Goal: Communication & Community: Answer question/provide support

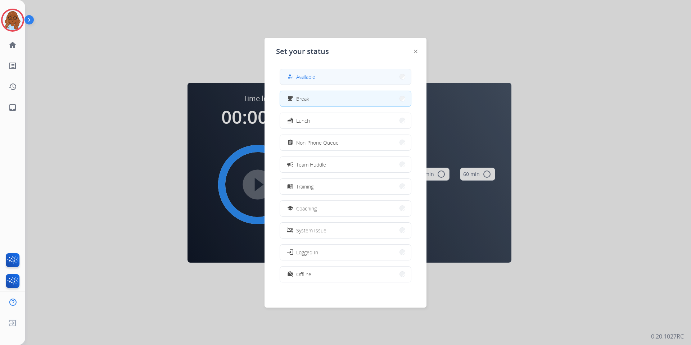
click at [313, 77] on span "Available" at bounding box center [305, 77] width 19 height 8
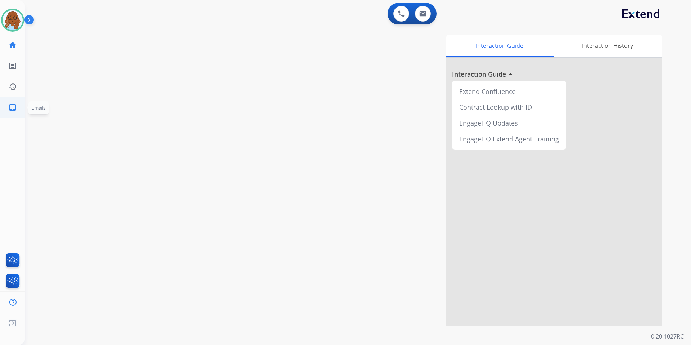
click at [10, 107] on mat-icon "inbox" at bounding box center [12, 107] width 9 height 9
select select "**********"
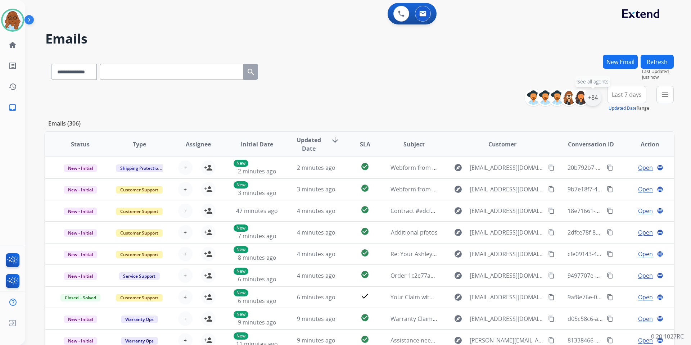
click at [591, 95] on div "+84" at bounding box center [592, 97] width 17 height 17
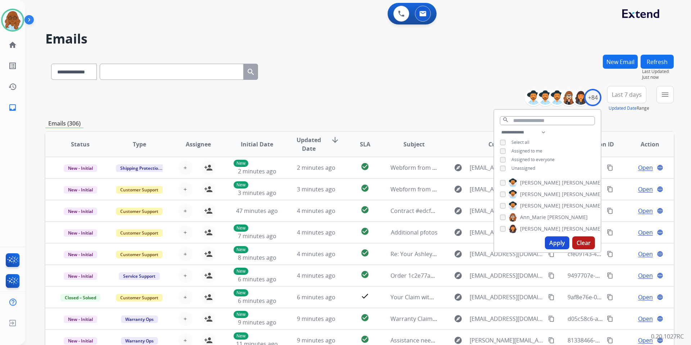
click at [520, 167] on span "Unassigned" at bounding box center [524, 168] width 24 height 6
click at [551, 239] on button "Apply" at bounding box center [557, 243] width 24 height 13
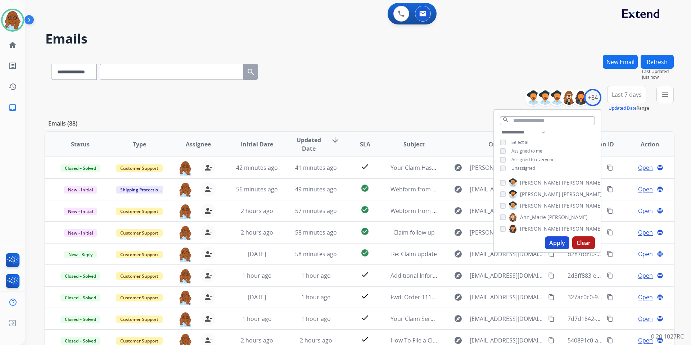
click at [662, 106] on div "menu Type Claims Adjudication Customer Support Escalation Service Support Shipp…" at bounding box center [665, 99] width 17 height 26
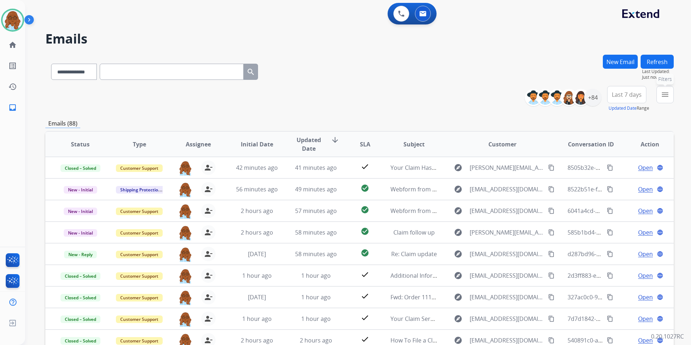
click at [664, 100] on button "menu Filters" at bounding box center [665, 94] width 17 height 17
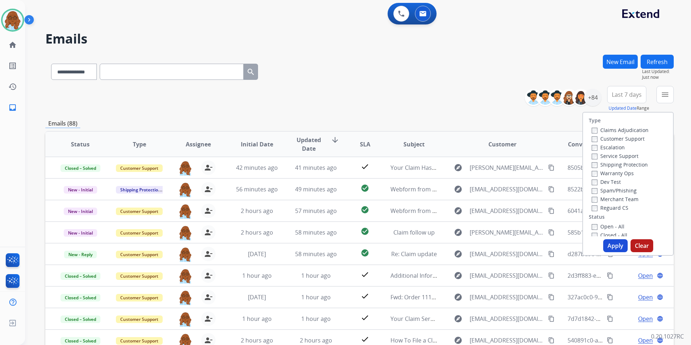
click at [598, 227] on label "Open - All" at bounding box center [608, 226] width 33 height 7
click at [616, 245] on button "Apply" at bounding box center [616, 245] width 24 height 13
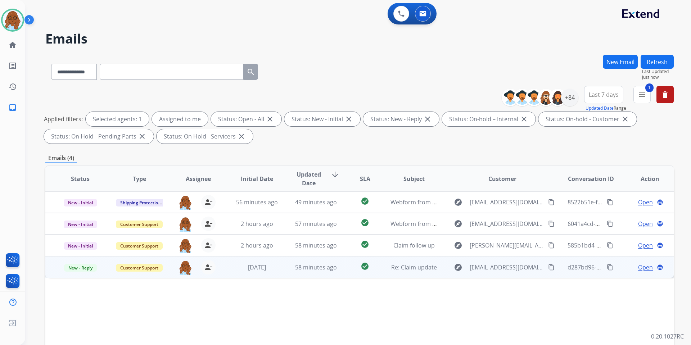
click at [639, 268] on span "Open" at bounding box center [646, 267] width 15 height 9
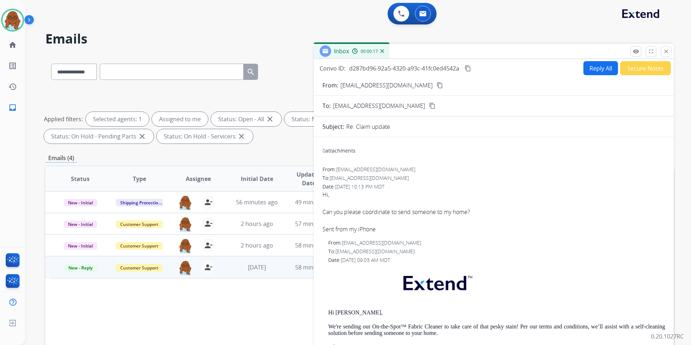
click at [437, 85] on mat-icon "content_copy" at bounding box center [440, 85] width 6 height 6
click at [586, 70] on button "Reply All" at bounding box center [601, 68] width 35 height 14
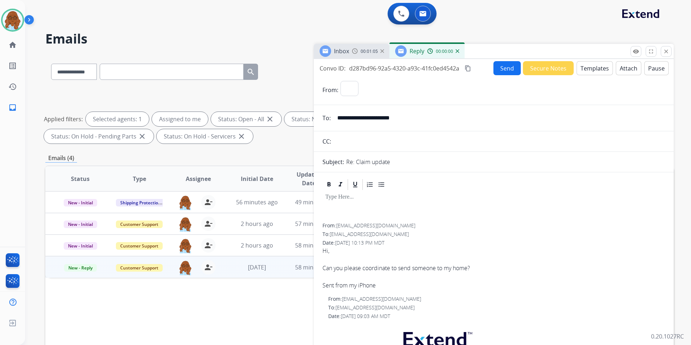
select select "**********"
click at [589, 69] on button "Templates" at bounding box center [595, 68] width 36 height 14
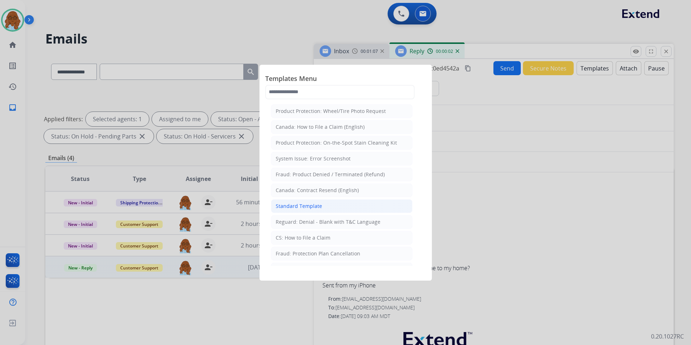
click at [314, 203] on div "Standard Template" at bounding box center [299, 206] width 46 height 7
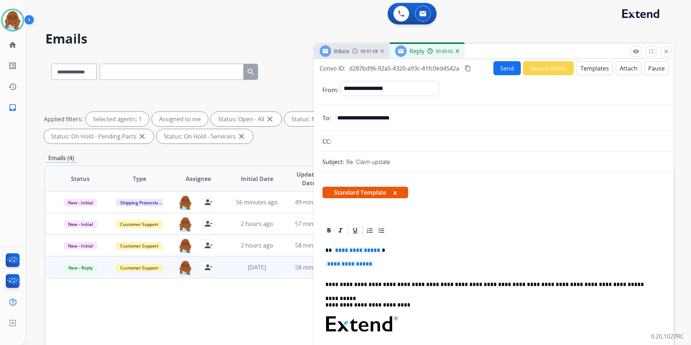
click at [348, 249] on span "**********" at bounding box center [357, 250] width 49 height 6
click at [359, 268] on p "**********" at bounding box center [494, 267] width 337 height 13
click at [375, 255] on div "**********" at bounding box center [494, 341] width 343 height 209
click at [372, 263] on span "**********" at bounding box center [350, 264] width 49 height 6
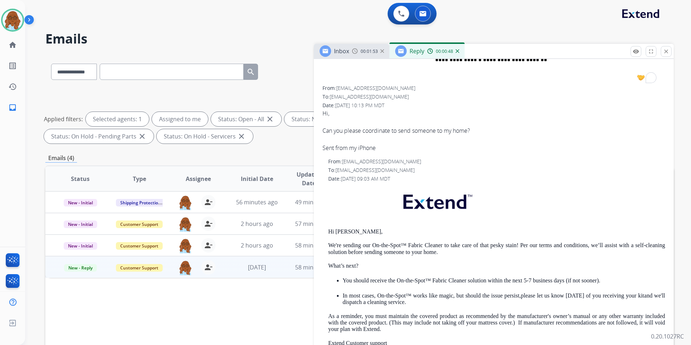
scroll to position [360, 0]
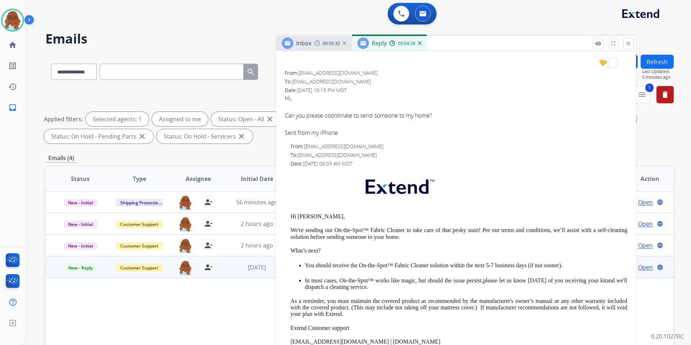
drag, startPoint x: 539, startPoint y: 59, endPoint x: 452, endPoint y: 39, distance: 89.8
click at [452, 39] on div "Inbox 00:05:32 Reply 00:04:26" at bounding box center [456, 43] width 360 height 15
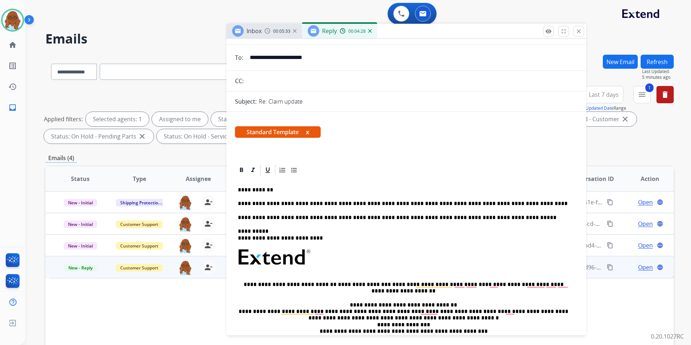
scroll to position [0, 0]
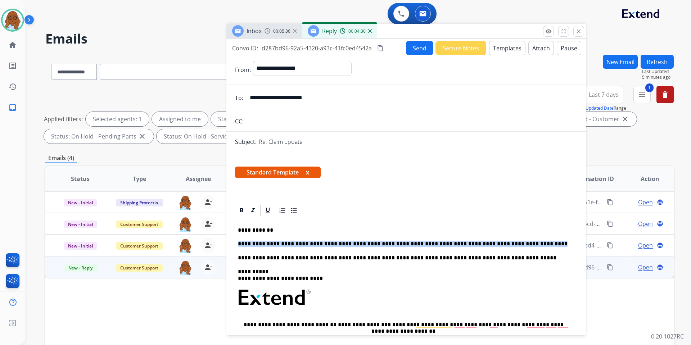
drag, startPoint x: 497, startPoint y: 243, endPoint x: 240, endPoint y: 239, distance: 257.2
click at [240, 239] on div "**********" at bounding box center [406, 318] width 343 height 202
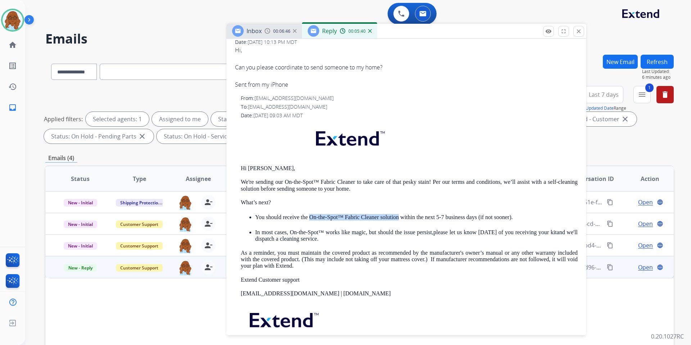
drag, startPoint x: 310, startPoint y: 217, endPoint x: 398, endPoint y: 218, distance: 87.9
click at [398, 218] on p "You should receive the On-the-Spot™ Fabric Cleaner solution within the next 5-7…" at bounding box center [416, 217] width 323 height 6
copy p "On-the-Spot™ Fabric Cleaner solution"
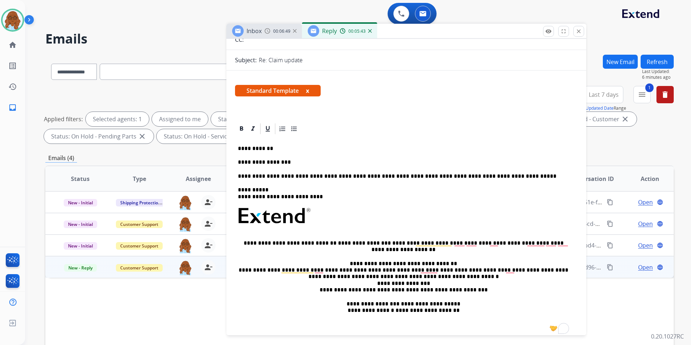
scroll to position [72, 0]
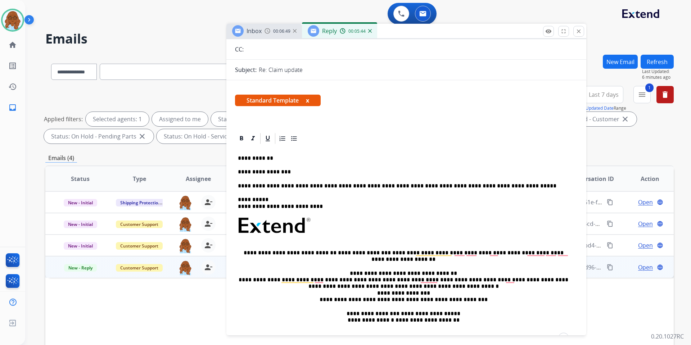
click at [293, 169] on p "**********" at bounding box center [403, 172] width 331 height 6
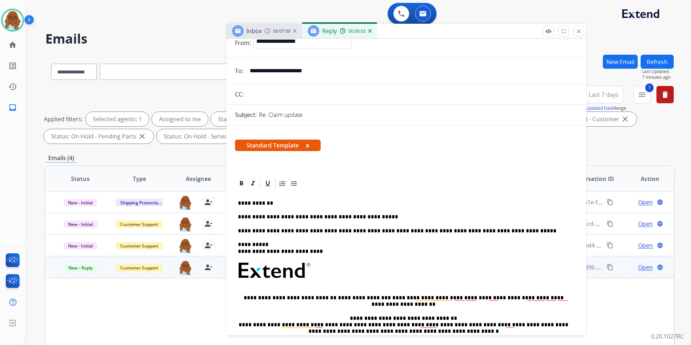
scroll to position [0, 0]
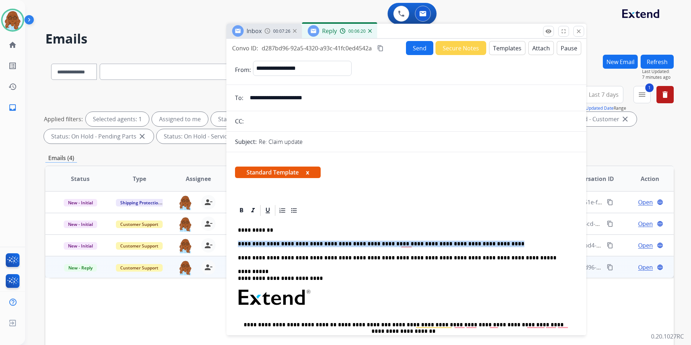
drag, startPoint x: 487, startPoint y: 241, endPoint x: 238, endPoint y: 241, distance: 248.5
click at [238, 241] on div "**********" at bounding box center [406, 318] width 343 height 202
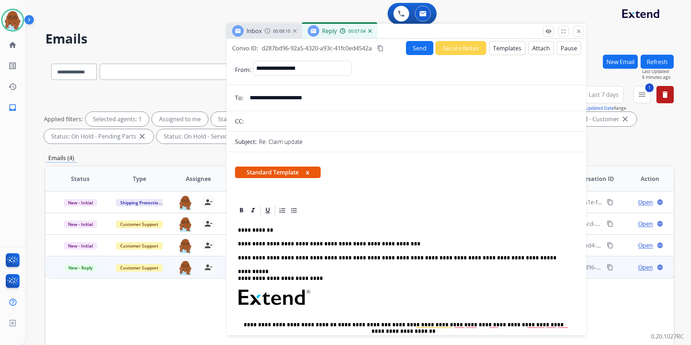
click at [238, 239] on div "**********" at bounding box center [406, 318] width 343 height 202
click at [306, 174] on span "Standard Template x" at bounding box center [278, 173] width 86 height 12
click at [309, 174] on button "x" at bounding box center [307, 172] width 3 height 9
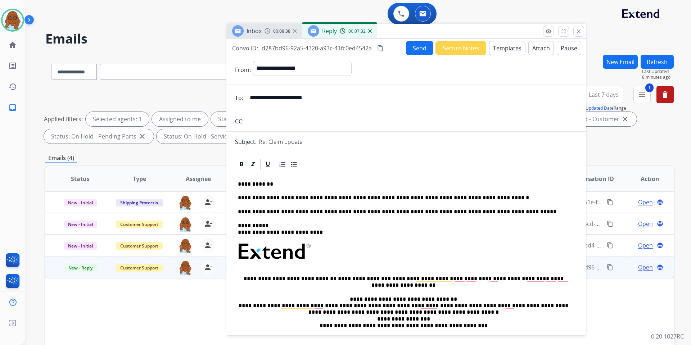
click at [488, 196] on p "**********" at bounding box center [403, 198] width 331 height 6
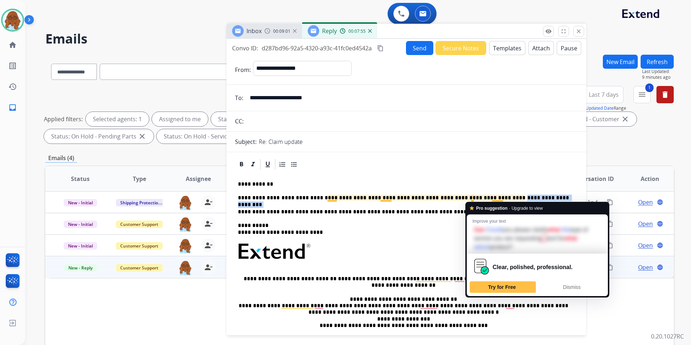
drag, startPoint x: 528, startPoint y: 197, endPoint x: 470, endPoint y: 196, distance: 57.3
click at [470, 196] on p "**********" at bounding box center [403, 198] width 331 height 6
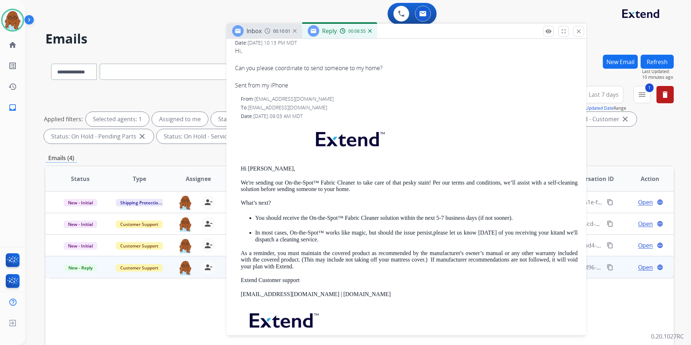
scroll to position [360, 0]
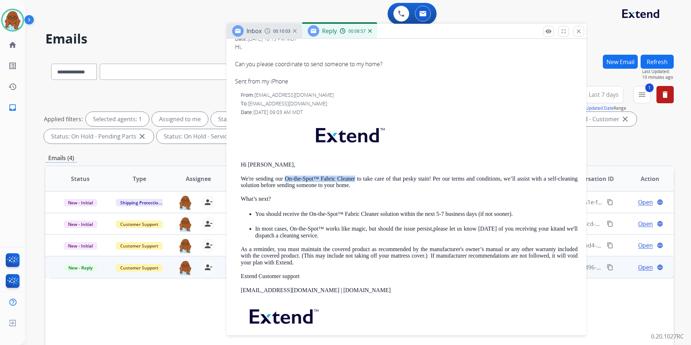
drag, startPoint x: 283, startPoint y: 179, endPoint x: 354, endPoint y: 180, distance: 70.9
click at [354, 180] on p "We're sending our On-the-Spot™ Fabric Cleaner to take care of that pesky stain!…" at bounding box center [409, 182] width 337 height 13
copy p "On-the-Spot™ Fabric Cleaner"
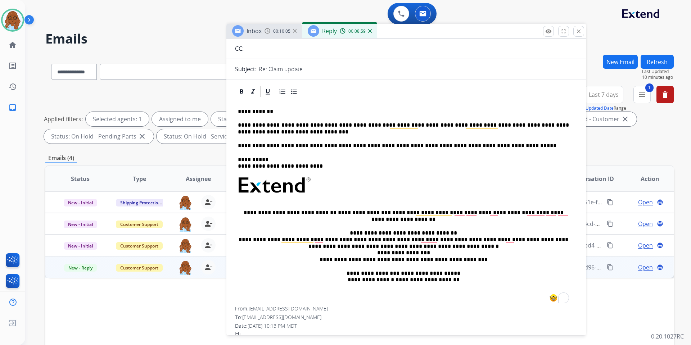
scroll to position [72, 0]
drag, startPoint x: 255, startPoint y: 133, endPoint x: 239, endPoint y: 134, distance: 16.2
click at [239, 134] on p "**********" at bounding box center [403, 129] width 331 height 13
click at [566, 125] on p "**********" at bounding box center [403, 129] width 331 height 13
click at [569, 126] on p "**********" at bounding box center [403, 129] width 331 height 13
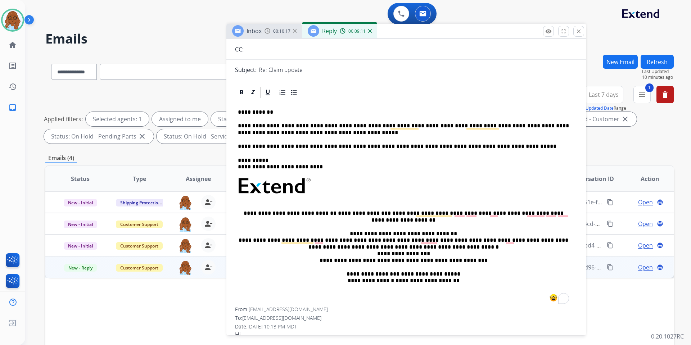
click at [334, 135] on p "**********" at bounding box center [403, 129] width 331 height 13
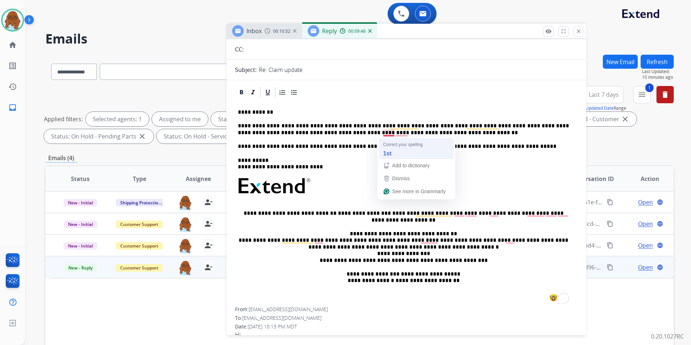
drag, startPoint x: 394, startPoint y: 131, endPoint x: 408, endPoint y: 138, distance: 15.5
click at [395, 131] on p "**********" at bounding box center [403, 129] width 331 height 13
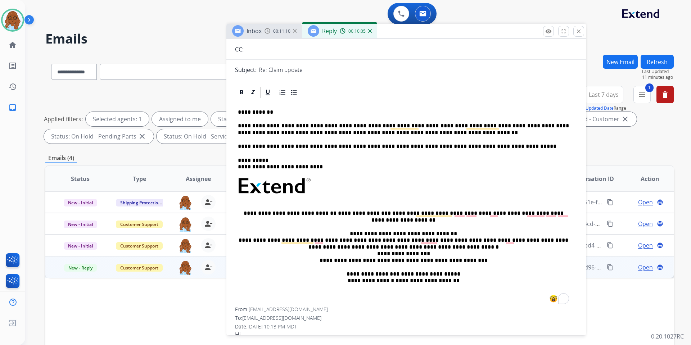
click at [417, 131] on p "**********" at bounding box center [403, 129] width 331 height 13
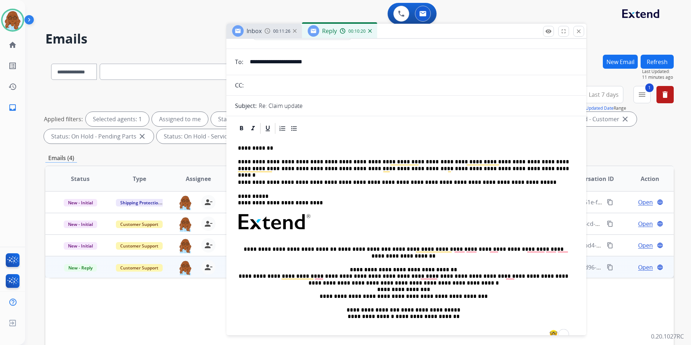
scroll to position [0, 0]
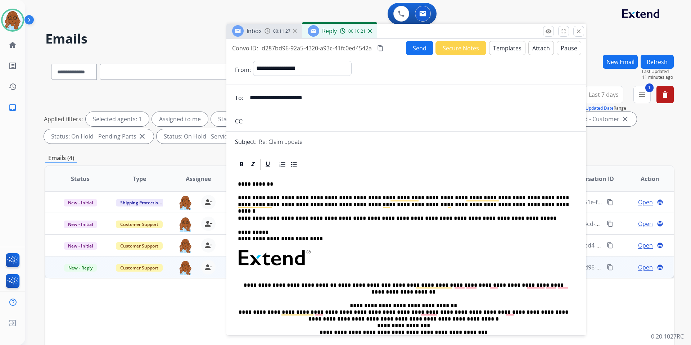
click at [408, 45] on button "Send" at bounding box center [419, 48] width 27 height 14
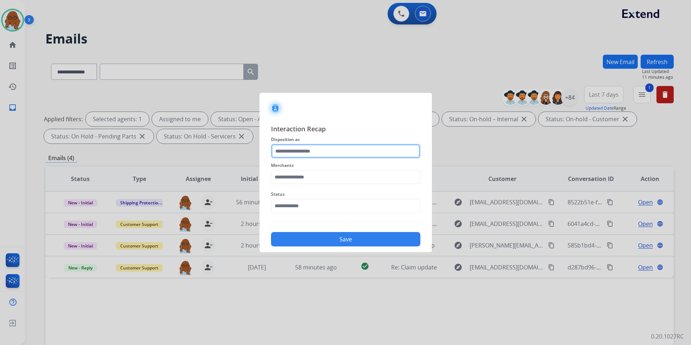
click at [319, 146] on input "text" at bounding box center [345, 151] width 149 height 14
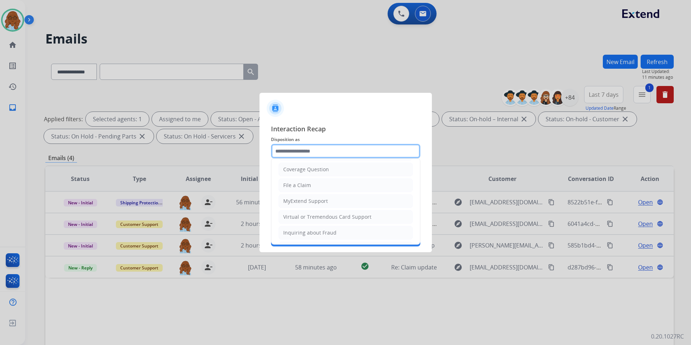
scroll to position [36, 0]
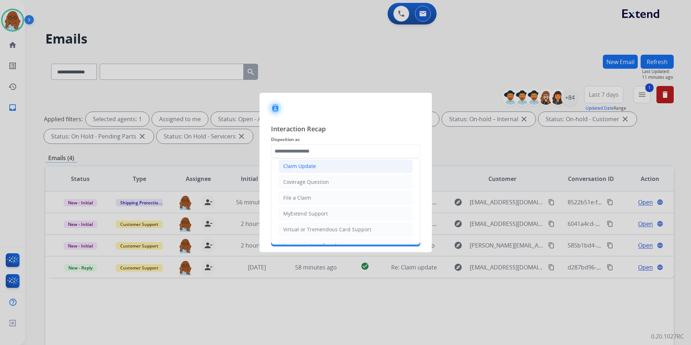
click at [296, 167] on div "Claim Update" at bounding box center [299, 166] width 33 height 7
type input "**********"
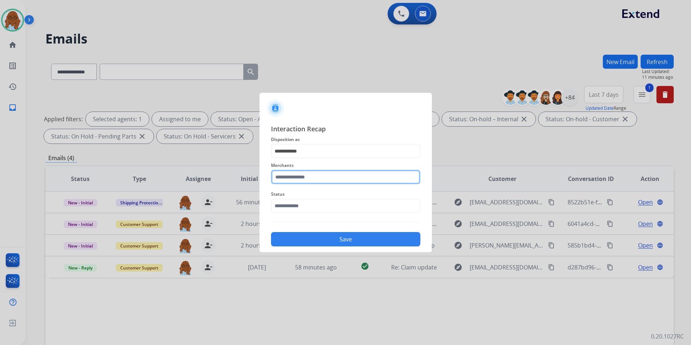
click at [305, 179] on input "text" at bounding box center [345, 177] width 149 height 14
type input "*"
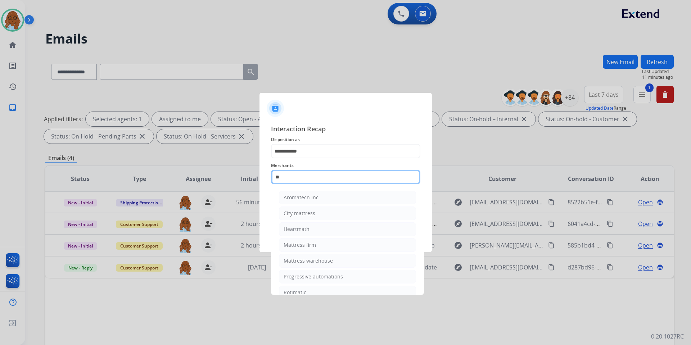
type input "*"
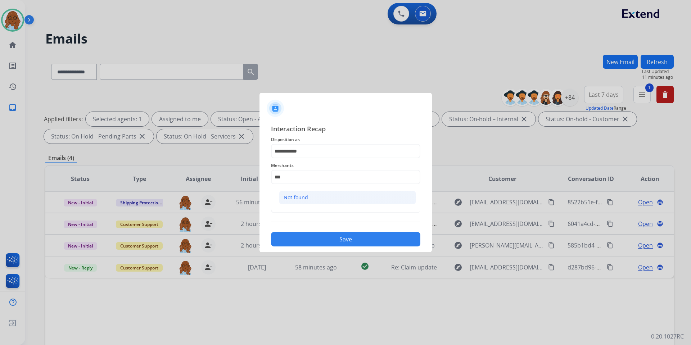
click at [318, 199] on li "Not found" at bounding box center [347, 198] width 137 height 14
type input "*********"
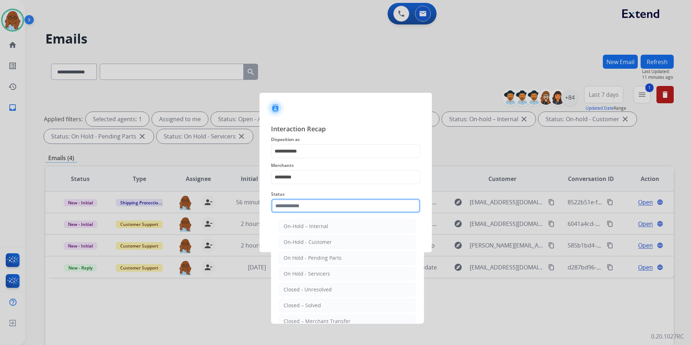
click at [293, 201] on input "text" at bounding box center [345, 206] width 149 height 14
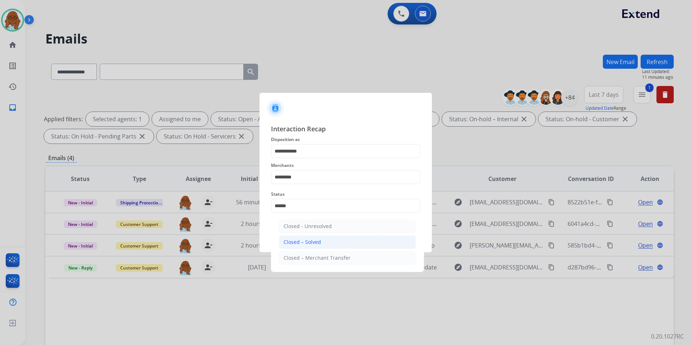
click at [313, 247] on li "Closed – Solved" at bounding box center [347, 243] width 137 height 14
type input "**********"
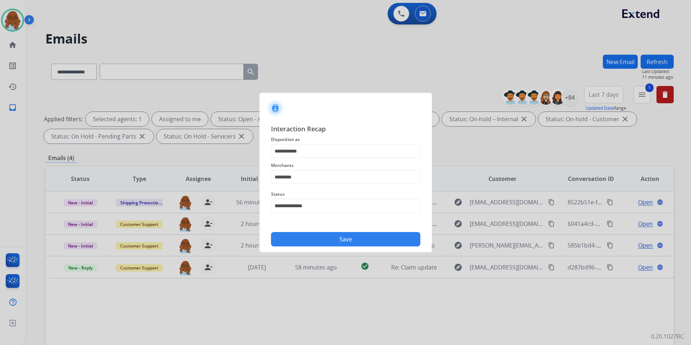
click at [324, 235] on button "Save" at bounding box center [345, 239] width 149 height 14
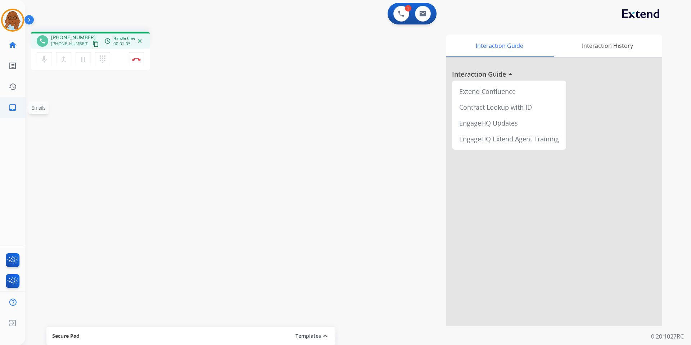
click at [18, 110] on link "inbox Emails" at bounding box center [13, 108] width 20 height 20
select select "**********"
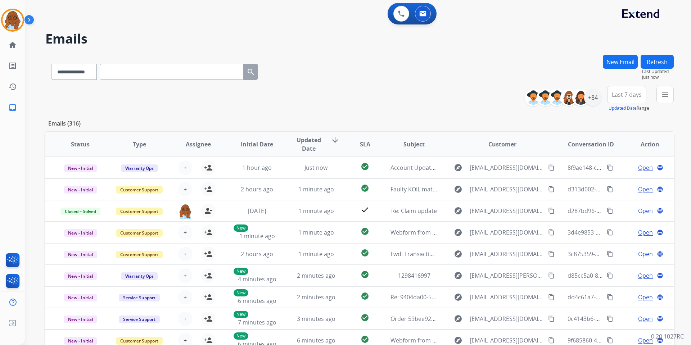
paste input "**********"
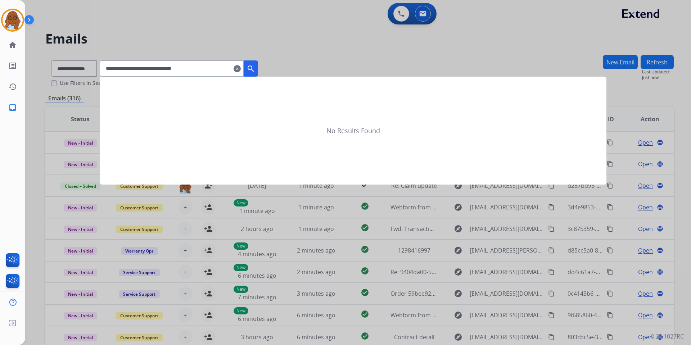
type input "**********"
click at [258, 70] on button "search" at bounding box center [251, 69] width 14 height 16
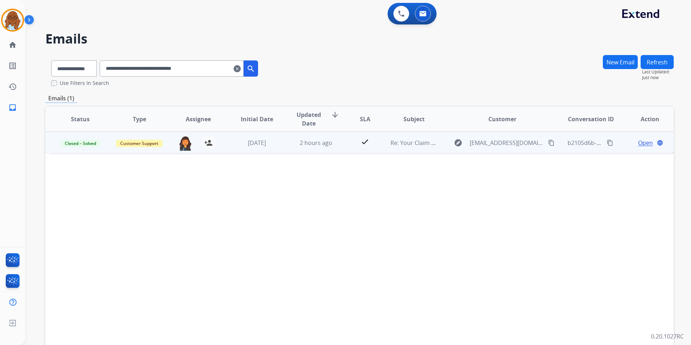
click at [640, 144] on span "Open" at bounding box center [646, 143] width 15 height 9
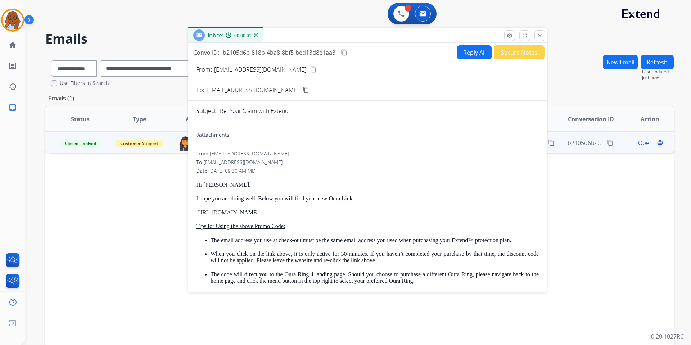
drag, startPoint x: 411, startPoint y: 55, endPoint x: 285, endPoint y: 39, distance: 127.4
click at [285, 39] on div "Inbox 00:00:01" at bounding box center [368, 35] width 360 height 15
drag, startPoint x: 544, startPoint y: 36, endPoint x: 245, endPoint y: 90, distance: 304.6
click at [544, 36] on button "close Close" at bounding box center [540, 35] width 11 height 11
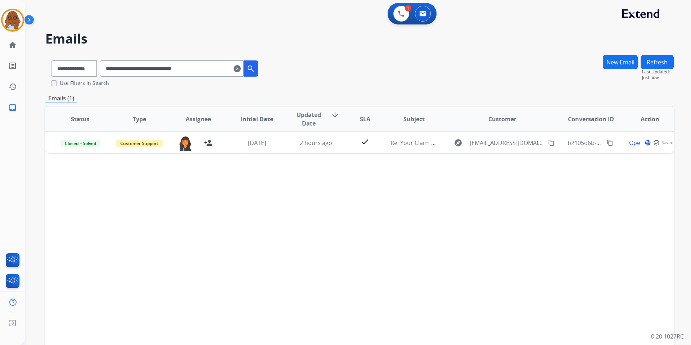
click at [241, 69] on mat-icon "clear" at bounding box center [237, 68] width 7 height 9
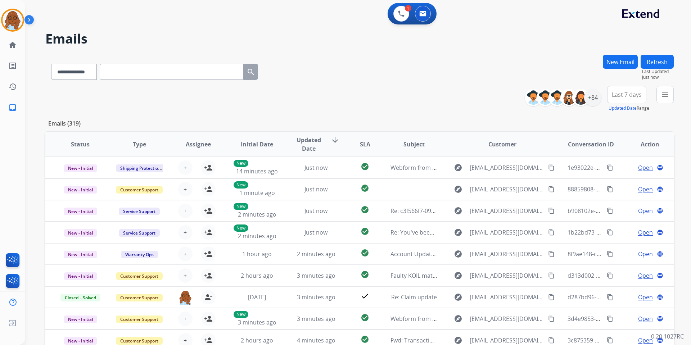
click at [122, 70] on input "text" at bounding box center [172, 72] width 144 height 16
paste input "**********"
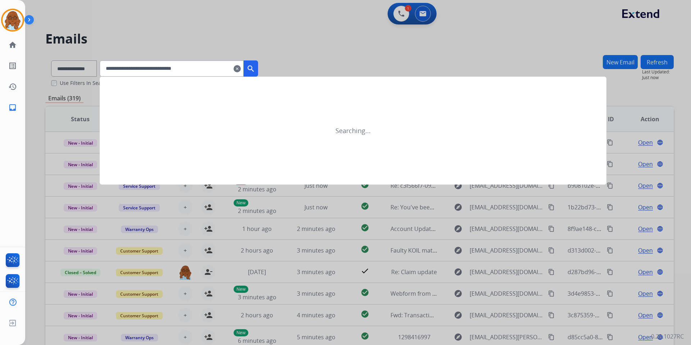
type input "**********"
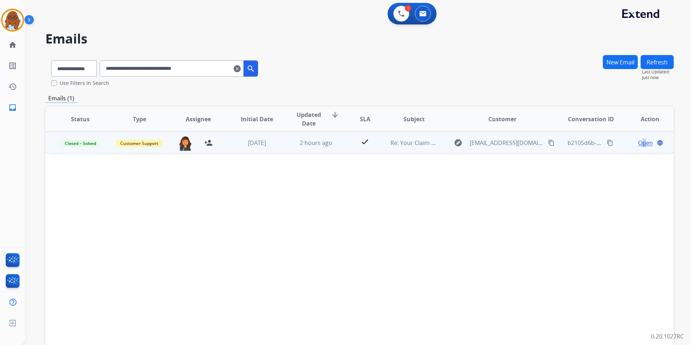
click at [640, 143] on span "Open" at bounding box center [646, 143] width 15 height 9
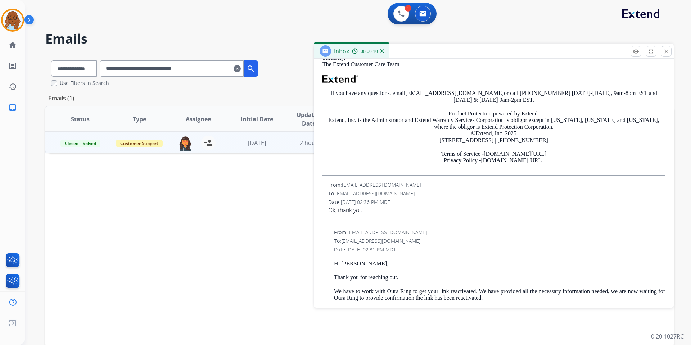
scroll to position [288, 0]
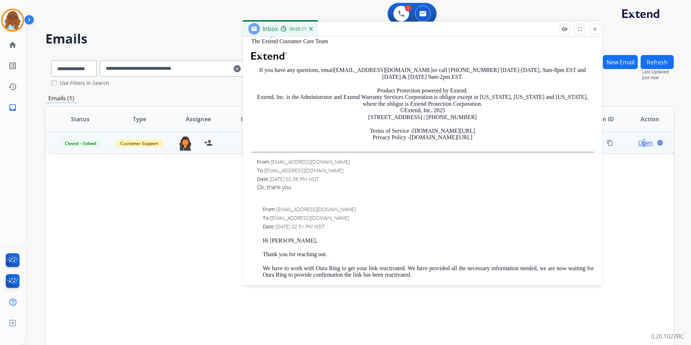
drag, startPoint x: 462, startPoint y: 54, endPoint x: 391, endPoint y: 32, distance: 73.5
click at [391, 32] on div "Inbox 00:00:11" at bounding box center [423, 29] width 360 height 15
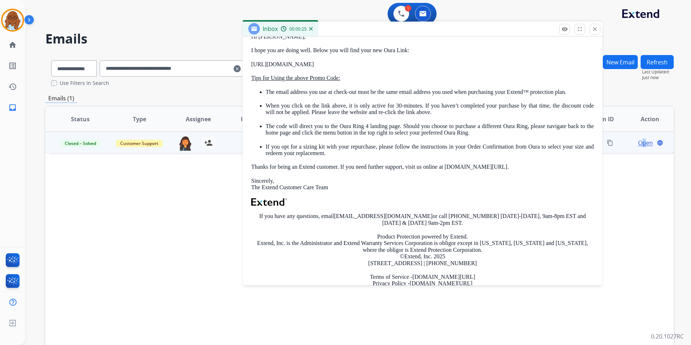
scroll to position [36, 0]
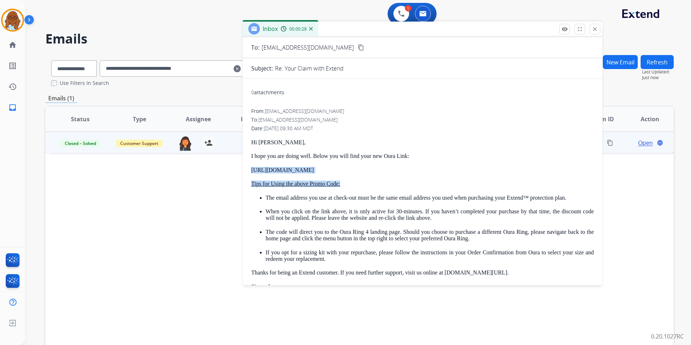
drag, startPoint x: 249, startPoint y: 174, endPoint x: 365, endPoint y: 174, distance: 116.0
click at [367, 171] on p "https://ouraring.com/replacement/c02a88924d" at bounding box center [422, 170] width 343 height 6
drag, startPoint x: 332, startPoint y: 31, endPoint x: 196, endPoint y: 50, distance: 136.7
click at [243, 31] on div "Inbox 00:01:27" at bounding box center [423, 29] width 360 height 15
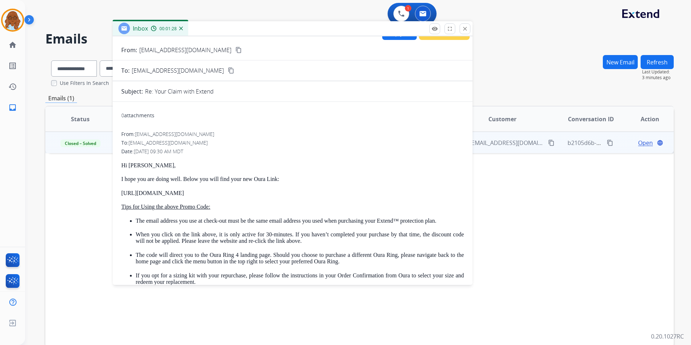
scroll to position [0, 0]
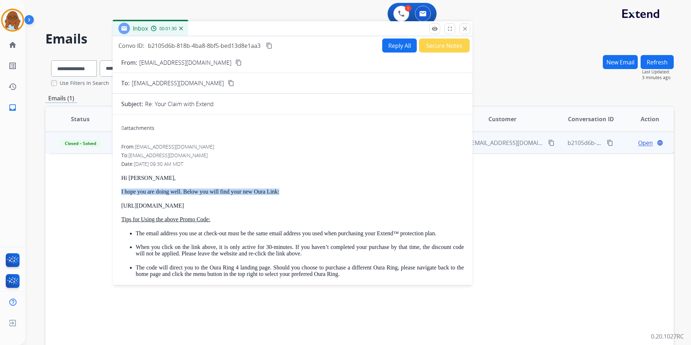
drag, startPoint x: 120, startPoint y: 194, endPoint x: 287, endPoint y: 189, distance: 167.5
click at [246, 202] on div "Hi Steven, I hope you are doing well. Below you will find your new Oura Link: h…" at bounding box center [292, 307] width 343 height 265
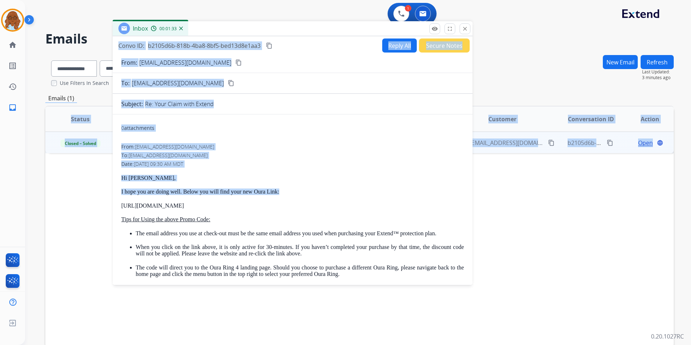
drag, startPoint x: 192, startPoint y: 187, endPoint x: 96, endPoint y: 186, distance: 96.5
click at [96, 186] on div "**********" at bounding box center [359, 220] width 629 height 330
click at [168, 183] on div "Hi Steven, I hope you are doing well. Below you will find your new Oura Link: h…" at bounding box center [292, 307] width 343 height 265
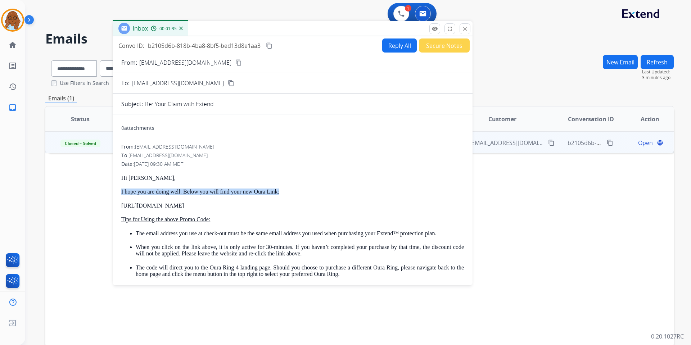
drag, startPoint x: 151, startPoint y: 191, endPoint x: 281, endPoint y: 191, distance: 130.7
click at [287, 191] on p "I hope you are doing well. Below you will find your new Oura Link:" at bounding box center [292, 192] width 343 height 6
drag, startPoint x: 120, startPoint y: 206, endPoint x: 243, endPoint y: 205, distance: 123.5
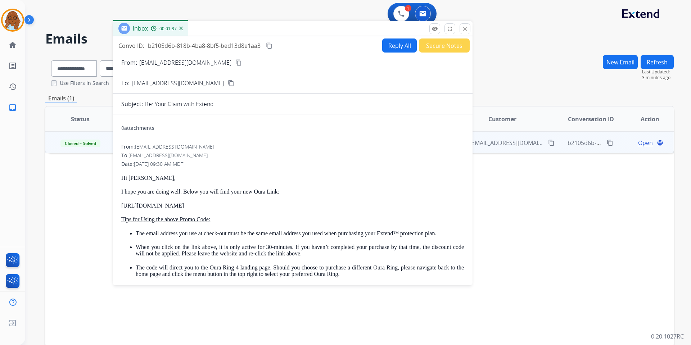
click at [243, 205] on p "https://ouraring.com/replacement/c02a88924d" at bounding box center [292, 206] width 343 height 6
drag, startPoint x: 469, startPoint y: 28, endPoint x: 273, endPoint y: 60, distance: 198.9
click at [467, 28] on button "close Close" at bounding box center [465, 28] width 11 height 11
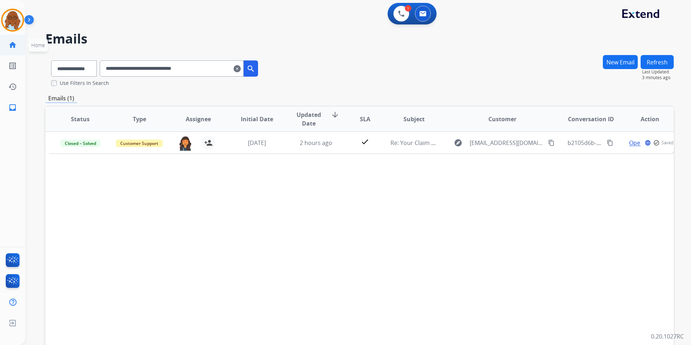
click at [12, 39] on link "home Home" at bounding box center [13, 45] width 20 height 20
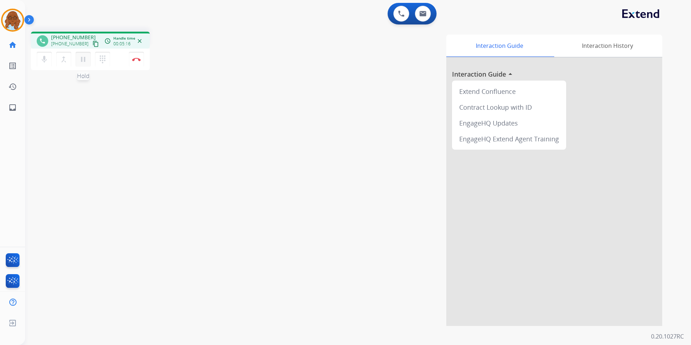
click at [81, 58] on mat-icon "pause" at bounding box center [83, 59] width 9 height 9
click at [105, 59] on mat-icon "dialpad" at bounding box center [102, 59] width 9 height 9
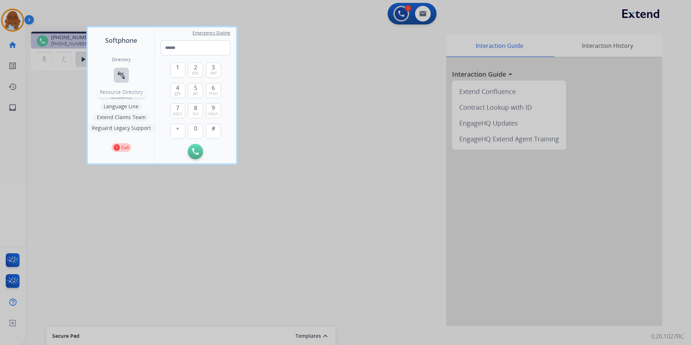
click at [122, 71] on mat-icon "connect_without_contact" at bounding box center [121, 75] width 9 height 9
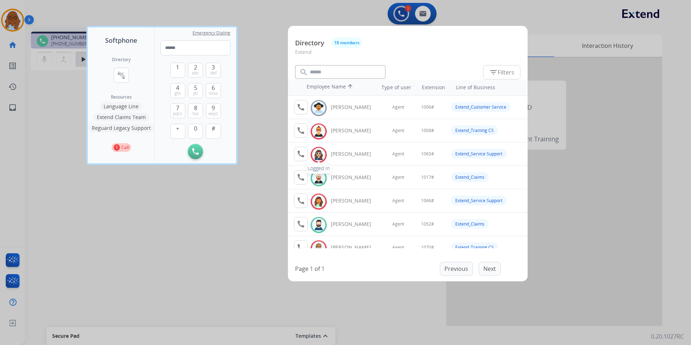
scroll to position [36, 0]
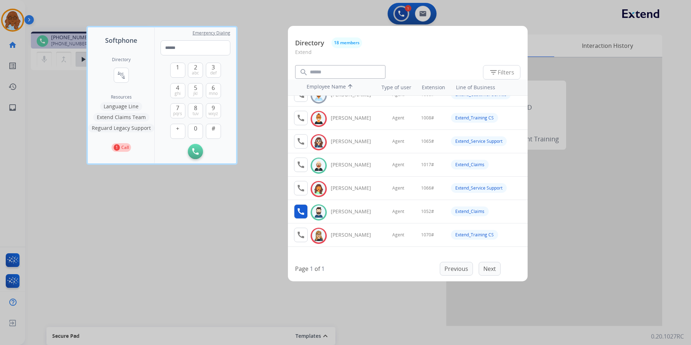
click at [302, 208] on mat-icon "call" at bounding box center [301, 211] width 9 height 9
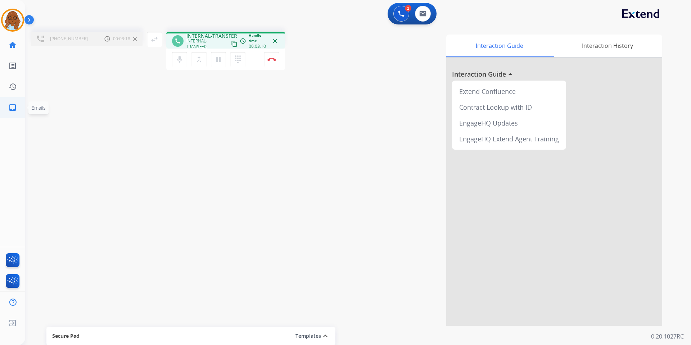
click at [9, 107] on mat-icon "inbox" at bounding box center [12, 107] width 9 height 9
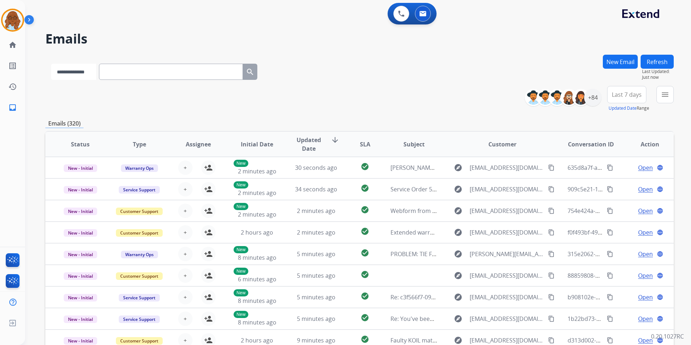
drag, startPoint x: 176, startPoint y: 68, endPoint x: 86, endPoint y: 76, distance: 90.3
click at [67, 69] on select "**********" at bounding box center [73, 72] width 45 height 16
select select "**********"
click at [51, 64] on select "**********" at bounding box center [73, 72] width 45 height 16
paste input "**********"
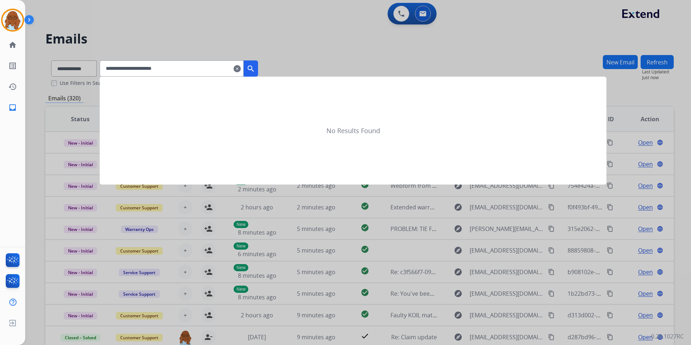
type input "**********"
click at [255, 66] on mat-icon "search" at bounding box center [251, 68] width 9 height 9
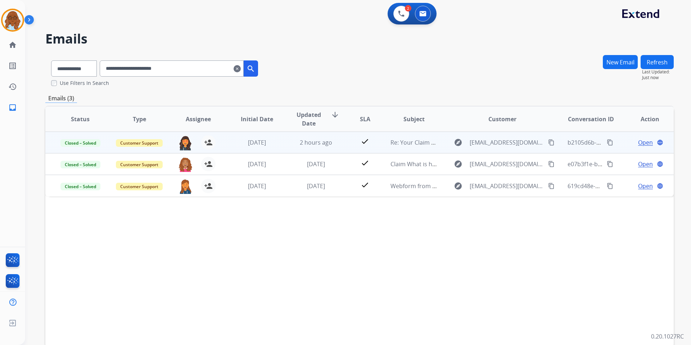
click at [639, 141] on span "Open" at bounding box center [646, 142] width 15 height 9
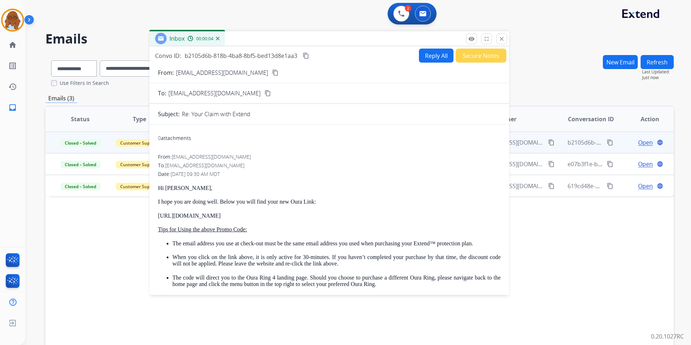
drag, startPoint x: 427, startPoint y: 53, endPoint x: 263, endPoint y: 41, distance: 164.7
click at [263, 41] on div "Inbox 00:00:04" at bounding box center [329, 38] width 360 height 15
click at [501, 39] on mat-icon "close" at bounding box center [502, 39] width 6 height 6
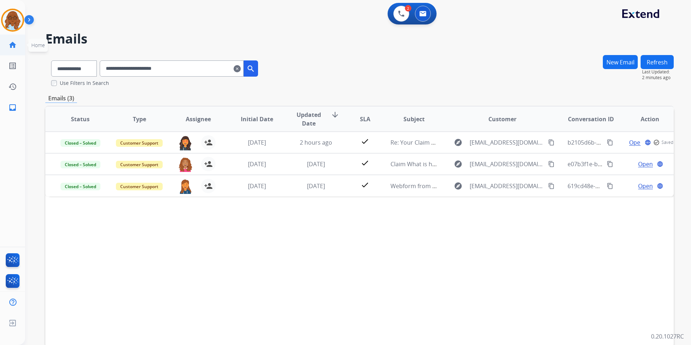
click at [19, 44] on link "home Home" at bounding box center [13, 45] width 20 height 20
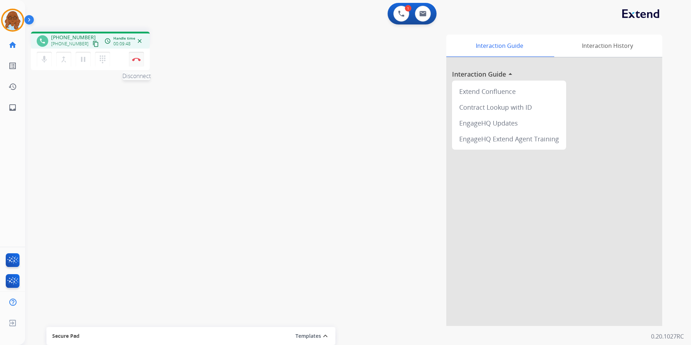
click at [137, 59] on img at bounding box center [136, 60] width 9 height 4
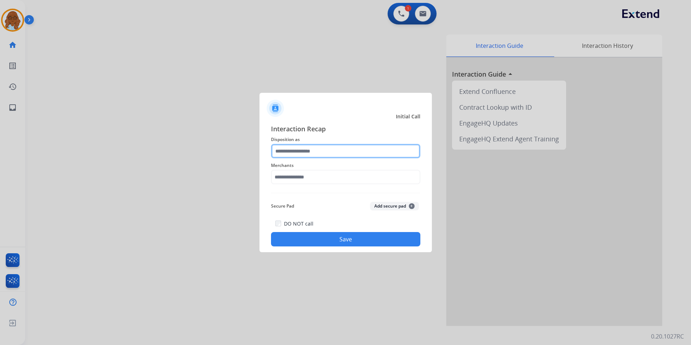
click at [307, 147] on input "text" at bounding box center [345, 151] width 149 height 14
drag, startPoint x: 291, startPoint y: 153, endPoint x: 296, endPoint y: 152, distance: 4.7
click at [291, 153] on input "text" at bounding box center [345, 151] width 149 height 14
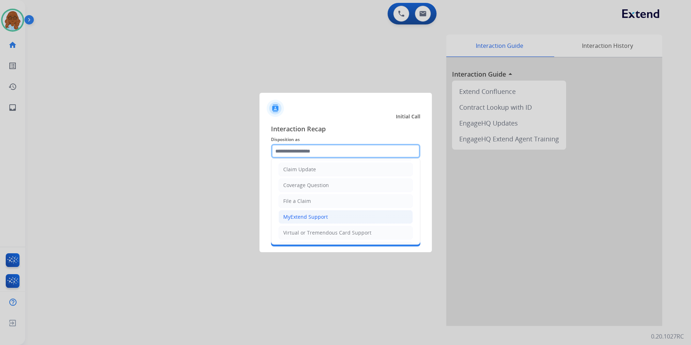
scroll to position [36, 0]
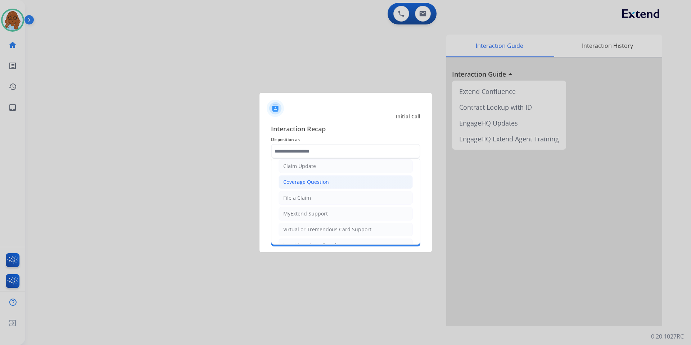
click at [327, 183] on div "Coverage Question" at bounding box center [306, 182] width 46 height 7
type input "**********"
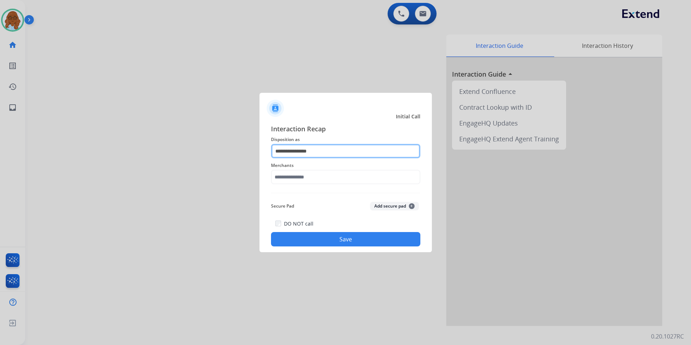
click at [318, 148] on input "**********" at bounding box center [345, 151] width 149 height 14
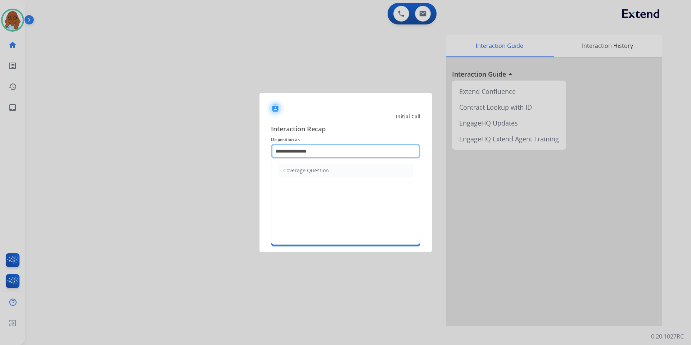
drag, startPoint x: 322, startPoint y: 150, endPoint x: 255, endPoint y: 149, distance: 66.6
click at [0, 149] on app-contact-recap-modal "**********" at bounding box center [0, 172] width 0 height 345
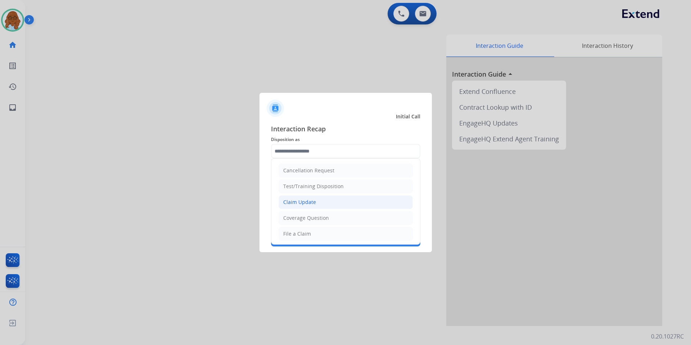
click at [310, 202] on div "Claim Update" at bounding box center [299, 202] width 33 height 7
type input "**********"
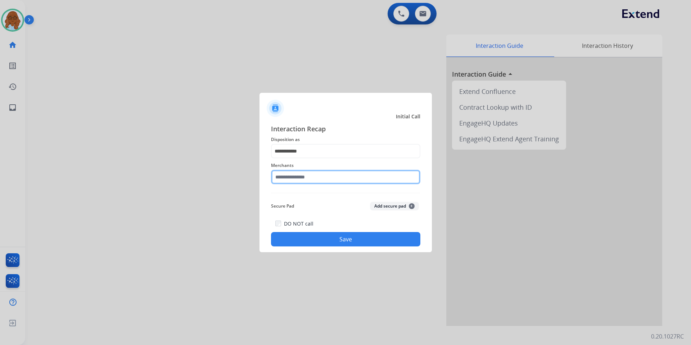
click at [303, 176] on input "text" at bounding box center [345, 177] width 149 height 14
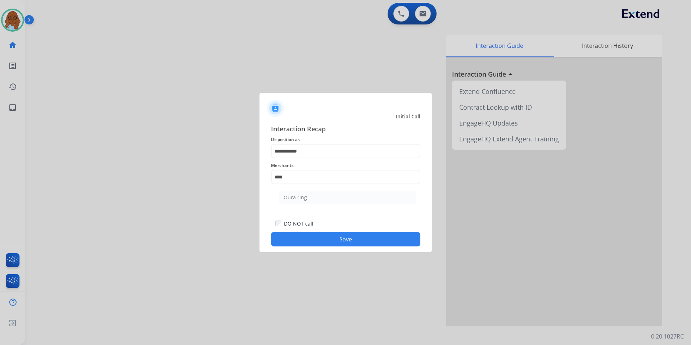
drag, startPoint x: 298, startPoint y: 202, endPoint x: 307, endPoint y: 203, distance: 8.7
click at [301, 202] on li "Oura ring" at bounding box center [347, 198] width 137 height 14
type input "*********"
drag, startPoint x: 362, startPoint y: 248, endPoint x: 379, endPoint y: 247, distance: 16.6
click at [366, 247] on div "**********" at bounding box center [346, 185] width 173 height 134
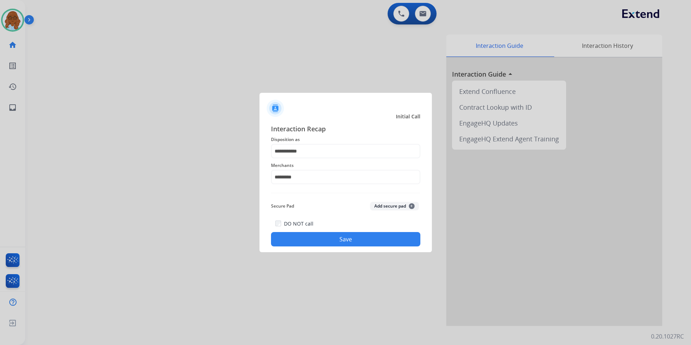
drag, startPoint x: 379, startPoint y: 247, endPoint x: 389, endPoint y: 241, distance: 11.3
click at [381, 246] on div "**********" at bounding box center [346, 185] width 173 height 134
drag, startPoint x: 395, startPoint y: 242, endPoint x: 416, endPoint y: 253, distance: 24.2
click at [407, 247] on div "**********" at bounding box center [346, 185] width 173 height 134
click at [409, 239] on button "Save" at bounding box center [345, 239] width 149 height 14
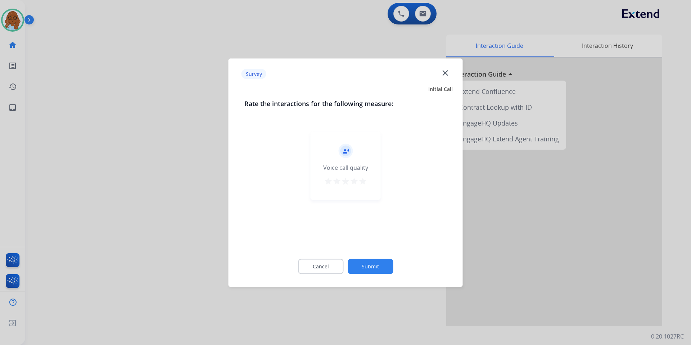
click at [361, 193] on div "record_voice_over Voice call quality star star star star star" at bounding box center [346, 165] width 70 height 68
click at [350, 183] on div "star star star star star" at bounding box center [345, 182] width 43 height 11
click at [352, 189] on div "record_voice_over Voice call quality star star star star star" at bounding box center [346, 165] width 70 height 68
click at [351, 179] on mat-icon "star" at bounding box center [354, 181] width 9 height 9
click at [369, 255] on div "Cancel Submit" at bounding box center [346, 266] width 203 height 32
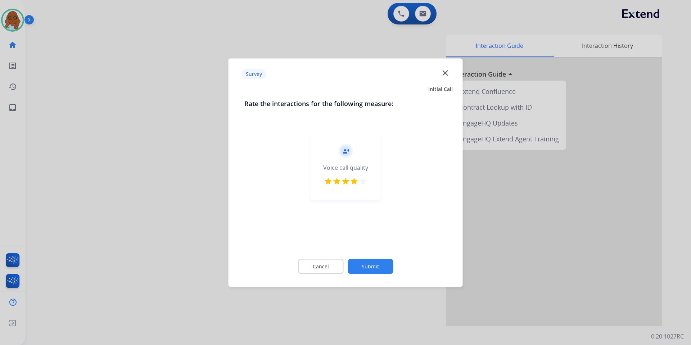
click at [375, 262] on button "Submit" at bounding box center [370, 266] width 45 height 15
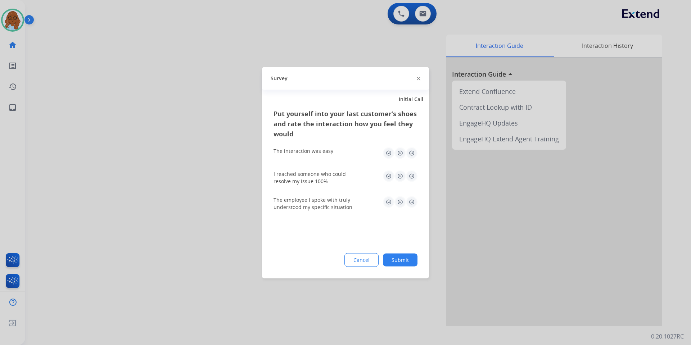
click at [407, 152] on img at bounding box center [412, 153] width 12 height 12
click at [410, 166] on div "Put yourself into your last customer’s shoes and rate the interaction how you f…" at bounding box center [346, 162] width 144 height 108
click at [411, 176] on img at bounding box center [412, 176] width 12 height 12
drag, startPoint x: 412, startPoint y: 197, endPoint x: 412, endPoint y: 223, distance: 25.9
click at [412, 197] on img at bounding box center [412, 202] width 12 height 12
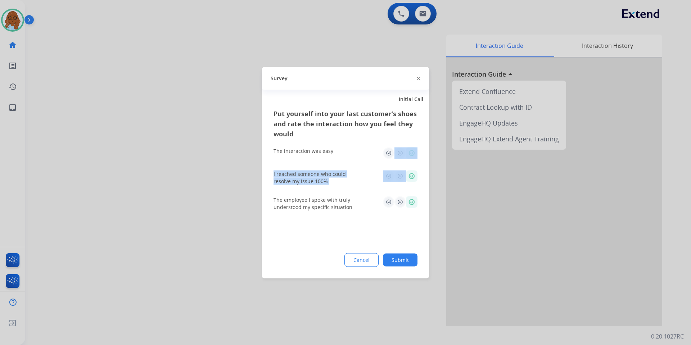
click at [410, 255] on button "Submit" at bounding box center [400, 260] width 35 height 13
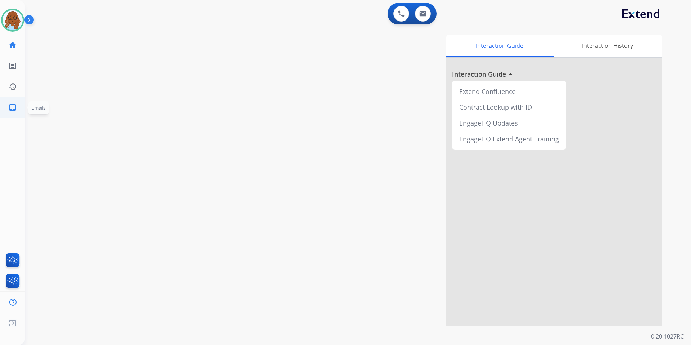
click at [13, 99] on link "inbox Emails" at bounding box center [13, 108] width 20 height 20
select select "**********"
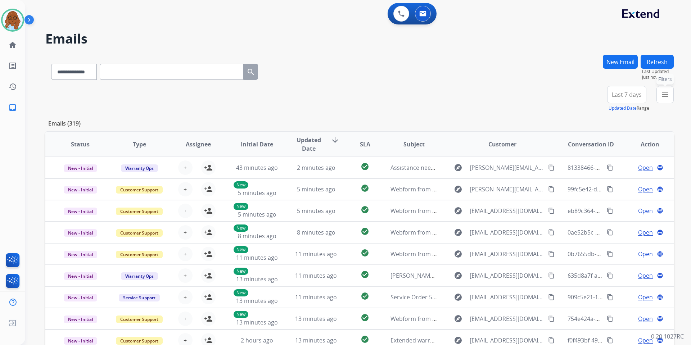
click at [668, 96] on mat-icon "menu" at bounding box center [665, 94] width 9 height 9
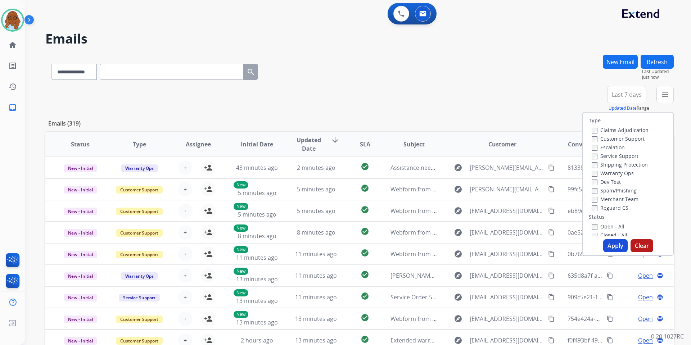
click at [608, 225] on label "Open - All" at bounding box center [608, 226] width 33 height 7
click at [613, 249] on button "Apply" at bounding box center [616, 245] width 24 height 13
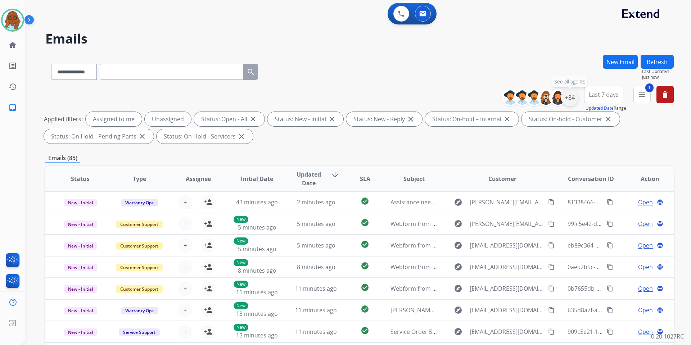
click at [572, 101] on div "+84" at bounding box center [569, 97] width 17 height 17
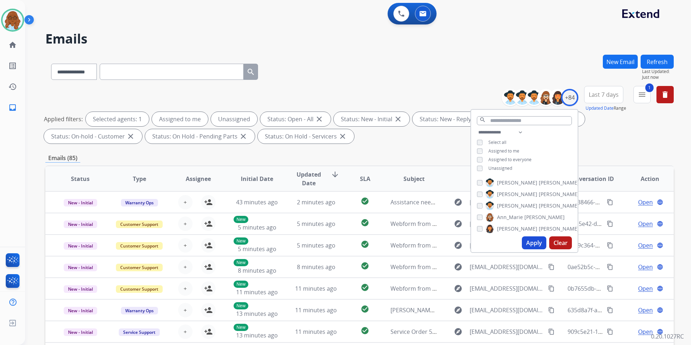
click at [498, 169] on span "Unassigned" at bounding box center [501, 168] width 24 height 6
click at [531, 241] on button "Apply" at bounding box center [534, 243] width 24 height 13
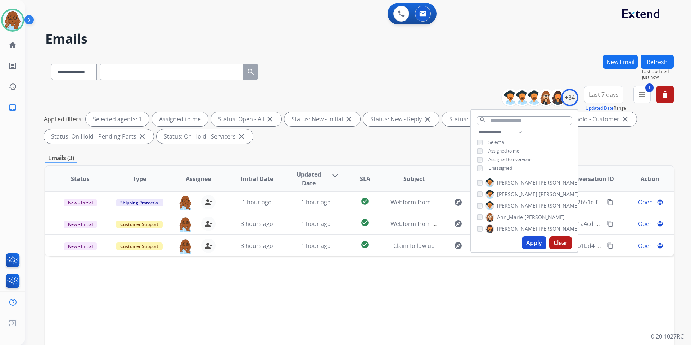
drag, startPoint x: 441, startPoint y: 286, endPoint x: 460, endPoint y: 284, distance: 19.6
click at [442, 286] on div "Status Type Assignee Initial Date Updated Date arrow_downward SLA Subject Custo…" at bounding box center [359, 286] width 629 height 241
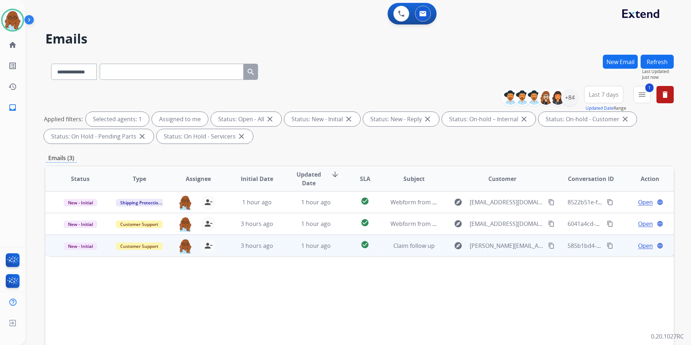
click at [639, 247] on span "Open" at bounding box center [646, 246] width 15 height 9
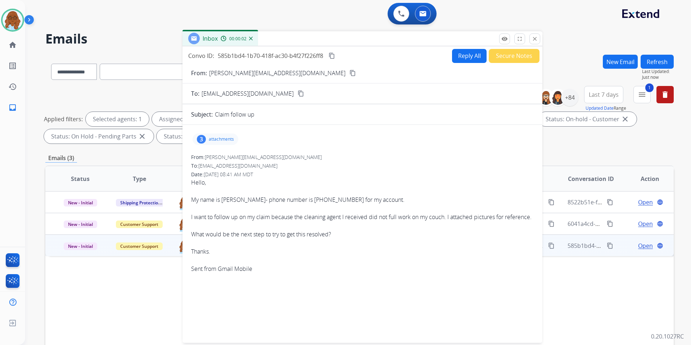
drag, startPoint x: 437, startPoint y: 53, endPoint x: 289, endPoint y: 38, distance: 149.1
click at [289, 38] on div "Inbox 00:00:02" at bounding box center [363, 38] width 360 height 15
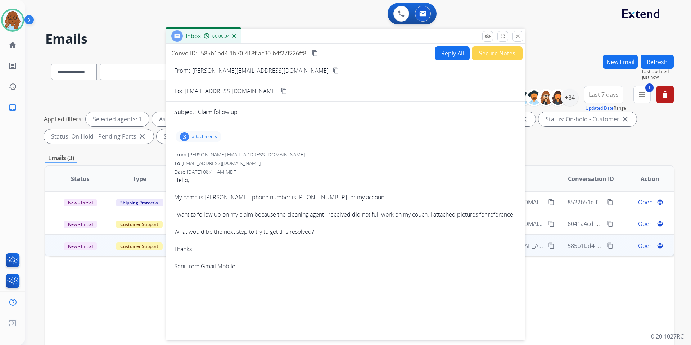
click at [333, 68] on mat-icon "content_copy" at bounding box center [336, 70] width 6 height 6
click at [453, 49] on button "Reply All" at bounding box center [452, 53] width 35 height 14
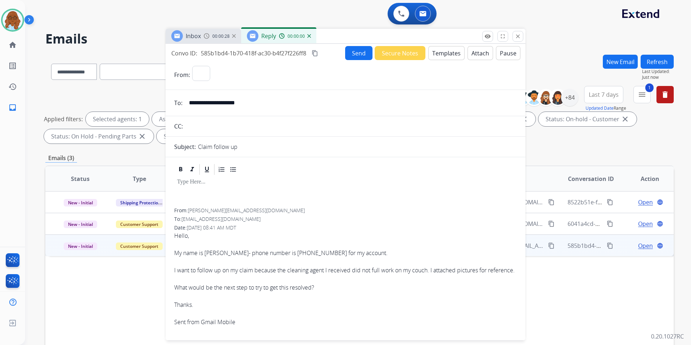
select select "**********"
click at [437, 52] on button "Templates" at bounding box center [447, 53] width 36 height 14
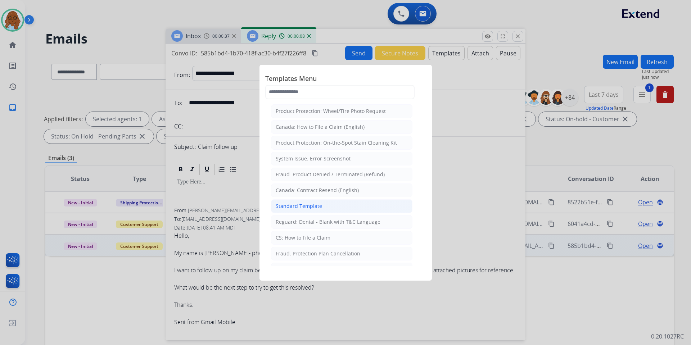
click at [298, 209] on div "Standard Template" at bounding box center [299, 206] width 46 height 7
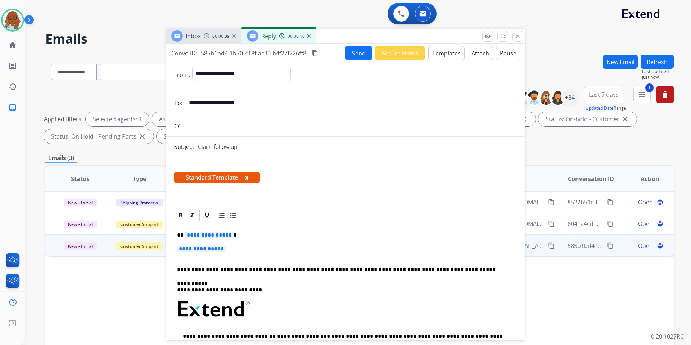
click at [203, 233] on span "**********" at bounding box center [209, 235] width 49 height 6
click at [219, 250] on span "**********" at bounding box center [201, 249] width 49 height 6
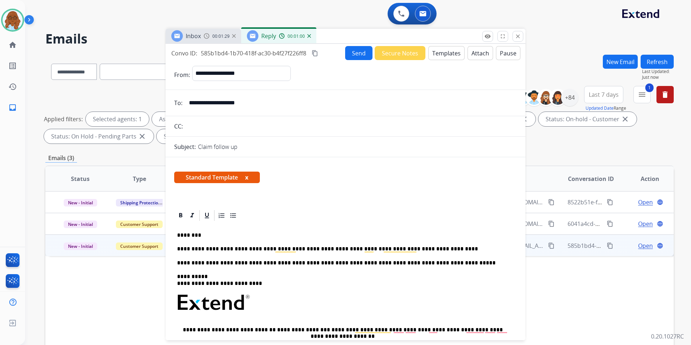
click at [425, 253] on div "**********" at bounding box center [345, 323] width 343 height 202
drag, startPoint x: 434, startPoint y: 243, endPoint x: 435, endPoint y: 248, distance: 4.7
click at [434, 244] on div "**********" at bounding box center [345, 323] width 343 height 202
click at [248, 179] on button "x" at bounding box center [246, 177] width 3 height 9
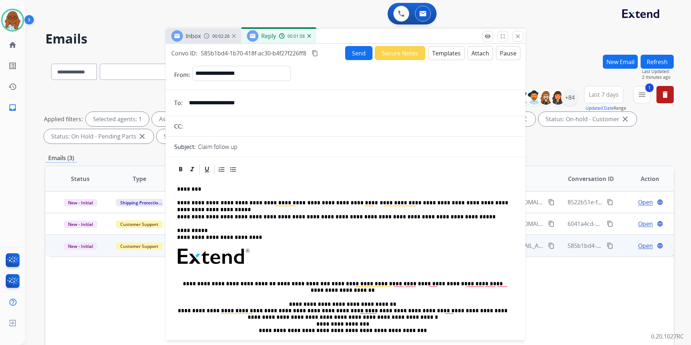
click at [516, 203] on div "**********" at bounding box center [346, 332] width 360 height 339
click at [510, 201] on div "**********" at bounding box center [345, 277] width 343 height 202
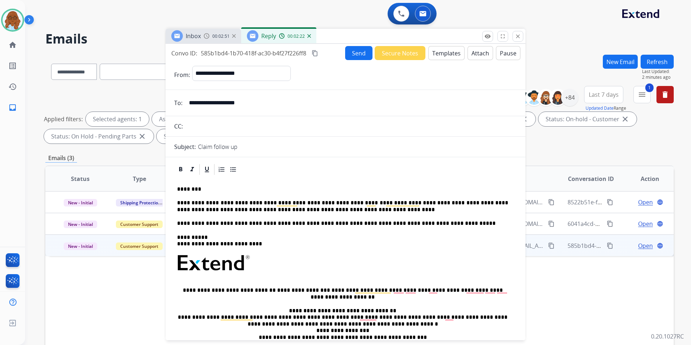
click at [358, 56] on button "Send" at bounding box center [358, 53] width 27 height 14
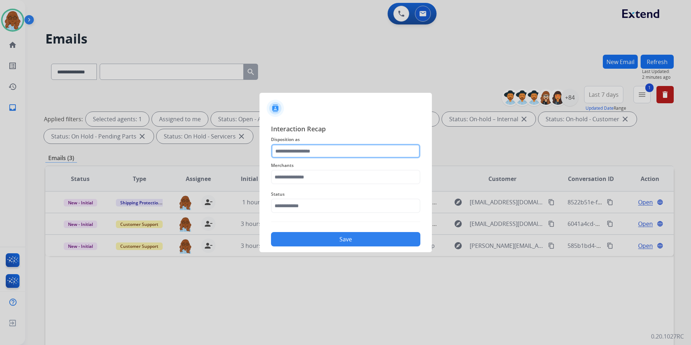
click at [373, 152] on input "text" at bounding box center [345, 151] width 149 height 14
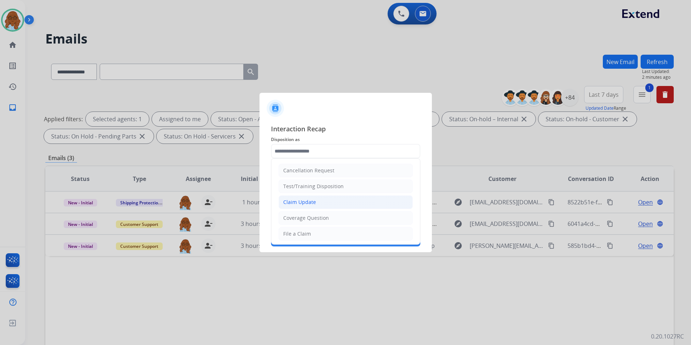
click at [304, 200] on div "Claim Update" at bounding box center [299, 202] width 33 height 7
type input "**********"
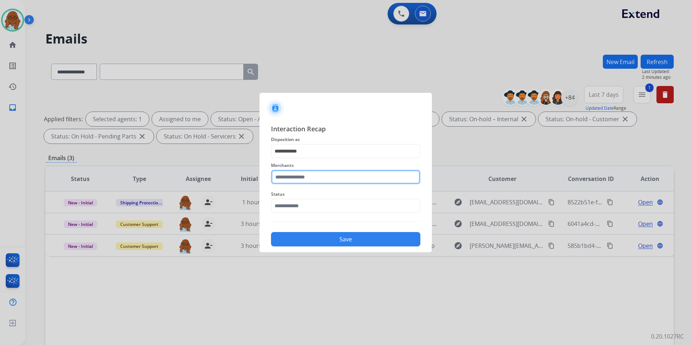
click at [308, 180] on input "text" at bounding box center [345, 177] width 149 height 14
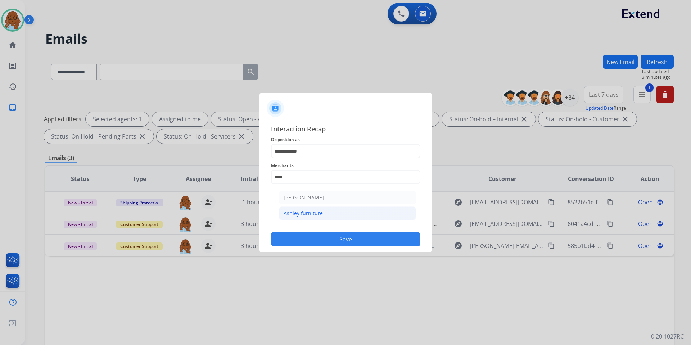
click at [319, 211] on div "Ashley furniture" at bounding box center [303, 213] width 39 height 7
type input "**********"
click at [293, 207] on input "text" at bounding box center [345, 206] width 149 height 14
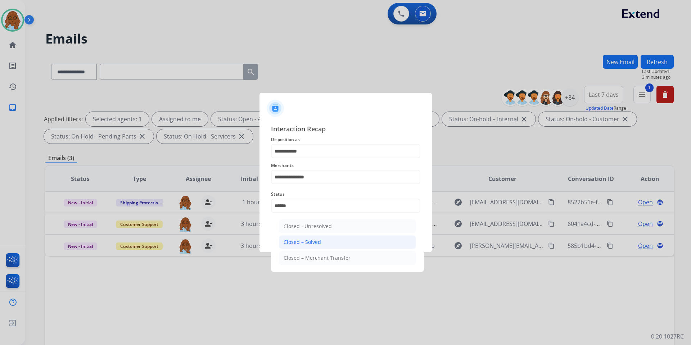
click at [316, 244] on div "Closed – Solved" at bounding box center [302, 242] width 37 height 7
type input "**********"
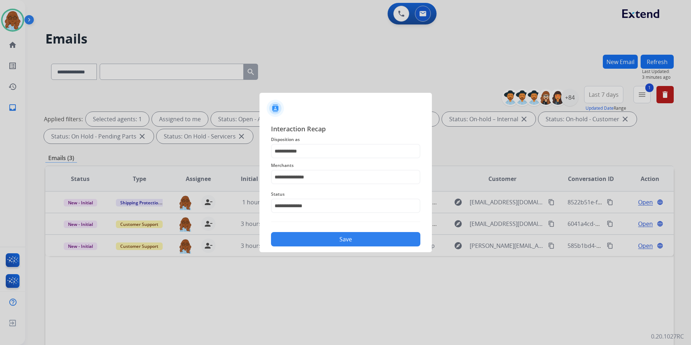
click at [320, 240] on button "Save" at bounding box center [345, 239] width 149 height 14
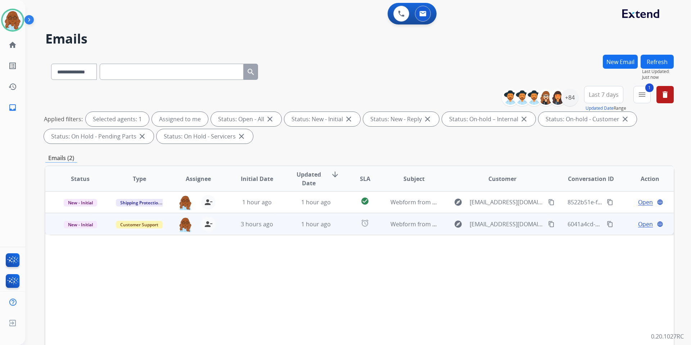
click at [639, 225] on span "Open" at bounding box center [646, 224] width 15 height 9
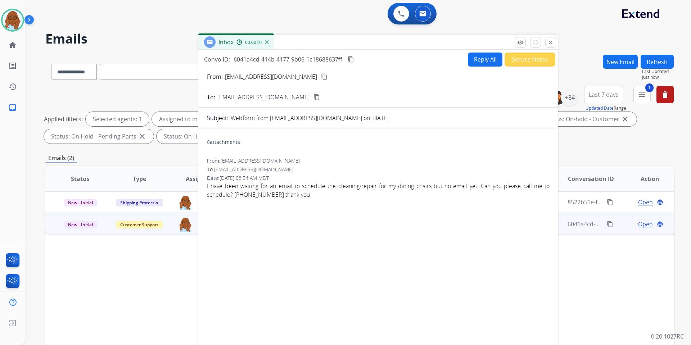
drag, startPoint x: 425, startPoint y: 49, endPoint x: 306, endPoint y: 44, distance: 118.6
click at [306, 40] on div "Inbox 00:00:01" at bounding box center [378, 42] width 360 height 15
click at [310, 73] on form "From: Yesicamarquez78@hotmail.com content_copy To: support@extend.com content_c…" at bounding box center [376, 205] width 360 height 277
click at [319, 76] on mat-icon "content_copy" at bounding box center [322, 76] width 6 height 6
drag, startPoint x: 232, startPoint y: 197, endPoint x: 268, endPoint y: 195, distance: 36.4
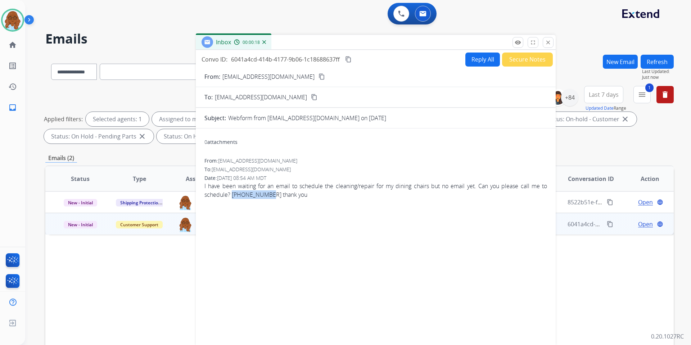
click at [268, 195] on span "I have been waiting for an email to schedule the cleaning/repair for my dining …" at bounding box center [376, 190] width 343 height 17
copy span "[PHONE_NUMBER]"
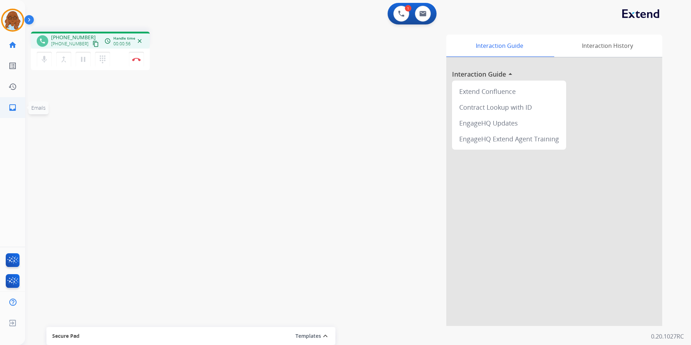
click at [10, 102] on link "inbox Emails" at bounding box center [13, 108] width 20 height 20
select select "**********"
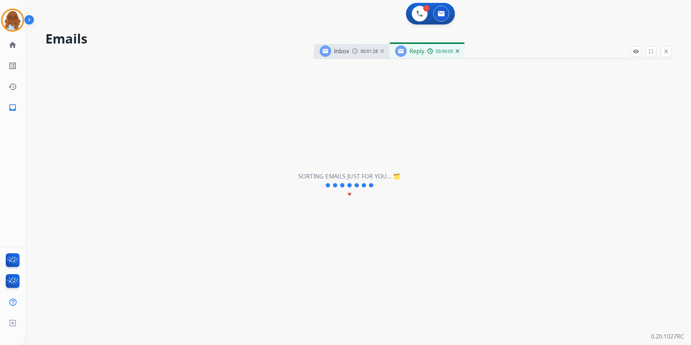
select select "**********"
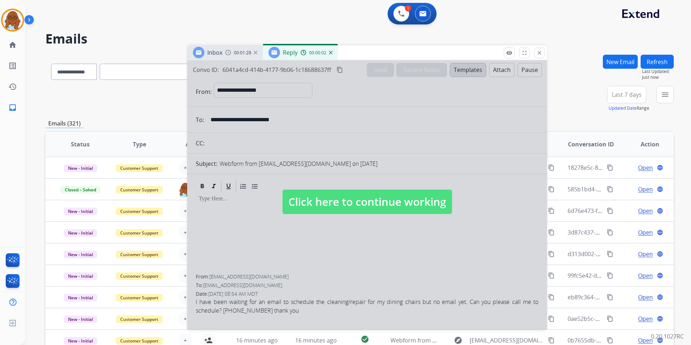
drag, startPoint x: 496, startPoint y: 51, endPoint x: 369, endPoint y: 52, distance: 127.1
click at [369, 52] on div "Inbox 00:01:28 Reply 00:00:02" at bounding box center [367, 52] width 360 height 15
click at [538, 51] on mat-icon "close" at bounding box center [539, 53] width 6 height 6
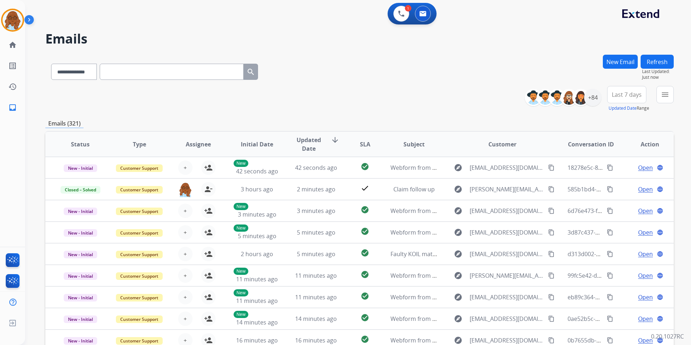
paste input "**********"
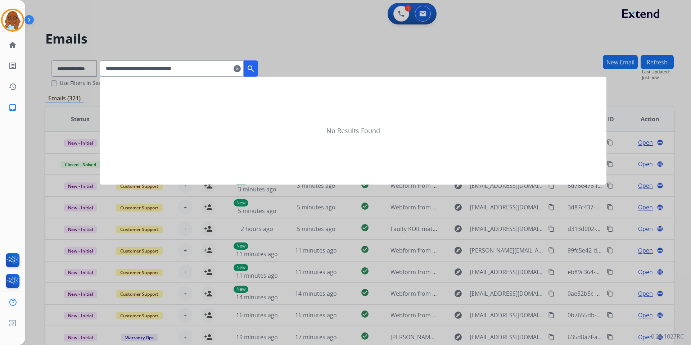
type input "**********"
click at [258, 70] on button "search" at bounding box center [251, 69] width 14 height 16
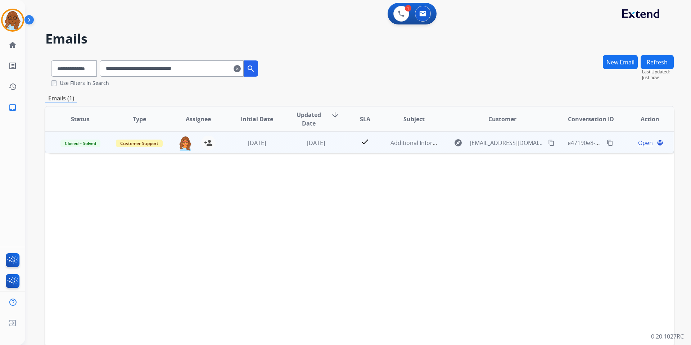
click at [639, 144] on span "Open" at bounding box center [646, 143] width 15 height 9
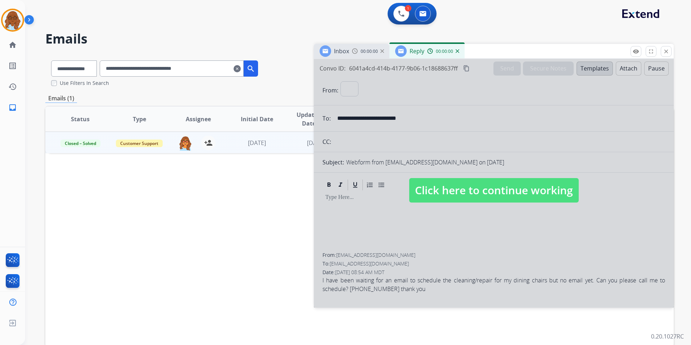
select select "**********"
click at [480, 210] on div at bounding box center [494, 183] width 360 height 249
select select
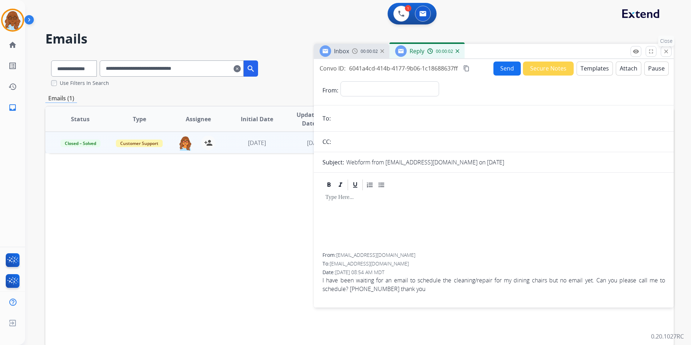
click at [671, 56] on div "remove_red_eye Logs fullscreen Expand close Close" at bounding box center [651, 51] width 41 height 11
click at [668, 57] on div "Inbox 00:00:04 Reply 00:00:04 Click here to continue working Convo ID: e47190e8…" at bounding box center [494, 176] width 360 height 264
click at [662, 50] on button "close Close" at bounding box center [666, 51] width 11 height 11
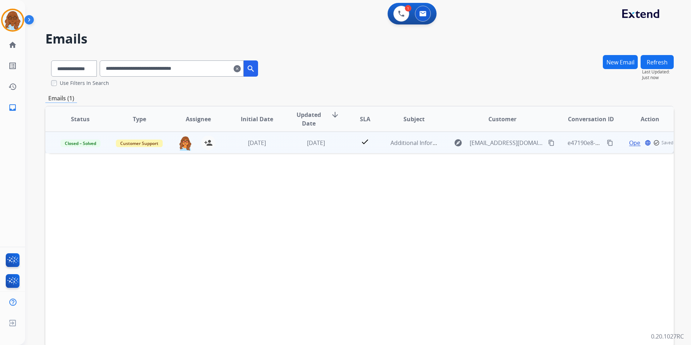
click at [633, 140] on span "Open" at bounding box center [637, 143] width 15 height 9
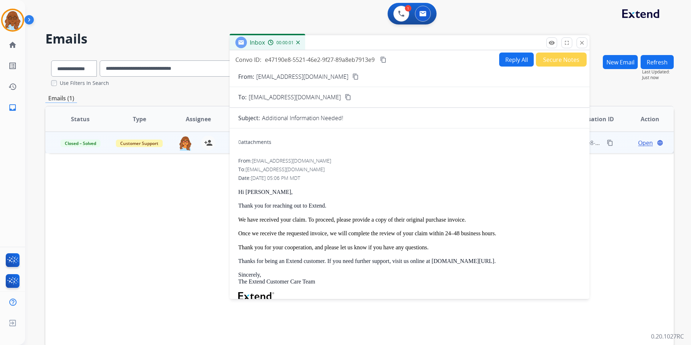
drag, startPoint x: 424, startPoint y: 54, endPoint x: 332, endPoint y: 66, distance: 92.2
click at [337, 46] on div "Inbox 00:00:01" at bounding box center [410, 42] width 360 height 15
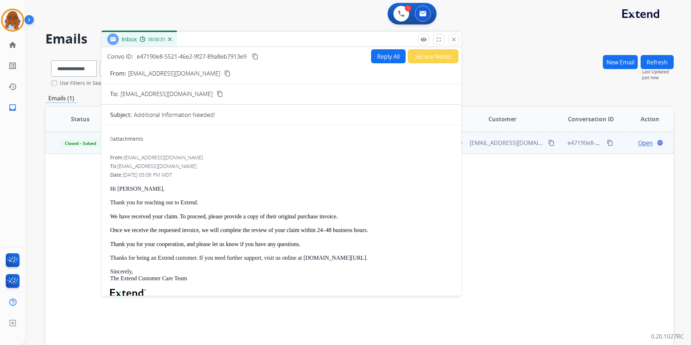
drag, startPoint x: 329, startPoint y: 41, endPoint x: 194, endPoint y: 39, distance: 135.1
click at [194, 38] on div "Inbox 00:00:51" at bounding box center [282, 39] width 360 height 15
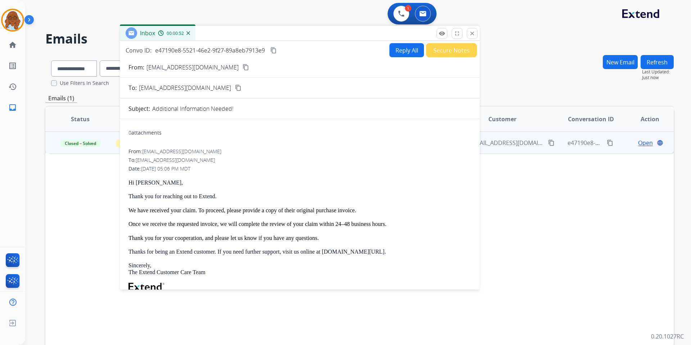
drag, startPoint x: 262, startPoint y: 34, endPoint x: 292, endPoint y: 27, distance: 30.7
click at [292, 27] on div "Inbox 00:00:52" at bounding box center [300, 33] width 360 height 15
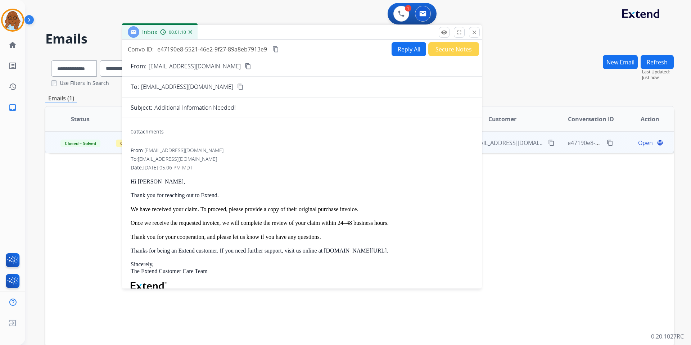
click at [237, 87] on mat-icon "content_copy" at bounding box center [240, 87] width 6 height 6
click at [476, 29] on mat-icon "close" at bounding box center [474, 32] width 6 height 6
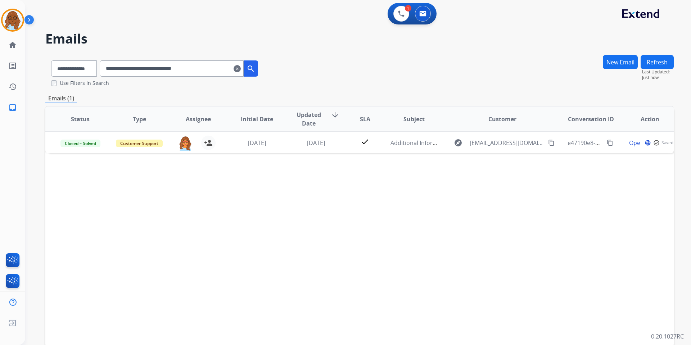
click at [46, 70] on div "**********" at bounding box center [154, 67] width 219 height 25
click at [53, 70] on select "**********" at bounding box center [73, 69] width 45 height 16
click at [51, 61] on select "**********" at bounding box center [73, 69] width 45 height 16
click at [241, 68] on mat-icon "clear" at bounding box center [237, 68] width 7 height 9
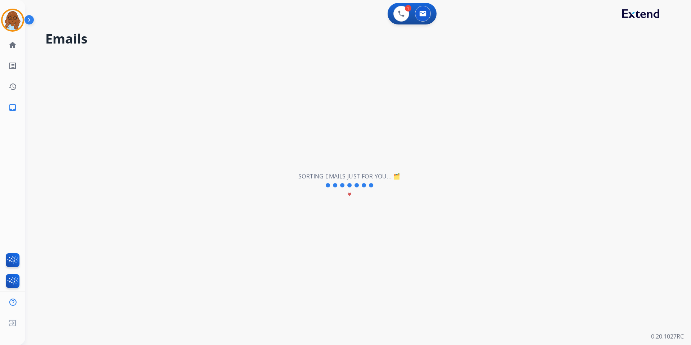
select select "**********"
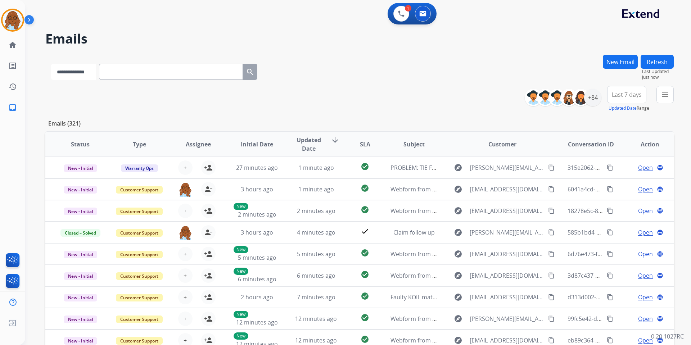
click at [83, 72] on select "**********" at bounding box center [73, 72] width 45 height 16
select select "**********"
click at [51, 64] on select "**********" at bounding box center [73, 72] width 45 height 16
paste input "**********"
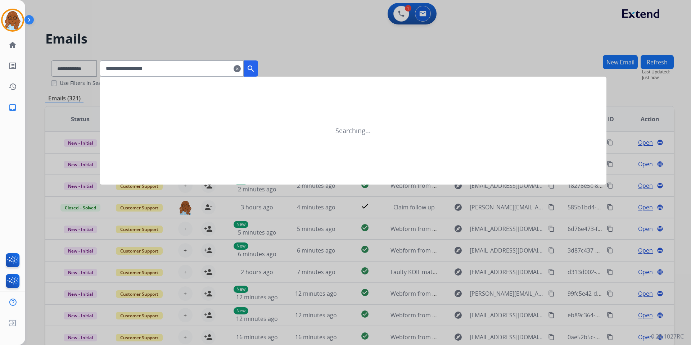
type input "**********"
click at [255, 69] on mat-icon "search" at bounding box center [251, 68] width 9 height 9
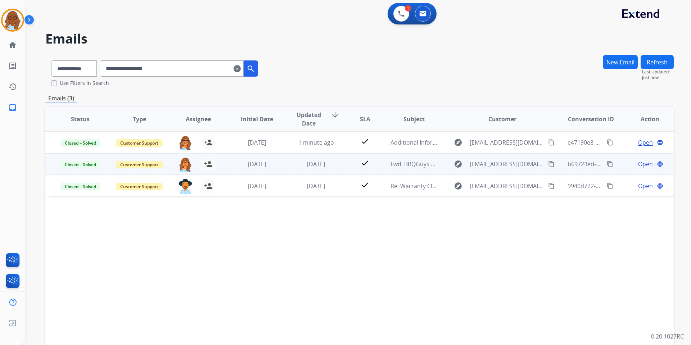
click at [639, 165] on span "Open" at bounding box center [646, 164] width 15 height 9
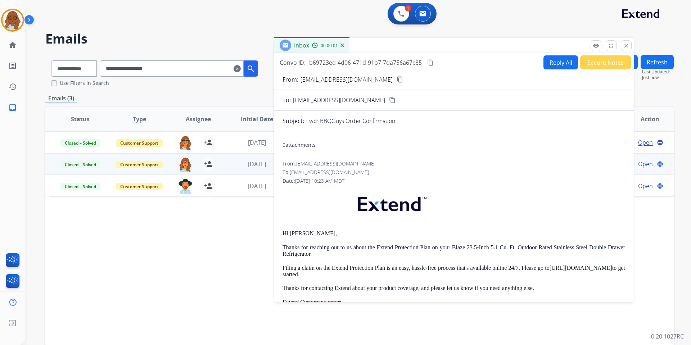
drag, startPoint x: 416, startPoint y: 53, endPoint x: 346, endPoint y: 68, distance: 71.1
click at [354, 42] on div "Inbox 00:00:01" at bounding box center [454, 45] width 360 height 15
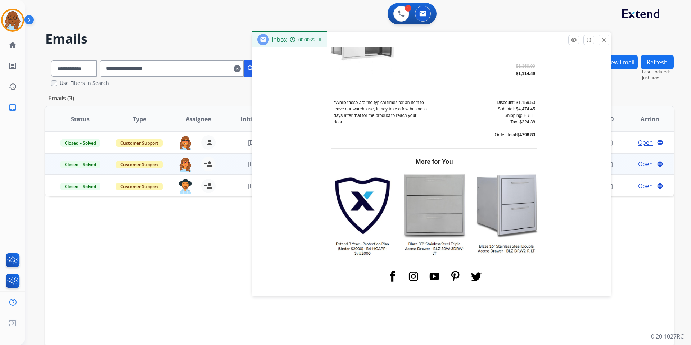
scroll to position [1152, 0]
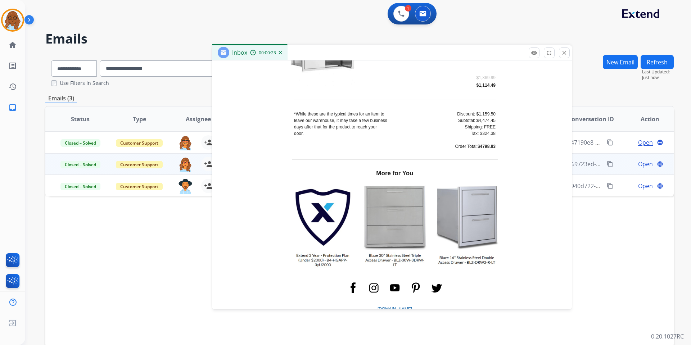
drag, startPoint x: 379, startPoint y: 44, endPoint x: 338, endPoint y: 66, distance: 46.7
click at [339, 57] on div "Inbox 00:00:23" at bounding box center [392, 52] width 360 height 15
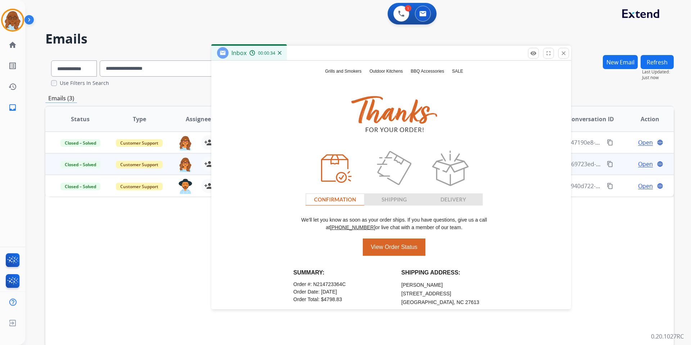
scroll to position [396, 0]
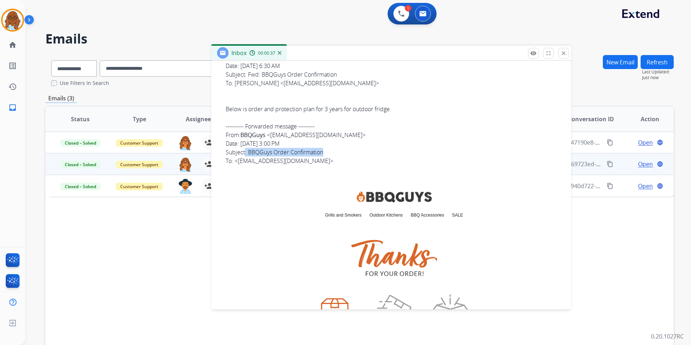
drag, startPoint x: 326, startPoint y: 151, endPoint x: 245, endPoint y: 150, distance: 80.3
click at [245, 150] on div "---------- Forwarded message --------- From: BBQGuys < transactional@bbqguys.co…" at bounding box center [394, 143] width 337 height 43
click at [323, 160] on div "---------- Forwarded message --------- From: BBQGuys < transactional@bbqguys.co…" at bounding box center [394, 143] width 337 height 43
drag, startPoint x: 250, startPoint y: 153, endPoint x: 323, endPoint y: 152, distance: 73.5
click at [323, 152] on div "---------- Forwarded message --------- From: BBQGuys < transactional@bbqguys.co…" at bounding box center [394, 143] width 337 height 43
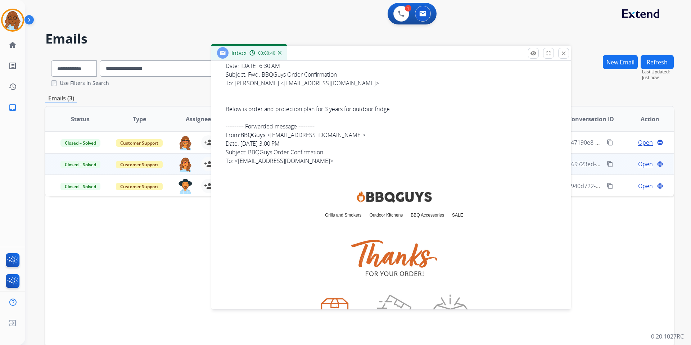
click at [353, 164] on div "---------- Forwarded message --------- From: BBQGuys < transactional@bbqguys.co…" at bounding box center [394, 143] width 337 height 43
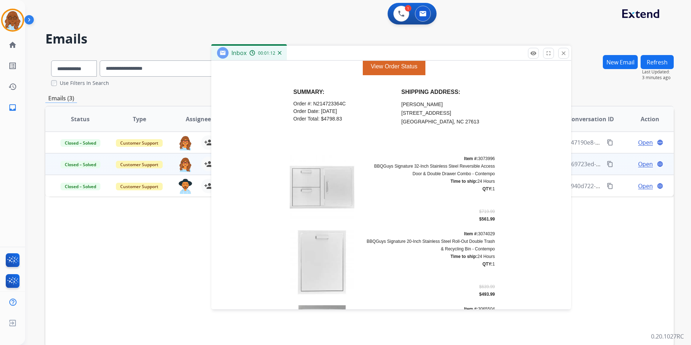
scroll to position [756, 0]
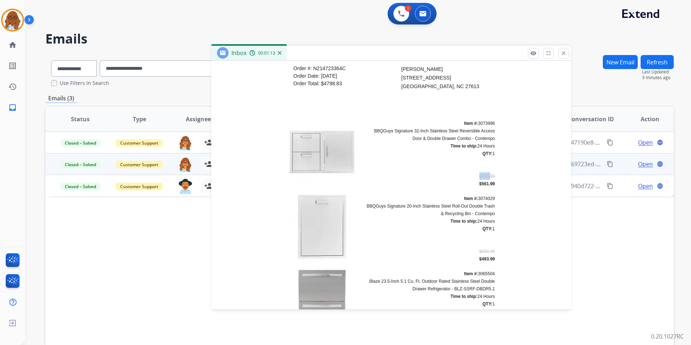
drag, startPoint x: 476, startPoint y: 175, endPoint x: 488, endPoint y: 177, distance: 12.4
click at [488, 177] on td "Item #: 3073996 BBQGuys Signature 32-Inch Stainless Steel Reversible Access Doo…" at bounding box center [430, 153] width 144 height 75
click at [498, 179] on td "Item #: 3073996 BBQGuys Signature 32-Inch Stainless Steel Reversible Access Doo…" at bounding box center [430, 153] width 144 height 75
drag, startPoint x: 412, startPoint y: 55, endPoint x: 408, endPoint y: 45, distance: 10.0
click at [408, 46] on div "Inbox 00:01:14" at bounding box center [391, 53] width 360 height 15
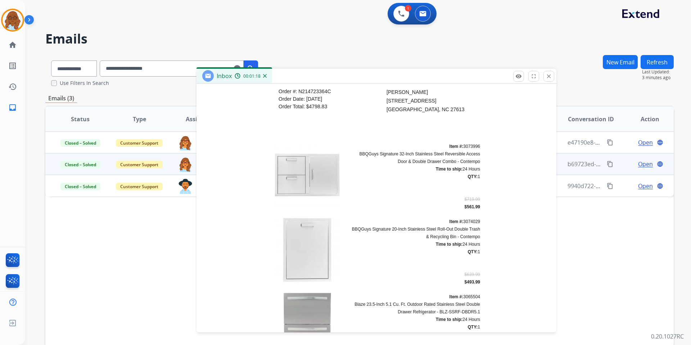
drag, startPoint x: 428, startPoint y: 46, endPoint x: 402, endPoint y: 62, distance: 31.2
click at [402, 69] on div "Inbox 00:01:18" at bounding box center [377, 76] width 360 height 15
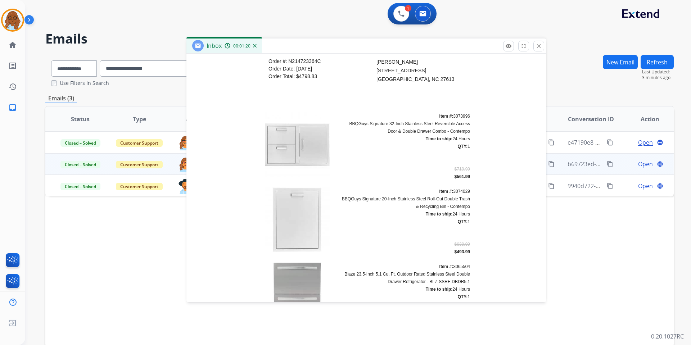
drag, startPoint x: 305, startPoint y: 57, endPoint x: 318, endPoint y: 30, distance: 29.6
click at [318, 39] on div "Inbox 00:01:20" at bounding box center [367, 46] width 360 height 15
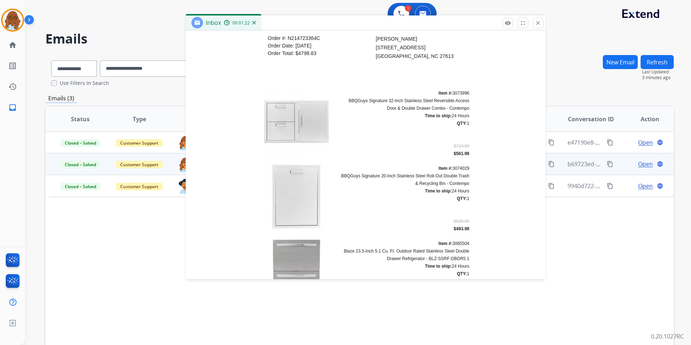
drag, startPoint x: 333, startPoint y: 35, endPoint x: 323, endPoint y: 26, distance: 13.0
click at [323, 26] on div "Inbox 00:01:22" at bounding box center [366, 22] width 360 height 15
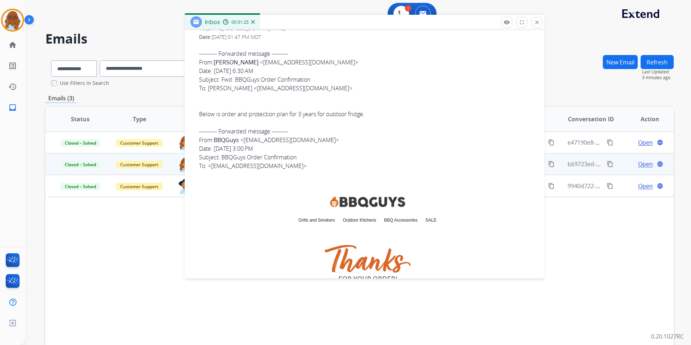
scroll to position [0, 0]
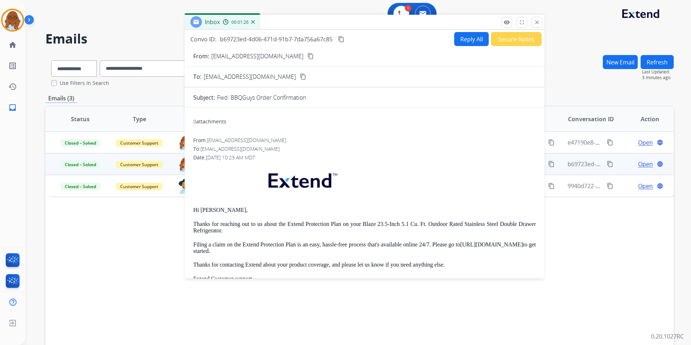
click at [471, 37] on button "Reply All" at bounding box center [471, 39] width 35 height 14
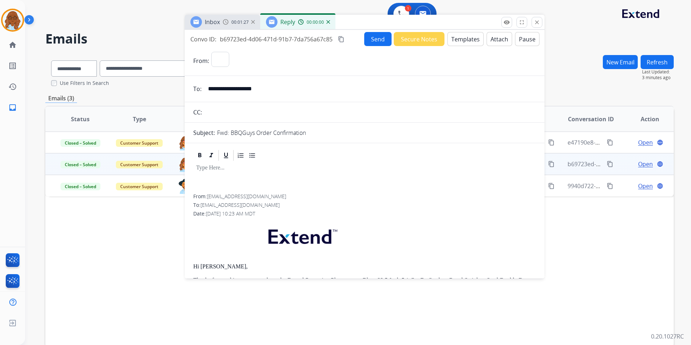
select select "**********"
click at [524, 39] on button "Pause" at bounding box center [527, 39] width 24 height 14
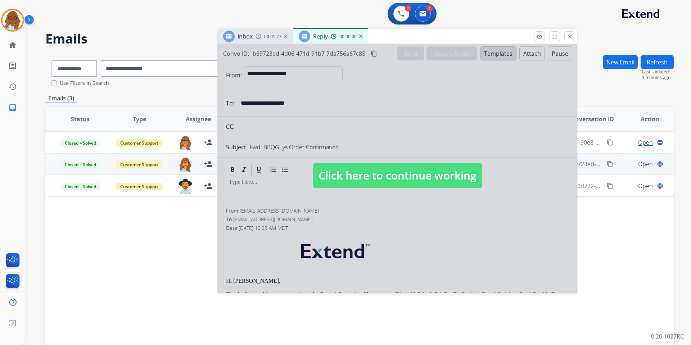
drag, startPoint x: 372, startPoint y: 22, endPoint x: 411, endPoint y: 39, distance: 41.5
click at [411, 39] on div "Inbox 00:01:27 Reply 00:00:00" at bounding box center [398, 36] width 360 height 15
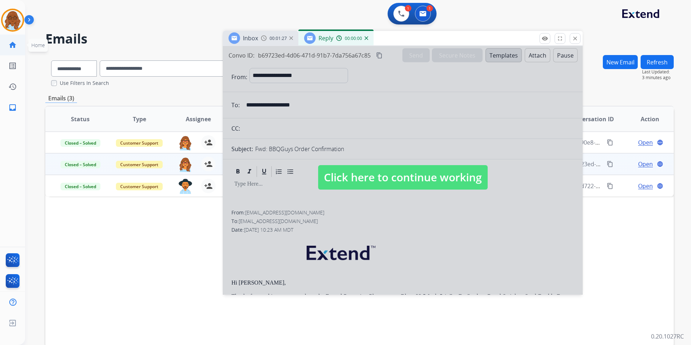
click at [12, 43] on mat-icon "home" at bounding box center [12, 45] width 9 height 9
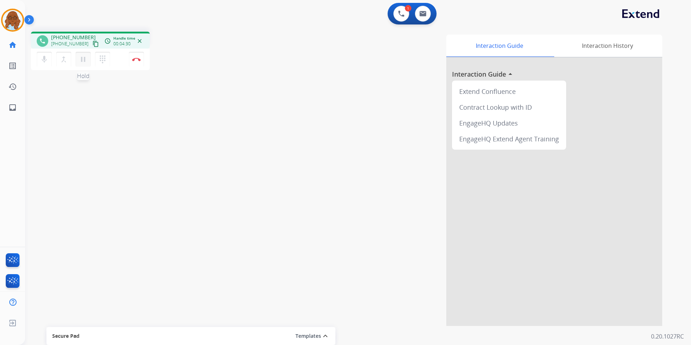
click at [82, 59] on mat-icon "pause" at bounding box center [83, 59] width 9 height 9
click at [106, 61] on mat-icon "dialpad" at bounding box center [102, 59] width 9 height 9
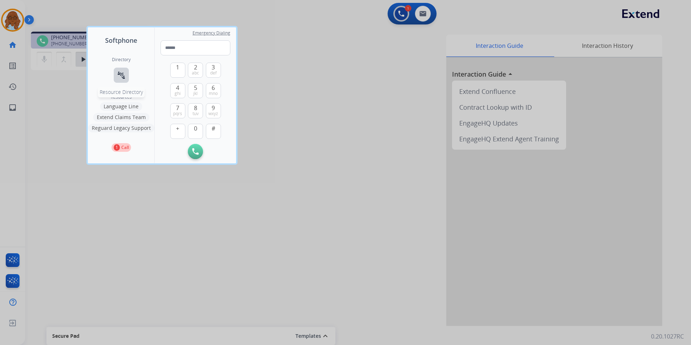
click at [126, 74] on button "connect_without_contact Resource Directory" at bounding box center [121, 75] width 15 height 15
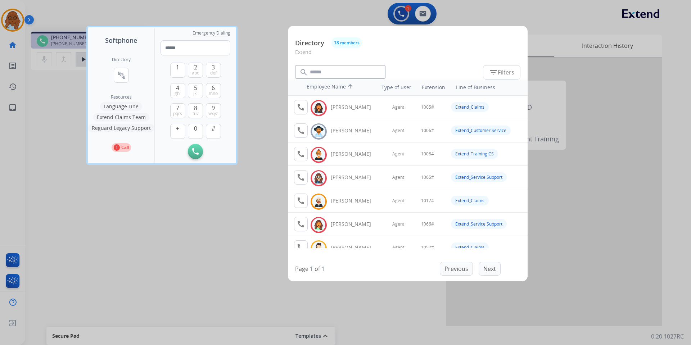
scroll to position [72, 0]
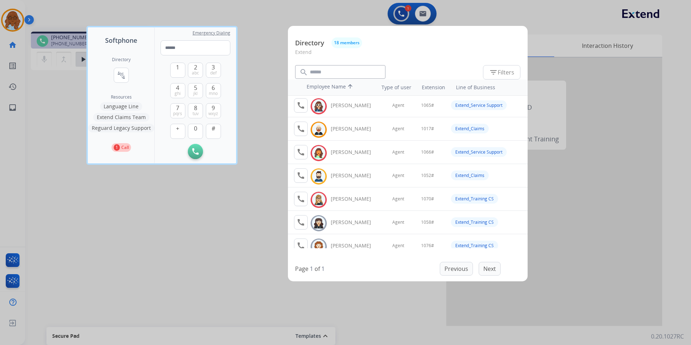
click at [179, 216] on div at bounding box center [345, 172] width 691 height 345
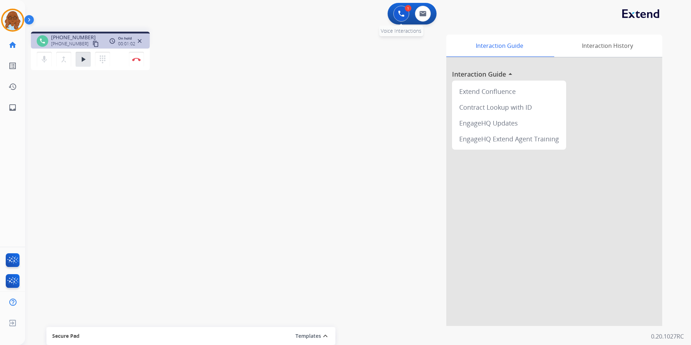
click at [399, 13] on img at bounding box center [401, 13] width 6 height 6
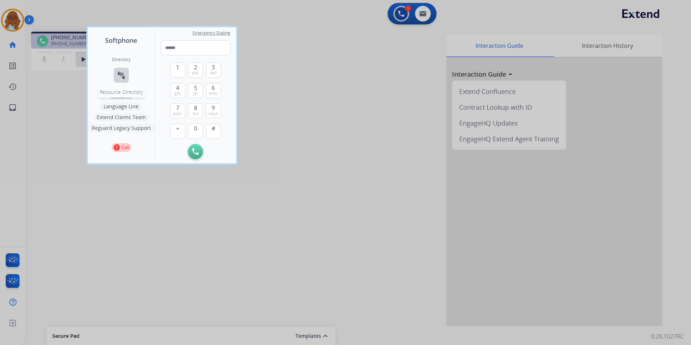
click at [122, 77] on mat-icon "connect_without_contact" at bounding box center [121, 75] width 9 height 9
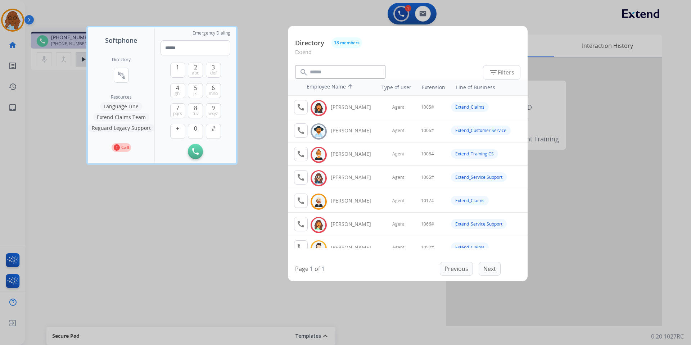
scroll to position [36, 0]
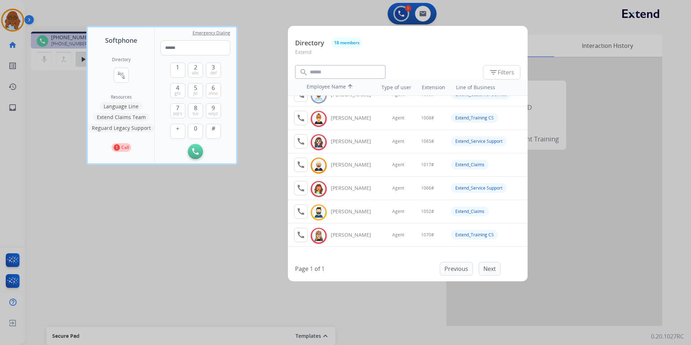
drag, startPoint x: 165, startPoint y: 218, endPoint x: 102, endPoint y: 174, distance: 76.7
click at [165, 218] on div at bounding box center [345, 172] width 691 height 345
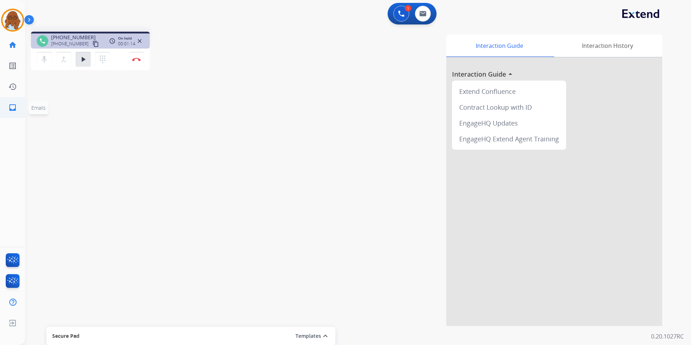
click at [14, 107] on mat-icon "inbox" at bounding box center [12, 107] width 9 height 9
select select "**********"
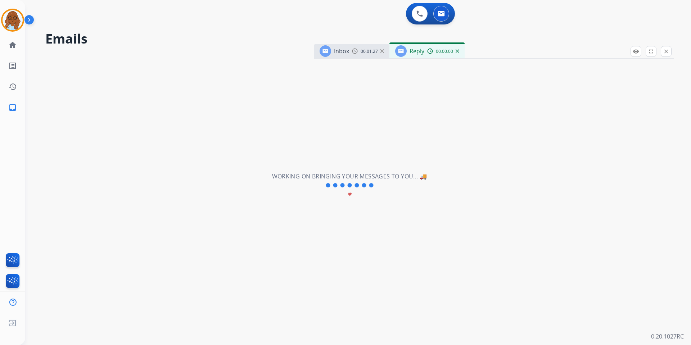
select select "**********"
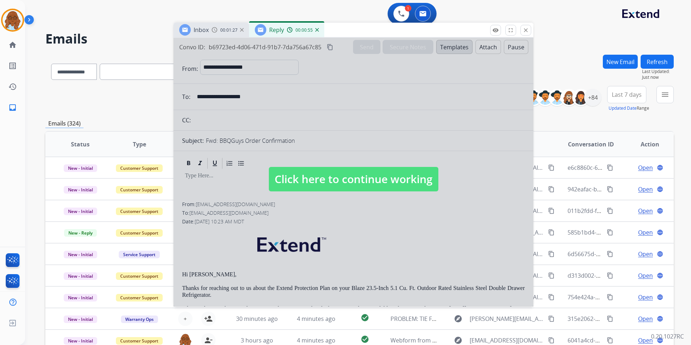
drag, startPoint x: 509, startPoint y: 54, endPoint x: 303, endPoint y: 41, distance: 207.1
click at [301, 29] on div "Inbox 00:01:27 Reply 00:00:55" at bounding box center [354, 30] width 360 height 15
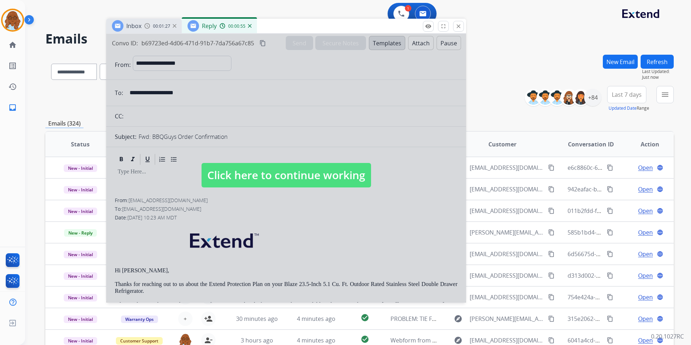
click at [307, 146] on div at bounding box center [286, 168] width 360 height 269
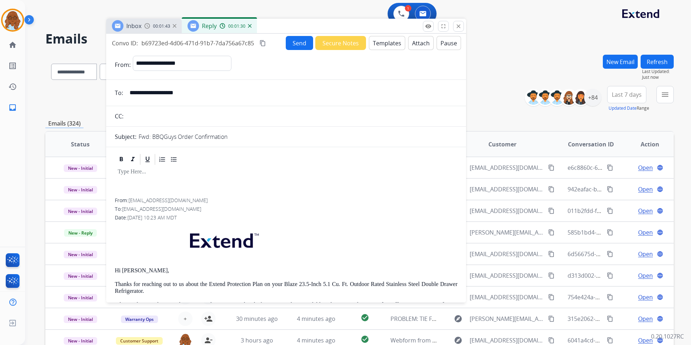
click at [444, 42] on button "Pause" at bounding box center [449, 43] width 24 height 14
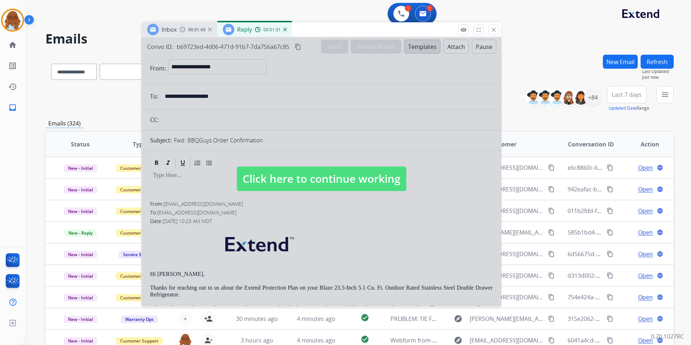
drag, startPoint x: 284, startPoint y: 27, endPoint x: 316, endPoint y: 33, distance: 32.9
click at [317, 32] on div "Inbox 00:01:43 Reply 00:01:31" at bounding box center [322, 29] width 360 height 15
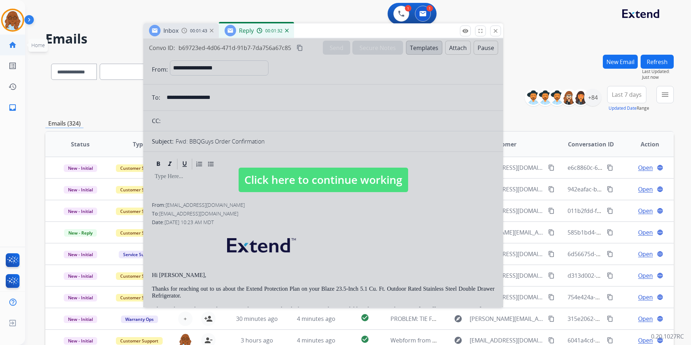
click at [28, 45] on span "Home" at bounding box center [37, 45] width 19 height 13
click at [2, 39] on ul "home Home Home" at bounding box center [12, 45] width 25 height 21
click at [14, 43] on mat-icon "home" at bounding box center [12, 45] width 9 height 9
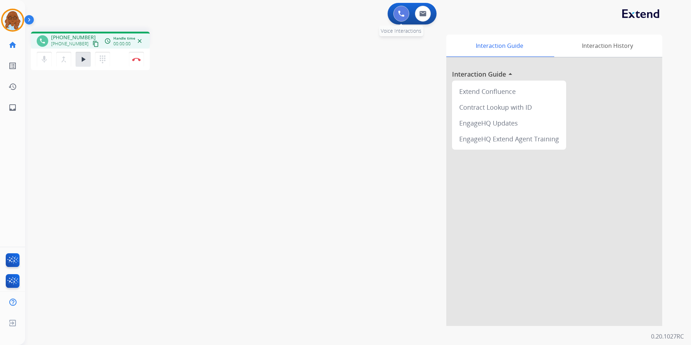
click at [399, 19] on button at bounding box center [402, 14] width 16 height 16
click at [401, 18] on button at bounding box center [402, 14] width 16 height 16
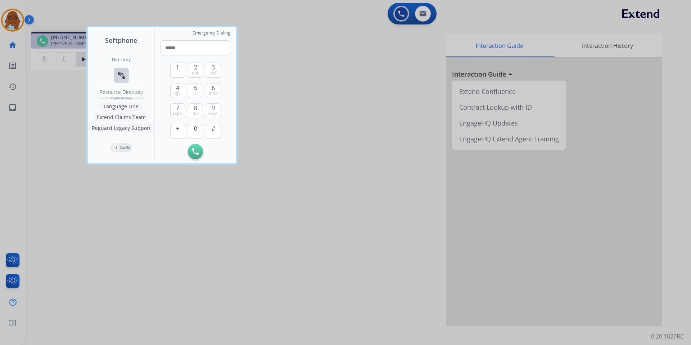
click at [120, 73] on mat-icon "connect_without_contact" at bounding box center [121, 75] width 9 height 9
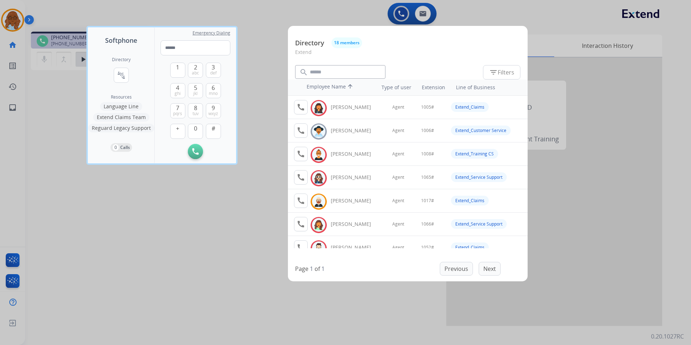
click at [222, 207] on div at bounding box center [345, 172] width 691 height 345
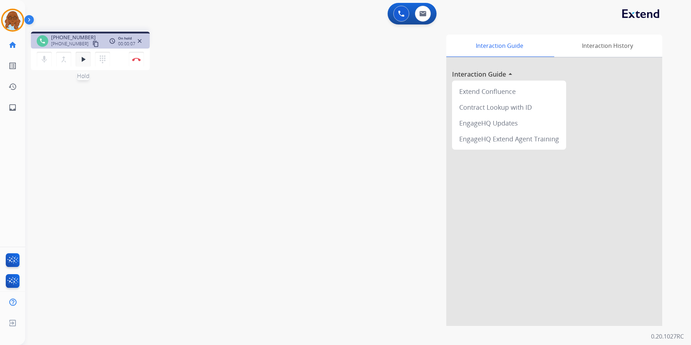
click at [86, 61] on mat-icon "play_arrow" at bounding box center [83, 59] width 9 height 9
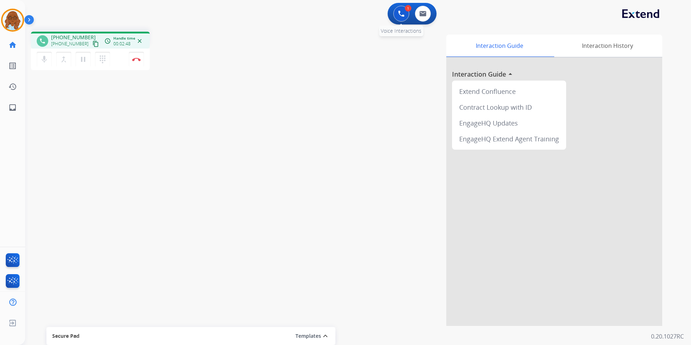
click at [402, 14] on img at bounding box center [401, 13] width 6 height 6
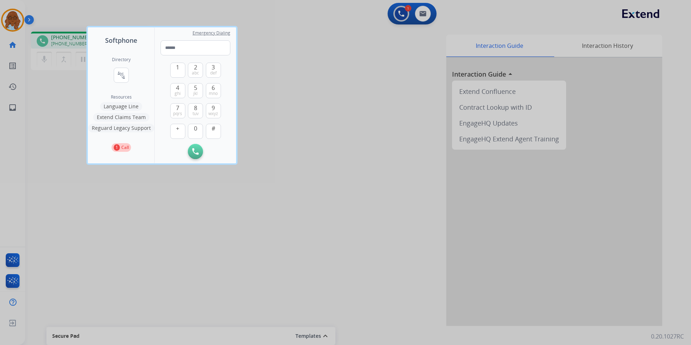
click at [297, 108] on div at bounding box center [345, 172] width 691 height 345
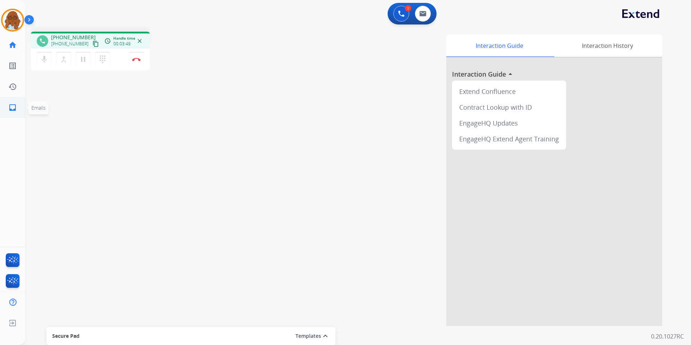
click at [15, 111] on mat-icon "inbox" at bounding box center [12, 107] width 9 height 9
select select "**********"
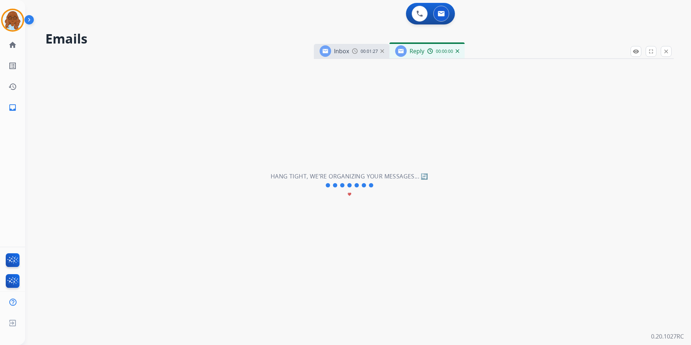
select select "**********"
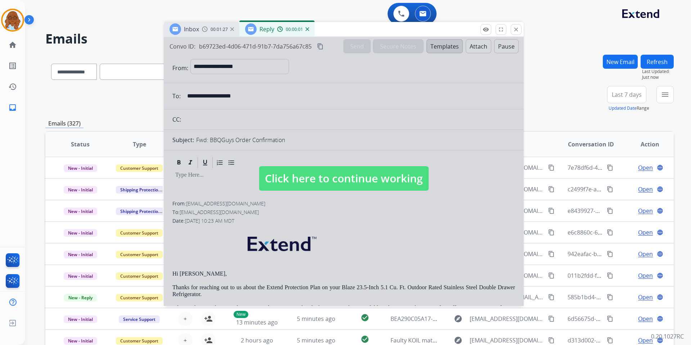
drag, startPoint x: 514, startPoint y: 54, endPoint x: 376, endPoint y: 33, distance: 139.5
click at [376, 33] on div "Inbox 00:01:27 Reply 00:00:01" at bounding box center [344, 29] width 360 height 15
click at [288, 117] on div at bounding box center [344, 171] width 360 height 269
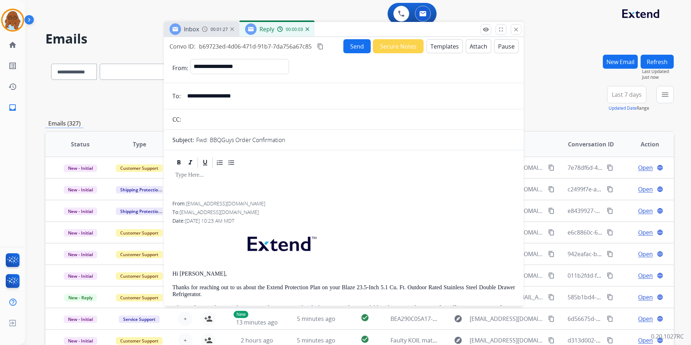
click at [320, 46] on mat-icon "content_copy" at bounding box center [320, 46] width 6 height 6
click at [501, 48] on button "Pause" at bounding box center [506, 46] width 24 height 14
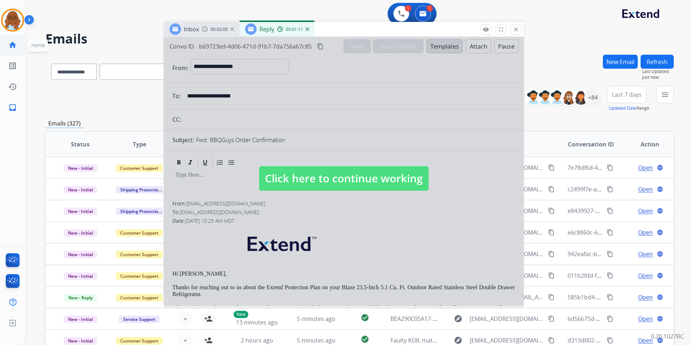
click at [5, 42] on link "home Home" at bounding box center [13, 45] width 20 height 20
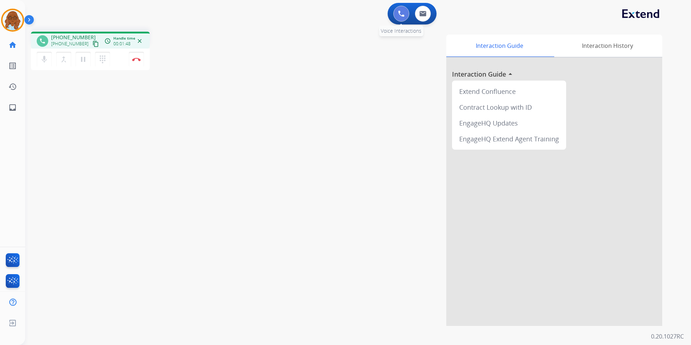
click at [404, 11] on img at bounding box center [401, 13] width 6 height 6
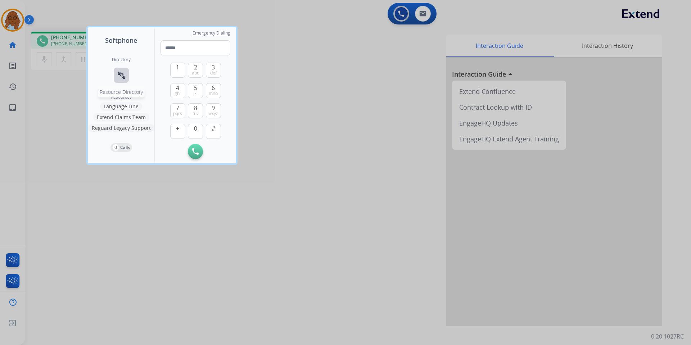
click at [120, 74] on mat-icon "connect_without_contact" at bounding box center [121, 75] width 9 height 9
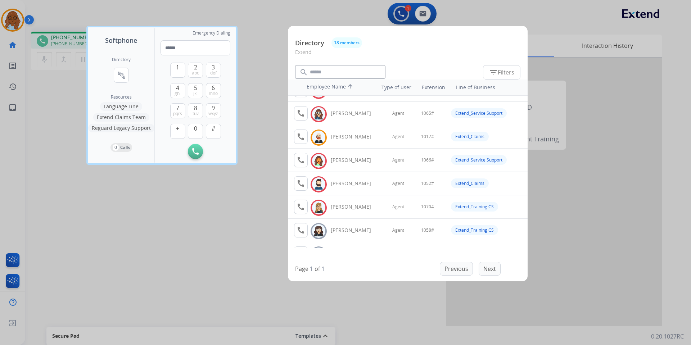
scroll to position [72, 0]
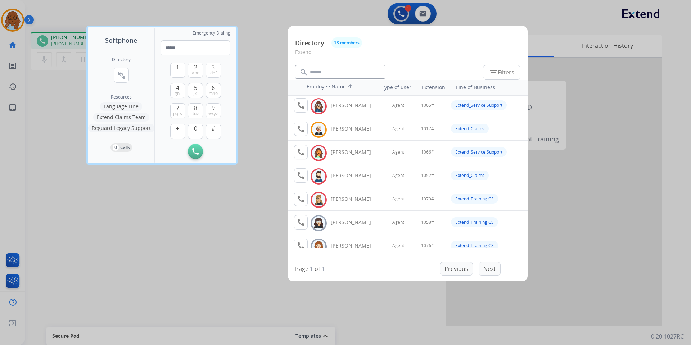
click at [225, 235] on div at bounding box center [345, 172] width 691 height 345
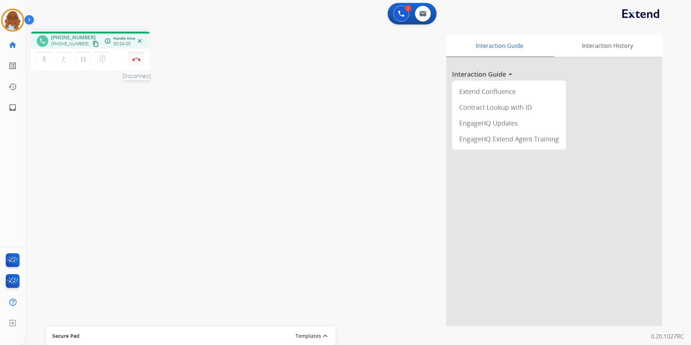
click at [137, 60] on img at bounding box center [136, 60] width 9 height 4
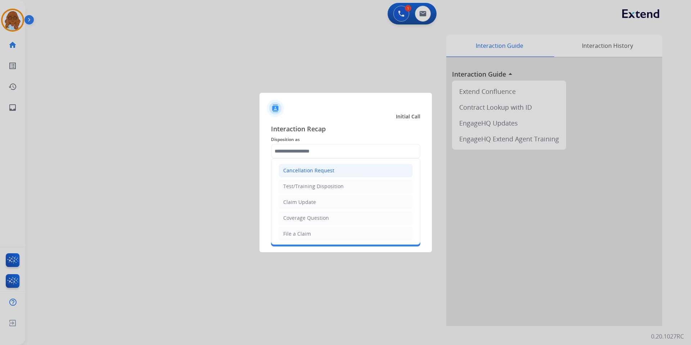
click at [353, 148] on input "text" at bounding box center [345, 151] width 149 height 14
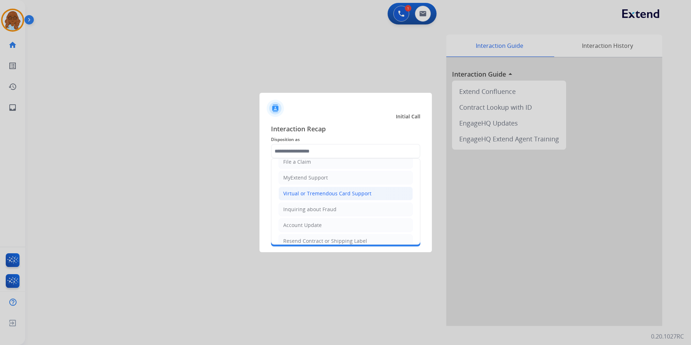
click at [315, 193] on div "Virtual or Tremendous Card Support" at bounding box center [327, 193] width 88 height 7
type input "**********"
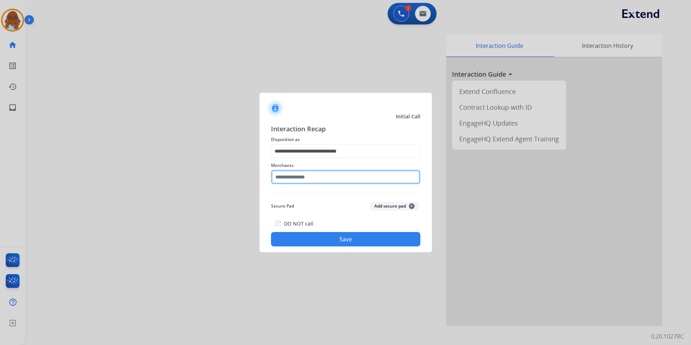
click at [293, 178] on input "text" at bounding box center [345, 177] width 149 height 14
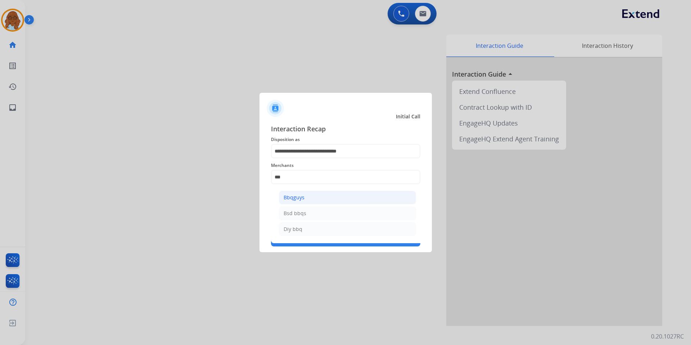
drag, startPoint x: 330, startPoint y: 196, endPoint x: 299, endPoint y: 210, distance: 34.5
click at [330, 196] on li "Bbqguys" at bounding box center [347, 198] width 137 height 14
type input "*******"
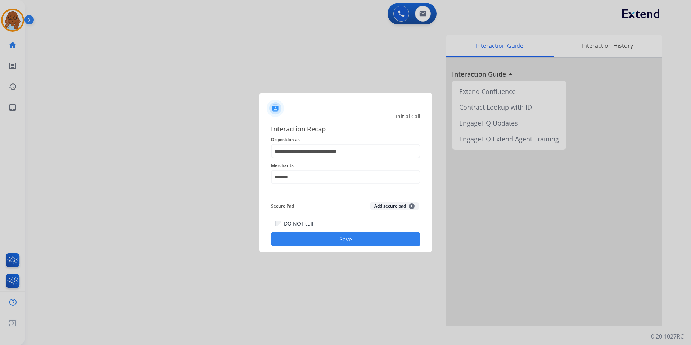
click at [302, 237] on button "Save" at bounding box center [345, 239] width 149 height 14
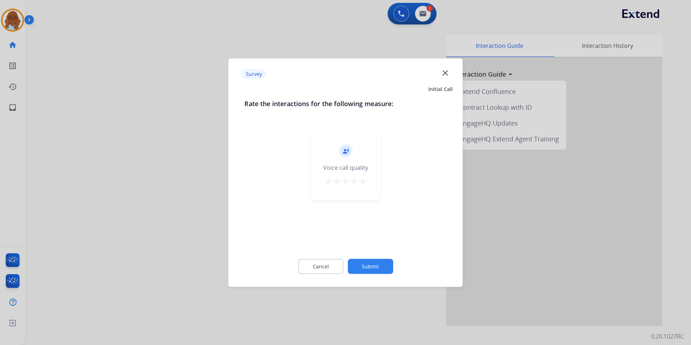
click at [364, 180] on mat-icon "star" at bounding box center [363, 181] width 9 height 9
click at [378, 262] on button "Submit" at bounding box center [370, 266] width 45 height 15
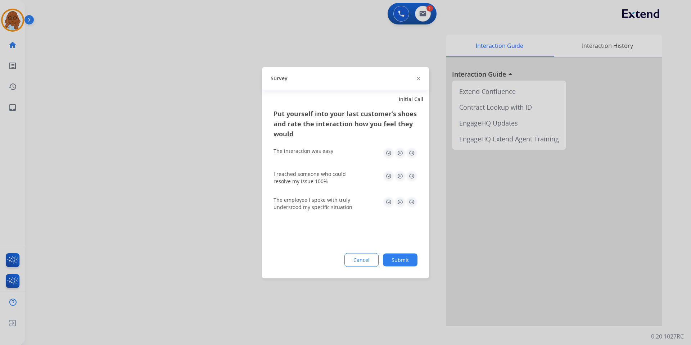
click img
click button "Submit"
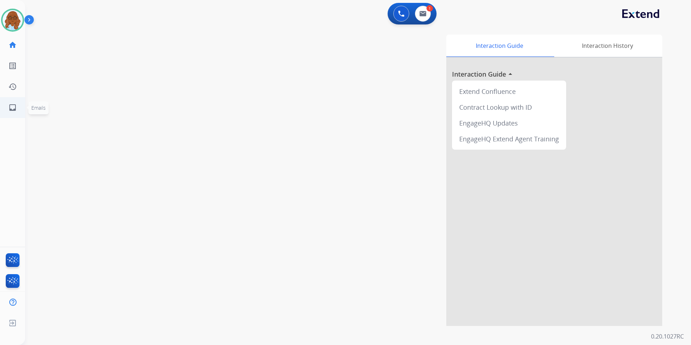
click link "inbox Emails"
select select "**********"
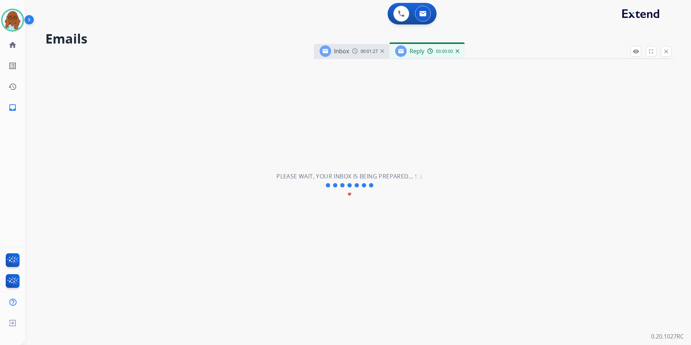
select select "**********"
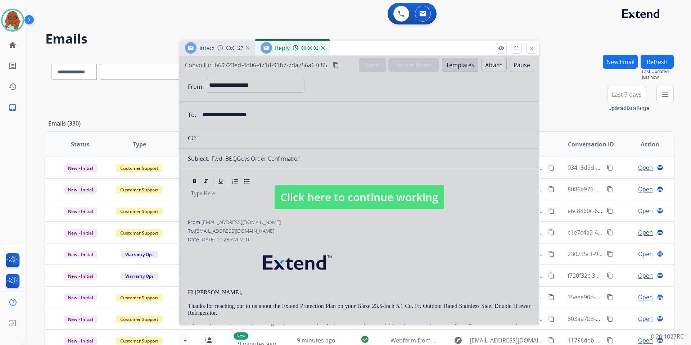
drag, startPoint x: 479, startPoint y: 53, endPoint x: 344, endPoint y: 50, distance: 134.7
click div "Inbox 00:01:27 Reply 00:00:02"
click div
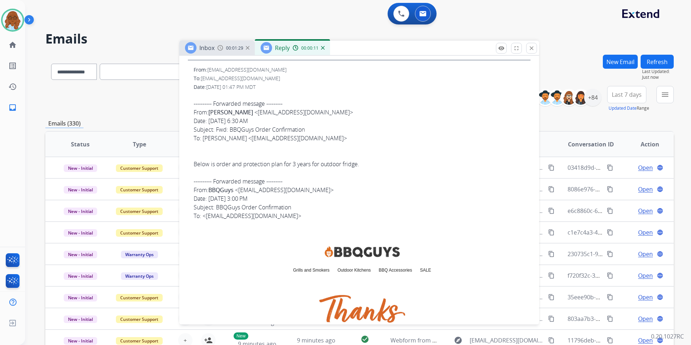
scroll to position [396, 0]
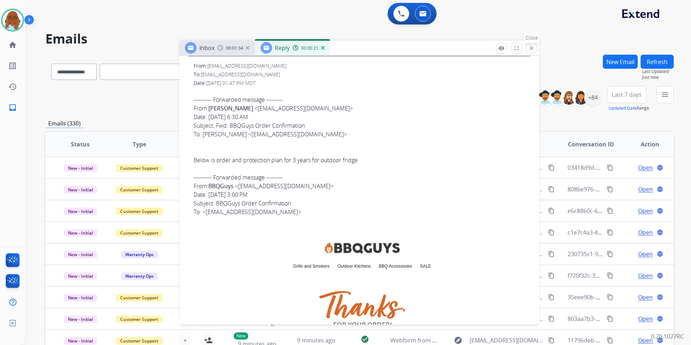
click button "close Close"
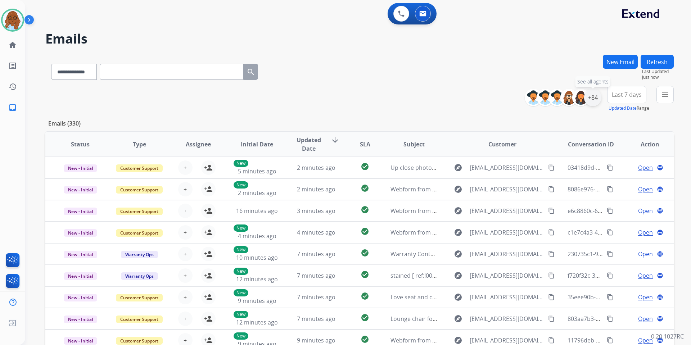
click div "+84"
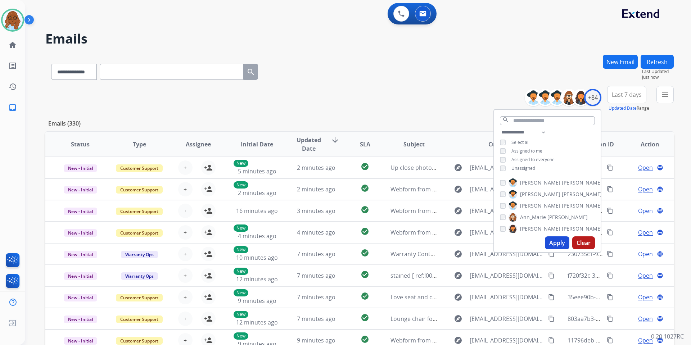
click span "Unassigned"
click button "Apply"
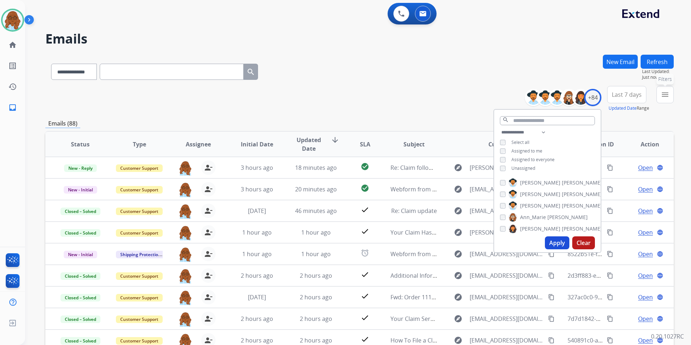
click button "menu Filters"
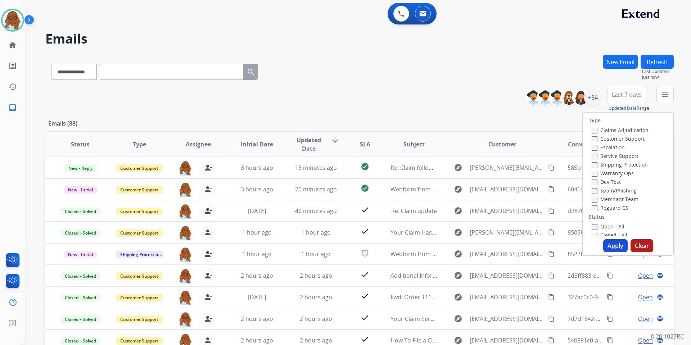
drag, startPoint x: 605, startPoint y: 227, endPoint x: 606, endPoint y: 235, distance: 7.6
click label "Open - All"
click button "Apply"
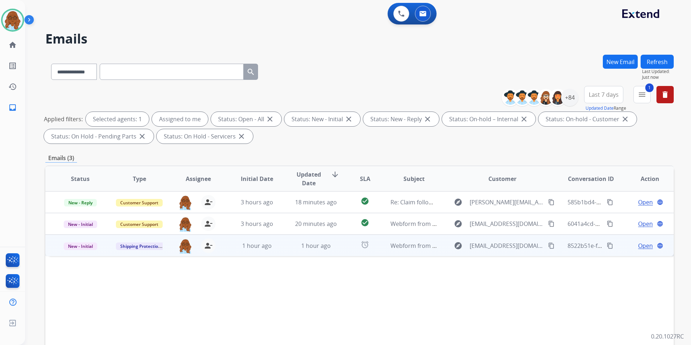
click span "Open"
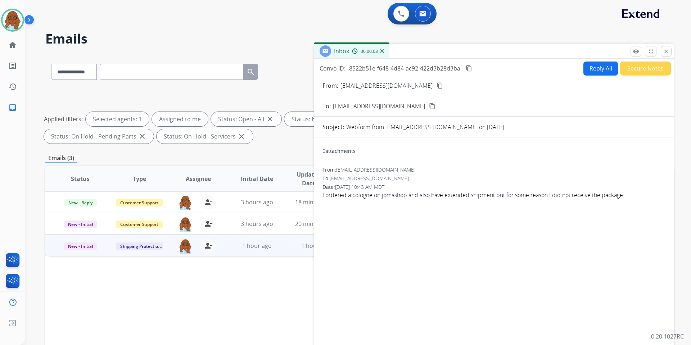
click mat-icon "content_copy"
click button "Reply All"
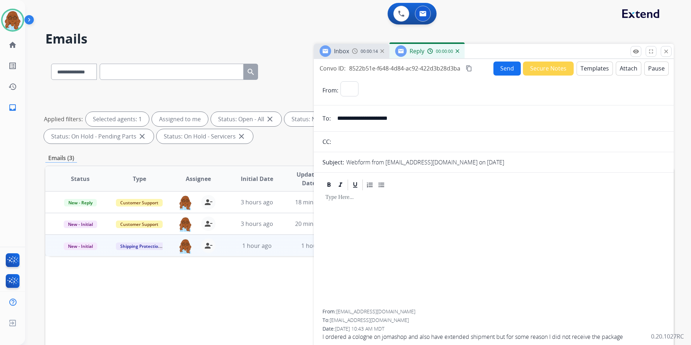
select select "**********"
click button "Templates"
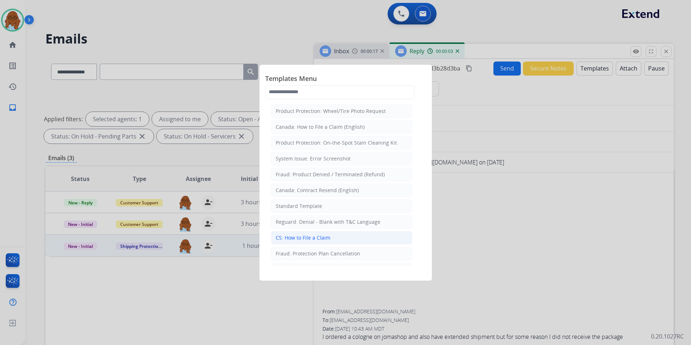
click div "CS: How to File a Claim"
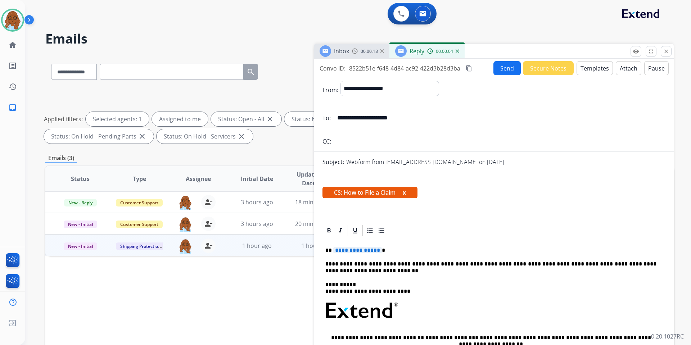
click span "**********"
click p "**********"
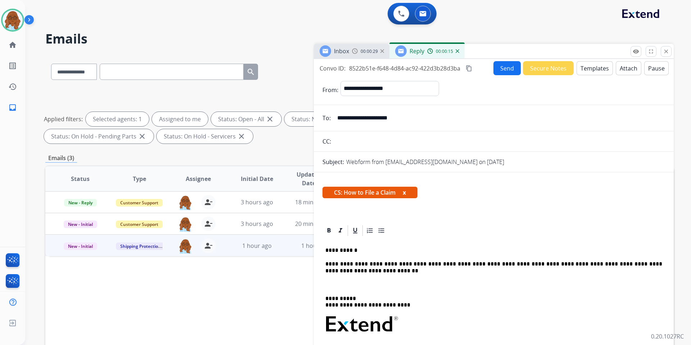
select select "**********"
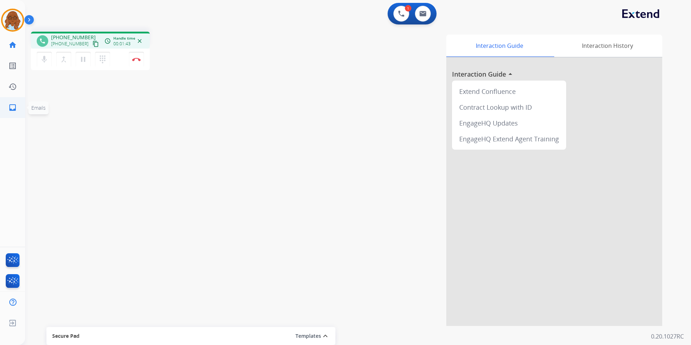
click at [14, 107] on mat-icon "inbox" at bounding box center [12, 107] width 9 height 9
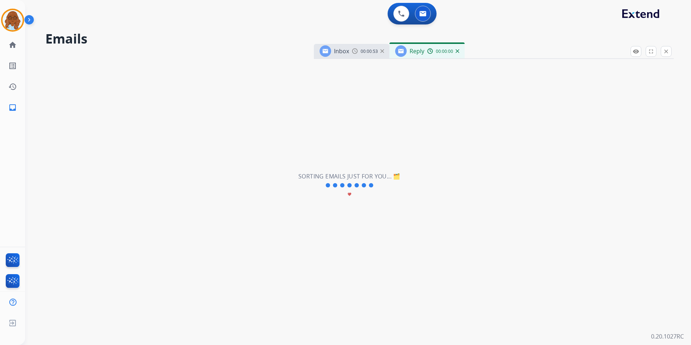
select select "**********"
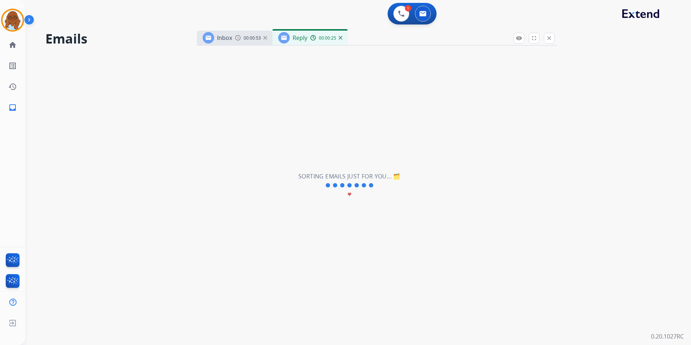
drag, startPoint x: 489, startPoint y: 47, endPoint x: 360, endPoint y: 38, distance: 129.6
click at [360, 38] on div "Inbox 00:00:53 Reply 00:00:25" at bounding box center [377, 38] width 360 height 15
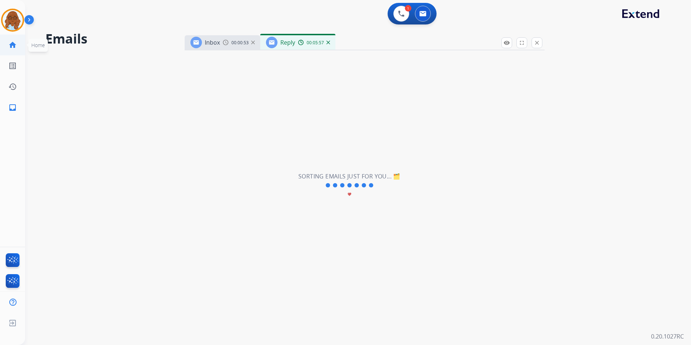
click at [12, 48] on mat-icon "home" at bounding box center [12, 45] width 9 height 9
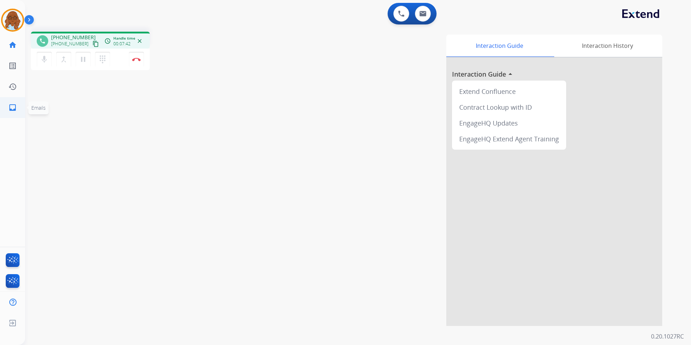
click at [12, 107] on mat-icon "inbox" at bounding box center [12, 107] width 9 height 9
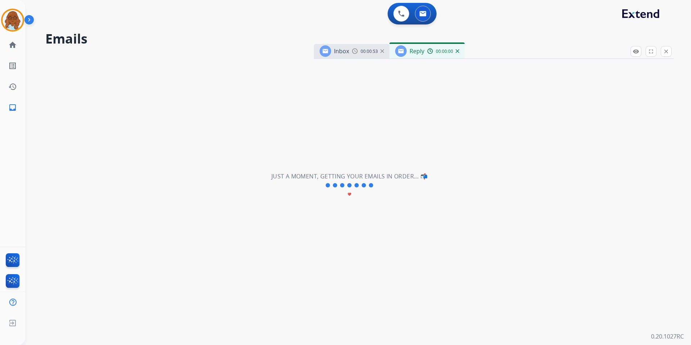
select select "**********"
click at [19, 43] on link "home Home" at bounding box center [13, 45] width 20 height 20
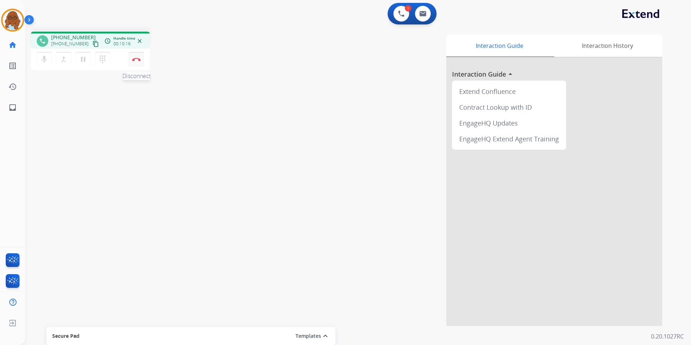
click at [136, 57] on button "Disconnect" at bounding box center [136, 59] width 15 height 15
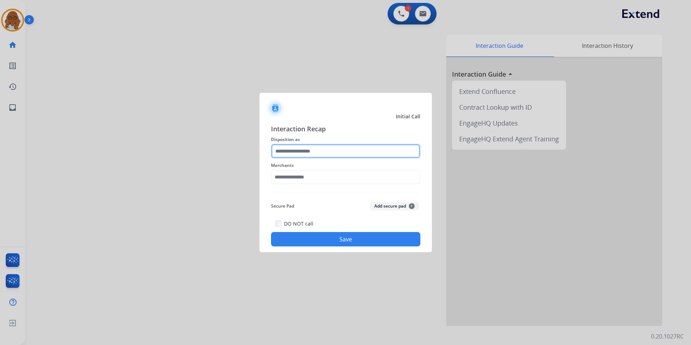
click at [308, 151] on input "text" at bounding box center [345, 151] width 149 height 14
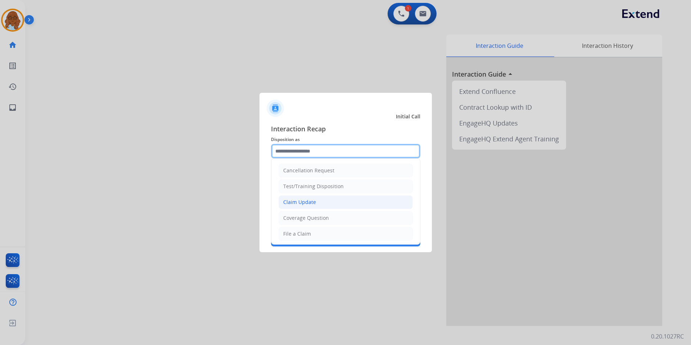
scroll to position [72, 0]
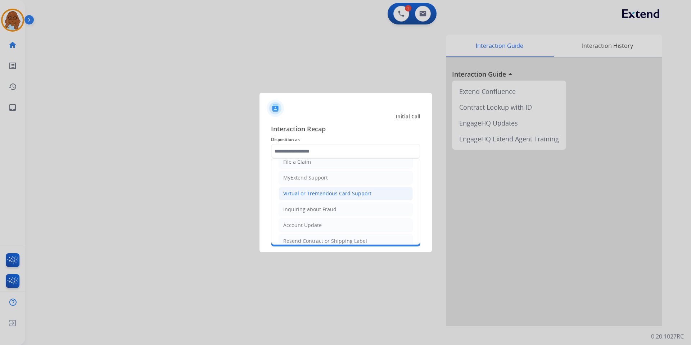
click at [305, 191] on div "Virtual or Tremendous Card Support" at bounding box center [327, 193] width 88 height 7
type input "**********"
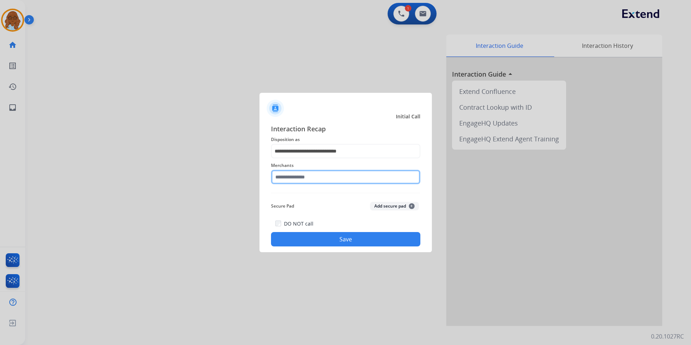
click at [292, 177] on input "text" at bounding box center [345, 177] width 149 height 14
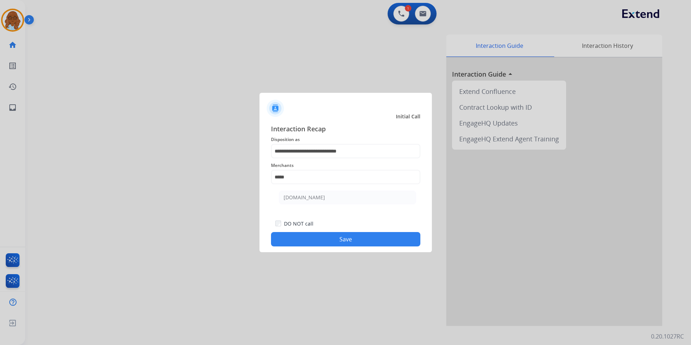
click at [305, 197] on div "[DOMAIN_NAME]" at bounding box center [304, 197] width 41 height 7
type input "**********"
click at [323, 238] on button "Save" at bounding box center [345, 239] width 149 height 14
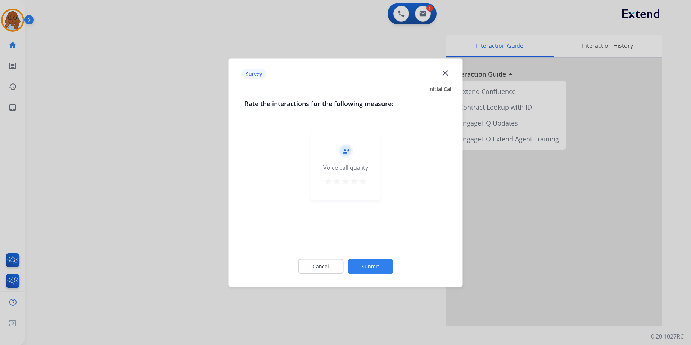
click at [355, 185] on button "star" at bounding box center [354, 182] width 9 height 11
click at [376, 257] on div "Cancel Submit" at bounding box center [346, 266] width 203 height 32
click at [380, 265] on button "Submit" at bounding box center [370, 266] width 45 height 15
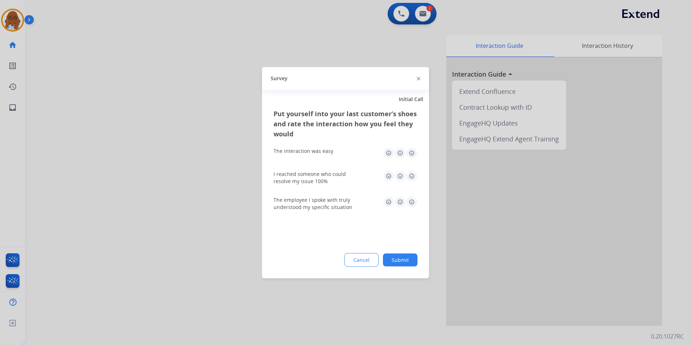
click at [412, 156] on img at bounding box center [412, 153] width 12 height 12
drag, startPoint x: 410, startPoint y: 174, endPoint x: 412, endPoint y: 187, distance: 13.1
click at [410, 175] on img at bounding box center [412, 176] width 12 height 12
drag, startPoint x: 411, startPoint y: 202, endPoint x: 416, endPoint y: 230, distance: 28.9
click at [411, 202] on img at bounding box center [412, 202] width 12 height 12
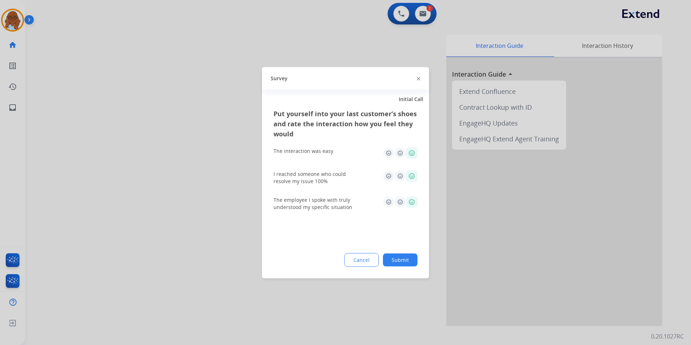
click at [407, 261] on button "Submit" at bounding box center [400, 260] width 35 height 13
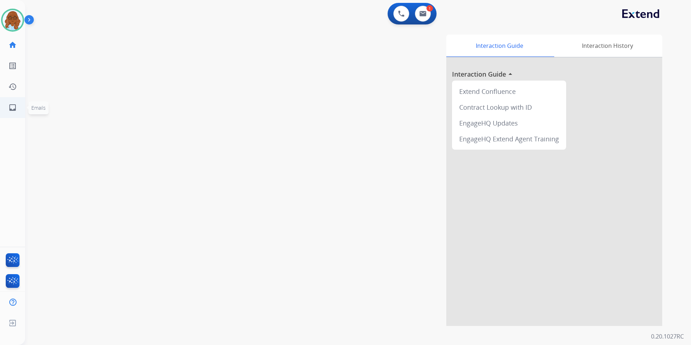
click at [14, 103] on link "inbox Emails" at bounding box center [13, 108] width 20 height 20
select select "**********"
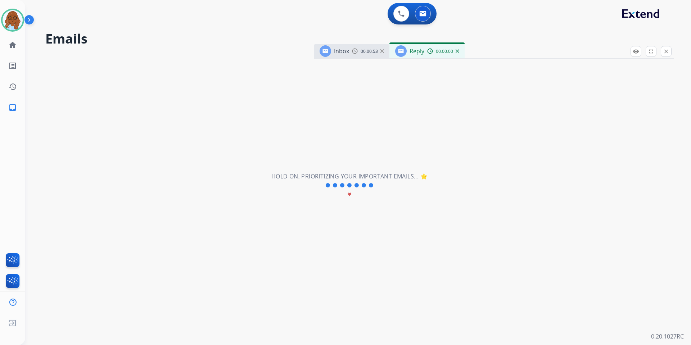
select select "**********"
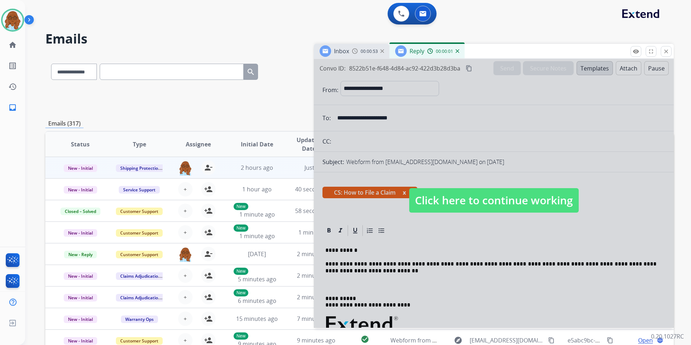
drag, startPoint x: 345, startPoint y: 35, endPoint x: 335, endPoint y: 34, distance: 9.4
click at [335, 44] on div "Inbox 00:00:53 Reply 00:00:01" at bounding box center [494, 51] width 360 height 15
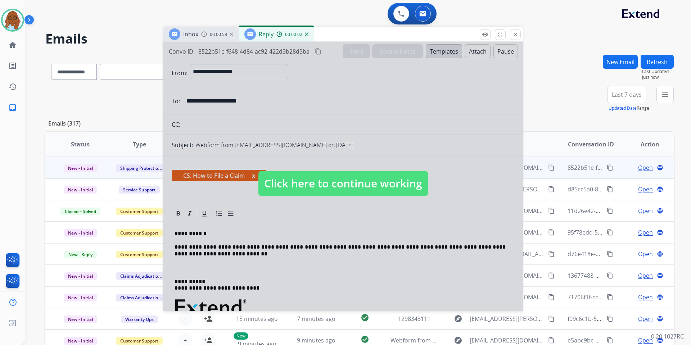
click at [358, 142] on div at bounding box center [343, 176] width 360 height 269
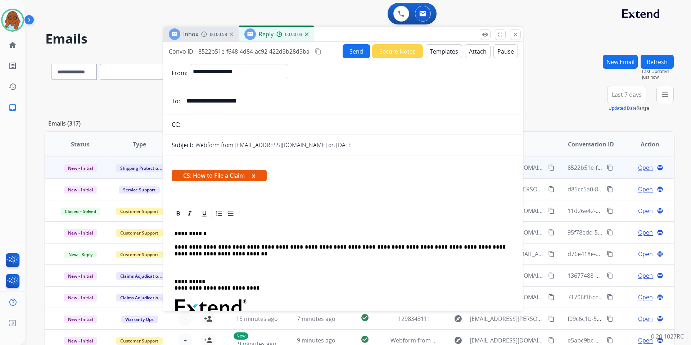
click at [254, 178] on button "x" at bounding box center [253, 175] width 3 height 9
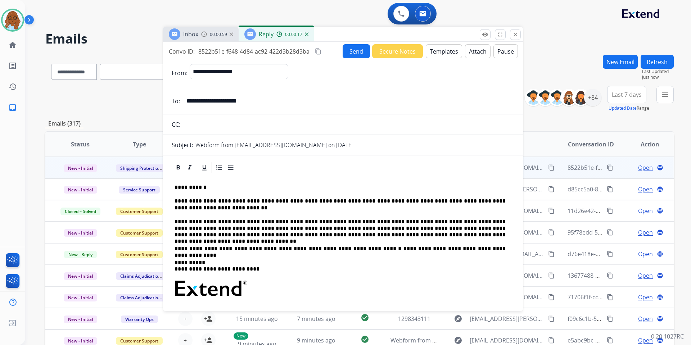
click at [209, 33] on div "00:00:59" at bounding box center [217, 34] width 32 height 6
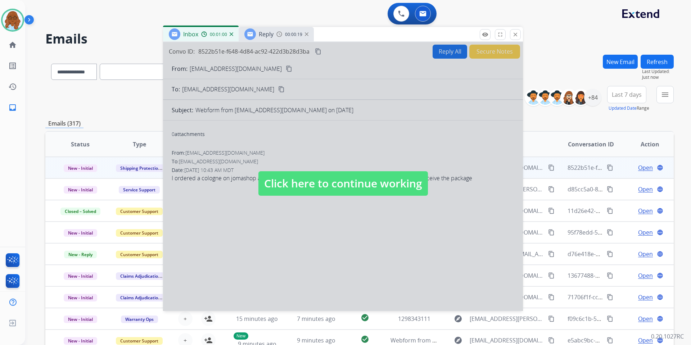
click at [296, 167] on div at bounding box center [343, 176] width 360 height 269
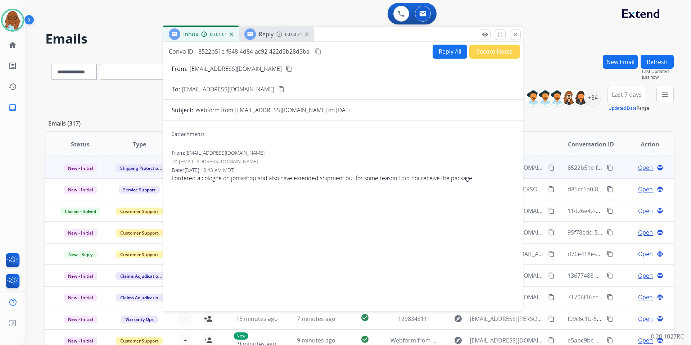
click at [286, 70] on mat-icon "content_copy" at bounding box center [289, 69] width 6 height 6
click at [274, 32] on div "Reply 00:01:39" at bounding box center [276, 34] width 75 height 14
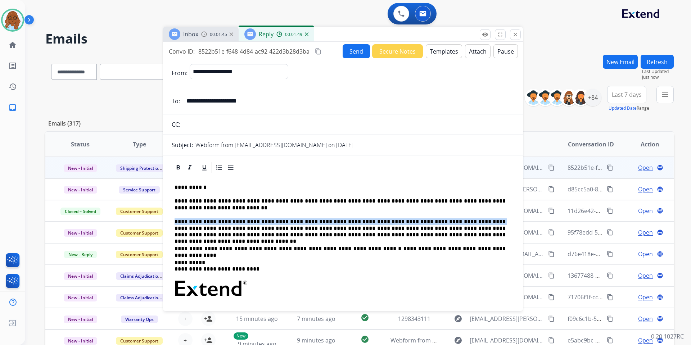
drag, startPoint x: 174, startPoint y: 220, endPoint x: 433, endPoint y: 221, distance: 258.9
click at [433, 221] on div "**********" at bounding box center [343, 292] width 343 height 236
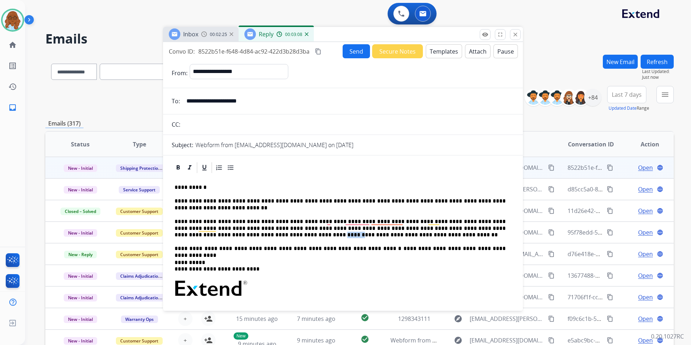
drag, startPoint x: 191, startPoint y: 236, endPoint x: 211, endPoint y: 236, distance: 19.4
click at [211, 236] on p "**********" at bounding box center [340, 229] width 331 height 20
drag, startPoint x: 324, startPoint y: 235, endPoint x: 342, endPoint y: 234, distance: 18.7
click at [342, 234] on p "**********" at bounding box center [340, 229] width 331 height 20
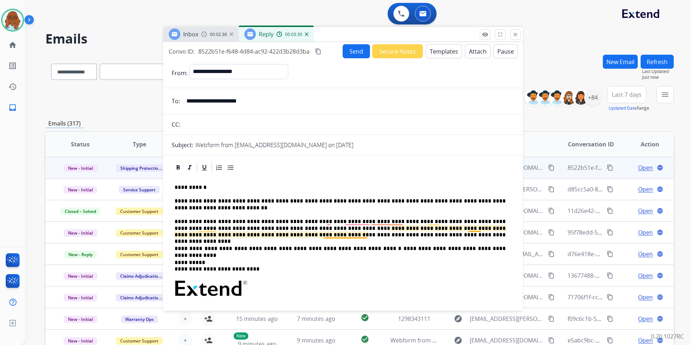
drag, startPoint x: 352, startPoint y: 233, endPoint x: 386, endPoint y: 256, distance: 40.6
click at [352, 234] on p "**********" at bounding box center [340, 229] width 331 height 20
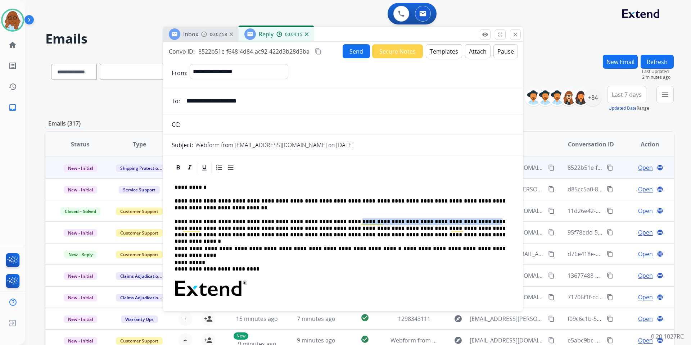
drag, startPoint x: 323, startPoint y: 223, endPoint x: 435, endPoint y: 221, distance: 112.0
click at [435, 221] on p "**********" at bounding box center [340, 229] width 331 height 20
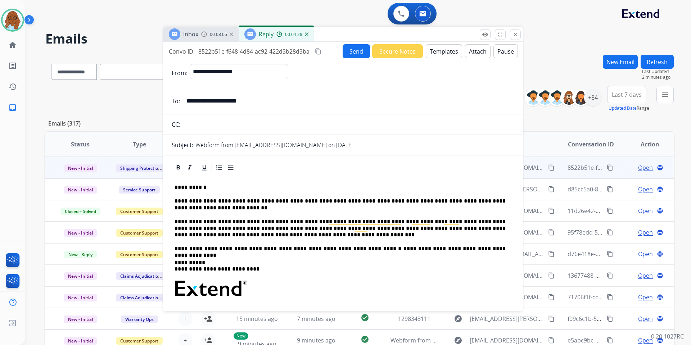
click at [326, 223] on p "**********" at bounding box center [340, 229] width 331 height 20
click at [339, 221] on p "**********" at bounding box center [340, 229] width 331 height 20
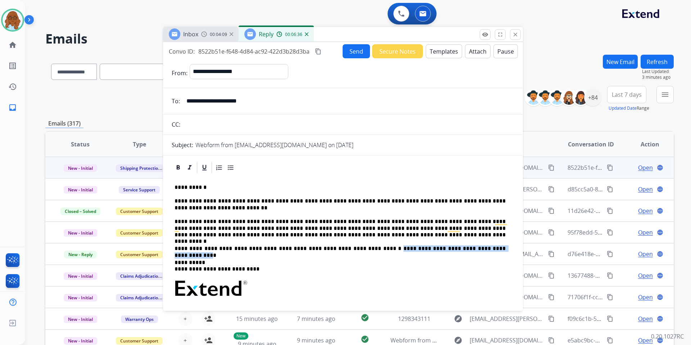
drag, startPoint x: 467, startPoint y: 248, endPoint x: 350, endPoint y: 249, distance: 116.7
click at [350, 249] on link "**********" at bounding box center [341, 252] width 333 height 12
click at [199, 165] on div at bounding box center [343, 167] width 343 height 13
click at [204, 167] on icon at bounding box center [204, 167] width 7 height 7
click at [230, 260] on p "**********" at bounding box center [340, 266] width 331 height 13
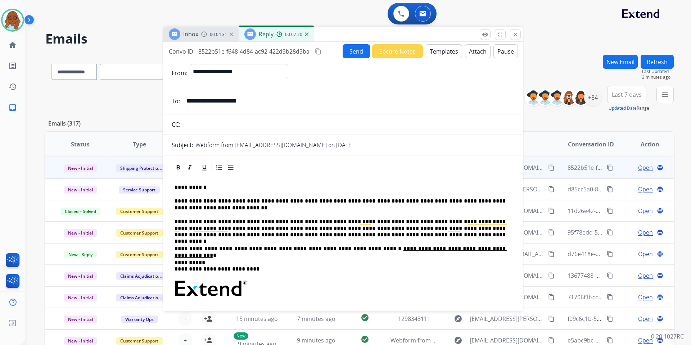
click at [321, 49] on mat-icon "content_copy" at bounding box center [318, 51] width 6 height 6
click at [347, 56] on button "Send" at bounding box center [356, 51] width 27 height 14
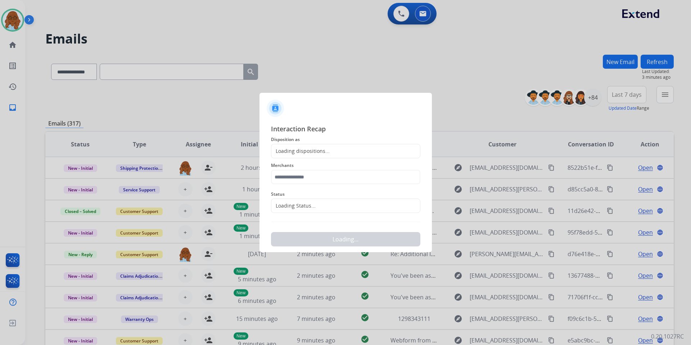
drag, startPoint x: 321, startPoint y: 143, endPoint x: 320, endPoint y: 147, distance: 4.0
click at [321, 145] on div "Interaction Recap Disposition as Loading dispositions... Merchants Status Loadi…" at bounding box center [345, 185] width 149 height 123
click at [334, 154] on div "Loading dispositions..." at bounding box center [345, 151] width 149 height 14
click at [340, 151] on div "Loading dispositions..." at bounding box center [345, 151] width 149 height 14
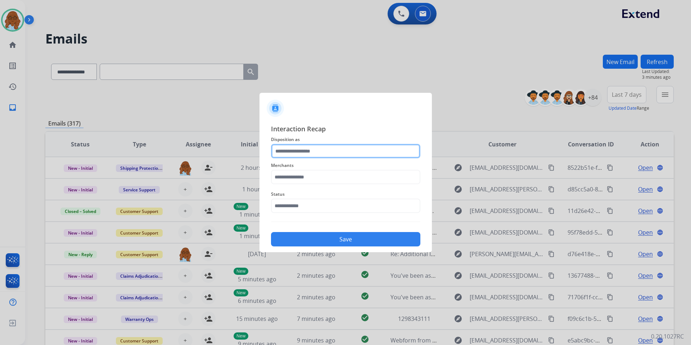
click at [337, 145] on input "text" at bounding box center [345, 151] width 149 height 14
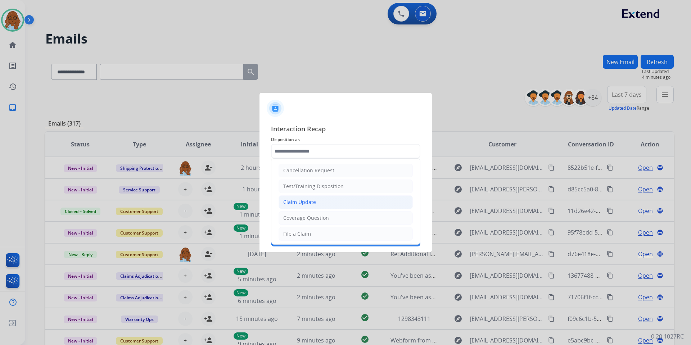
click at [305, 206] on div "Claim Update" at bounding box center [299, 202] width 33 height 7
type input "**********"
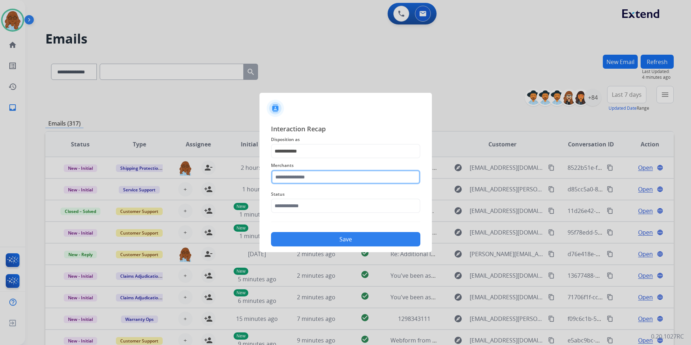
click at [314, 175] on input "text" at bounding box center [345, 177] width 149 height 14
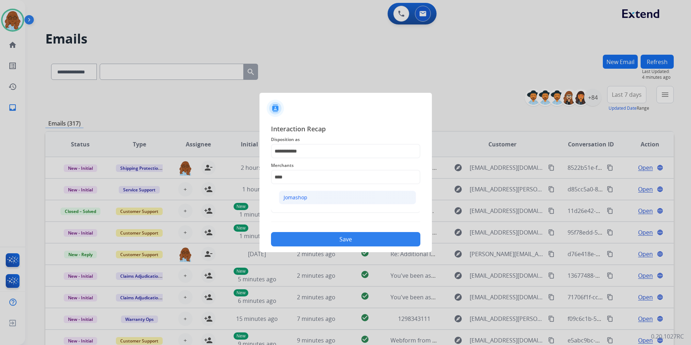
click at [306, 194] on div "Jomashop" at bounding box center [296, 197] width 24 height 7
type input "********"
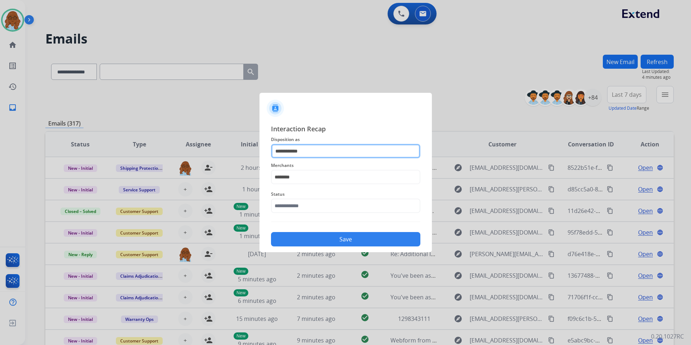
click at [309, 144] on input "**********" at bounding box center [345, 151] width 149 height 14
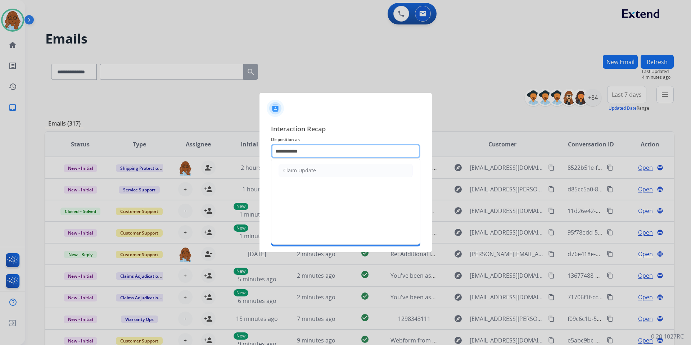
click at [314, 149] on input "**********" at bounding box center [345, 151] width 149 height 14
drag, startPoint x: 314, startPoint y: 149, endPoint x: 240, endPoint y: 149, distance: 73.5
click at [0, 149] on app-contact-recap-modal "**********" at bounding box center [0, 172] width 0 height 345
type input "*"
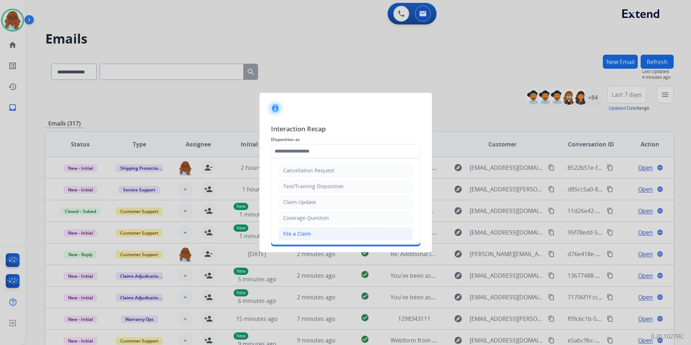
click at [295, 234] on div "File a Claim" at bounding box center [297, 233] width 28 height 7
type input "**********"
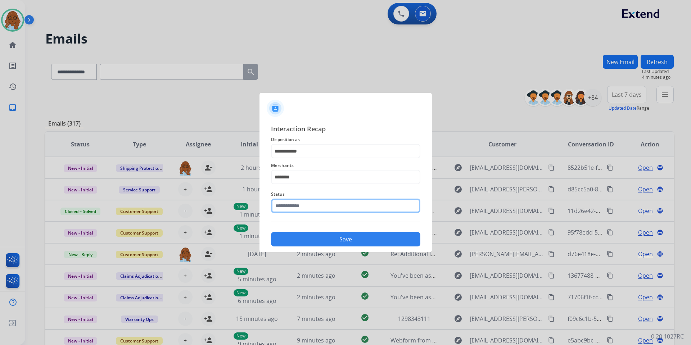
click at [291, 206] on input "text" at bounding box center [345, 206] width 149 height 14
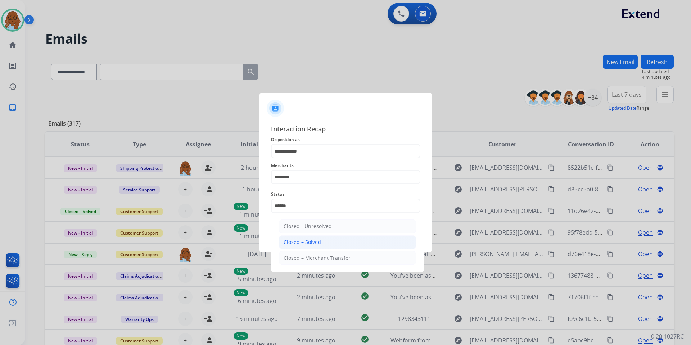
click at [319, 241] on div "Closed – Solved" at bounding box center [302, 242] width 37 height 7
type input "**********"
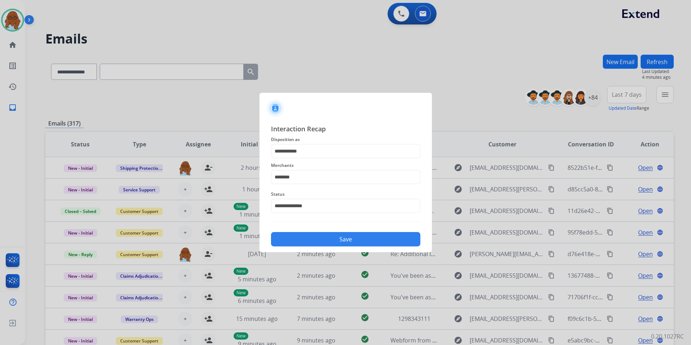
click at [332, 241] on button "Save" at bounding box center [345, 239] width 149 height 14
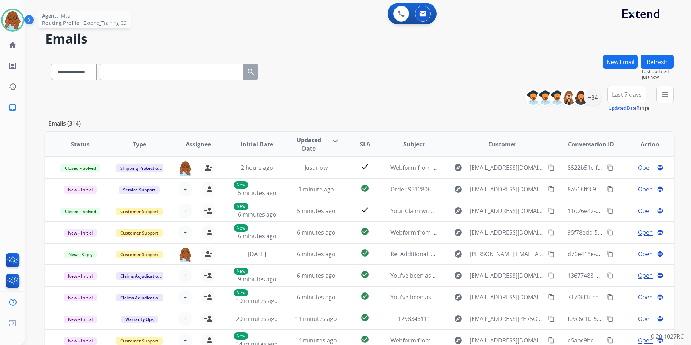
click at [9, 14] on img at bounding box center [13, 20] width 20 height 20
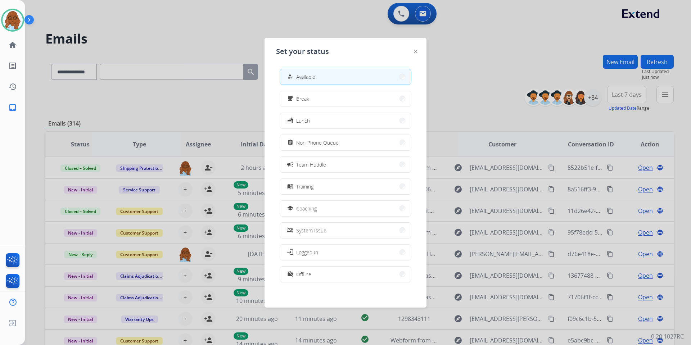
click at [307, 139] on div "assignment Non-Phone Queue" at bounding box center [312, 142] width 53 height 9
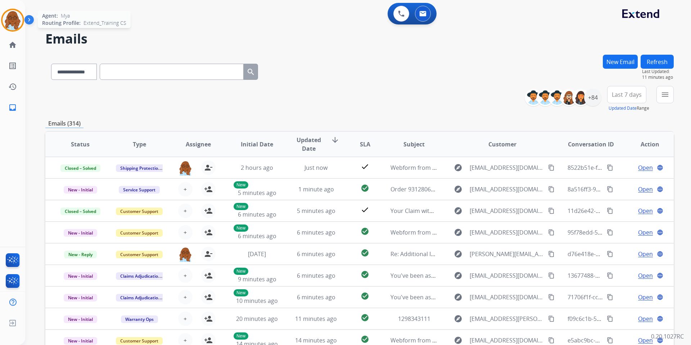
click at [19, 18] on img at bounding box center [13, 20] width 20 height 20
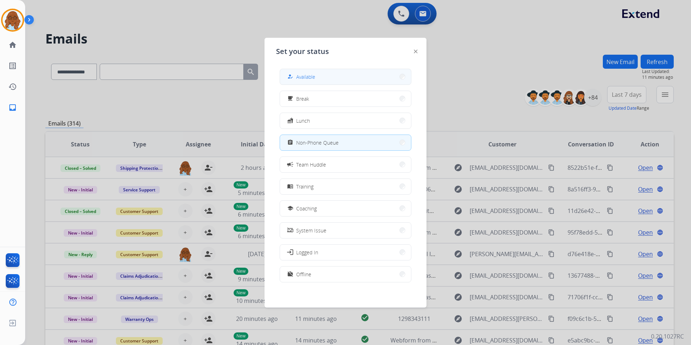
click at [302, 82] on button "how_to_reg Available" at bounding box center [345, 76] width 131 height 15
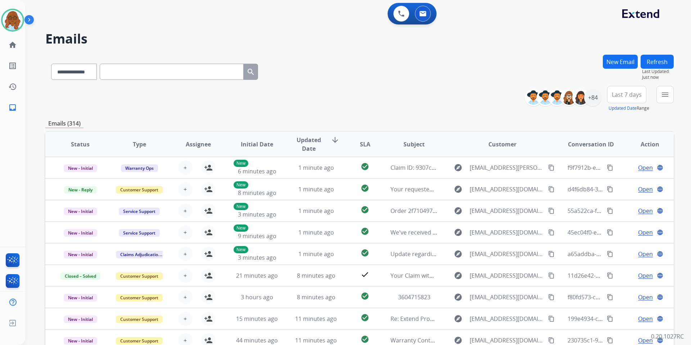
click at [670, 98] on button "menu" at bounding box center [665, 94] width 17 height 17
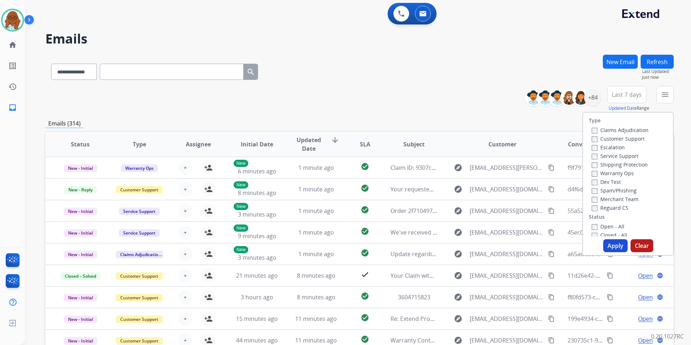
click at [614, 224] on label "Open - All" at bounding box center [608, 226] width 33 height 7
click at [603, 224] on label "Open - All" at bounding box center [608, 226] width 33 height 7
click at [604, 241] on button "Apply" at bounding box center [616, 245] width 24 height 13
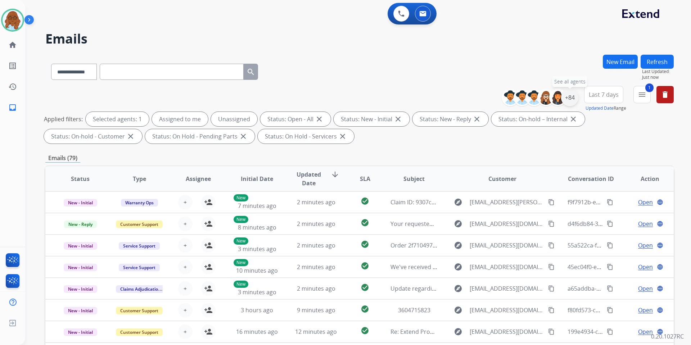
click at [574, 97] on div "+84" at bounding box center [569, 97] width 17 height 17
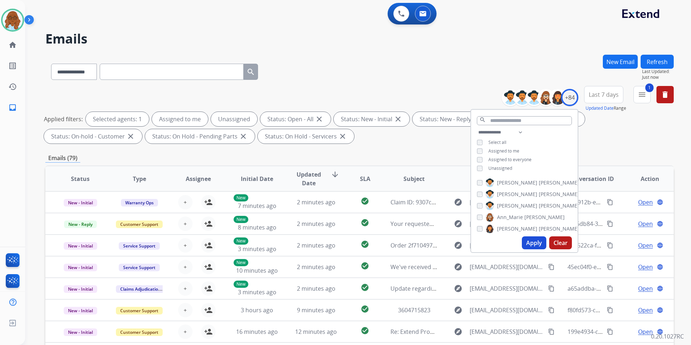
click at [510, 167] on span "Unassigned" at bounding box center [501, 168] width 24 height 6
click at [529, 239] on button "Apply" at bounding box center [534, 243] width 24 height 13
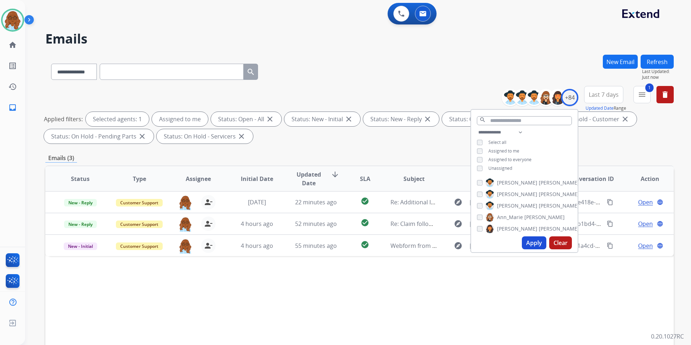
drag, startPoint x: 430, startPoint y: 145, endPoint x: 429, endPoint y: 149, distance: 3.8
click at [429, 146] on div "**********" at bounding box center [359, 116] width 629 height 61
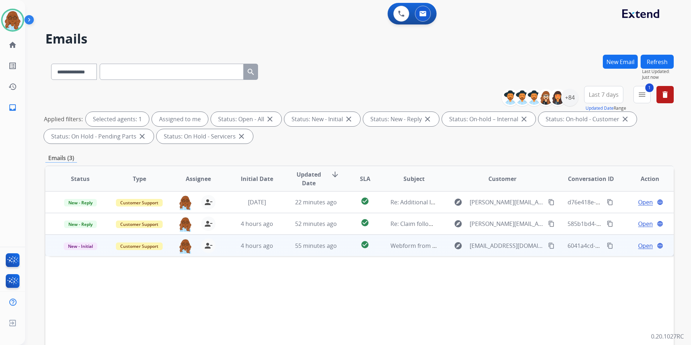
click at [639, 247] on span "Open" at bounding box center [646, 246] width 15 height 9
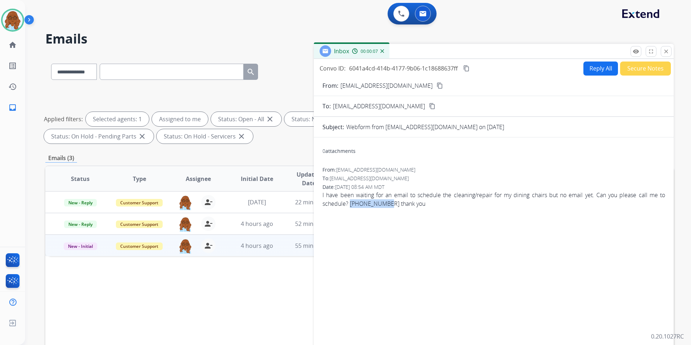
drag, startPoint x: 351, startPoint y: 205, endPoint x: 386, endPoint y: 203, distance: 34.6
click at [386, 203] on span "I have been waiting for an email to schedule the cleaning/repair for my dining …" at bounding box center [494, 199] width 343 height 17
copy span "[PHONE_NUMBER]"
click at [19, 42] on link "home Home" at bounding box center [13, 45] width 20 height 20
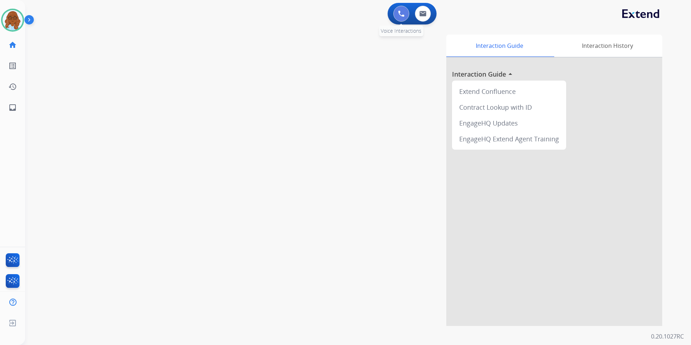
click at [400, 17] on img at bounding box center [401, 13] width 6 height 6
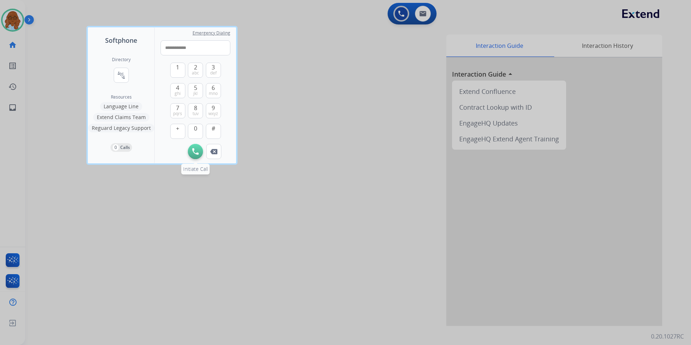
type input "**********"
click at [194, 153] on img at bounding box center [195, 151] width 6 height 6
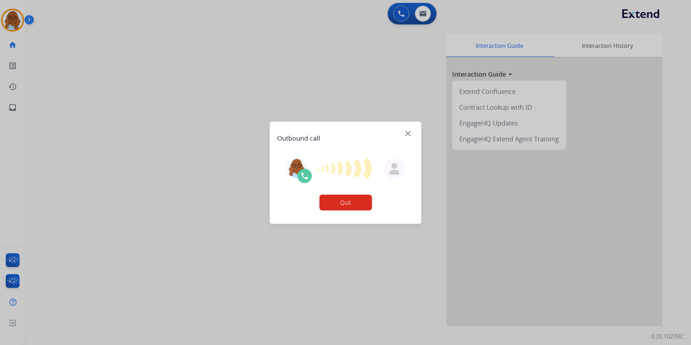
click at [334, 200] on button "Quit" at bounding box center [345, 203] width 53 height 16
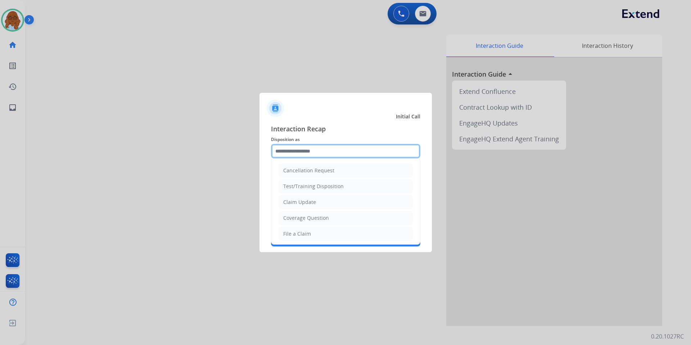
click at [303, 150] on input "text" at bounding box center [345, 151] width 149 height 14
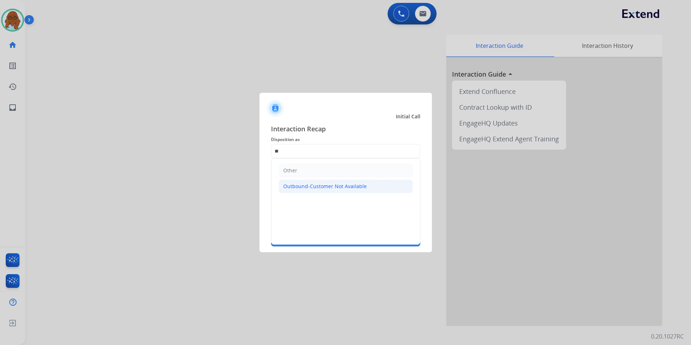
click at [299, 191] on li "Outbound-Customer Not Available" at bounding box center [346, 187] width 134 height 14
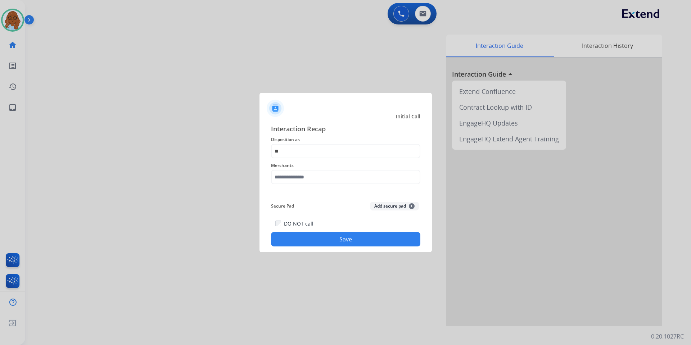
type input "**********"
click at [296, 176] on input "text" at bounding box center [345, 177] width 149 height 14
click at [310, 211] on div "Ashley furniture" at bounding box center [303, 213] width 39 height 7
type input "**********"
click at [328, 246] on button "Save" at bounding box center [345, 239] width 149 height 14
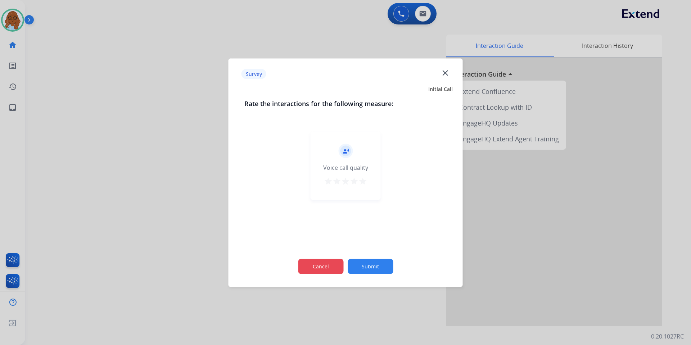
click at [333, 262] on button "Cancel" at bounding box center [320, 266] width 45 height 15
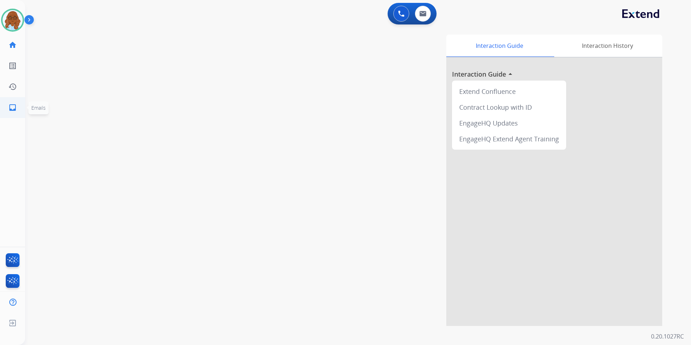
click at [0, 108] on ul "inbox Emails Emails" at bounding box center [12, 107] width 25 height 21
click at [7, 109] on link "inbox Emails" at bounding box center [13, 108] width 20 height 20
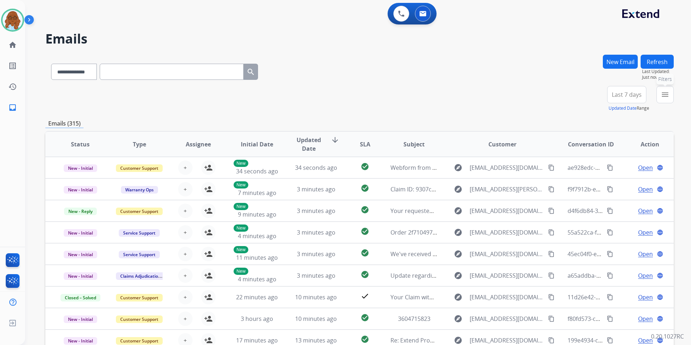
click at [668, 97] on mat-icon "menu" at bounding box center [665, 94] width 9 height 9
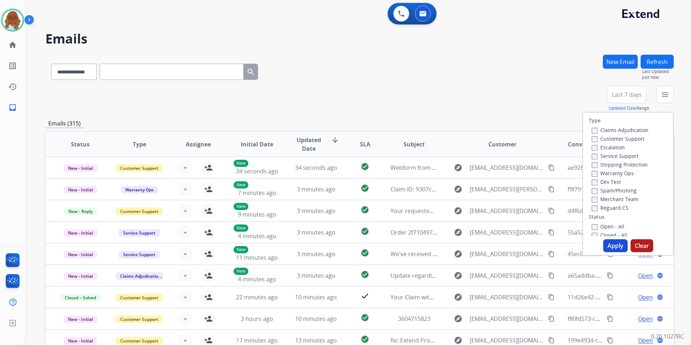
click at [600, 225] on label "Open - All" at bounding box center [608, 226] width 33 height 7
click at [614, 240] on button "Apply" at bounding box center [616, 245] width 24 height 13
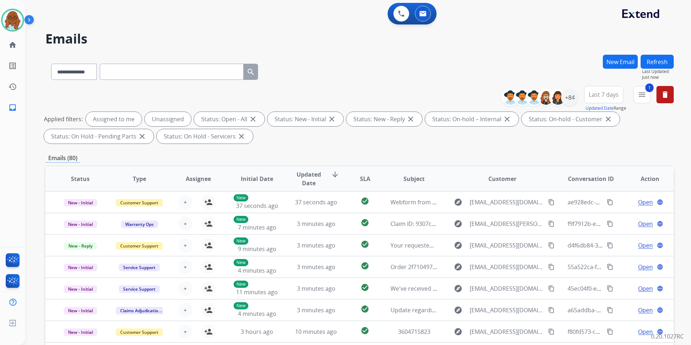
click at [604, 96] on span "Last 7 days" at bounding box center [604, 94] width 30 height 3
click at [570, 97] on div "+84" at bounding box center [569, 97] width 17 height 17
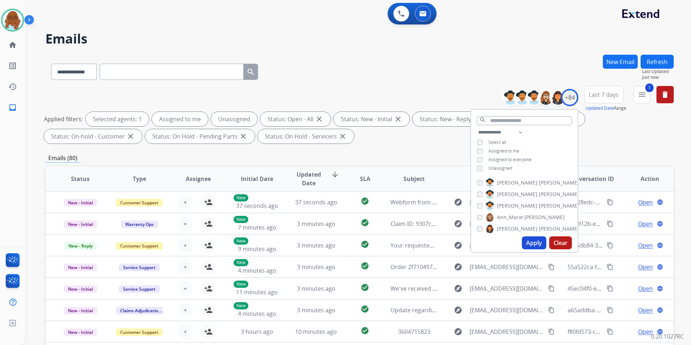
drag, startPoint x: 498, startPoint y: 167, endPoint x: 512, endPoint y: 195, distance: 30.8
click at [498, 168] on span "Unassigned" at bounding box center [501, 168] width 24 height 6
click at [531, 236] on div "Apply Clear" at bounding box center [524, 243] width 107 height 19
click at [531, 238] on button "Apply" at bounding box center [534, 243] width 24 height 13
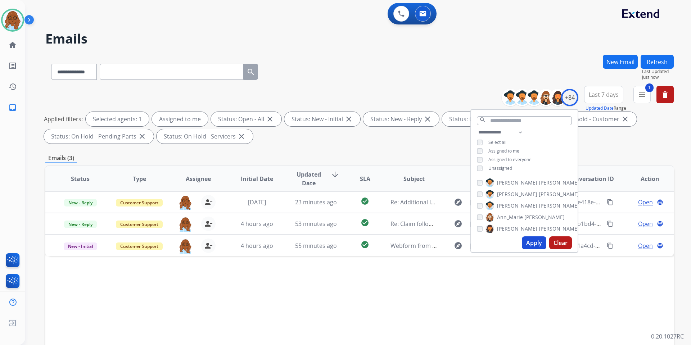
click at [427, 164] on div "**********" at bounding box center [359, 250] width 629 height 390
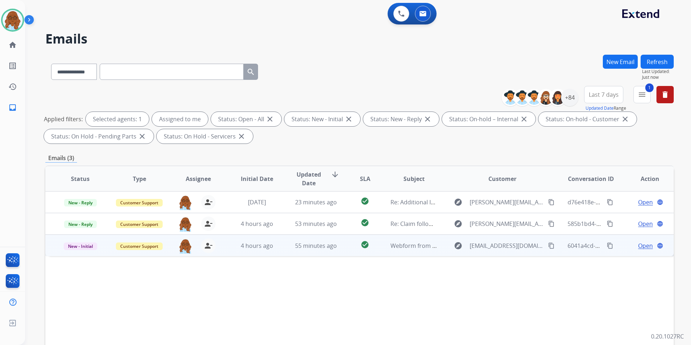
click at [640, 246] on span "Open" at bounding box center [646, 246] width 15 height 9
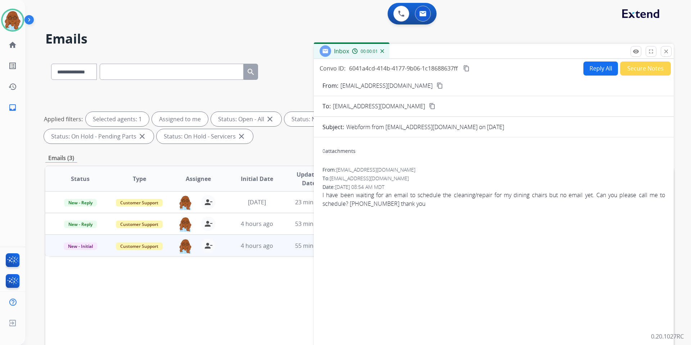
drag, startPoint x: 445, startPoint y: 48, endPoint x: 379, endPoint y: 54, distance: 66.6
click at [382, 44] on div "Inbox 00:00:01" at bounding box center [494, 51] width 360 height 15
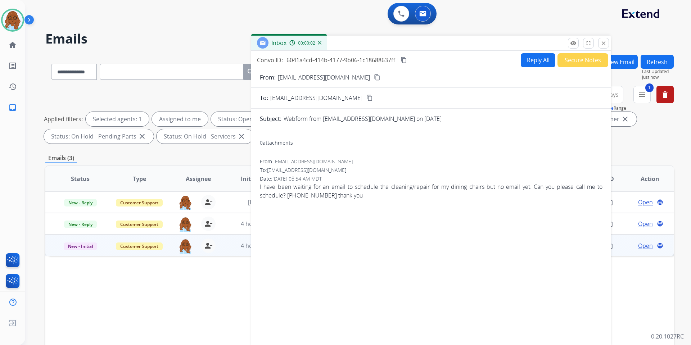
drag, startPoint x: 369, startPoint y: 76, endPoint x: 538, endPoint y: 99, distance: 170.5
click at [374, 76] on mat-icon "content_copy" at bounding box center [377, 77] width 6 height 6
click at [533, 59] on button "Reply All" at bounding box center [538, 60] width 35 height 14
select select "**********"
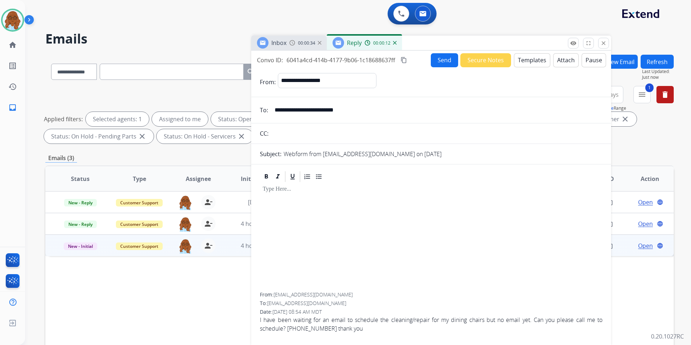
click at [525, 55] on button "Templates" at bounding box center [532, 60] width 36 height 14
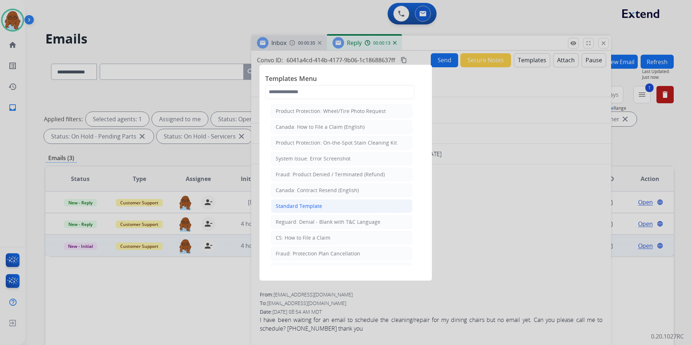
click at [303, 203] on div "Standard Template" at bounding box center [299, 206] width 46 height 7
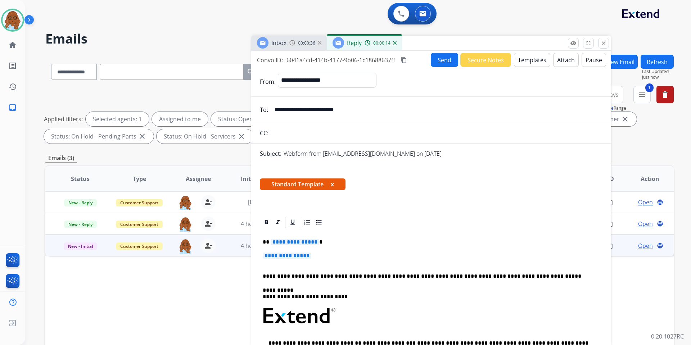
click at [290, 240] on span "**********" at bounding box center [295, 242] width 49 height 6
click at [304, 243] on span "**********" at bounding box center [295, 242] width 49 height 6
click at [302, 260] on p "**********" at bounding box center [431, 259] width 337 height 13
click at [308, 255] on span "**********" at bounding box center [287, 256] width 49 height 6
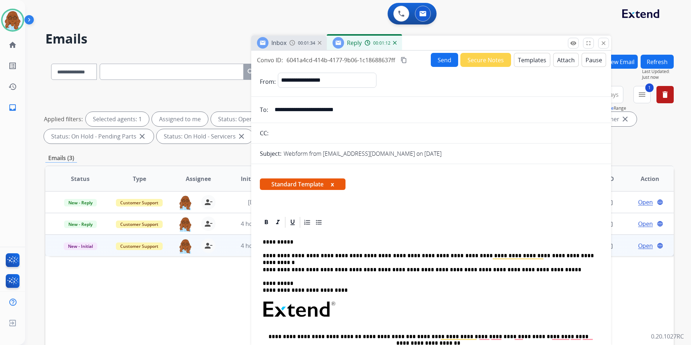
click at [575, 255] on p "**********" at bounding box center [428, 256] width 331 height 6
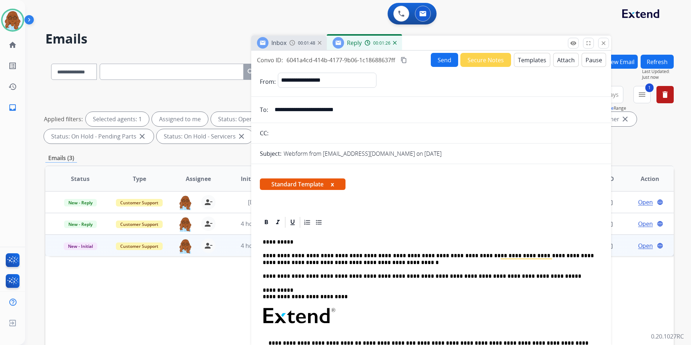
click at [332, 184] on button "x" at bounding box center [332, 184] width 3 height 9
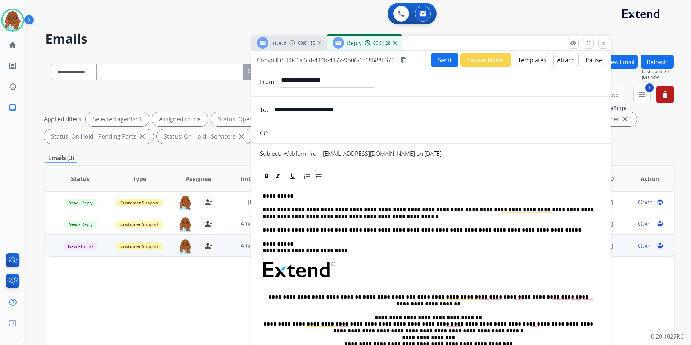
click at [433, 62] on button "Send" at bounding box center [444, 60] width 27 height 14
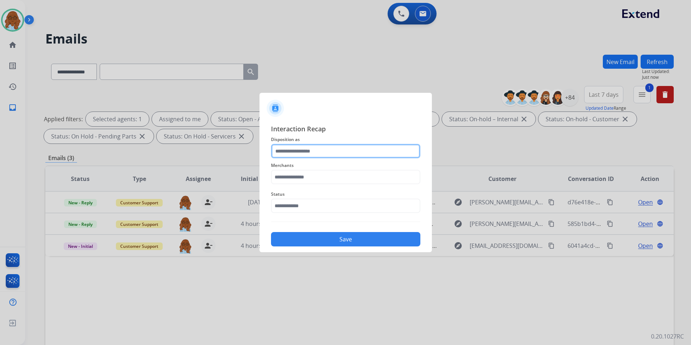
click at [327, 151] on input "text" at bounding box center [345, 151] width 149 height 14
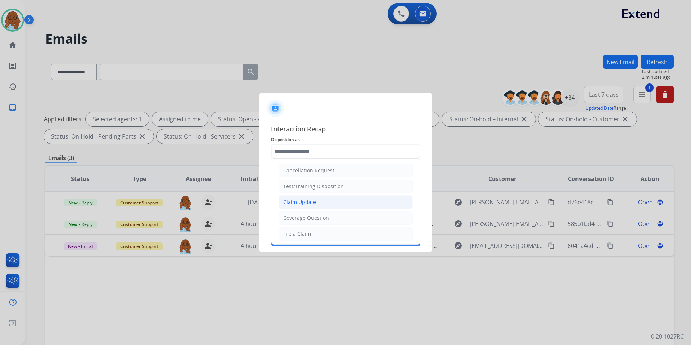
click at [300, 202] on div "Claim Update" at bounding box center [299, 202] width 33 height 7
type input "**********"
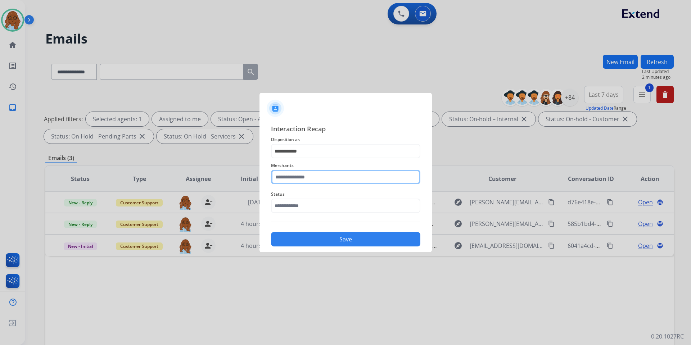
click at [291, 179] on input "text" at bounding box center [345, 177] width 149 height 14
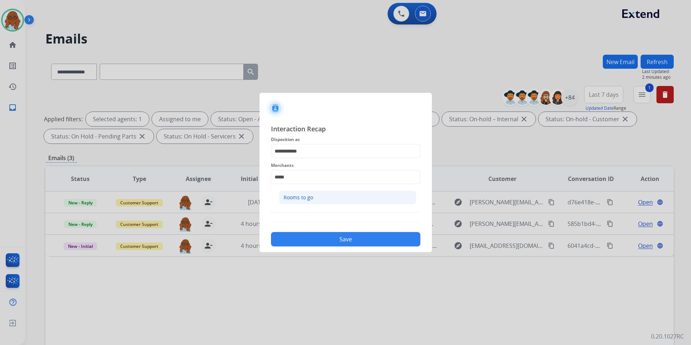
click at [304, 192] on li "Rooms to go" at bounding box center [347, 198] width 137 height 14
type input "**********"
click at [306, 202] on input "text" at bounding box center [345, 206] width 149 height 14
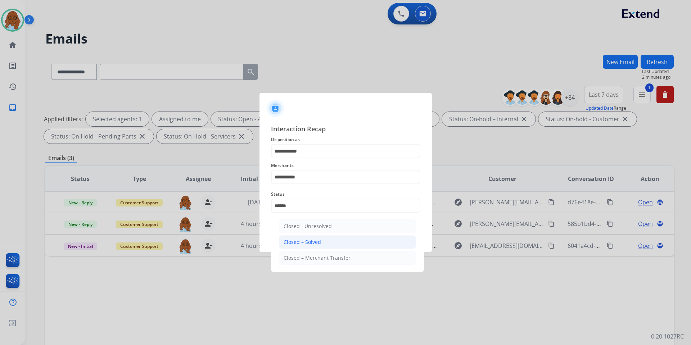
click at [307, 245] on div "Closed – Solved" at bounding box center [302, 242] width 37 height 7
type input "**********"
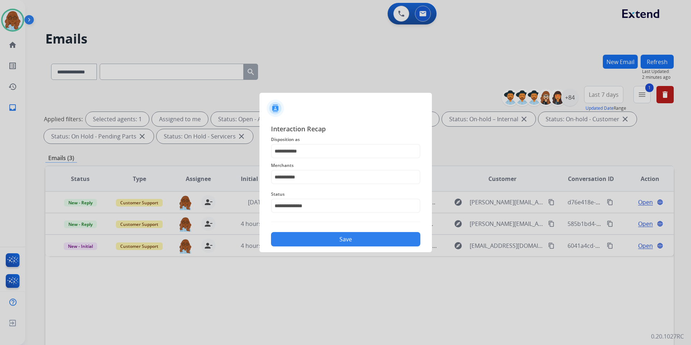
click at [341, 239] on button "Save" at bounding box center [345, 239] width 149 height 14
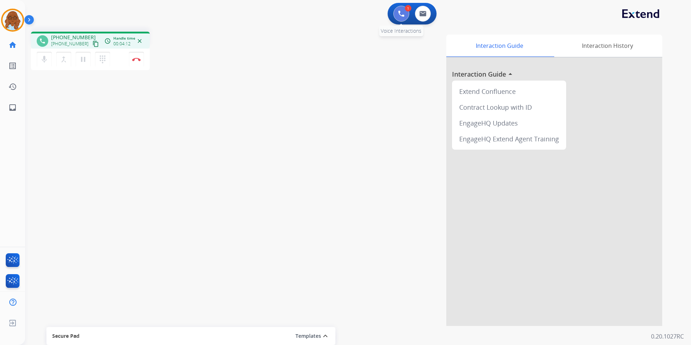
click at [398, 18] on button at bounding box center [402, 14] width 16 height 16
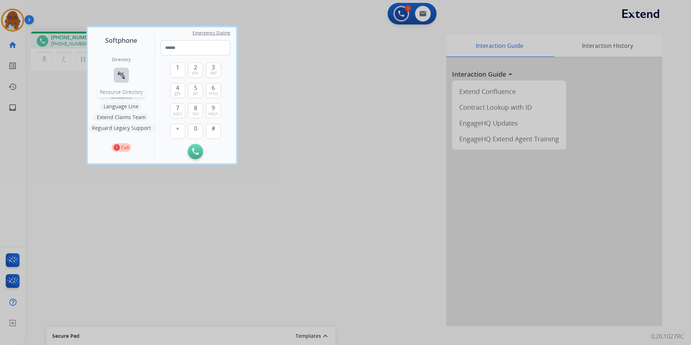
click at [121, 68] on div "Directory connect_without_contact Resource Directory" at bounding box center [121, 75] width 19 height 37
click at [122, 77] on mat-icon "connect_without_contact" at bounding box center [121, 75] width 9 height 9
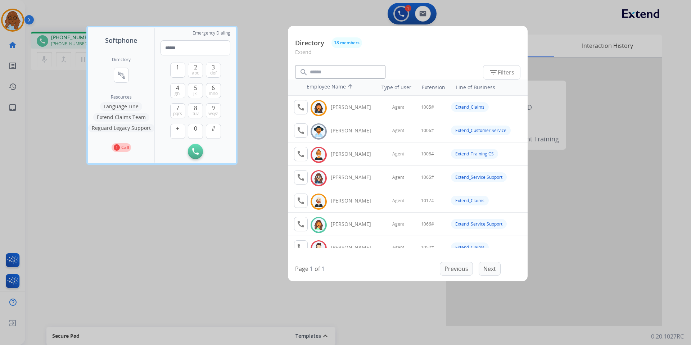
click at [147, 221] on div at bounding box center [345, 172] width 691 height 345
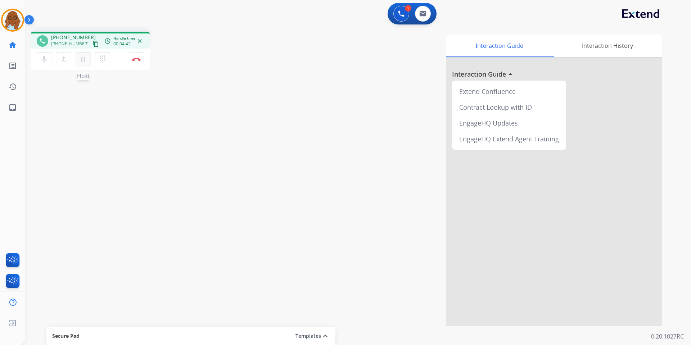
click at [86, 57] on mat-icon "pause" at bounding box center [83, 59] width 9 height 9
click at [400, 18] on button at bounding box center [402, 14] width 16 height 16
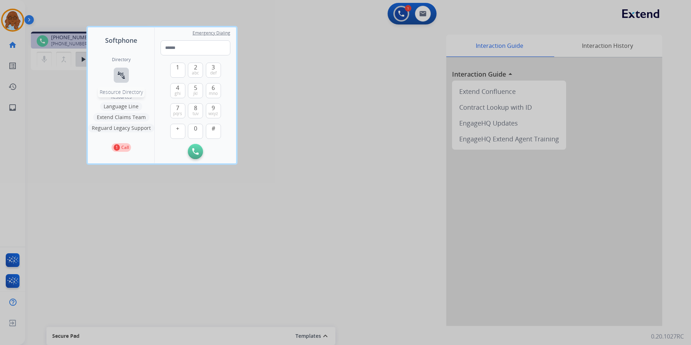
click at [115, 73] on button "connect_without_contact Resource Directory" at bounding box center [121, 75] width 15 height 15
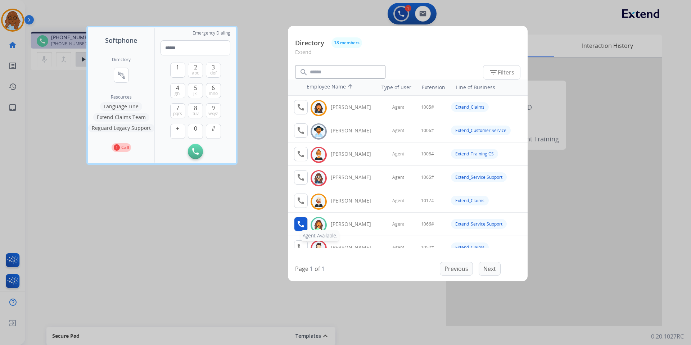
click at [303, 223] on mat-icon "call" at bounding box center [301, 224] width 9 height 9
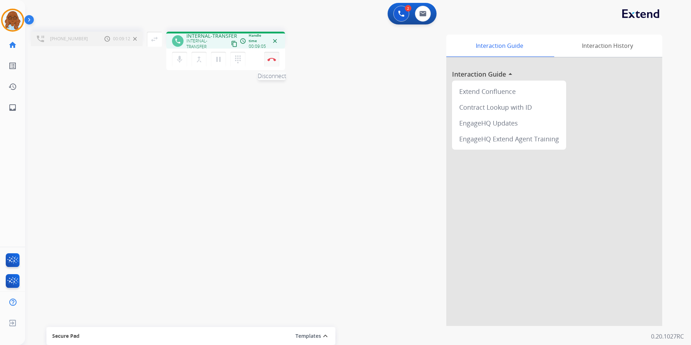
click at [273, 58] on img at bounding box center [272, 60] width 9 height 4
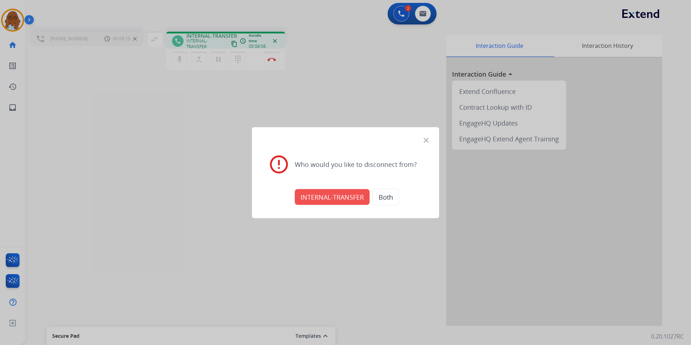
click at [322, 203] on button "INTERNAL-TRANSFER" at bounding box center [332, 197] width 75 height 16
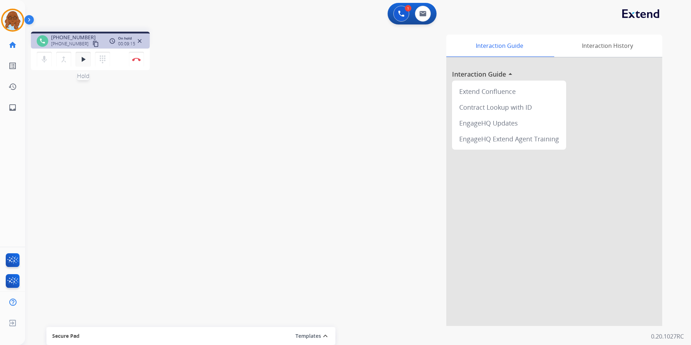
click at [86, 61] on mat-icon "play_arrow" at bounding box center [83, 59] width 9 height 9
click at [136, 60] on img at bounding box center [136, 60] width 9 height 4
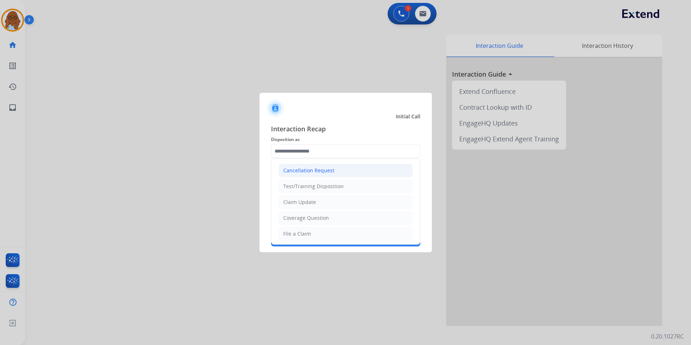
click at [309, 167] on div "Cancellation Request" at bounding box center [308, 170] width 51 height 7
type input "**********"
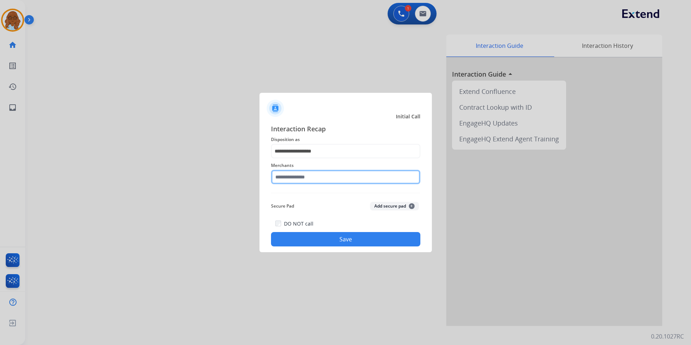
click at [297, 176] on input "text" at bounding box center [345, 177] width 149 height 14
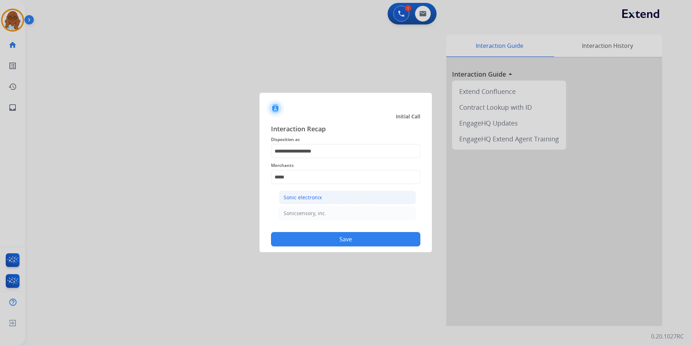
click at [293, 196] on div "Sonic electronix" at bounding box center [303, 197] width 38 height 7
type input "**********"
click at [391, 242] on button "Save" at bounding box center [345, 239] width 149 height 14
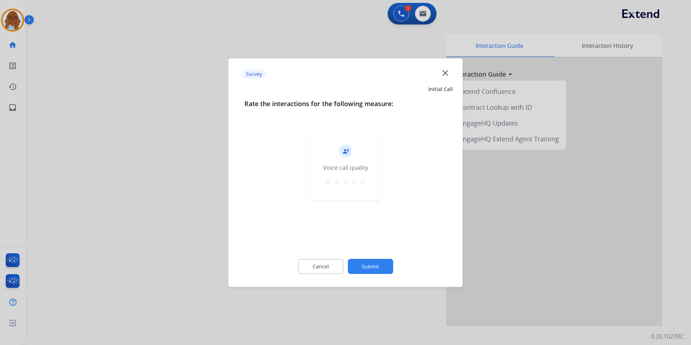
click at [366, 187] on button "star" at bounding box center [363, 182] width 9 height 11
click at [381, 277] on div "Cancel Submit" at bounding box center [346, 266] width 203 height 32
click at [383, 268] on button "Submit" at bounding box center [370, 266] width 45 height 15
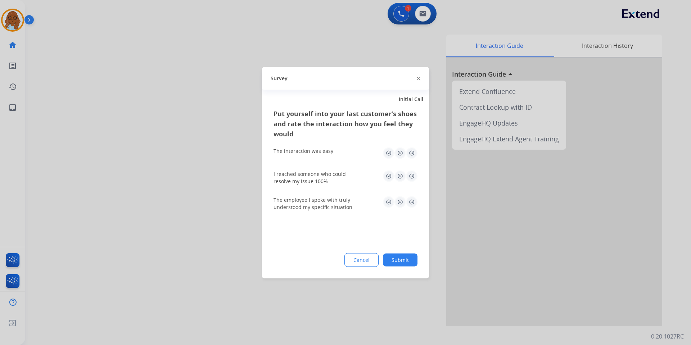
click at [415, 152] on img at bounding box center [412, 153] width 12 height 12
click at [413, 201] on img at bounding box center [412, 202] width 12 height 12
click at [411, 177] on img at bounding box center [412, 176] width 12 height 12
drag, startPoint x: 407, startPoint y: 262, endPoint x: 430, endPoint y: 263, distance: 22.7
click at [407, 263] on button "Submit" at bounding box center [400, 260] width 35 height 13
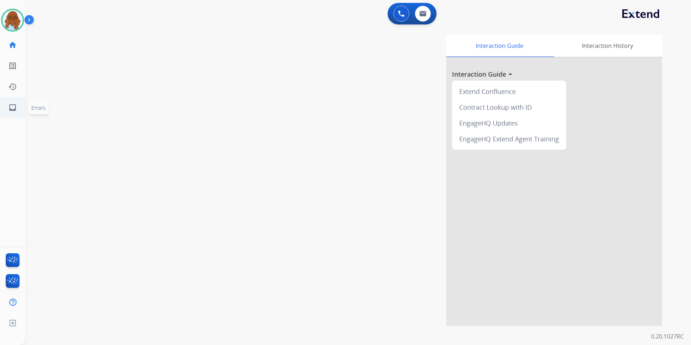
click at [4, 108] on link "inbox Emails" at bounding box center [13, 108] width 20 height 20
select select "**********"
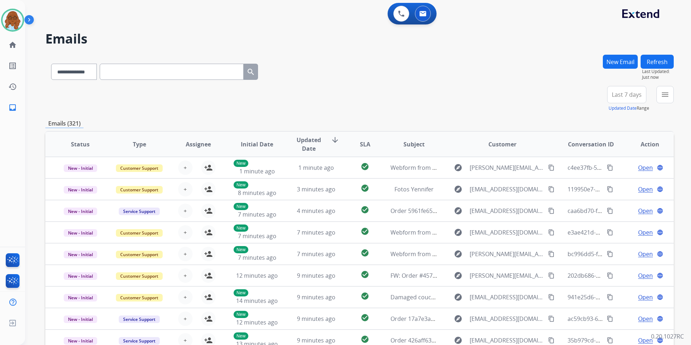
click at [657, 97] on div "**********" at bounding box center [638, 99] width 72 height 26
click at [659, 98] on button "menu Filters" at bounding box center [665, 94] width 17 height 17
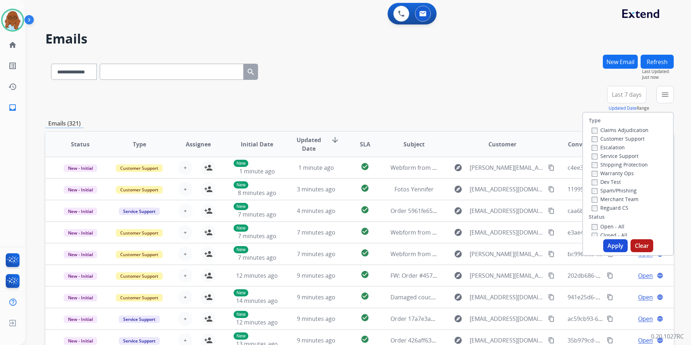
click at [619, 141] on label "Customer Support" at bounding box center [618, 138] width 53 height 7
click at [606, 165] on label "Shipping Protection" at bounding box center [620, 164] width 56 height 7
click at [606, 210] on label "Reguard CS" at bounding box center [610, 208] width 37 height 7
click at [604, 225] on label "Open - All" at bounding box center [608, 226] width 33 height 7
click at [609, 251] on button "Apply" at bounding box center [616, 245] width 24 height 13
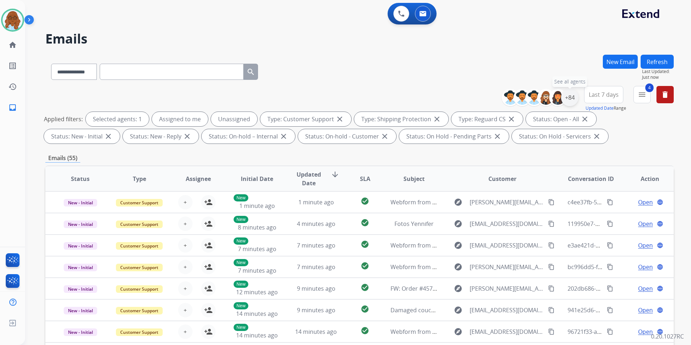
click at [568, 96] on div "+84" at bounding box center [569, 97] width 17 height 17
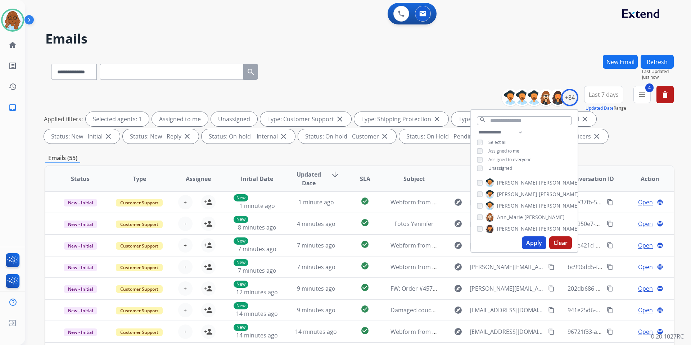
drag, startPoint x: 496, startPoint y: 167, endPoint x: 502, endPoint y: 190, distance: 23.8
click at [496, 167] on span "Unassigned" at bounding box center [501, 168] width 24 height 6
click at [535, 242] on button "Apply" at bounding box center [534, 243] width 24 height 13
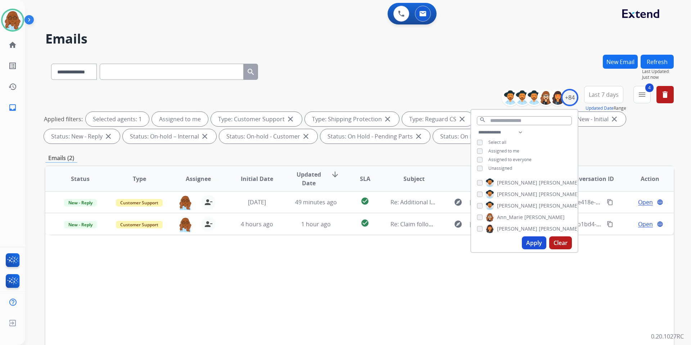
click at [375, 270] on div "Status Type Assignee Initial Date Updated Date arrow_downward SLA Subject Custo…" at bounding box center [359, 286] width 629 height 241
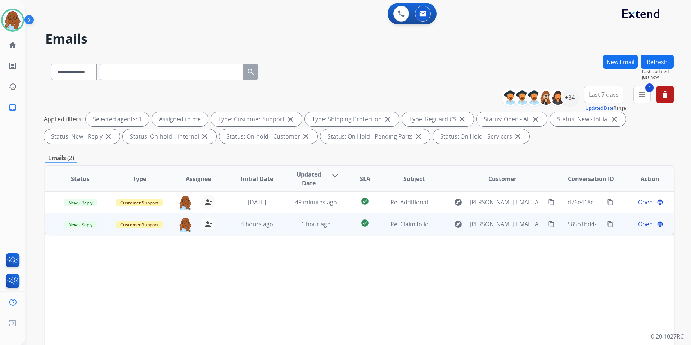
click at [642, 224] on span "Open" at bounding box center [646, 224] width 15 height 9
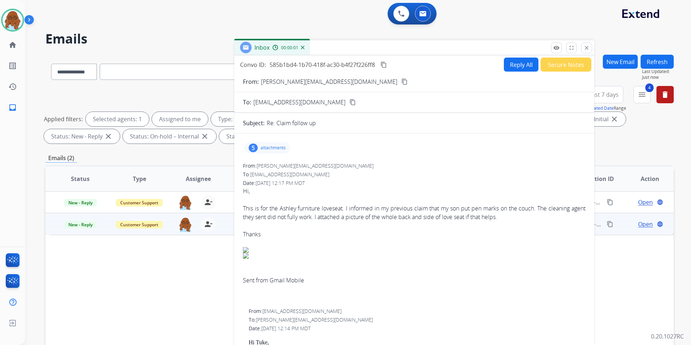
drag, startPoint x: 416, startPoint y: 50, endPoint x: 328, endPoint y: 44, distance: 87.8
click at [328, 44] on div "Inbox 00:00:01" at bounding box center [414, 47] width 360 height 15
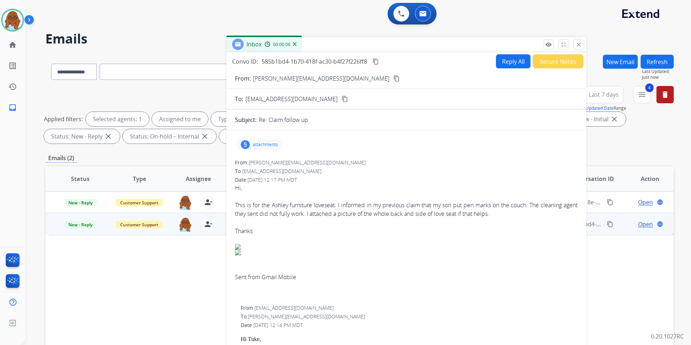
click at [251, 140] on div "5 attachments" at bounding box center [260, 145] width 46 height 12
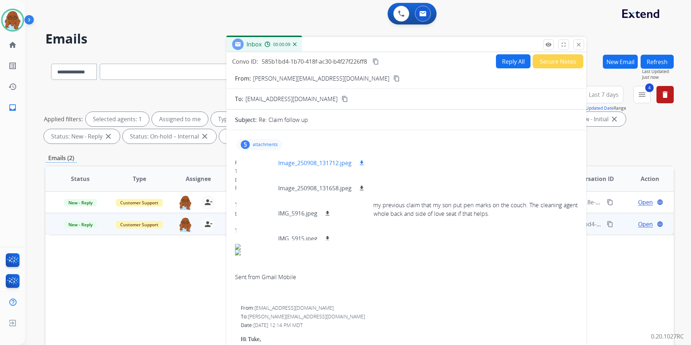
click at [259, 160] on div at bounding box center [260, 163] width 36 height 25
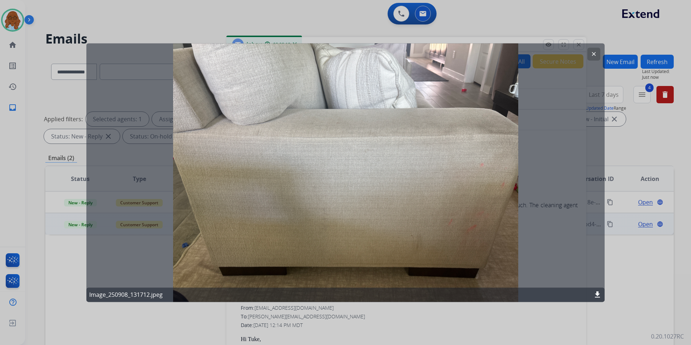
click at [354, 312] on div at bounding box center [345, 172] width 691 height 345
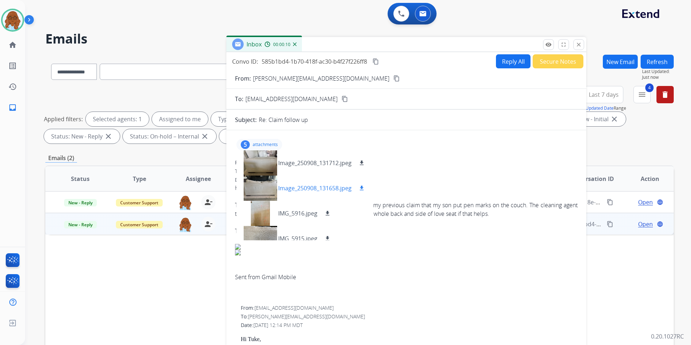
click at [248, 182] on div at bounding box center [260, 188] width 36 height 25
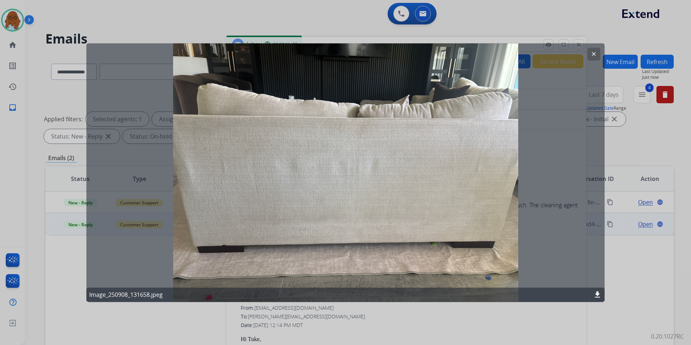
click at [395, 324] on div at bounding box center [345, 172] width 691 height 345
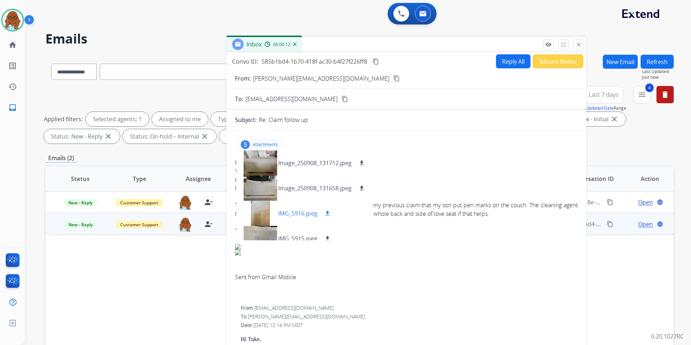
click at [265, 215] on div at bounding box center [260, 213] width 36 height 25
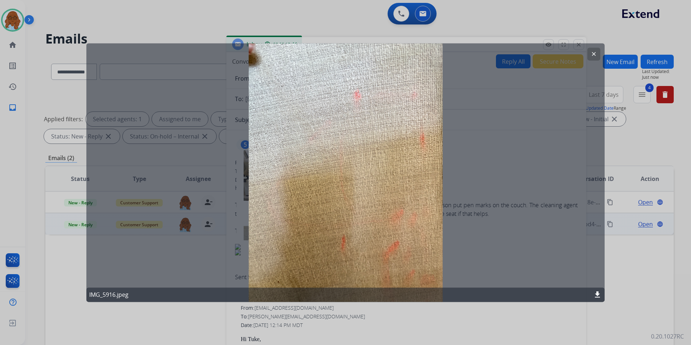
click at [370, 314] on div at bounding box center [345, 172] width 691 height 345
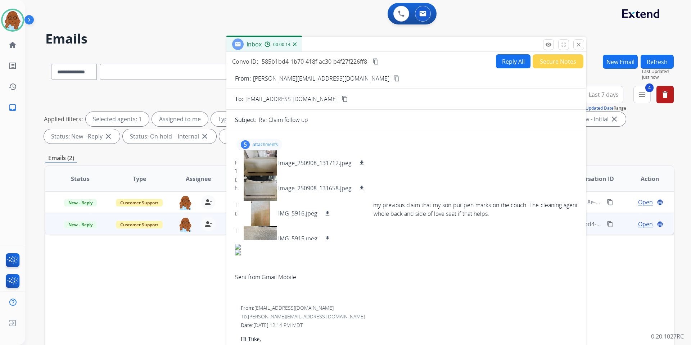
click at [394, 81] on mat-icon "content_copy" at bounding box center [397, 78] width 6 height 6
click at [267, 143] on p "attachments" at bounding box center [265, 145] width 25 height 6
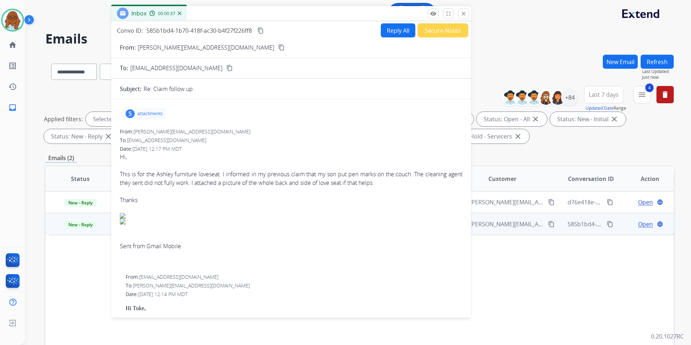
drag, startPoint x: 442, startPoint y: 45, endPoint x: 332, endPoint y: 14, distance: 114.1
click at [332, 14] on div "Inbox 00:00:37" at bounding box center [291, 13] width 360 height 15
click at [160, 114] on p "attachments" at bounding box center [150, 114] width 25 height 6
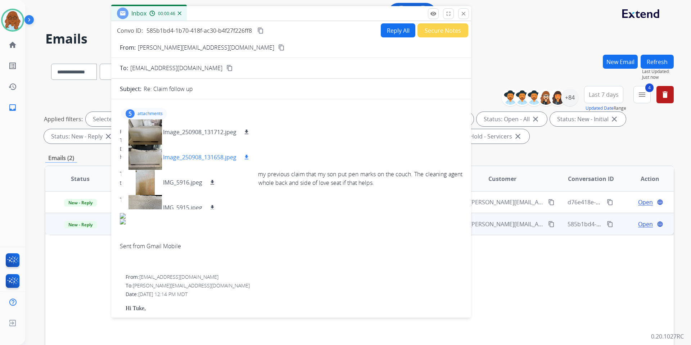
click at [156, 162] on div at bounding box center [145, 157] width 36 height 25
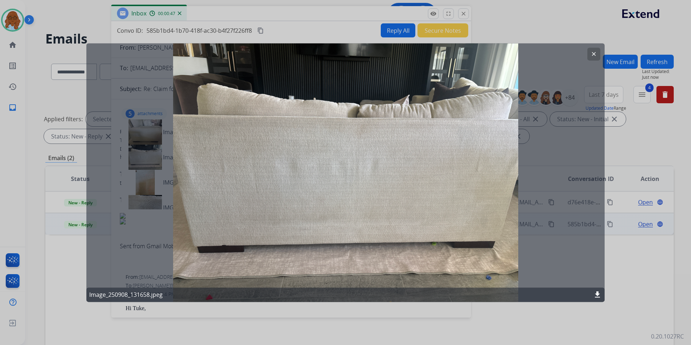
click at [323, 308] on div at bounding box center [345, 172] width 691 height 345
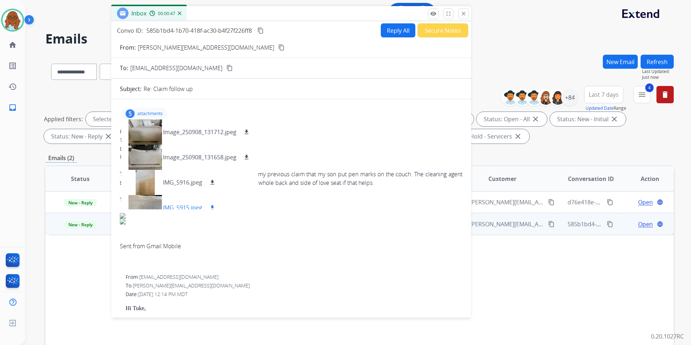
click at [144, 202] on div at bounding box center [145, 207] width 36 height 25
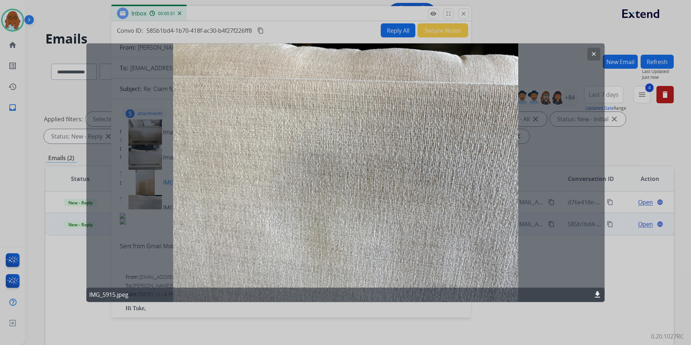
click at [351, 306] on div at bounding box center [345, 172] width 691 height 345
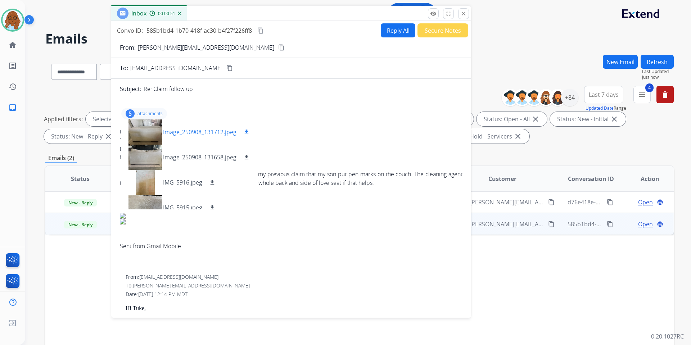
click at [135, 135] on div at bounding box center [145, 132] width 36 height 25
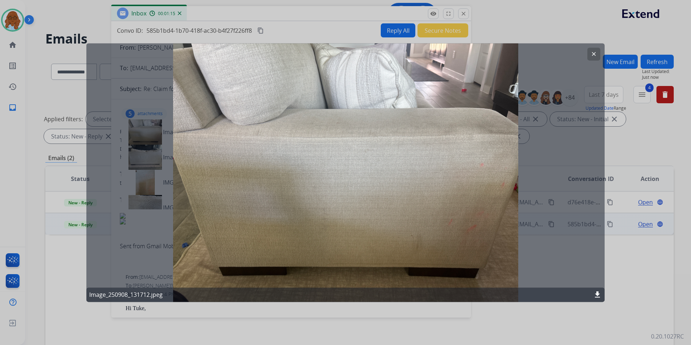
drag, startPoint x: 307, startPoint y: 27, endPoint x: 307, endPoint y: 39, distance: 12.2
click at [307, 27] on div at bounding box center [345, 172] width 691 height 345
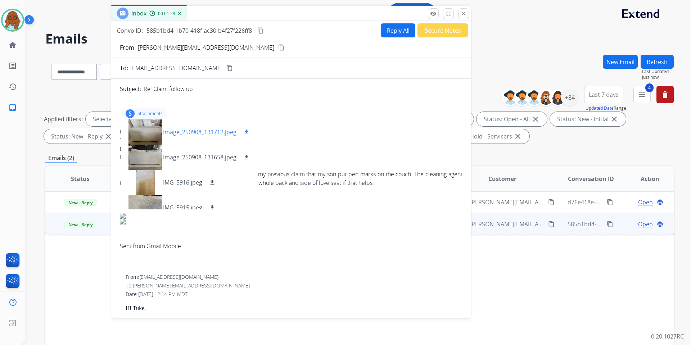
click at [149, 129] on div at bounding box center [145, 132] width 36 height 25
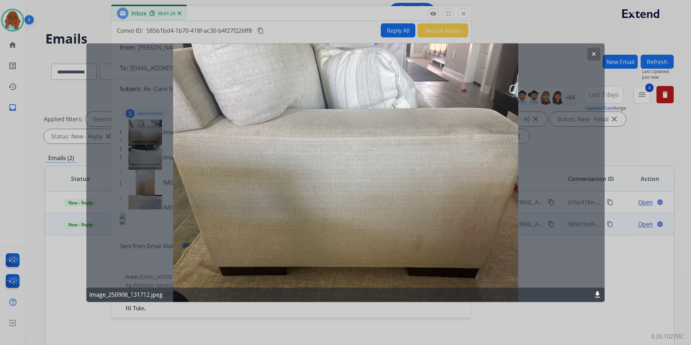
click at [339, 303] on div at bounding box center [345, 172] width 691 height 345
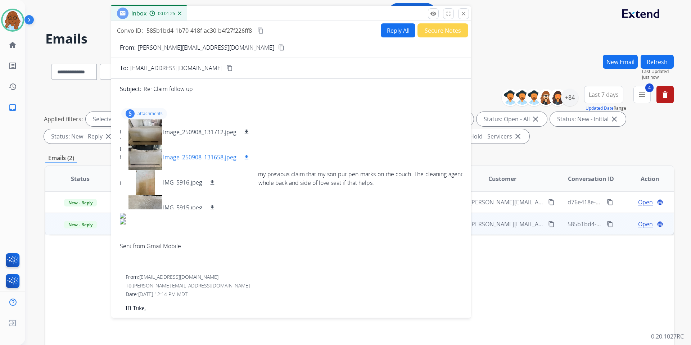
click at [154, 152] on div at bounding box center [145, 157] width 36 height 25
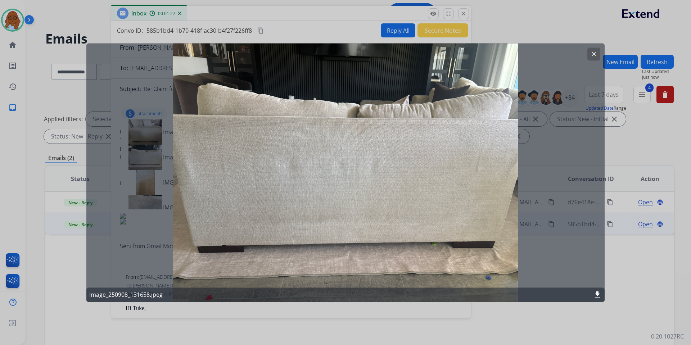
click at [299, 310] on div at bounding box center [345, 172] width 691 height 345
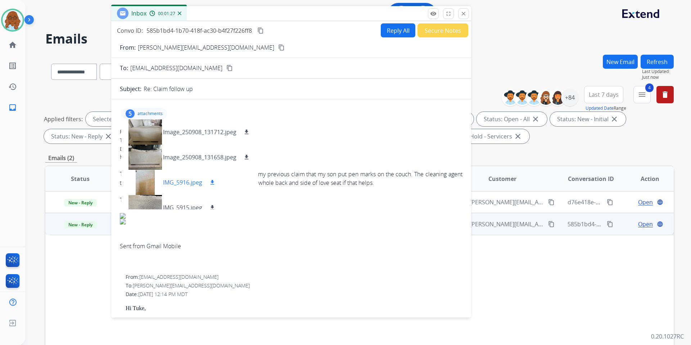
click at [147, 185] on div at bounding box center [145, 182] width 36 height 25
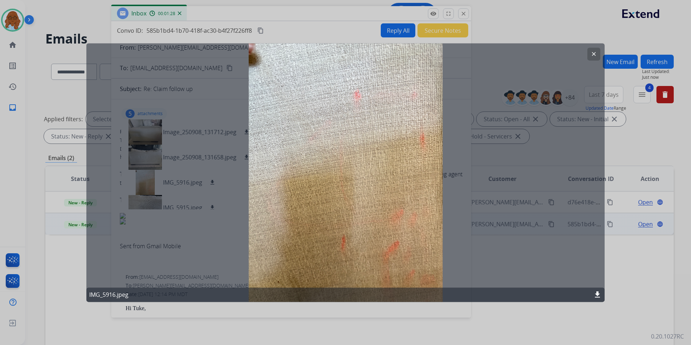
click at [336, 321] on div at bounding box center [345, 172] width 691 height 345
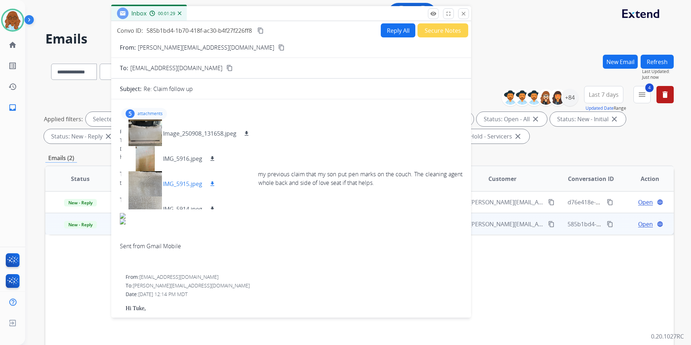
scroll to position [36, 0]
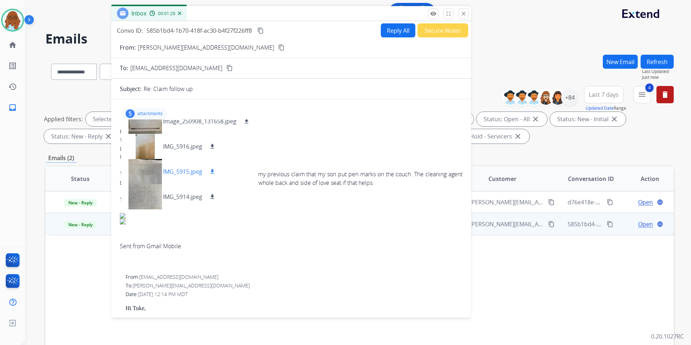
click at [152, 174] on div at bounding box center [145, 171] width 36 height 25
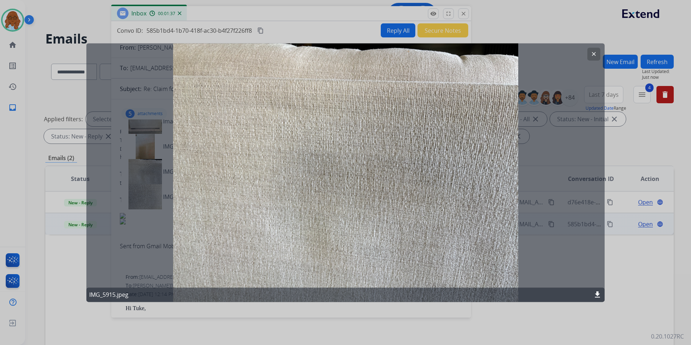
click at [278, 32] on div at bounding box center [345, 172] width 691 height 345
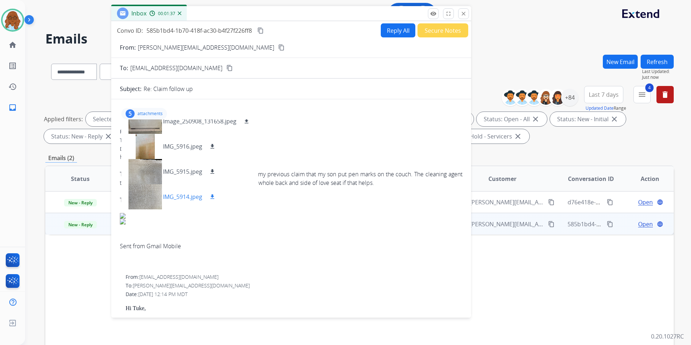
click at [150, 193] on div at bounding box center [145, 196] width 36 height 25
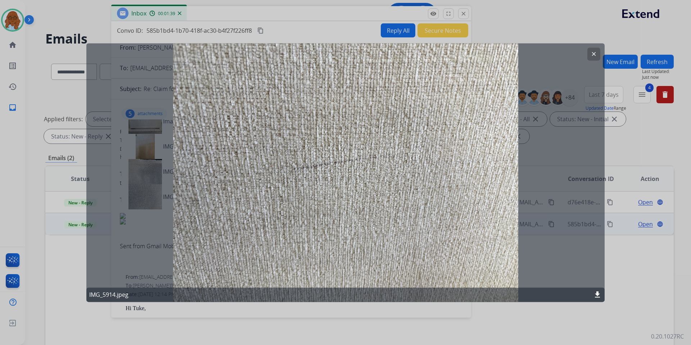
click at [330, 309] on div at bounding box center [345, 172] width 691 height 345
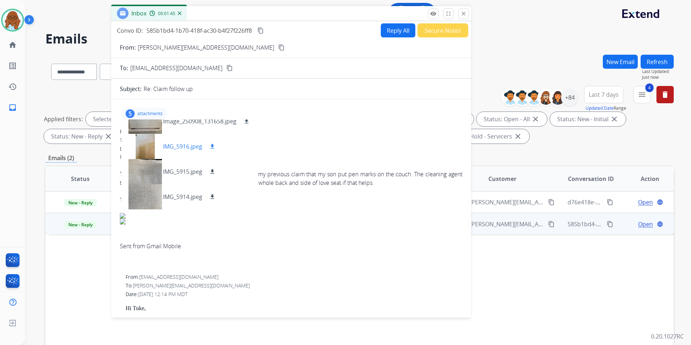
scroll to position [0, 0]
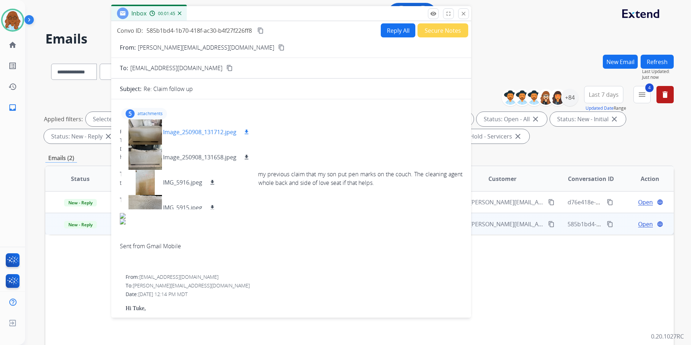
click at [156, 136] on div at bounding box center [145, 132] width 36 height 25
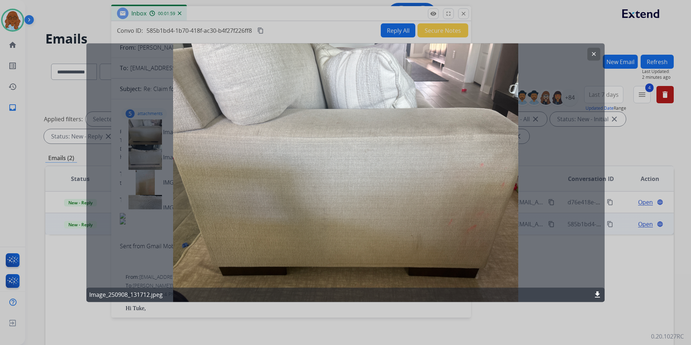
click at [294, 28] on div at bounding box center [345, 172] width 691 height 345
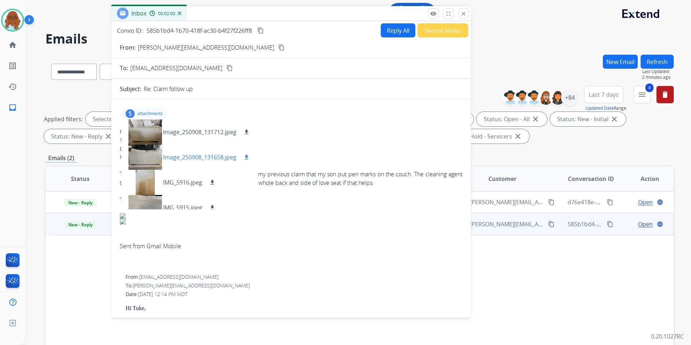
click at [143, 152] on div at bounding box center [145, 157] width 36 height 25
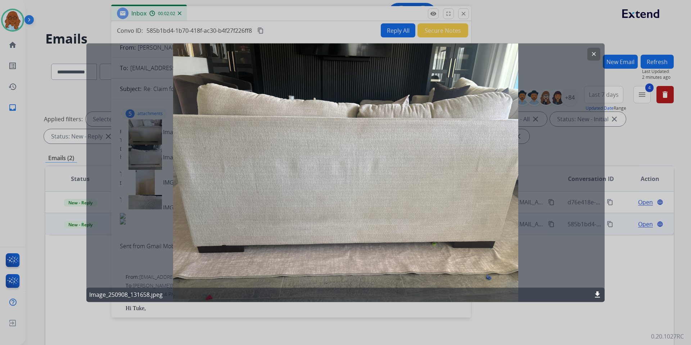
click at [292, 40] on div at bounding box center [345, 172] width 691 height 345
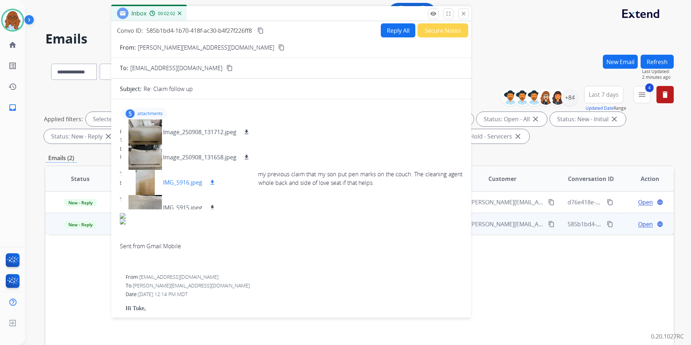
click at [148, 178] on div at bounding box center [145, 182] width 36 height 25
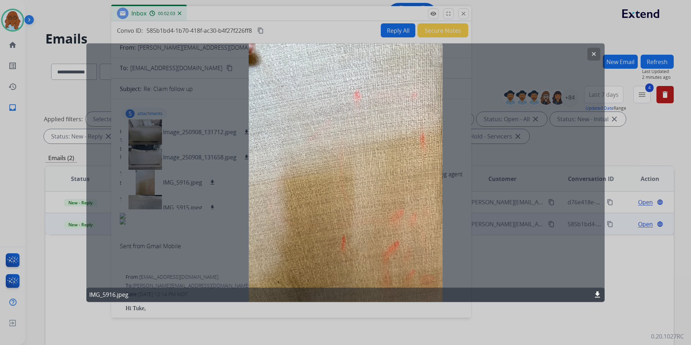
click at [301, 27] on div at bounding box center [345, 172] width 691 height 345
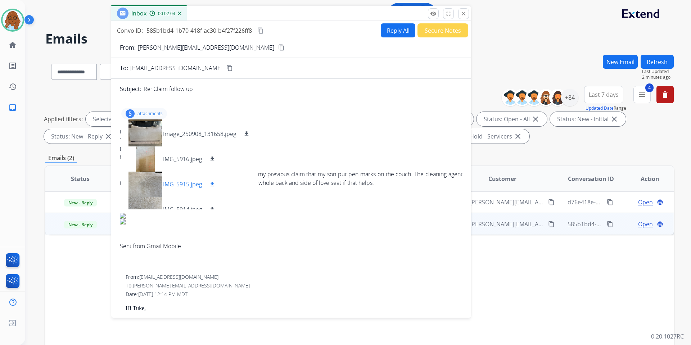
scroll to position [36, 0]
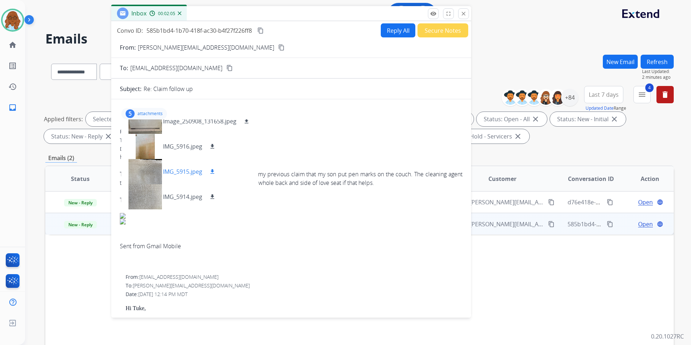
click at [145, 176] on div at bounding box center [145, 171] width 36 height 25
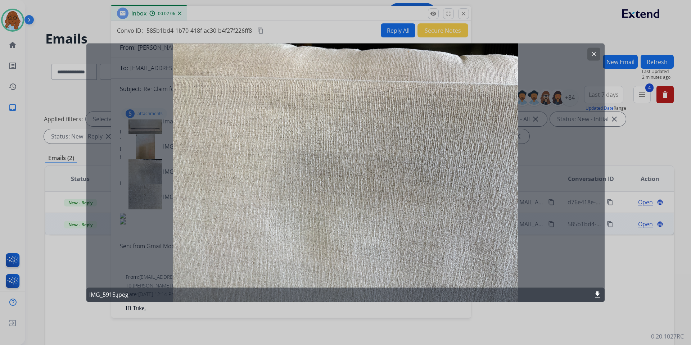
click at [295, 34] on div at bounding box center [345, 172] width 691 height 345
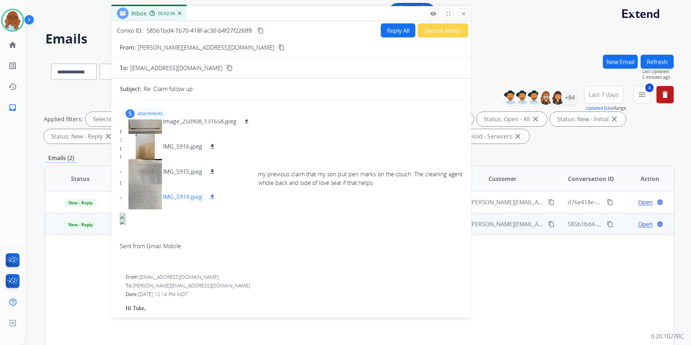
click at [141, 201] on div at bounding box center [145, 196] width 36 height 25
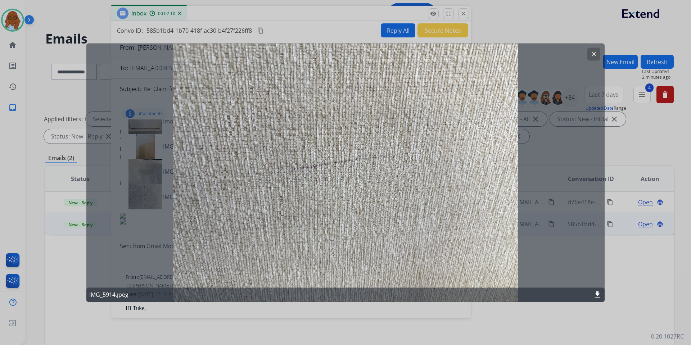
click at [296, 26] on div at bounding box center [345, 172] width 691 height 345
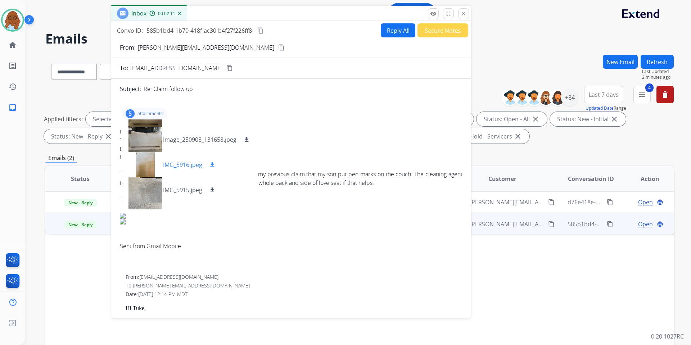
scroll to position [0, 0]
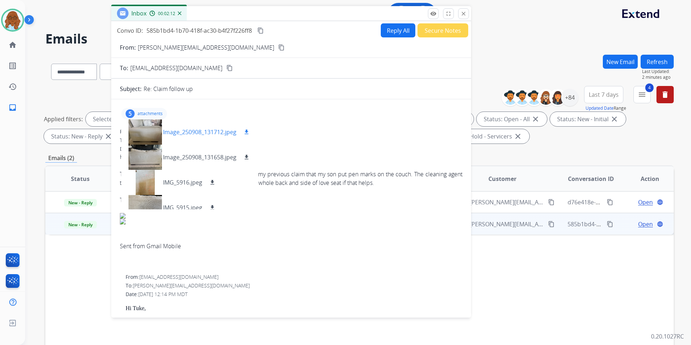
click at [148, 130] on div at bounding box center [145, 132] width 36 height 25
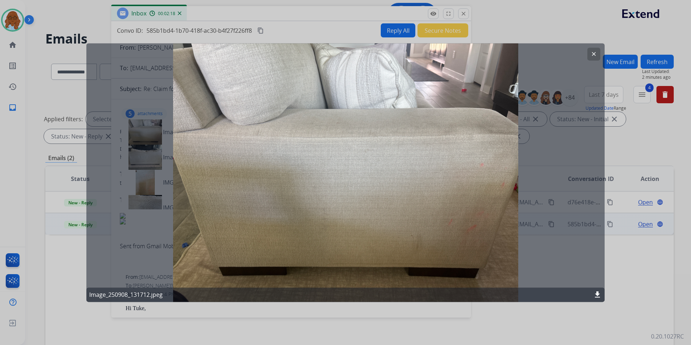
click at [324, 28] on div at bounding box center [345, 172] width 691 height 345
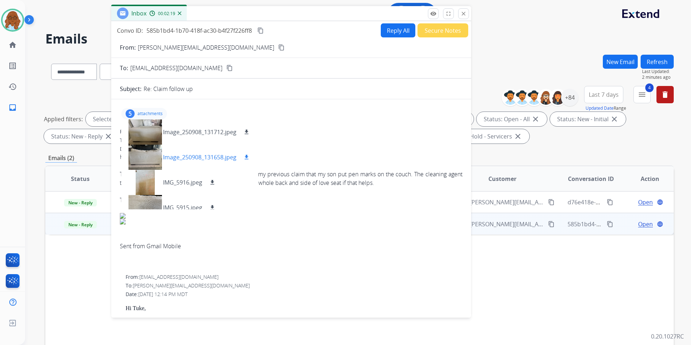
click at [145, 154] on div at bounding box center [145, 157] width 36 height 25
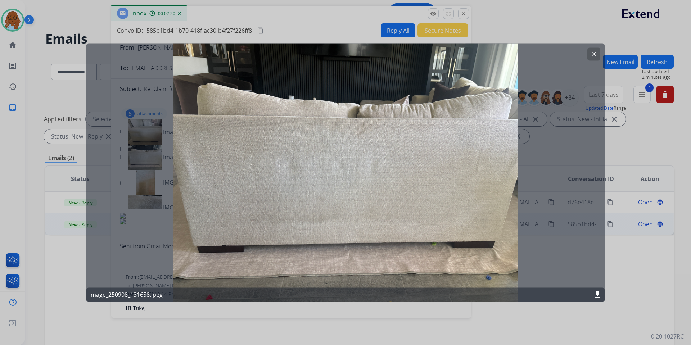
click at [306, 33] on div at bounding box center [345, 172] width 691 height 345
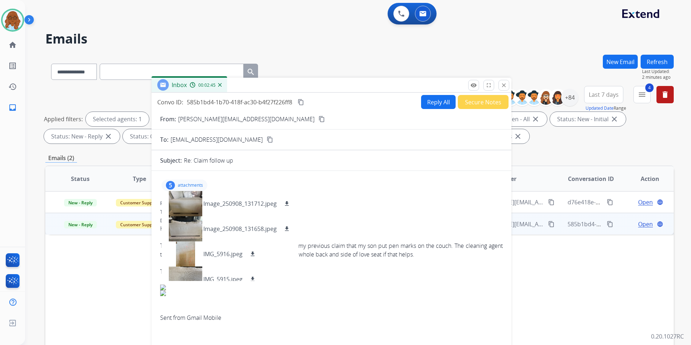
drag, startPoint x: 317, startPoint y: 11, endPoint x: 433, endPoint y: 210, distance: 230.5
click at [433, 93] on div "Inbox 00:02:45" at bounding box center [332, 85] width 360 height 15
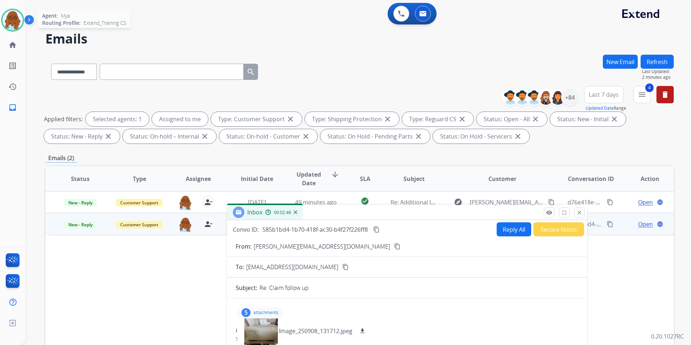
click at [14, 20] on img at bounding box center [13, 20] width 20 height 20
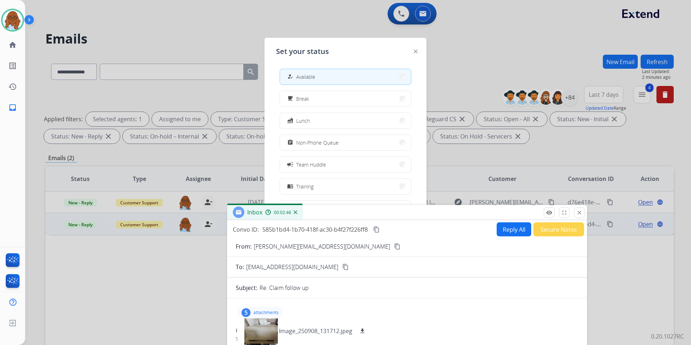
drag, startPoint x: 306, startPoint y: 147, endPoint x: 311, endPoint y: 149, distance: 5.8
click at [306, 146] on div "assignment Non-Phone Queue" at bounding box center [312, 142] width 53 height 9
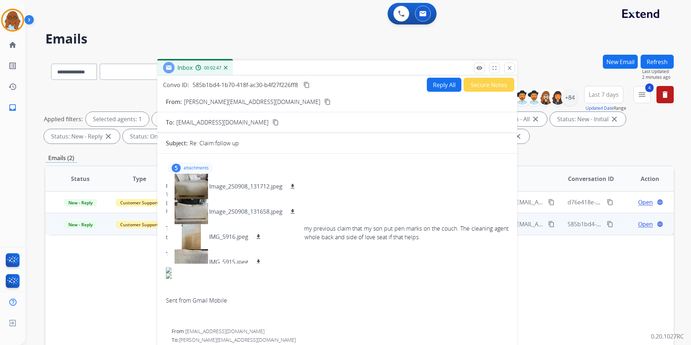
drag, startPoint x: 422, startPoint y: 185, endPoint x: 344, endPoint y: 27, distance: 176.7
click at [344, 61] on div "Inbox 00:02:47" at bounding box center [337, 68] width 360 height 15
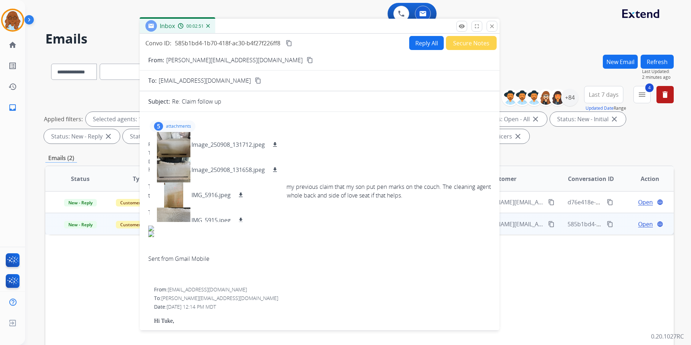
click at [185, 123] on div "5 attachments Image_250908_131712.jpeg download Image_250908_131658.jpeg downlo…" at bounding box center [173, 127] width 46 height 12
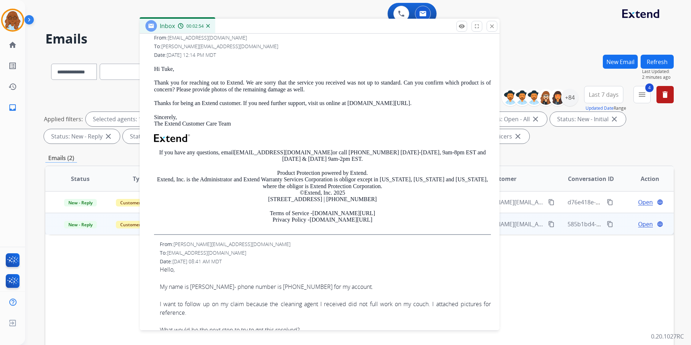
scroll to position [288, 0]
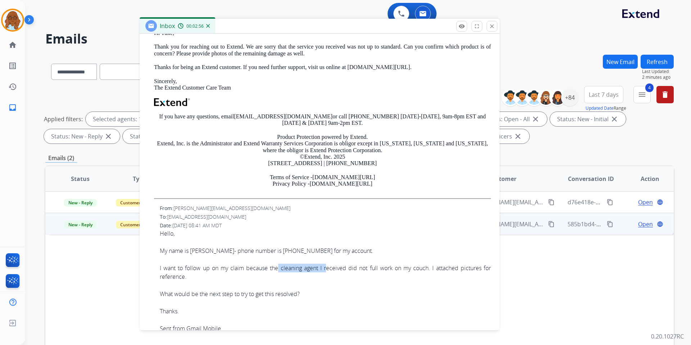
drag, startPoint x: 275, startPoint y: 271, endPoint x: 323, endPoint y: 270, distance: 47.9
click at [323, 270] on div "I want to follow up on my claim because the cleaning agent I received did not f…" at bounding box center [325, 272] width 331 height 17
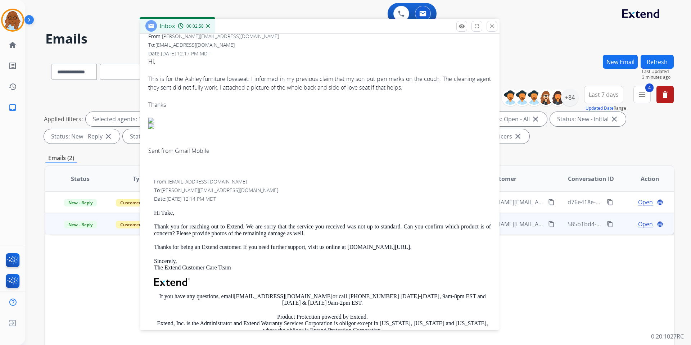
scroll to position [0, 0]
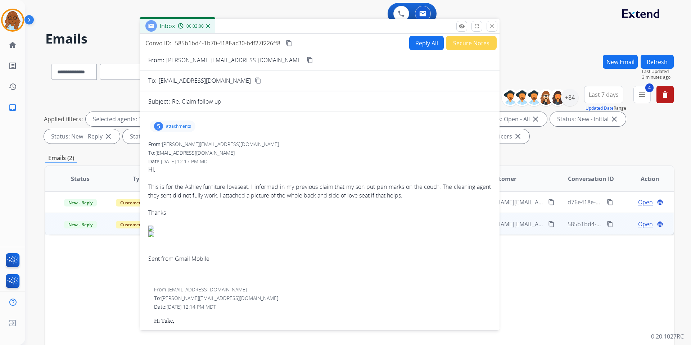
click at [169, 124] on p "attachments" at bounding box center [178, 127] width 25 height 6
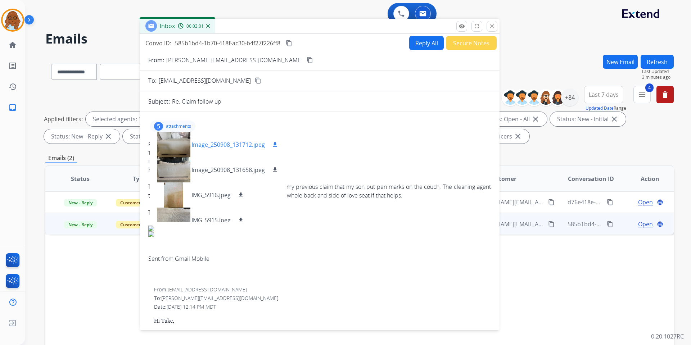
click at [167, 150] on div at bounding box center [174, 144] width 36 height 25
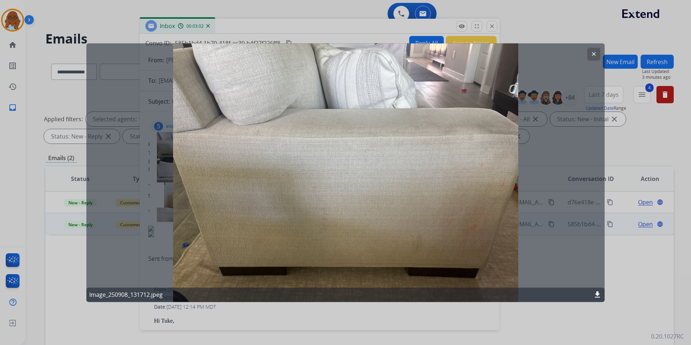
drag, startPoint x: 369, startPoint y: 309, endPoint x: 294, endPoint y: 267, distance: 86.7
click at [369, 309] on div at bounding box center [345, 172] width 691 height 345
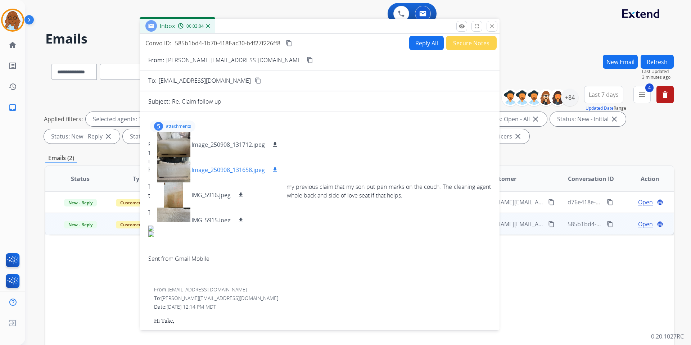
click at [176, 173] on div at bounding box center [174, 169] width 36 height 25
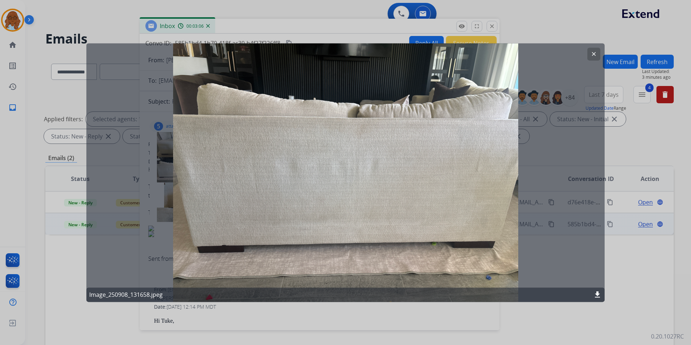
click at [348, 312] on div at bounding box center [345, 172] width 691 height 345
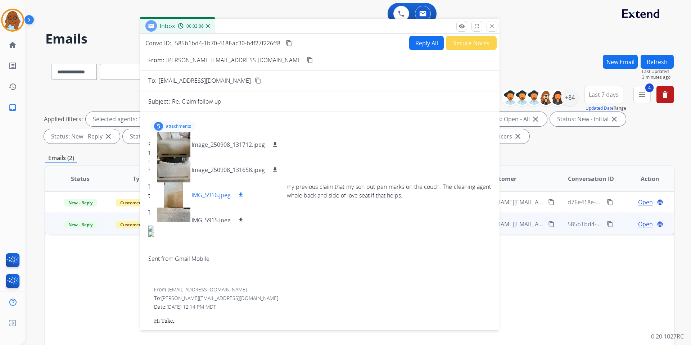
scroll to position [36, 0]
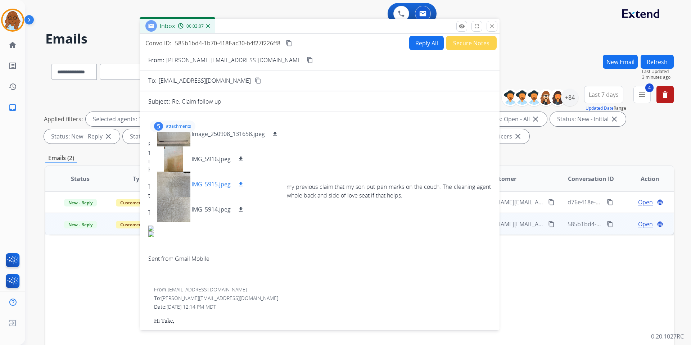
click at [171, 190] on div at bounding box center [174, 184] width 36 height 25
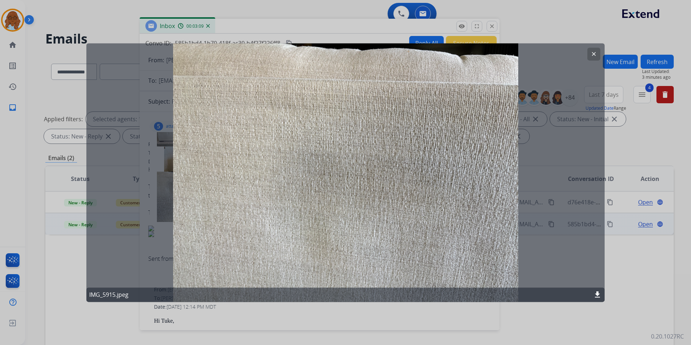
click at [296, 314] on div at bounding box center [345, 172] width 691 height 345
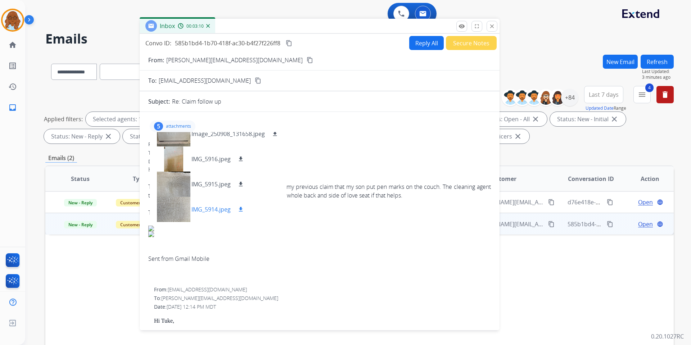
click at [181, 211] on div at bounding box center [174, 209] width 36 height 25
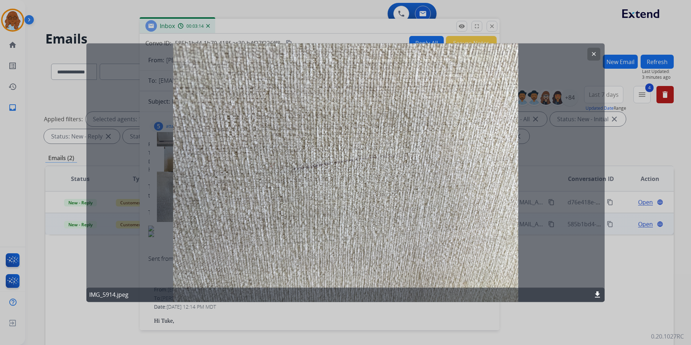
drag, startPoint x: 297, startPoint y: 321, endPoint x: 291, endPoint y: 315, distance: 7.9
click at [297, 320] on div at bounding box center [345, 172] width 691 height 345
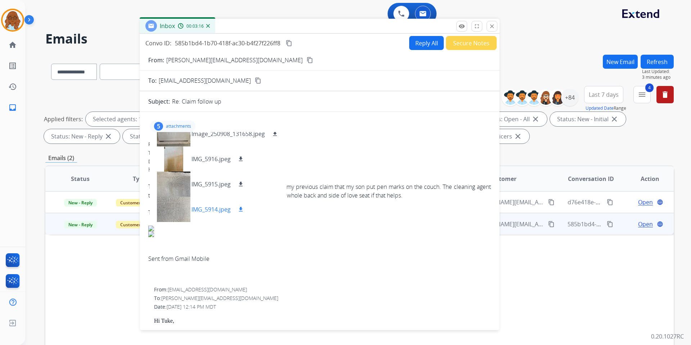
click at [177, 201] on div at bounding box center [174, 209] width 36 height 25
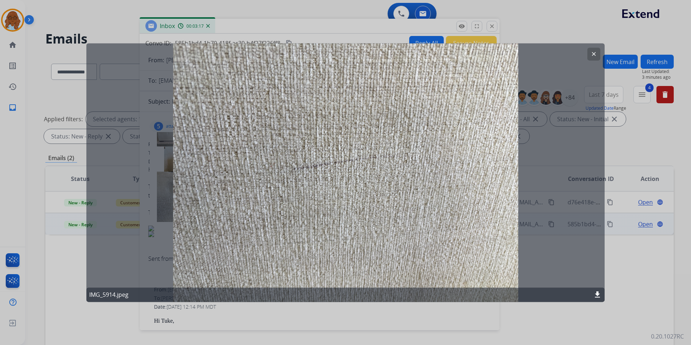
click at [330, 313] on div at bounding box center [345, 172] width 691 height 345
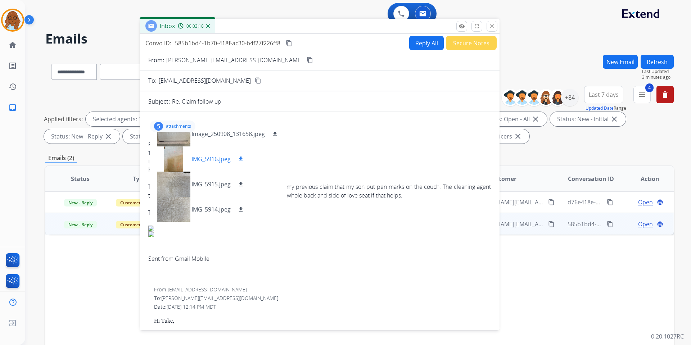
click at [175, 164] on div at bounding box center [174, 159] width 36 height 25
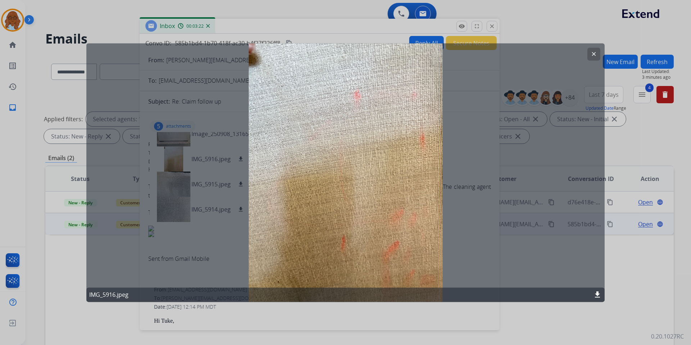
drag, startPoint x: 326, startPoint y: 305, endPoint x: 292, endPoint y: 295, distance: 35.3
click at [326, 305] on div at bounding box center [345, 172] width 691 height 345
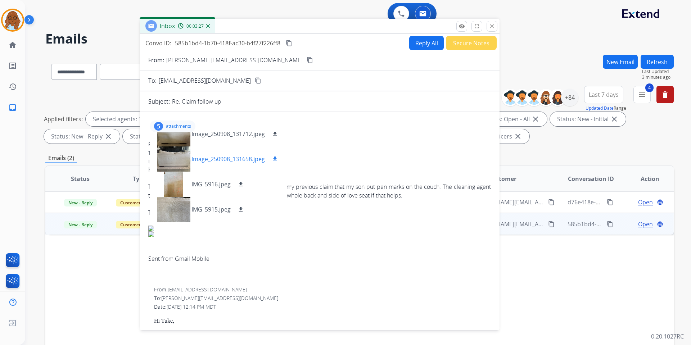
scroll to position [0, 0]
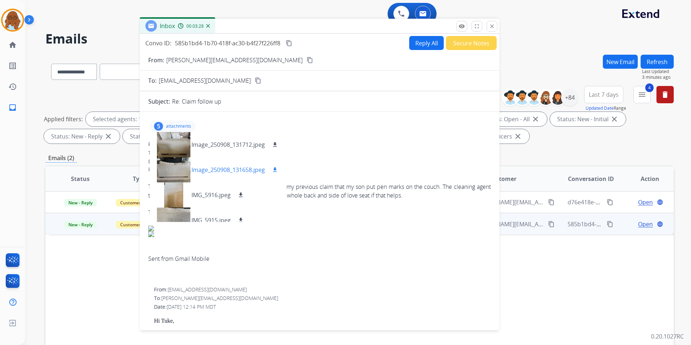
click at [183, 165] on div at bounding box center [174, 169] width 36 height 25
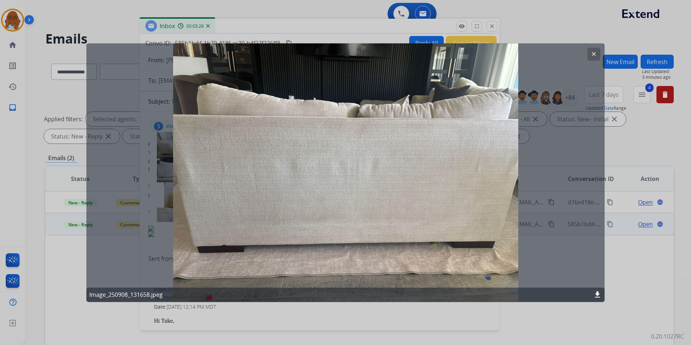
click at [259, 299] on div "Image_250908_131658.jpeg download" at bounding box center [345, 295] width 519 height 14
drag, startPoint x: 241, startPoint y: 317, endPoint x: 186, endPoint y: 241, distance: 93.9
click at [241, 317] on div at bounding box center [345, 172] width 691 height 345
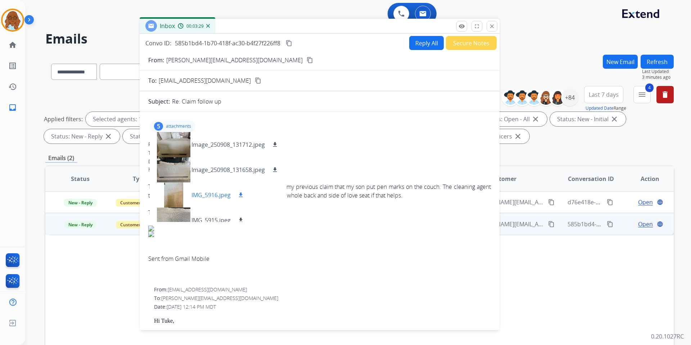
click at [167, 184] on div at bounding box center [174, 195] width 36 height 25
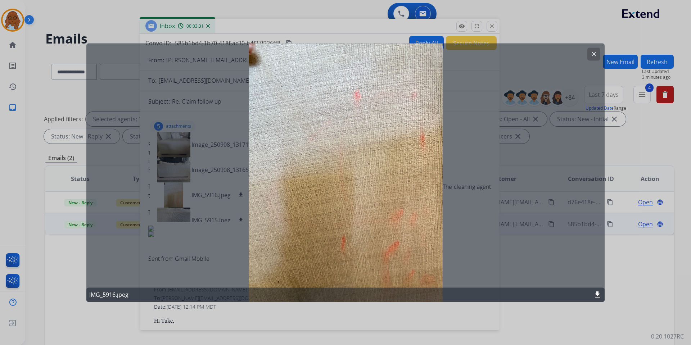
click at [278, 303] on div at bounding box center [345, 172] width 691 height 345
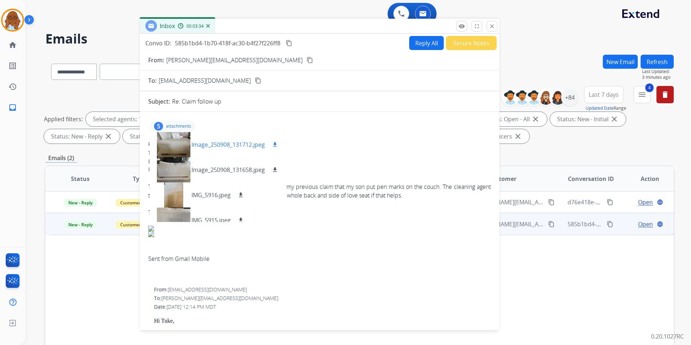
click at [180, 145] on div at bounding box center [174, 144] width 36 height 25
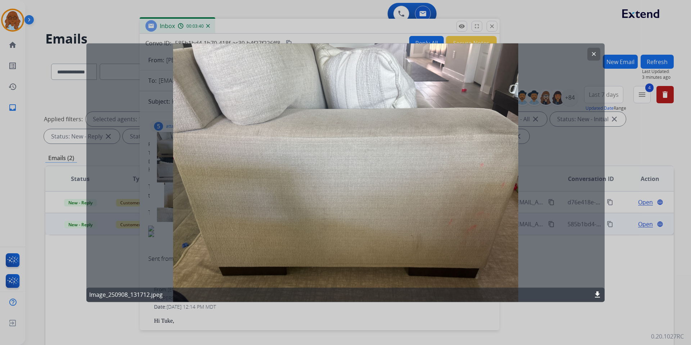
click at [373, 305] on div at bounding box center [345, 172] width 691 height 345
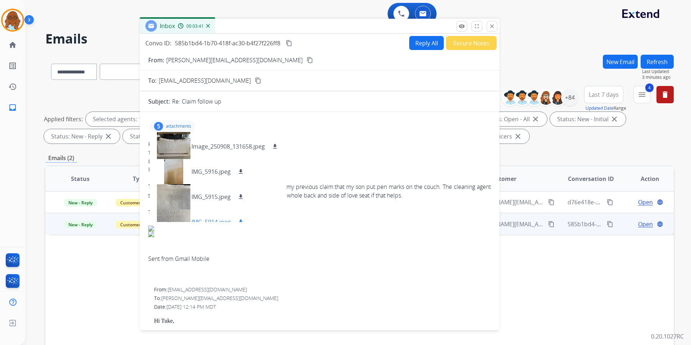
scroll to position [36, 0]
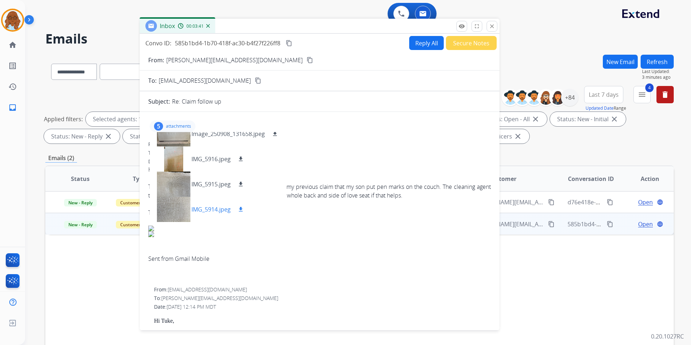
click at [168, 215] on div at bounding box center [174, 209] width 36 height 25
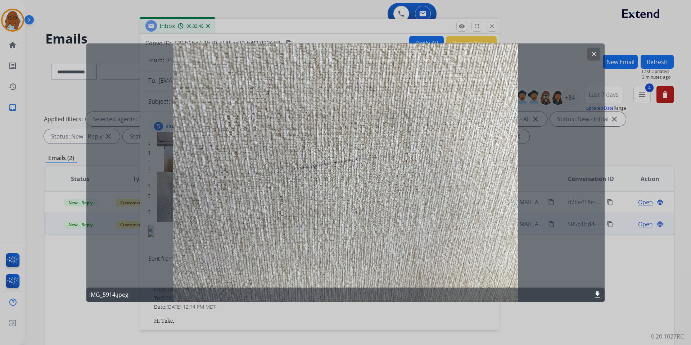
click at [280, 26] on div at bounding box center [345, 172] width 691 height 345
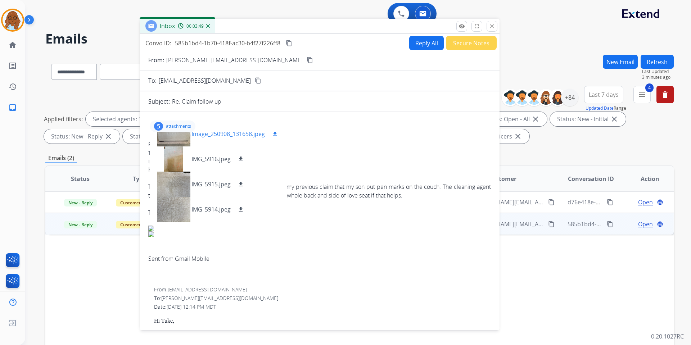
click at [171, 136] on div at bounding box center [174, 133] width 36 height 25
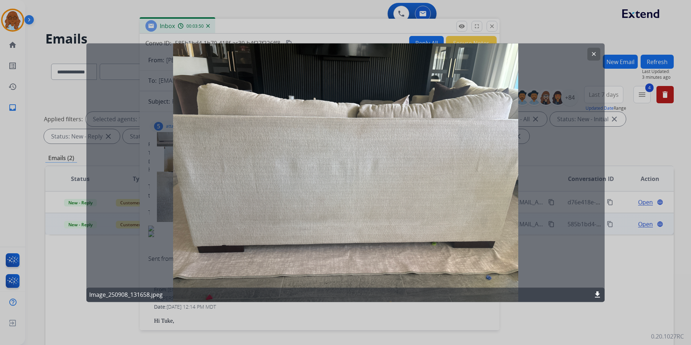
click at [307, 305] on div at bounding box center [345, 172] width 691 height 345
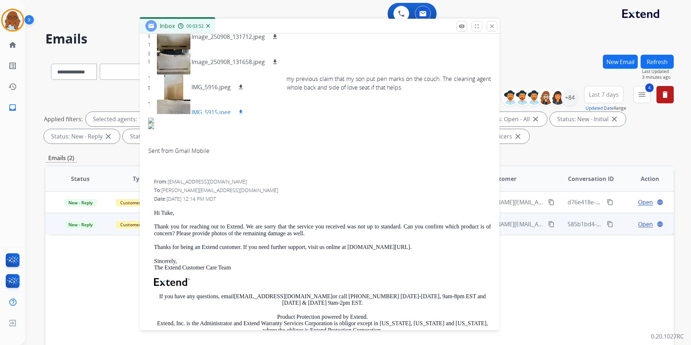
scroll to position [0, 0]
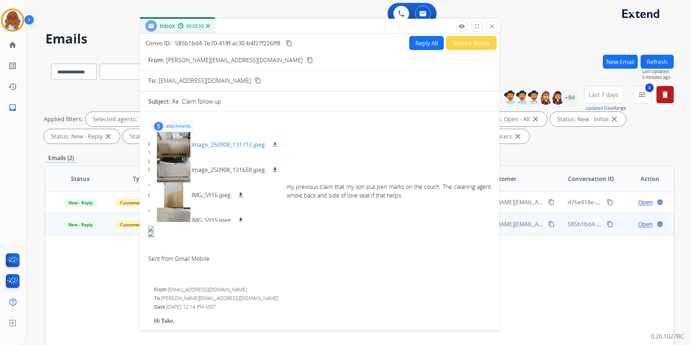
click at [176, 145] on div at bounding box center [174, 144] width 36 height 25
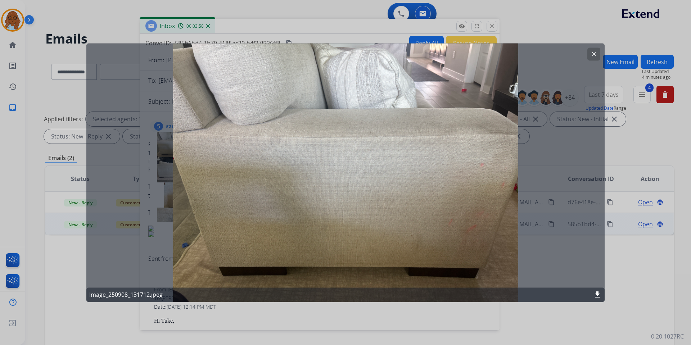
click at [315, 310] on div at bounding box center [345, 172] width 691 height 345
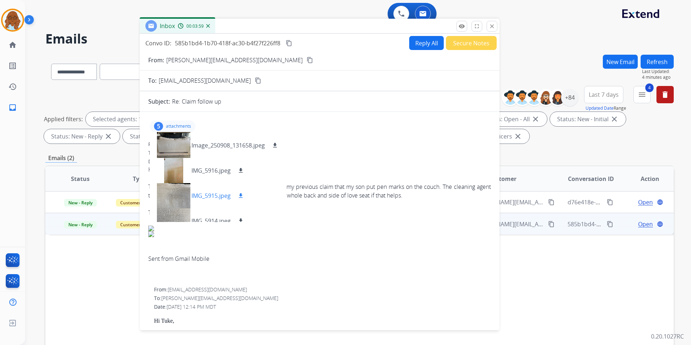
scroll to position [36, 0]
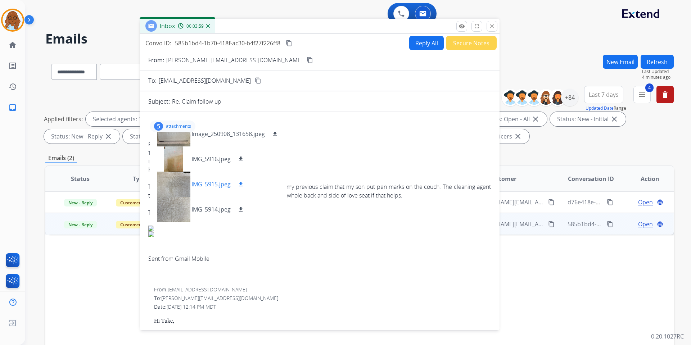
click at [175, 189] on div at bounding box center [174, 184] width 36 height 25
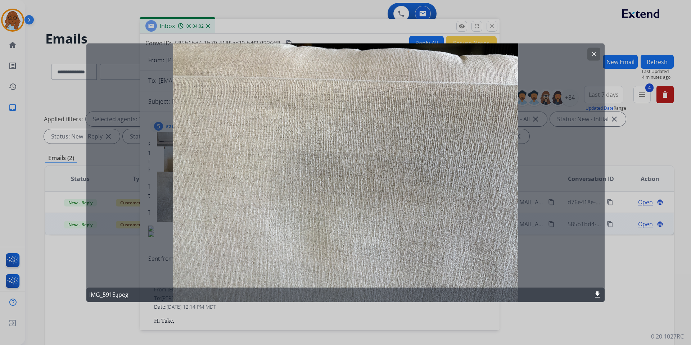
click at [420, 309] on div at bounding box center [345, 172] width 691 height 345
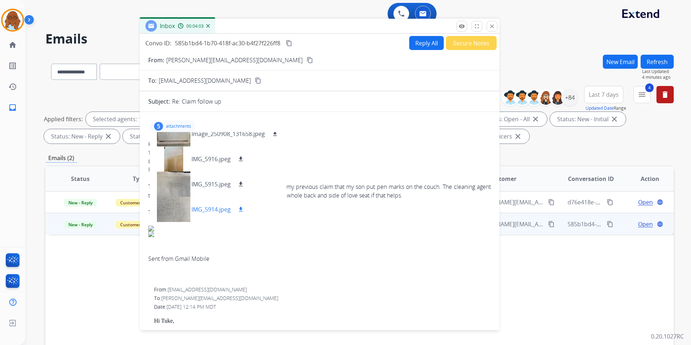
click at [183, 206] on div at bounding box center [174, 209] width 36 height 25
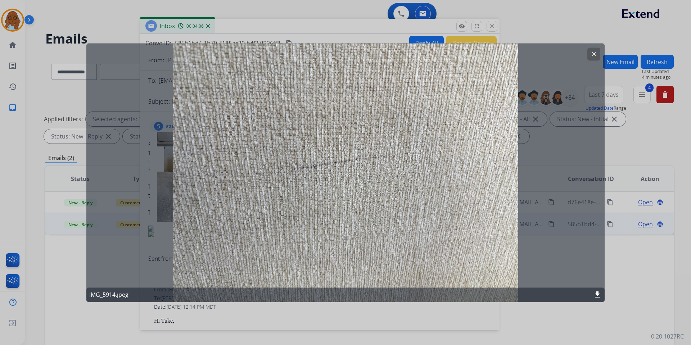
click at [405, 317] on div at bounding box center [345, 172] width 691 height 345
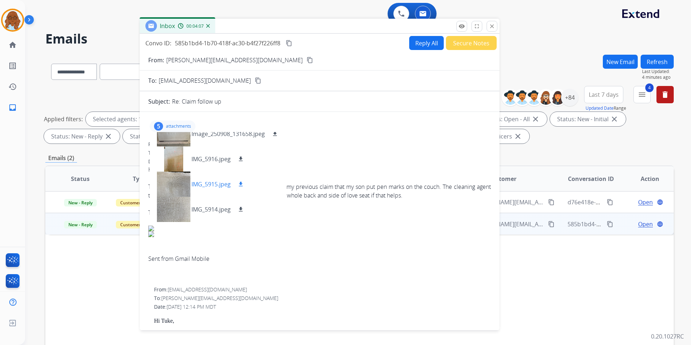
click at [186, 183] on div at bounding box center [174, 184] width 36 height 25
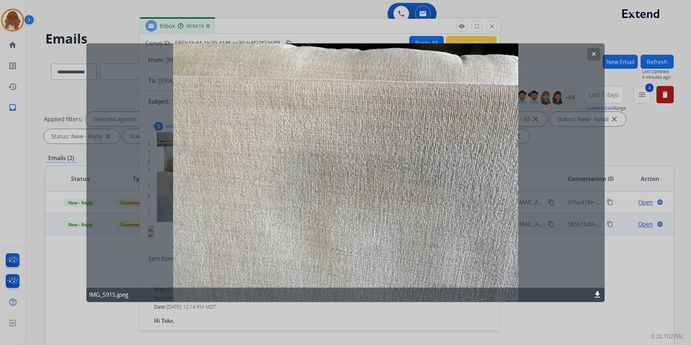
click at [356, 308] on div at bounding box center [345, 172] width 691 height 345
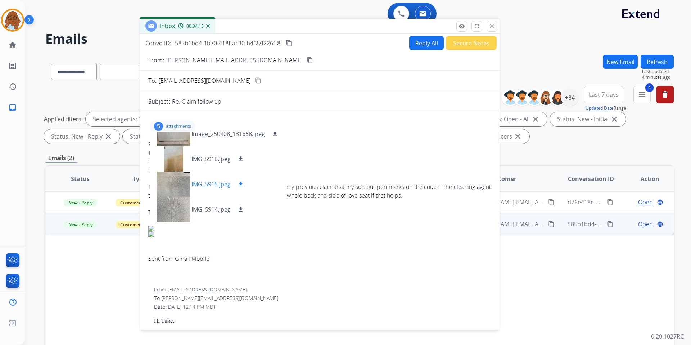
click at [180, 184] on div at bounding box center [174, 184] width 36 height 25
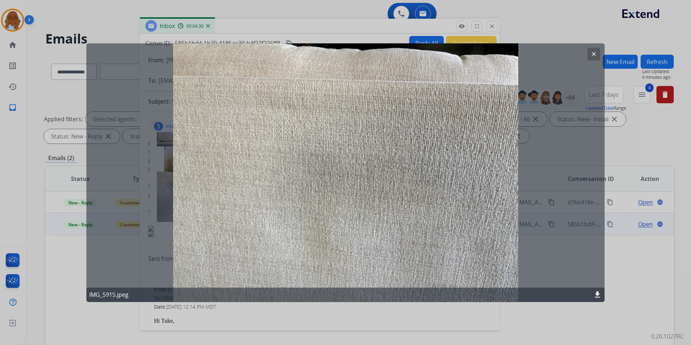
click at [373, 308] on div at bounding box center [345, 172] width 691 height 345
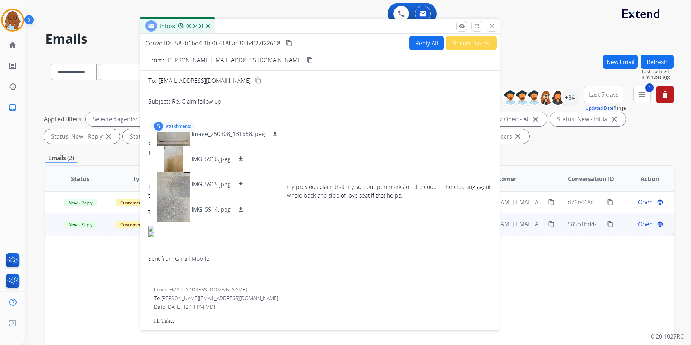
click at [171, 123] on div "5 attachments Image_250908_131712.jpeg download Image_250908_131658.jpeg downlo…" at bounding box center [173, 127] width 46 height 12
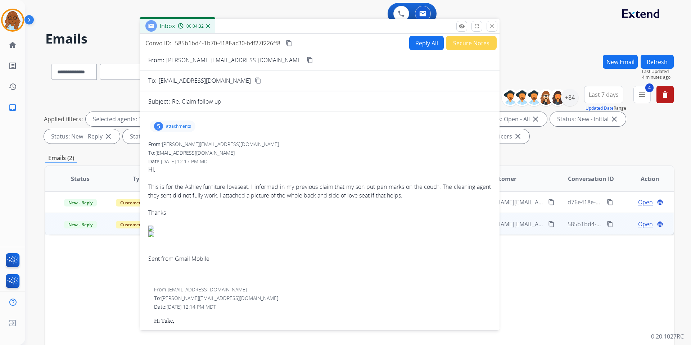
click at [413, 45] on button "Reply All" at bounding box center [426, 43] width 35 height 14
select select "**********"
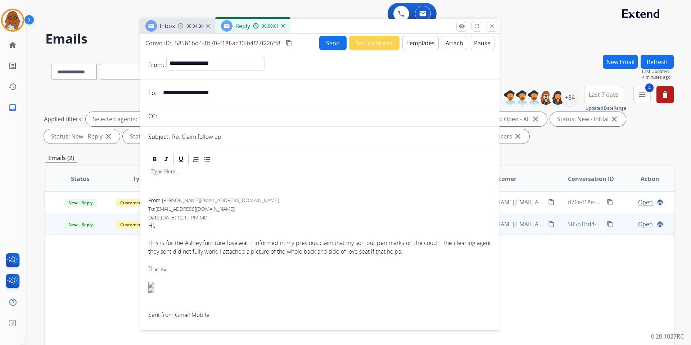
click at [430, 44] on button "Templates" at bounding box center [421, 43] width 36 height 14
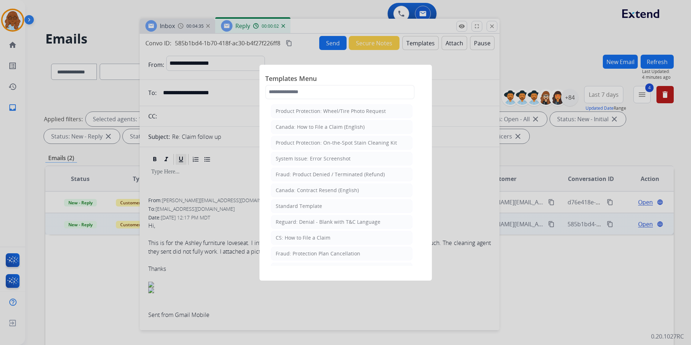
click at [294, 203] on div "Standard Template" at bounding box center [299, 206] width 46 height 7
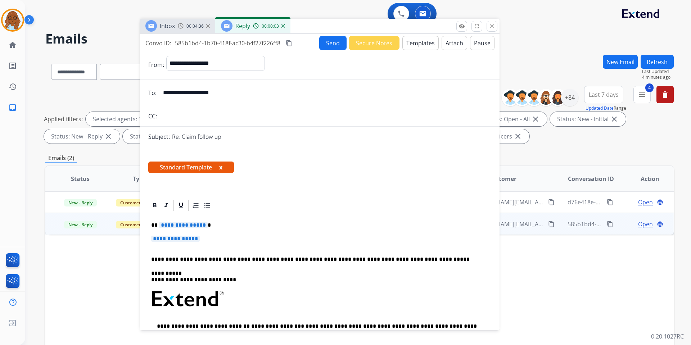
click at [193, 224] on span "**********" at bounding box center [183, 225] width 49 height 6
click at [197, 241] on span "**********" at bounding box center [175, 239] width 49 height 6
drag, startPoint x: 228, startPoint y: 94, endPoint x: 161, endPoint y: 92, distance: 67.7
click at [161, 93] on input "**********" at bounding box center [325, 93] width 332 height 14
click at [473, 44] on button "Pause" at bounding box center [482, 43] width 24 height 14
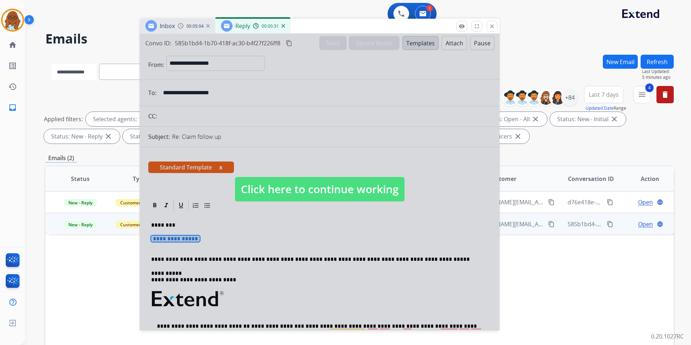
click at [91, 76] on select "**********" at bounding box center [73, 72] width 45 height 16
select select "**********"
click at [51, 64] on select "**********" at bounding box center [73, 72] width 45 height 16
paste input "**********"
type input "**********"
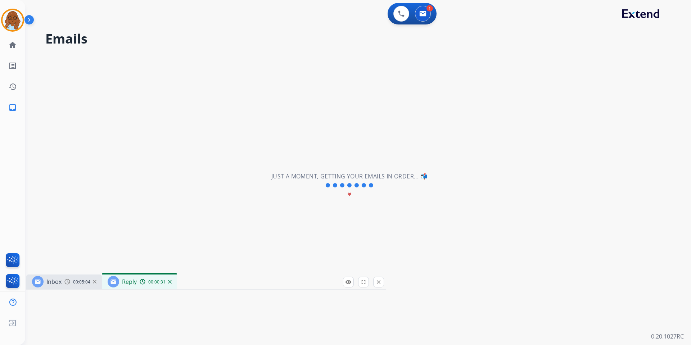
drag, startPoint x: 307, startPoint y: 24, endPoint x: 193, endPoint y: 281, distance: 280.1
click at [193, 281] on div "Inbox 00:05:04 Reply 00:00:31" at bounding box center [206, 282] width 360 height 15
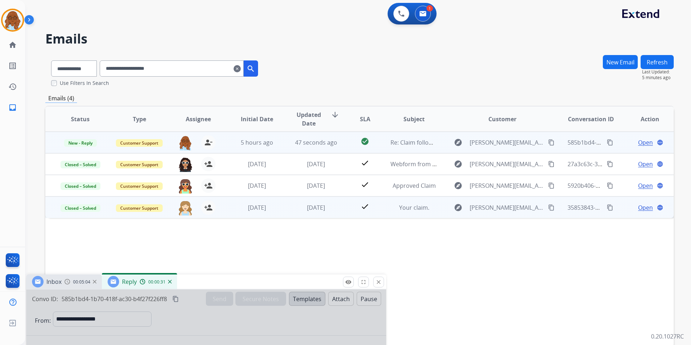
click at [639, 203] on span "Open" at bounding box center [646, 207] width 15 height 9
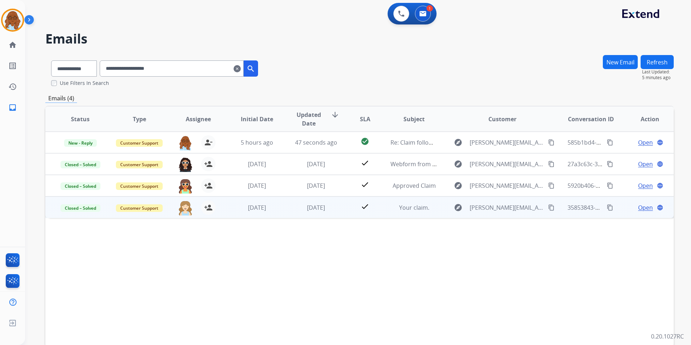
click at [642, 207] on span "Open" at bounding box center [646, 207] width 15 height 9
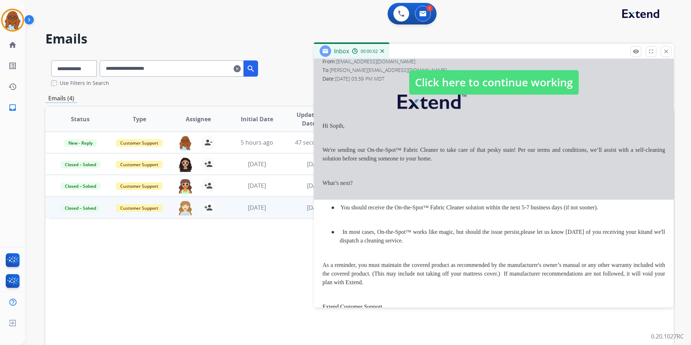
scroll to position [0, 0]
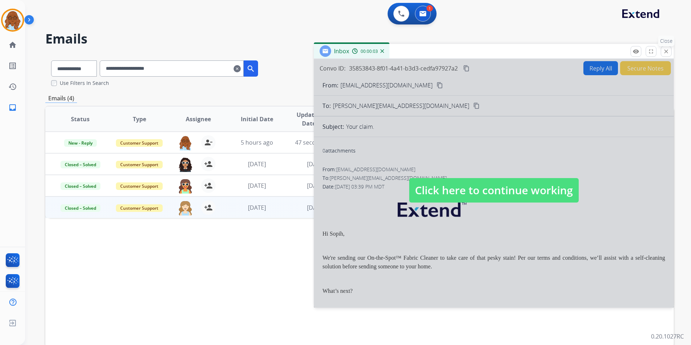
drag, startPoint x: 669, startPoint y: 50, endPoint x: 650, endPoint y: 80, distance: 35.0
click at [669, 51] on mat-icon "close" at bounding box center [666, 51] width 6 height 6
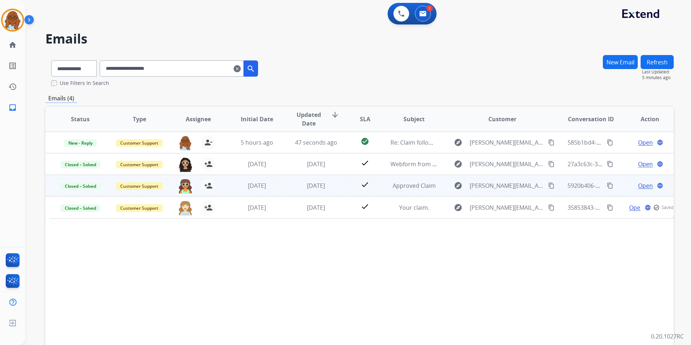
click at [639, 188] on span "Open" at bounding box center [646, 186] width 15 height 9
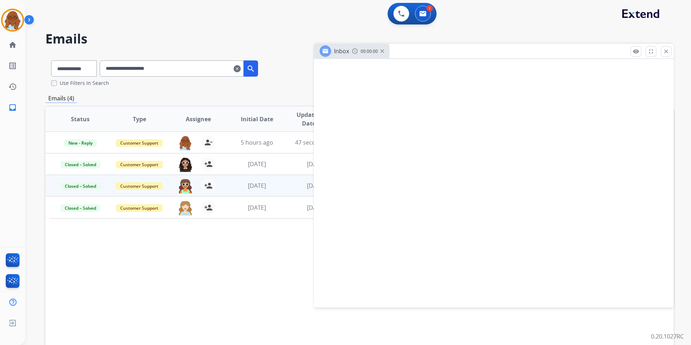
select select "**********"
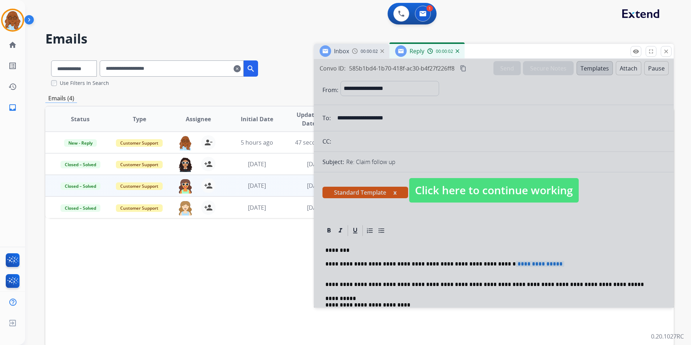
click at [481, 192] on span "Click here to continue working" at bounding box center [494, 190] width 170 height 24
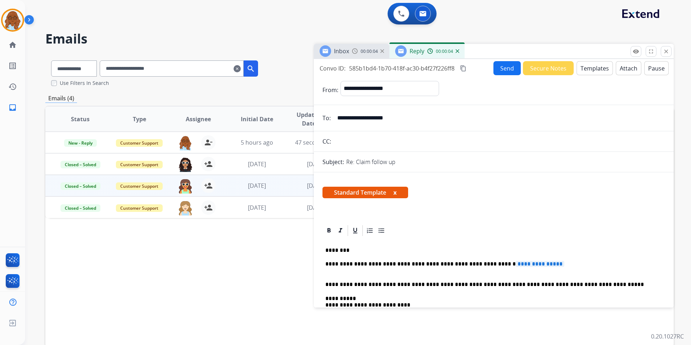
click at [395, 191] on button "x" at bounding box center [395, 192] width 3 height 9
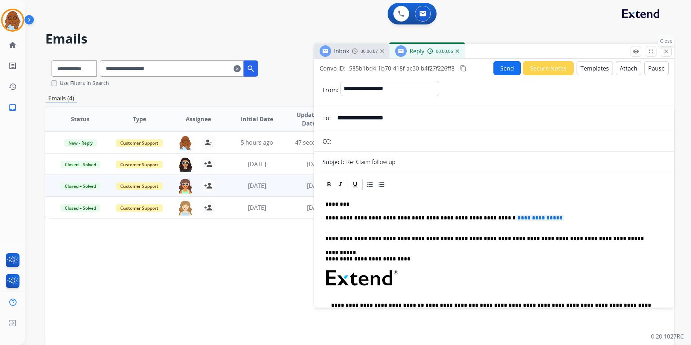
click at [665, 53] on mat-icon "close" at bounding box center [666, 51] width 6 height 6
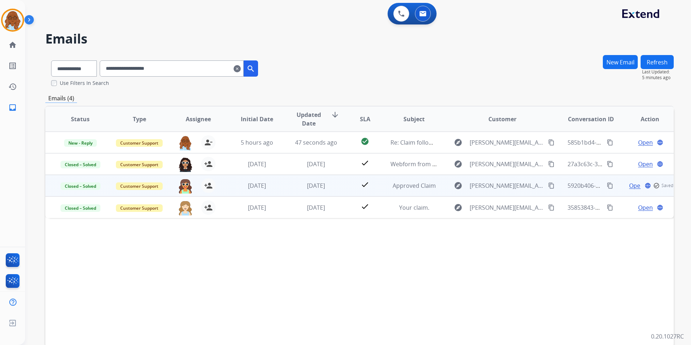
click at [634, 185] on span "Open" at bounding box center [637, 186] width 15 height 9
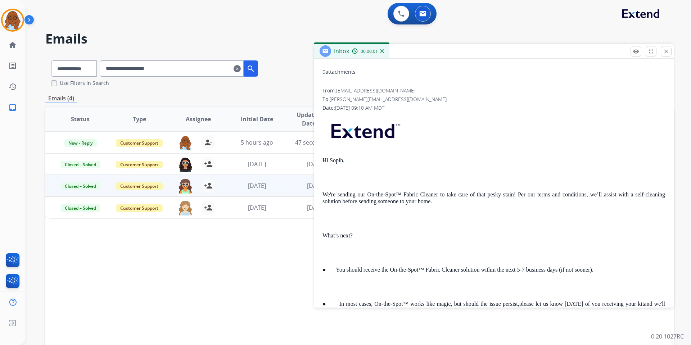
scroll to position [36, 0]
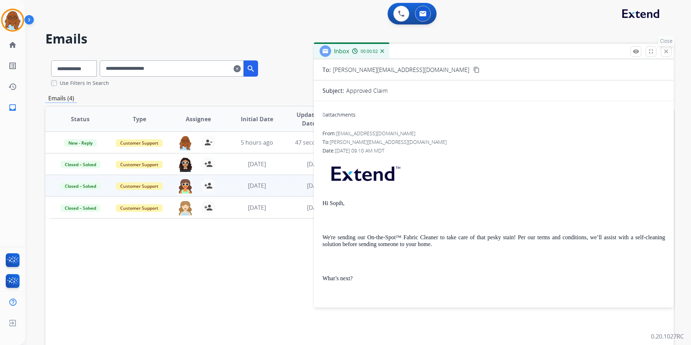
click at [666, 50] on mat-icon "close" at bounding box center [666, 51] width 6 height 6
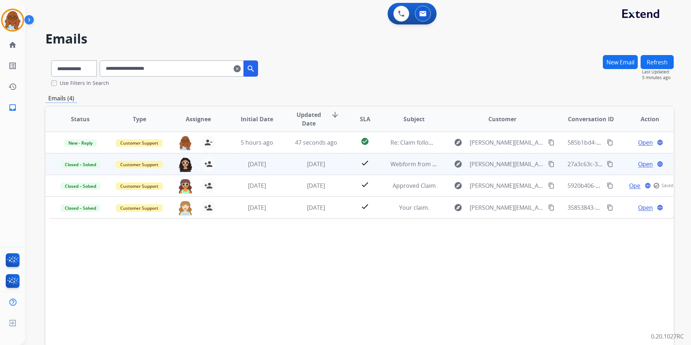
click at [639, 166] on span "Open" at bounding box center [646, 164] width 15 height 9
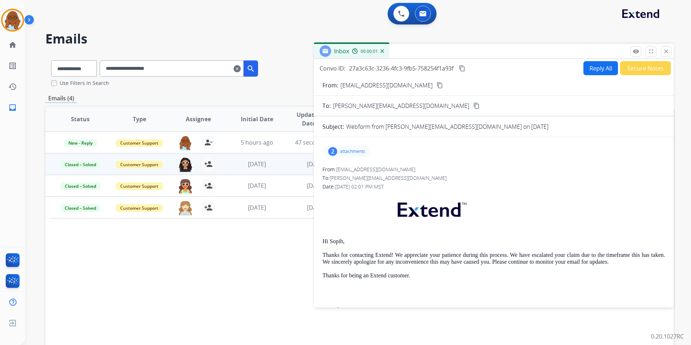
click at [335, 155] on div "2" at bounding box center [332, 151] width 9 height 9
click at [350, 171] on div at bounding box center [348, 169] width 36 height 25
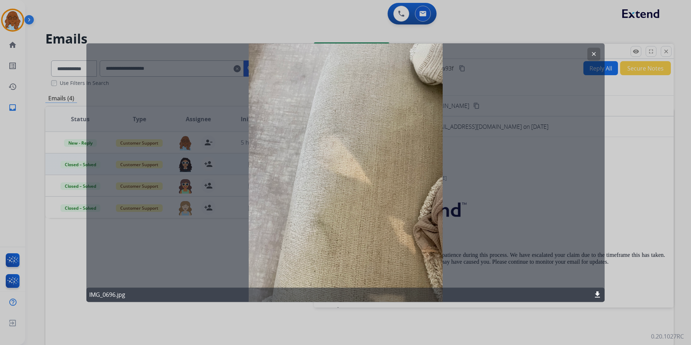
click at [620, 201] on div at bounding box center [345, 172] width 691 height 345
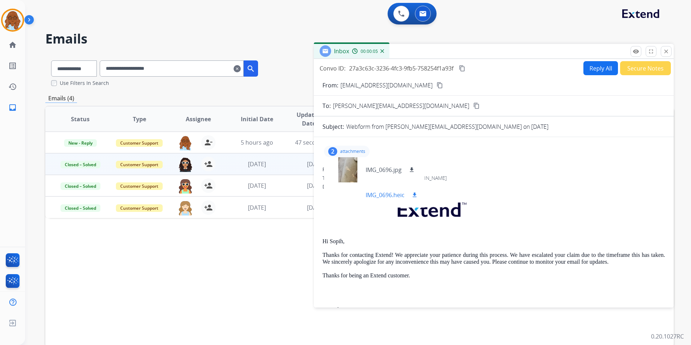
click at [343, 197] on div at bounding box center [348, 195] width 36 height 25
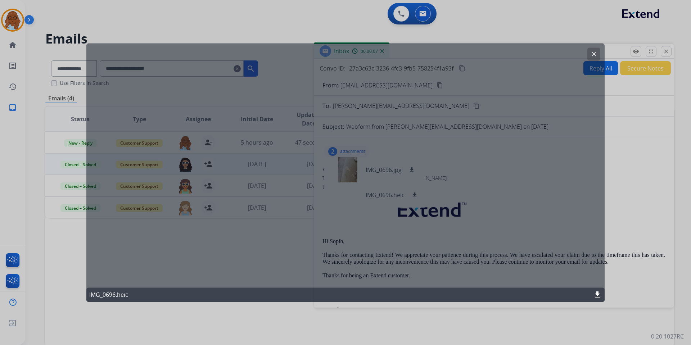
drag, startPoint x: 677, startPoint y: 189, endPoint x: 647, endPoint y: 190, distance: 30.6
click at [678, 189] on div at bounding box center [345, 172] width 691 height 345
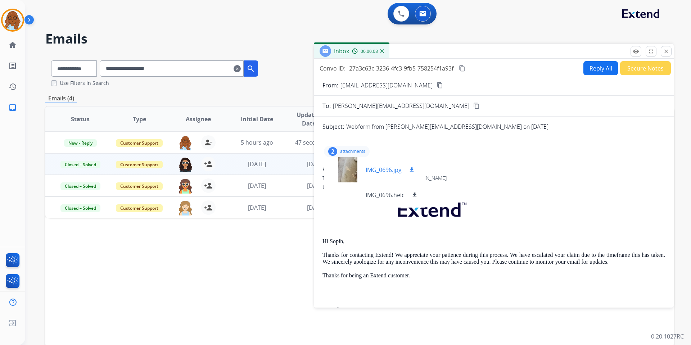
click at [351, 171] on div at bounding box center [348, 169] width 36 height 25
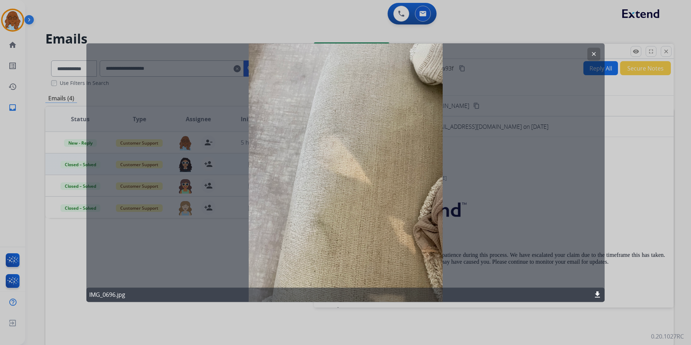
click at [614, 198] on div at bounding box center [345, 172] width 691 height 345
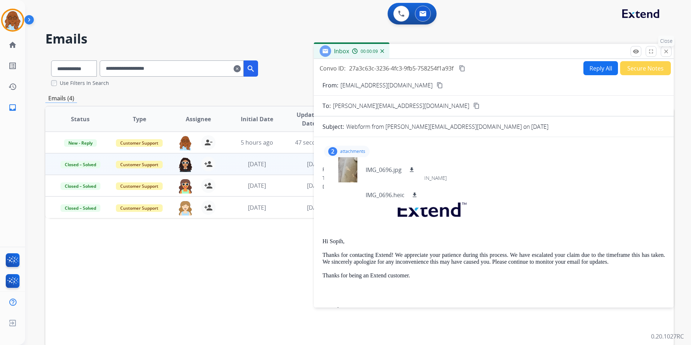
click at [668, 54] on mat-icon "close" at bounding box center [666, 51] width 6 height 6
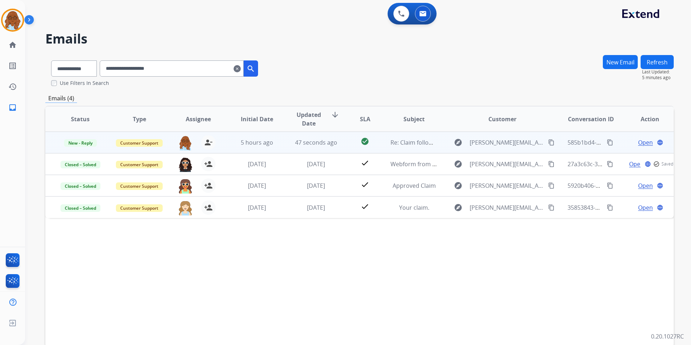
click at [639, 141] on span "Open" at bounding box center [646, 142] width 15 height 9
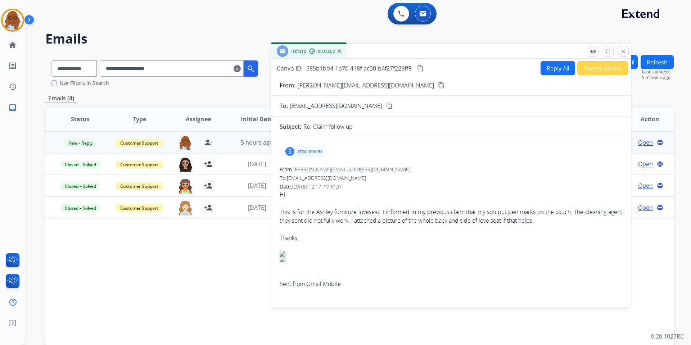
drag, startPoint x: 411, startPoint y: 54, endPoint x: 233, endPoint y: 50, distance: 178.0
click at [271, 50] on div "Inbox 00:00:02" at bounding box center [451, 51] width 360 height 15
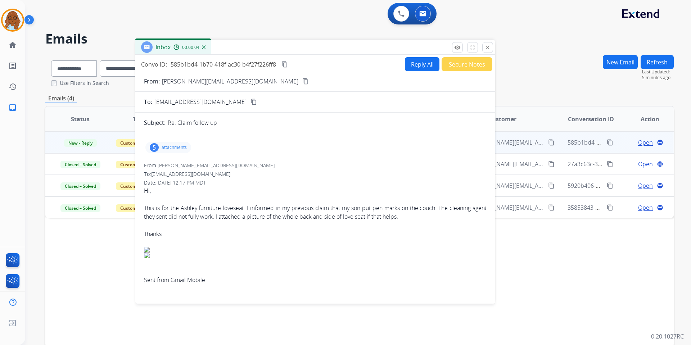
click at [177, 142] on div "5 attachments" at bounding box center [168, 148] width 46 height 12
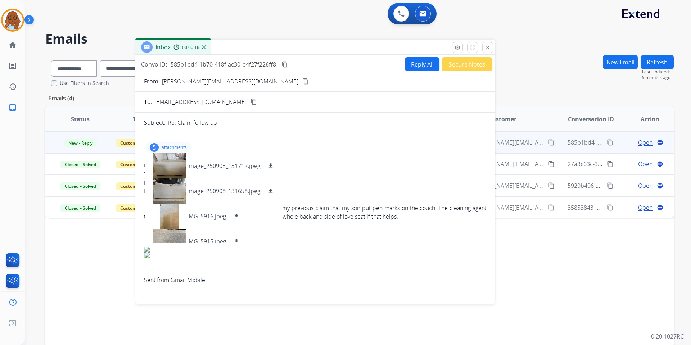
click at [415, 63] on button "Reply All" at bounding box center [422, 64] width 35 height 14
select select "**********"
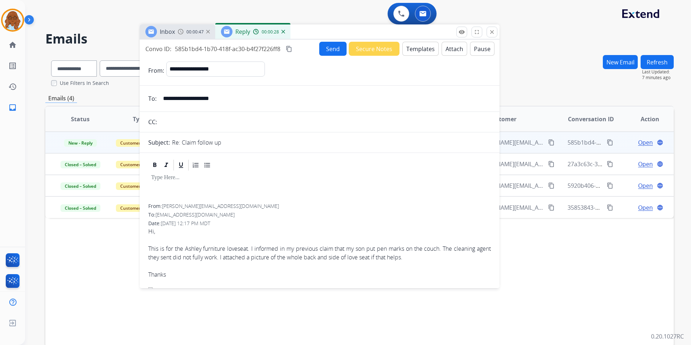
drag, startPoint x: 294, startPoint y: 51, endPoint x: 300, endPoint y: 48, distance: 6.6
click at [297, 24] on div "Inbox 00:00:47 Reply 00:00:28" at bounding box center [320, 31] width 360 height 15
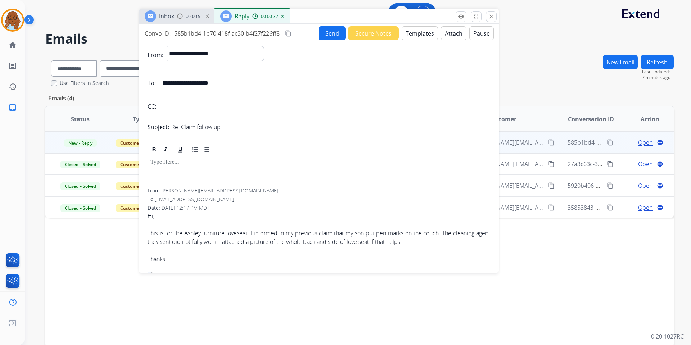
click at [417, 36] on button "Templates" at bounding box center [420, 33] width 36 height 14
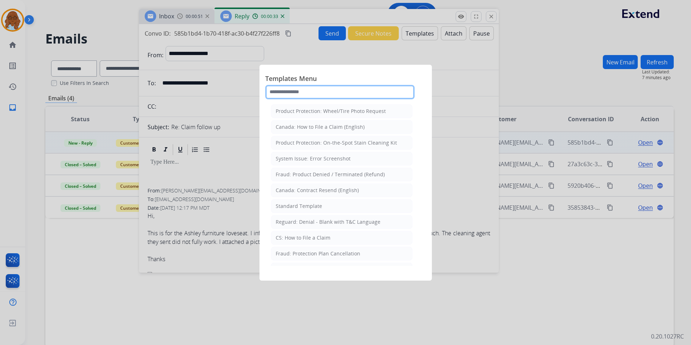
click at [310, 93] on input "text" at bounding box center [339, 92] width 149 height 14
click at [309, 202] on li "Standard Template" at bounding box center [342, 207] width 142 height 14
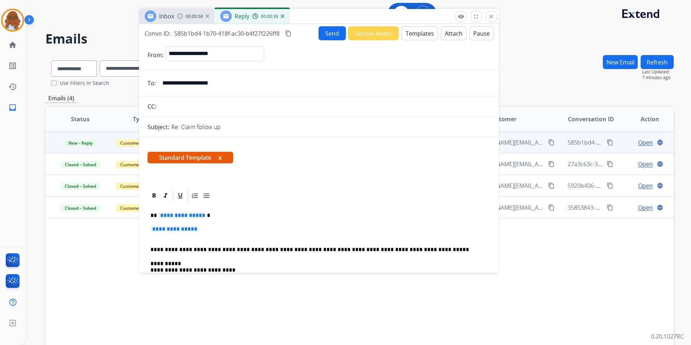
click at [182, 219] on span "**********" at bounding box center [182, 215] width 49 height 6
click at [196, 230] on span "**********" at bounding box center [175, 229] width 49 height 6
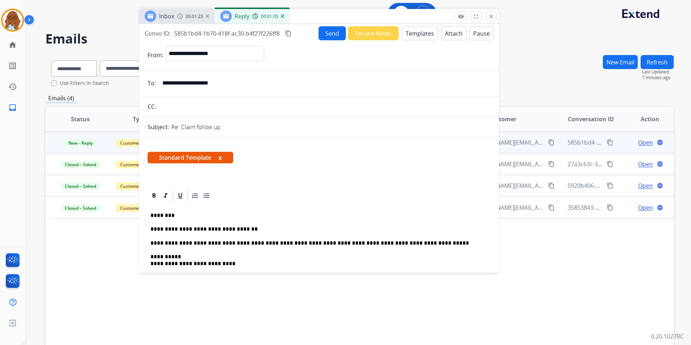
click at [219, 154] on span "Standard Template x" at bounding box center [191, 158] width 86 height 12
click at [221, 155] on button "x" at bounding box center [220, 157] width 3 height 9
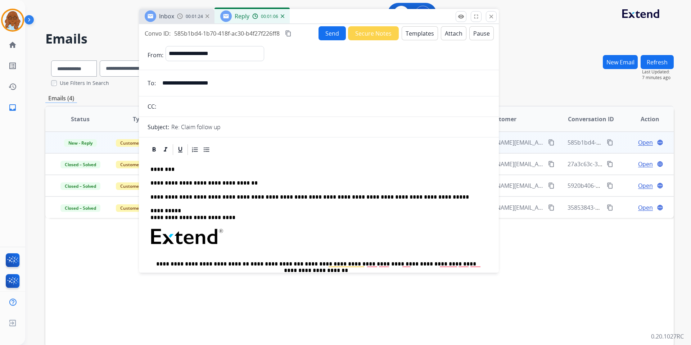
click at [241, 180] on p "**********" at bounding box center [316, 183] width 331 height 6
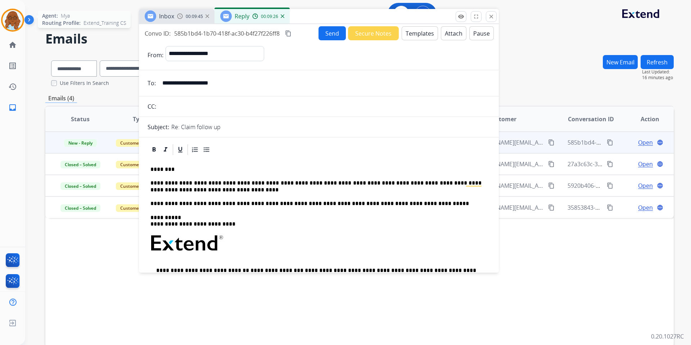
click at [14, 30] on img at bounding box center [13, 20] width 20 height 20
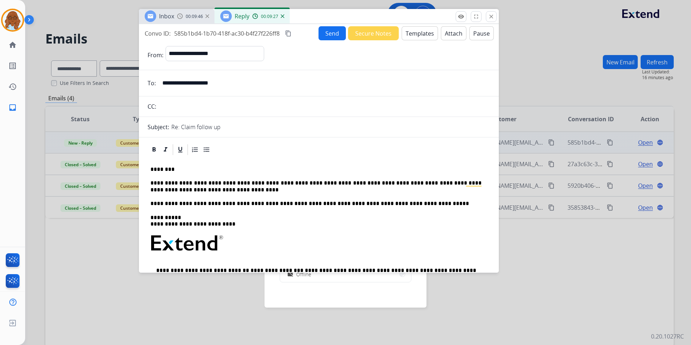
drag, startPoint x: 305, startPoint y: 18, endPoint x: 348, endPoint y: 122, distance: 112.1
click at [348, 24] on div "Inbox 00:09:46 Reply 00:09:27" at bounding box center [319, 16] width 360 height 15
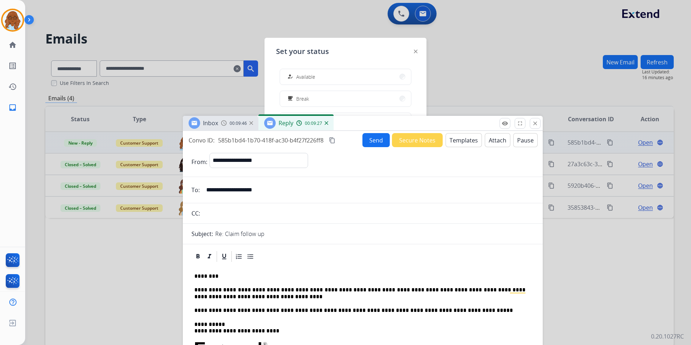
click at [326, 79] on button "how_to_reg Available" at bounding box center [345, 76] width 131 height 15
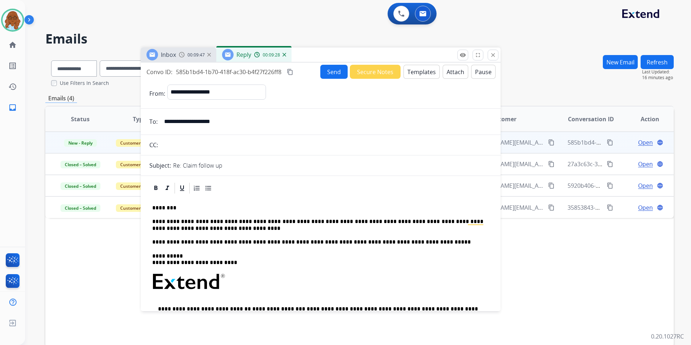
drag, startPoint x: 348, startPoint y: 125, endPoint x: 294, endPoint y: 27, distance: 111.4
click at [294, 48] on div "Inbox 00:09:47 Reply 00:09:28" at bounding box center [321, 55] width 360 height 15
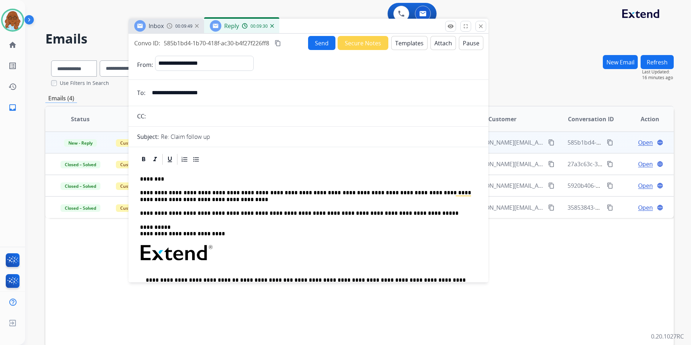
click at [197, 199] on p "**********" at bounding box center [305, 196] width 331 height 13
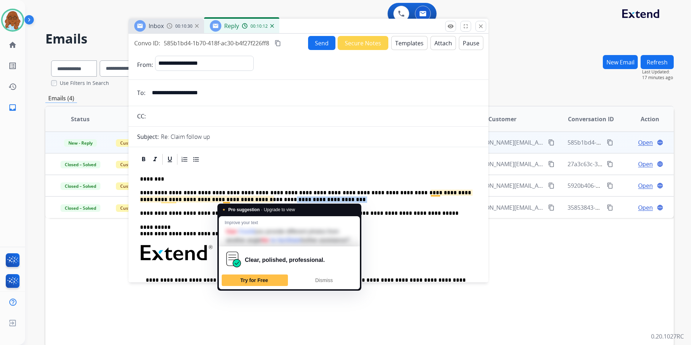
drag, startPoint x: 276, startPoint y: 199, endPoint x: 221, endPoint y: 201, distance: 55.1
click at [221, 201] on p "**********" at bounding box center [305, 196] width 331 height 13
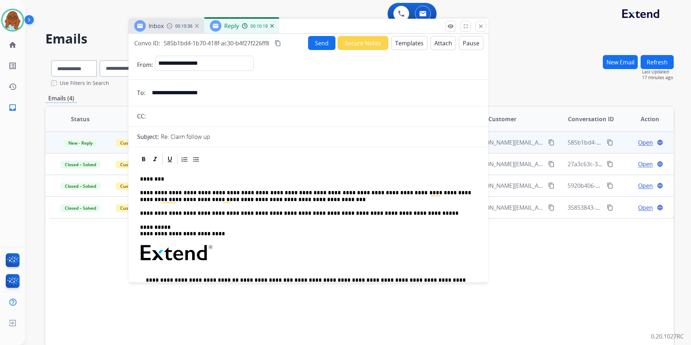
click at [236, 191] on p "**********" at bounding box center [305, 196] width 331 height 13
click at [313, 46] on button "Send" at bounding box center [321, 43] width 27 height 14
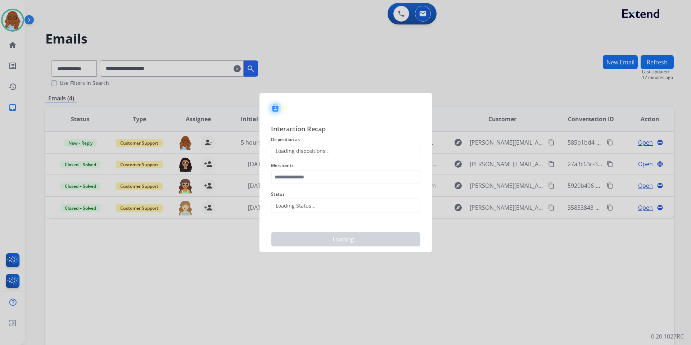
click at [356, 153] on div "Loading dispositions..." at bounding box center [345, 151] width 149 height 14
click at [336, 151] on div "Loading dispositions..." at bounding box center [345, 151] width 149 height 14
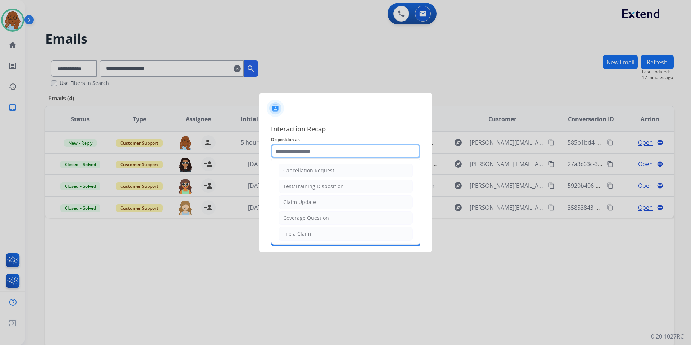
drag, startPoint x: 323, startPoint y: 152, endPoint x: 299, endPoint y: 182, distance: 38.6
click at [323, 152] on input "text" at bounding box center [345, 151] width 149 height 14
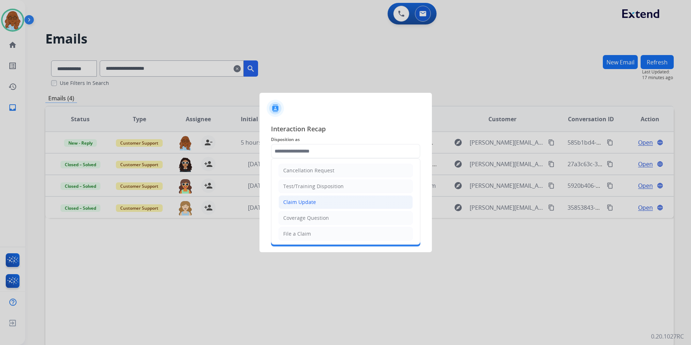
click at [300, 200] on div "Claim Update" at bounding box center [299, 202] width 33 height 7
type input "**********"
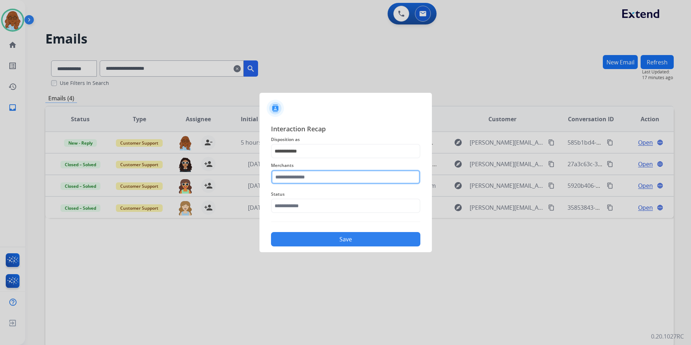
click at [283, 179] on input "text" at bounding box center [345, 177] width 149 height 14
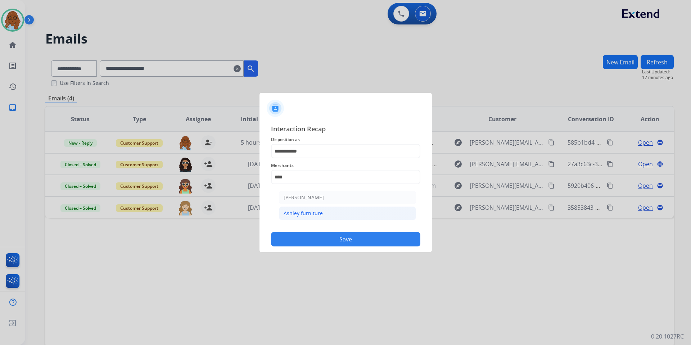
click at [311, 216] on div "Ashley furniture" at bounding box center [303, 213] width 39 height 7
type input "**********"
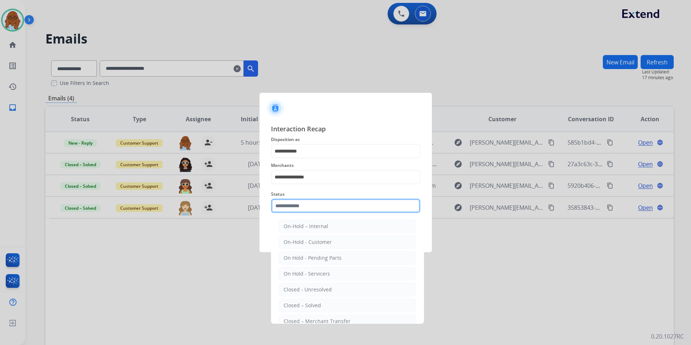
click at [288, 209] on input "text" at bounding box center [345, 206] width 149 height 14
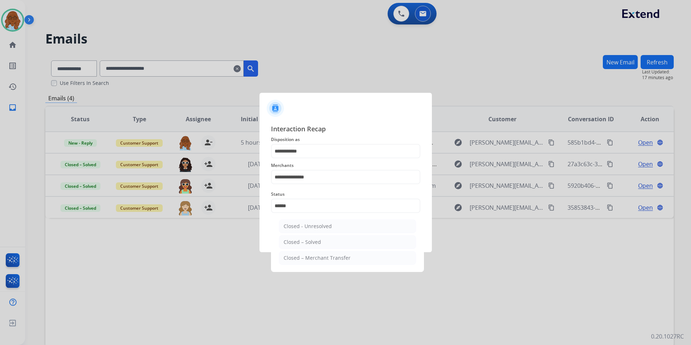
click at [300, 238] on li "Closed – Solved" at bounding box center [347, 243] width 137 height 14
type input "**********"
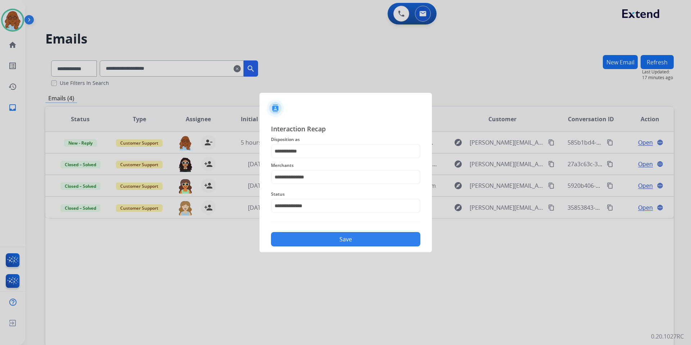
click at [310, 236] on button "Save" at bounding box center [345, 239] width 149 height 14
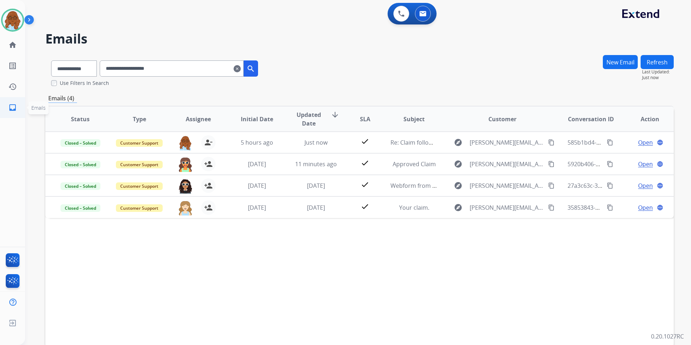
click at [16, 108] on mat-icon "inbox" at bounding box center [12, 107] width 9 height 9
click at [16, 42] on mat-icon "home" at bounding box center [12, 45] width 9 height 9
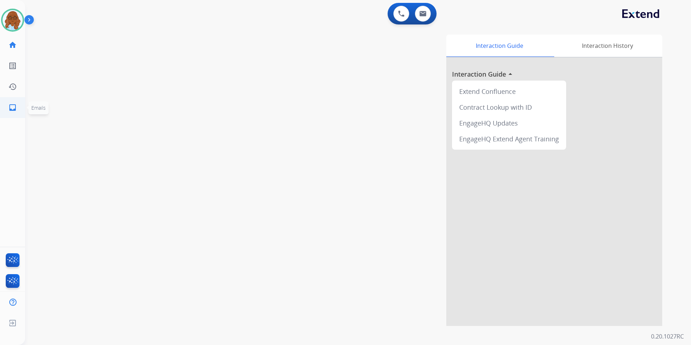
click at [17, 104] on link "inbox Emails" at bounding box center [13, 108] width 20 height 20
select select "**********"
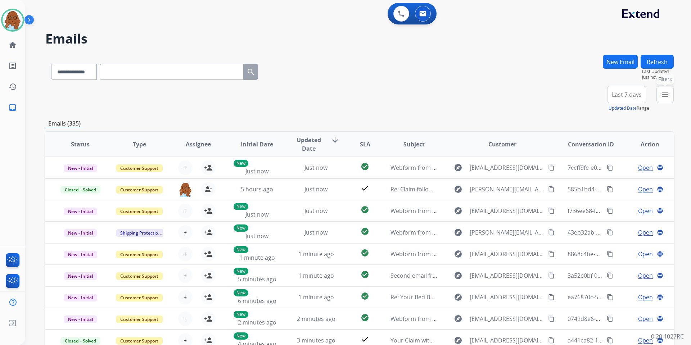
click at [660, 92] on button "menu Filters" at bounding box center [665, 94] width 17 height 17
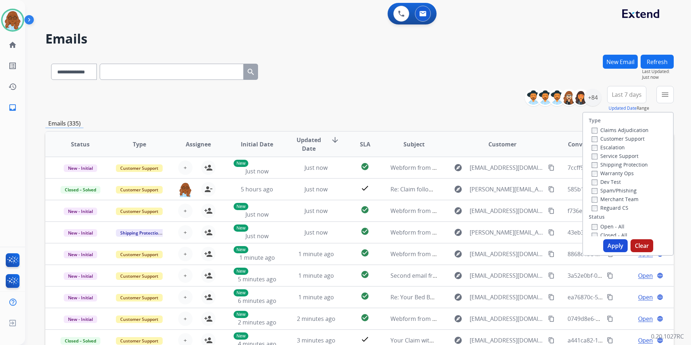
click at [602, 228] on label "Open - All" at bounding box center [608, 226] width 33 height 7
click at [611, 242] on button "Apply" at bounding box center [616, 245] width 24 height 13
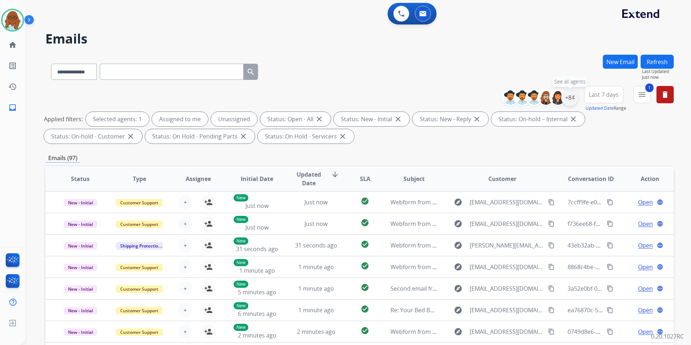
click at [576, 97] on div "+84" at bounding box center [569, 97] width 17 height 17
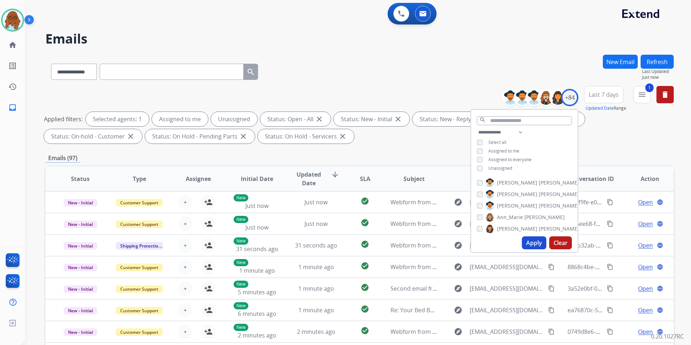
click at [500, 169] on span "Unassigned" at bounding box center [501, 168] width 24 height 6
click at [533, 242] on button "Apply" at bounding box center [534, 243] width 24 height 13
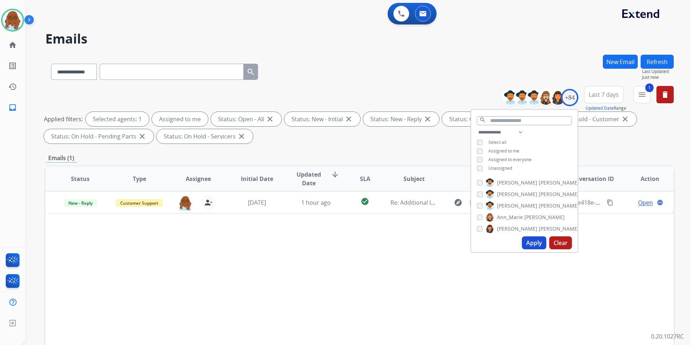
drag, startPoint x: 436, startPoint y: 281, endPoint x: 517, endPoint y: 241, distance: 90.7
click at [436, 281] on div "Status Type Assignee Initial Date Updated Date arrow_downward SLA Subject Custo…" at bounding box center [359, 286] width 629 height 241
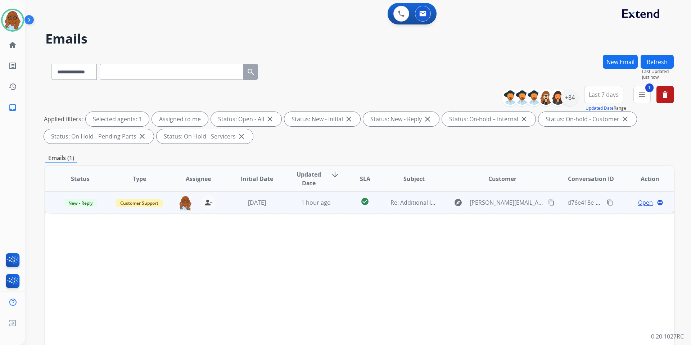
click at [642, 200] on span "Open" at bounding box center [646, 202] width 15 height 9
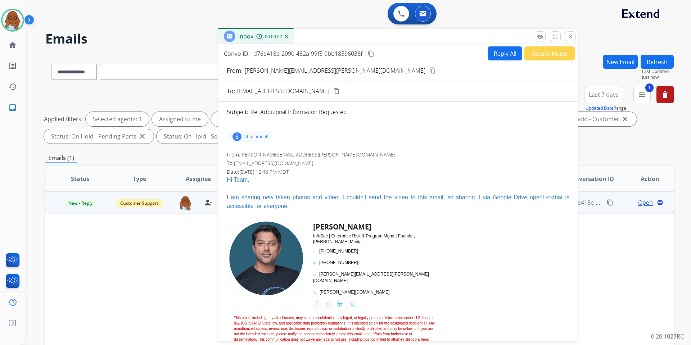
drag, startPoint x: 420, startPoint y: 56, endPoint x: 299, endPoint y: 38, distance: 122.4
click at [299, 38] on div "Inbox 00:00:02" at bounding box center [398, 36] width 360 height 15
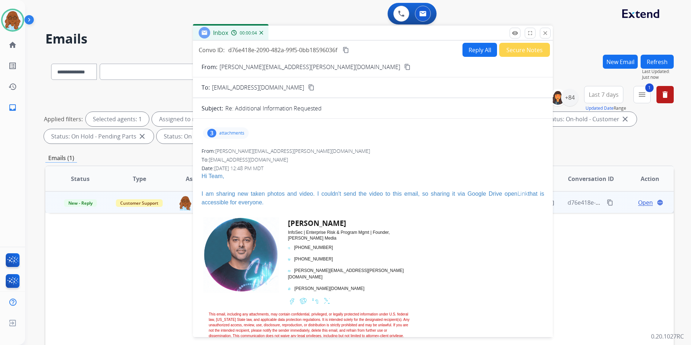
click at [225, 135] on p "attachments" at bounding box center [231, 133] width 25 height 6
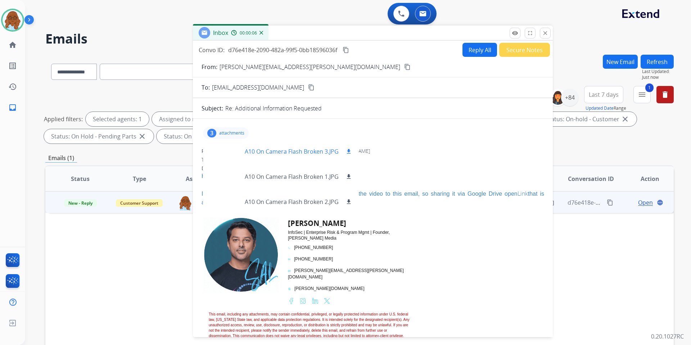
click at [229, 150] on div at bounding box center [227, 151] width 36 height 25
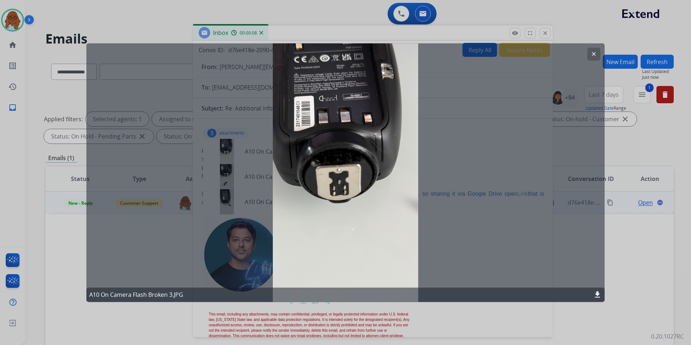
click at [364, 314] on div at bounding box center [345, 172] width 691 height 345
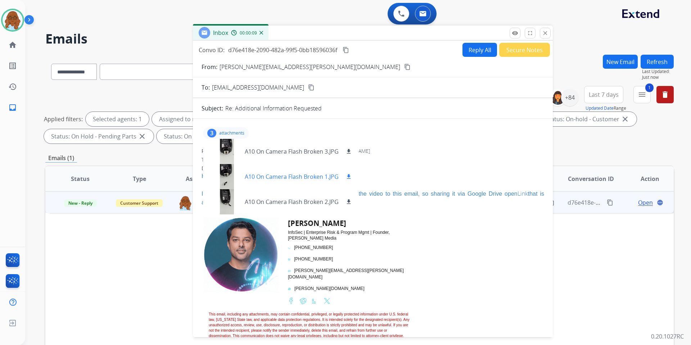
click at [229, 182] on div at bounding box center [227, 176] width 36 height 25
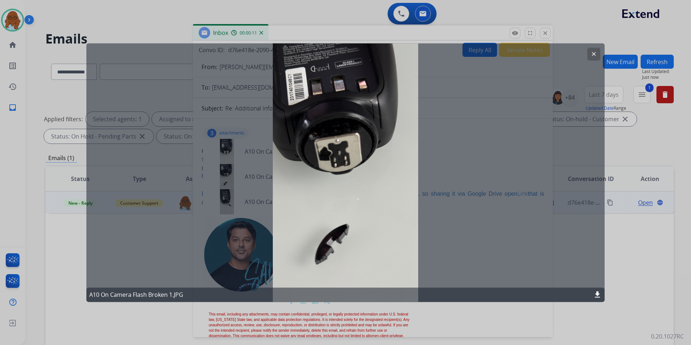
click at [354, 316] on div at bounding box center [345, 172] width 691 height 345
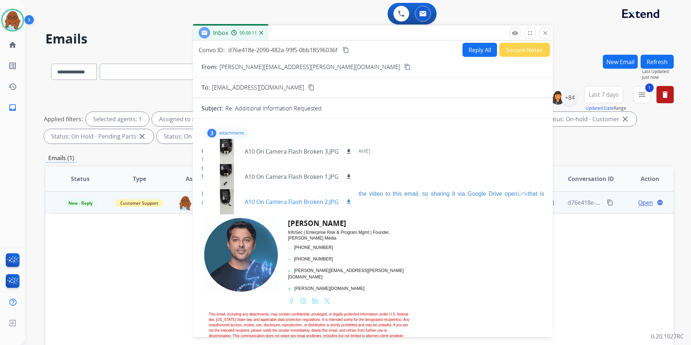
click at [229, 211] on div at bounding box center [227, 201] width 36 height 25
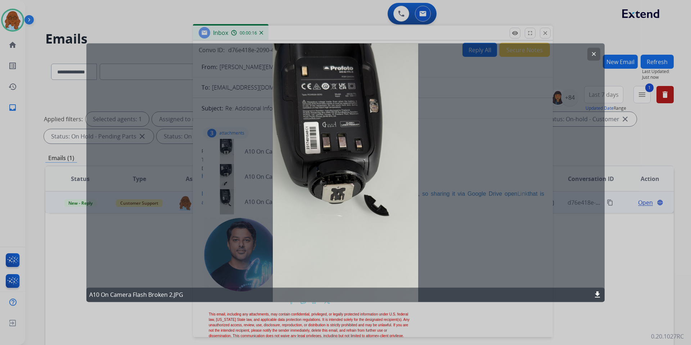
click at [368, 319] on div at bounding box center [345, 172] width 691 height 345
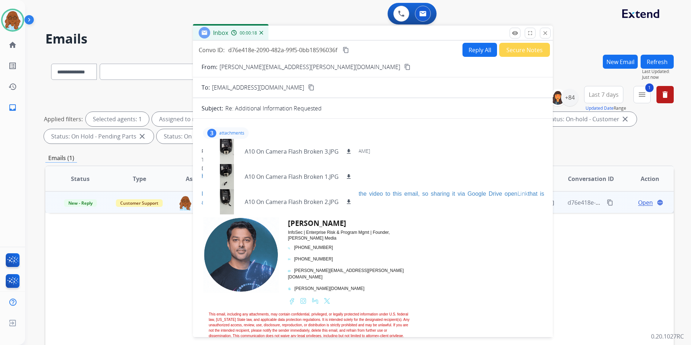
click at [404, 65] on mat-icon "content_copy" at bounding box center [407, 67] width 6 height 6
click at [418, 151] on div "From: sal@salman.nyc" at bounding box center [373, 151] width 343 height 7
click at [239, 134] on p "attachments" at bounding box center [231, 133] width 25 height 6
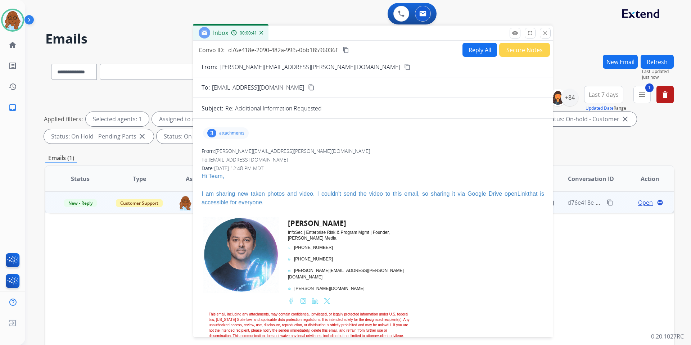
click at [518, 198] on link "Link" at bounding box center [523, 194] width 10 height 8
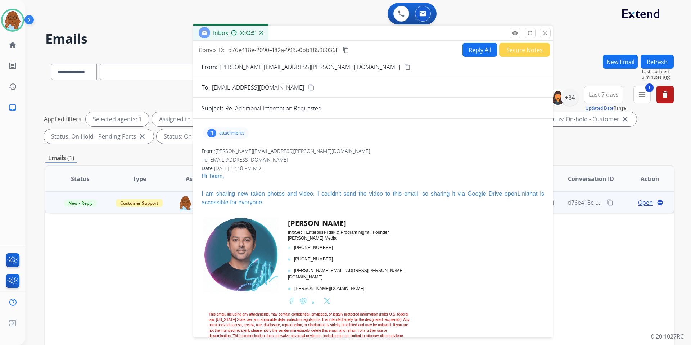
click at [232, 130] on div "3 attachments" at bounding box center [226, 133] width 46 height 12
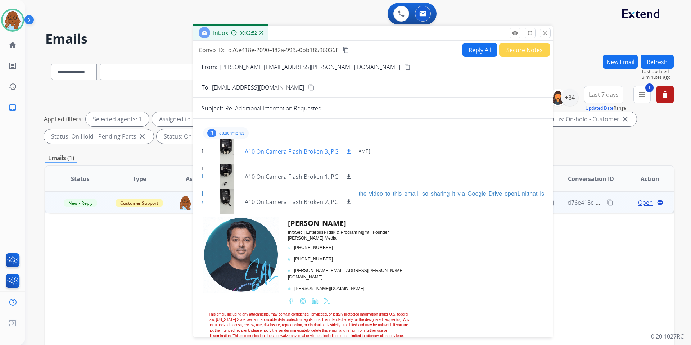
click at [350, 152] on mat-icon "download" at bounding box center [349, 151] width 6 height 6
drag, startPoint x: 350, startPoint y: 175, endPoint x: 350, endPoint y: 183, distance: 8.3
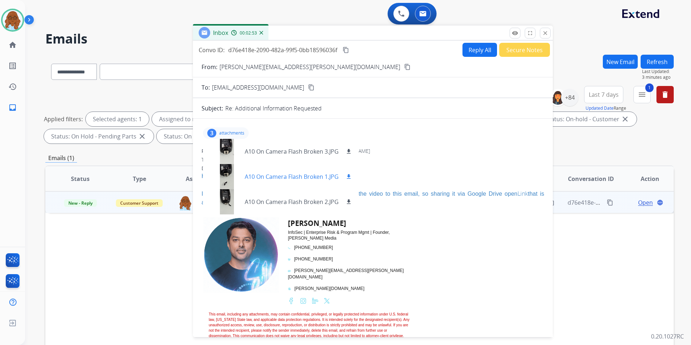
click at [350, 175] on mat-icon "download" at bounding box center [349, 177] width 6 height 6
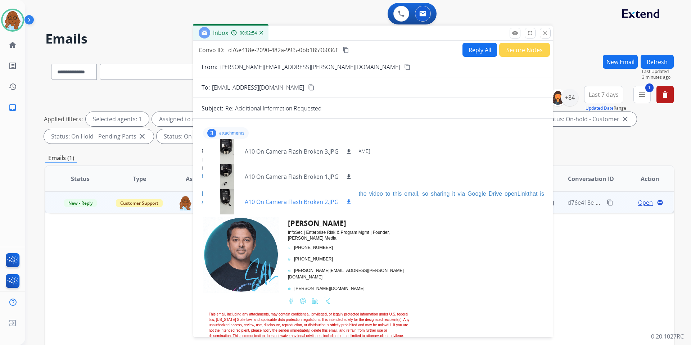
click at [349, 202] on mat-icon "download" at bounding box center [349, 202] width 6 height 6
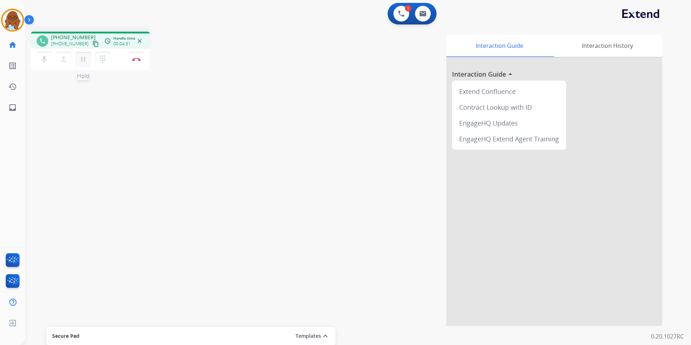
click at [85, 57] on mat-icon "pause" at bounding box center [83, 59] width 9 height 9
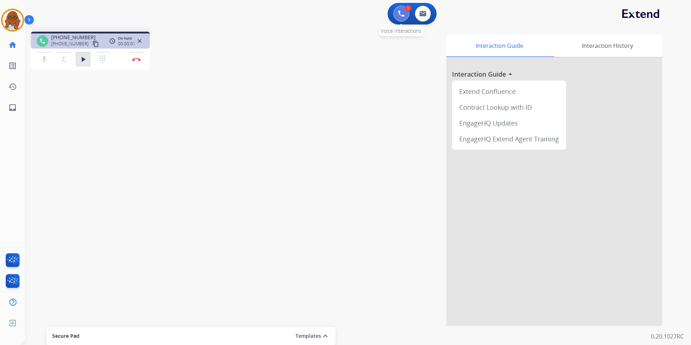
click at [398, 19] on button at bounding box center [402, 14] width 16 height 16
click at [399, 15] on img at bounding box center [401, 13] width 6 height 6
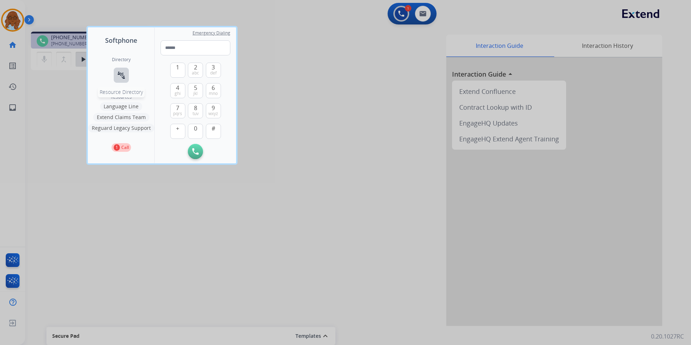
click at [117, 77] on mat-icon "connect_without_contact" at bounding box center [121, 75] width 9 height 9
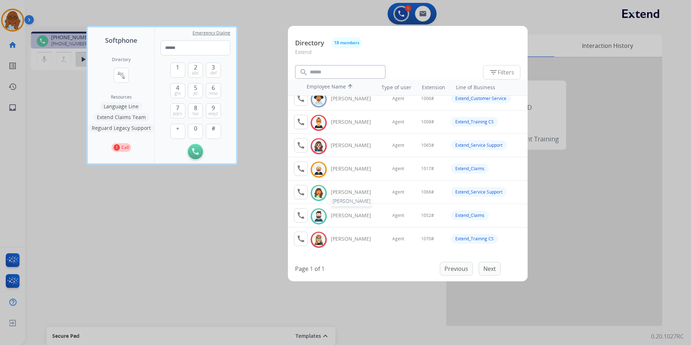
scroll to position [72, 0]
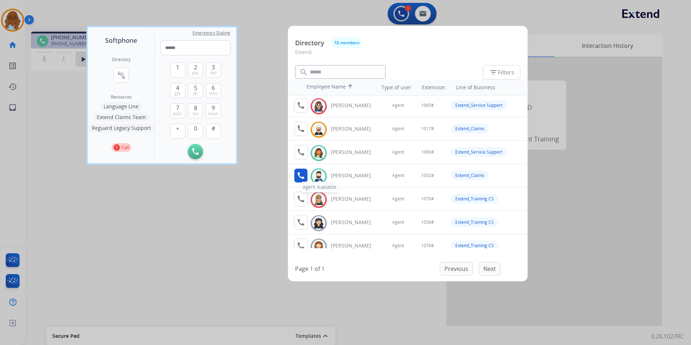
click at [304, 174] on mat-icon "call" at bounding box center [301, 175] width 9 height 9
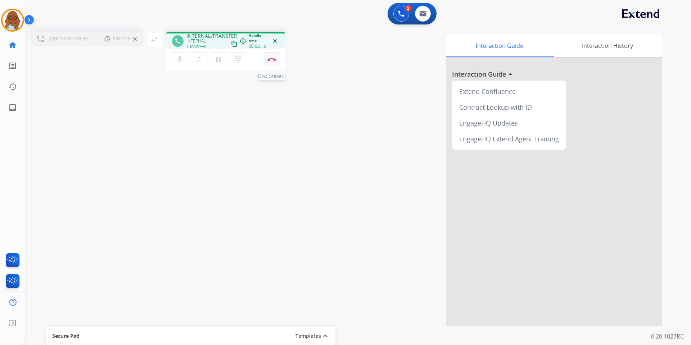
click at [270, 59] on img at bounding box center [272, 60] width 9 height 4
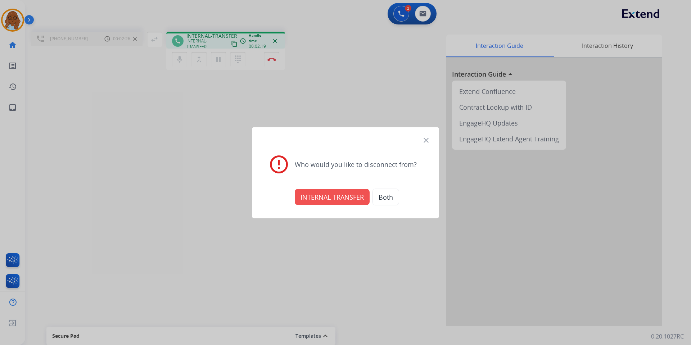
click at [315, 200] on button "INTERNAL-TRANSFER" at bounding box center [332, 197] width 75 height 16
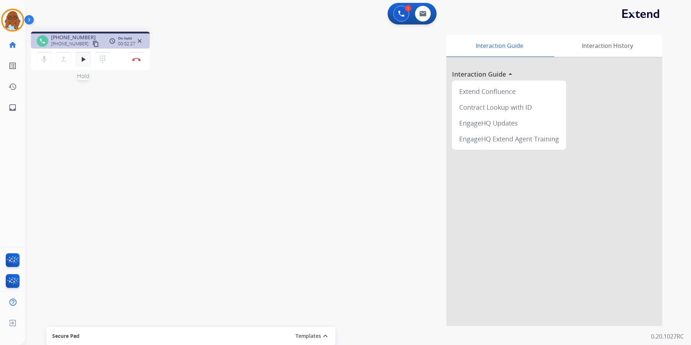
click at [88, 65] on button "play_arrow Hold" at bounding box center [83, 59] width 15 height 15
click at [12, 108] on mat-icon "inbox" at bounding box center [12, 107] width 9 height 9
select select "**********"
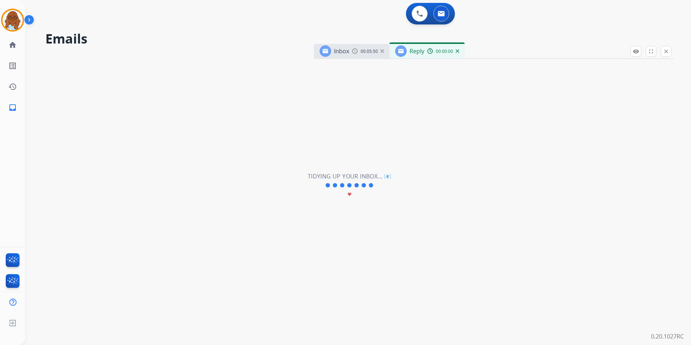
select select "**********"
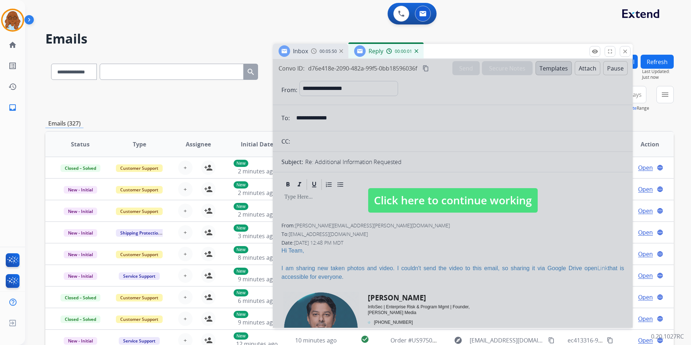
drag, startPoint x: 473, startPoint y: 53, endPoint x: 459, endPoint y: 60, distance: 16.1
click at [430, 54] on div "Inbox 00:05:50 Reply 00:00:01" at bounding box center [453, 51] width 360 height 15
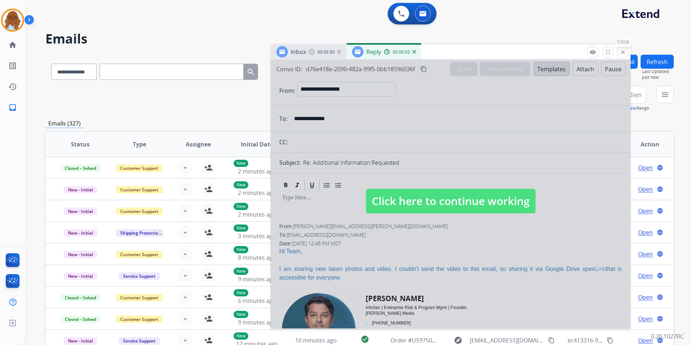
click at [624, 51] on mat-icon "close" at bounding box center [623, 52] width 6 height 6
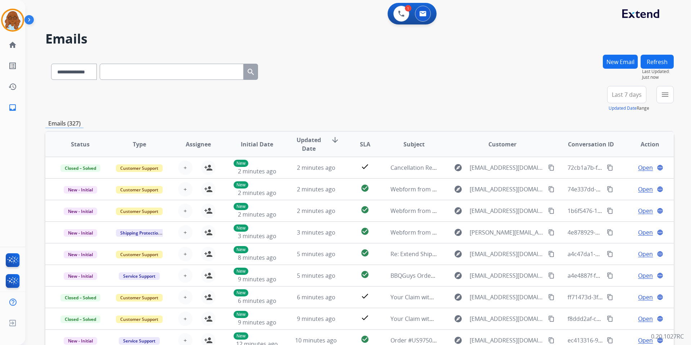
click at [617, 57] on button "New Email" at bounding box center [620, 62] width 35 height 14
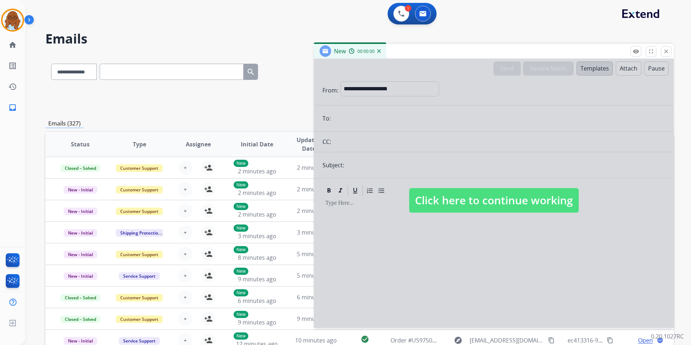
click at [363, 99] on div at bounding box center [494, 193] width 360 height 269
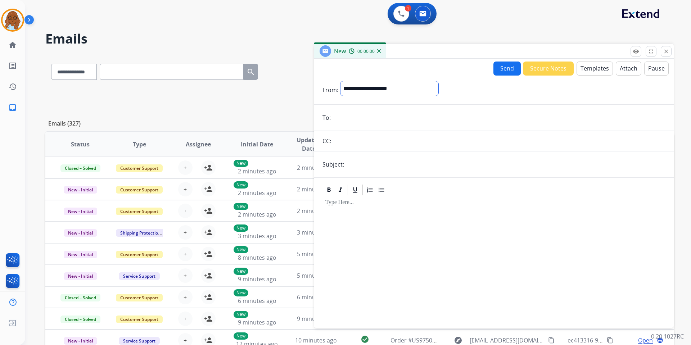
drag, startPoint x: 397, startPoint y: 90, endPoint x: 391, endPoint y: 94, distance: 7.0
click at [397, 90] on select "**********" at bounding box center [390, 88] width 98 height 14
select select "**********"
click at [341, 81] on select "**********" at bounding box center [390, 88] width 98 height 14
click at [354, 116] on input "email" at bounding box center [499, 118] width 332 height 14
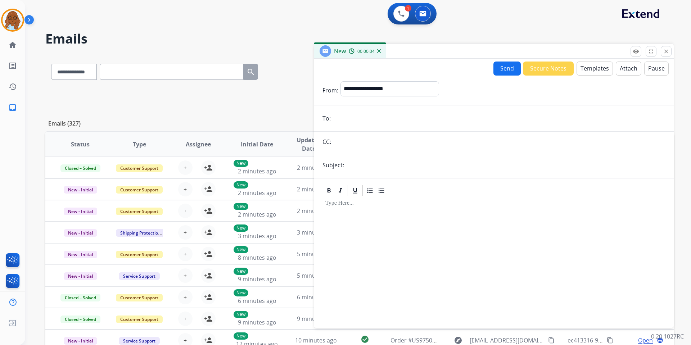
paste input "**********"
type input "**********"
click at [365, 170] on input "text" at bounding box center [505, 165] width 319 height 14
type input "**********"
click at [575, 75] on div "Send Secure Notes Templates Attach Pause" at bounding box center [581, 69] width 175 height 14
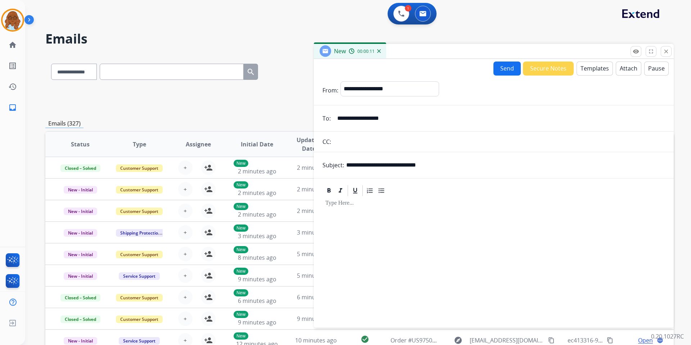
click at [590, 65] on button "Templates" at bounding box center [595, 69] width 36 height 14
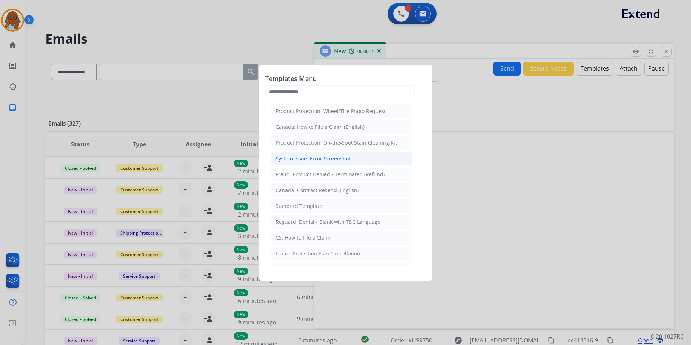
click at [303, 159] on div "System Issue: Error Screenshot" at bounding box center [313, 158] width 75 height 7
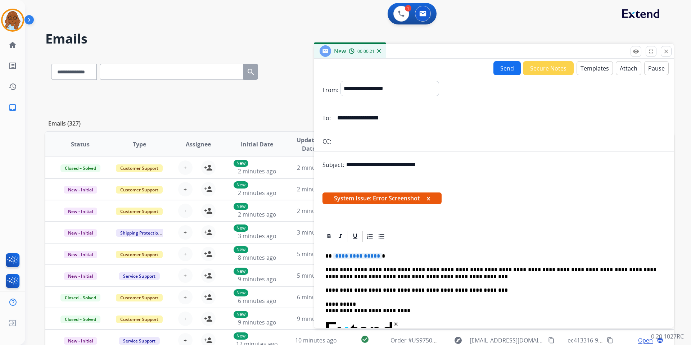
click at [353, 255] on span "**********" at bounding box center [357, 256] width 49 height 6
click at [500, 65] on button "Send" at bounding box center [507, 68] width 27 height 14
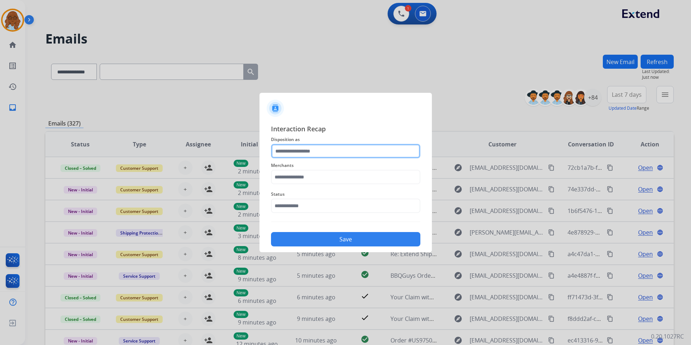
click at [306, 153] on input "text" at bounding box center [345, 151] width 149 height 14
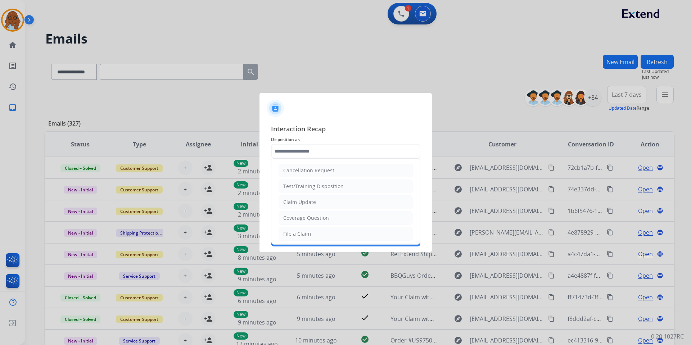
click at [299, 203] on div "Claim Update" at bounding box center [299, 202] width 33 height 7
type input "**********"
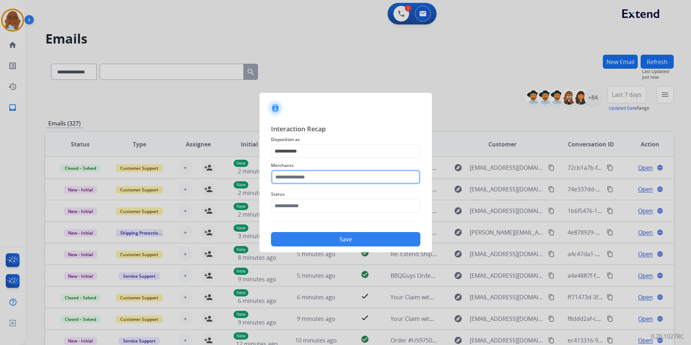
click at [301, 178] on input "text" at bounding box center [345, 177] width 149 height 14
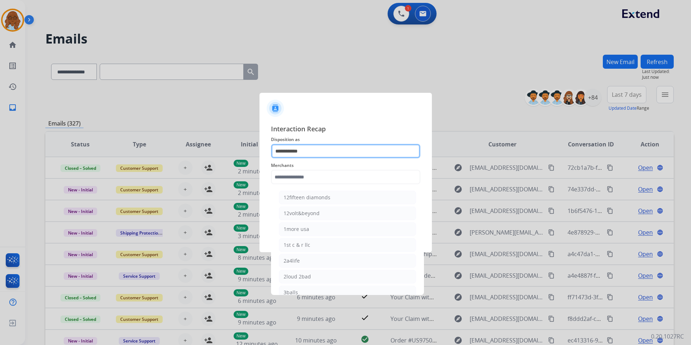
click at [316, 146] on input "**********" at bounding box center [345, 151] width 149 height 14
click at [261, 146] on div "**********" at bounding box center [346, 185] width 173 height 134
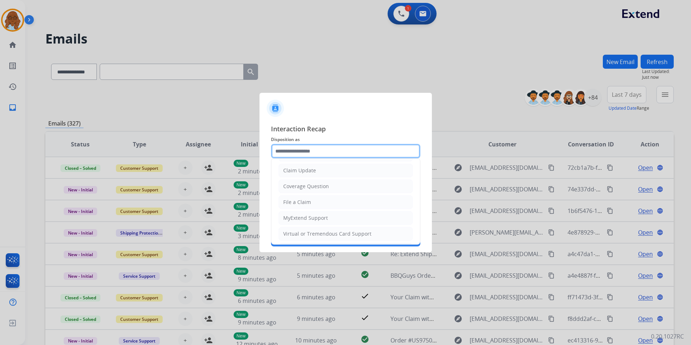
scroll to position [72, 0]
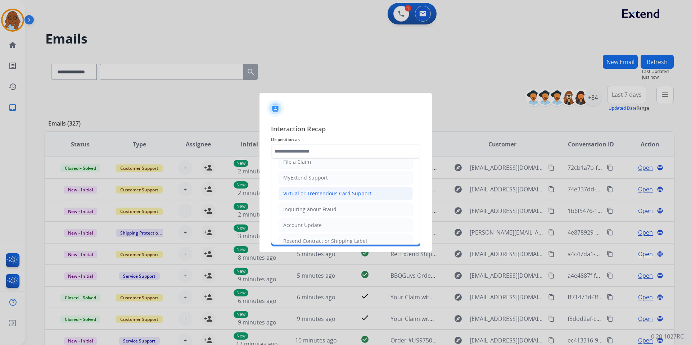
click at [303, 195] on div "Virtual or Tremendous Card Support" at bounding box center [327, 193] width 88 height 7
type input "**********"
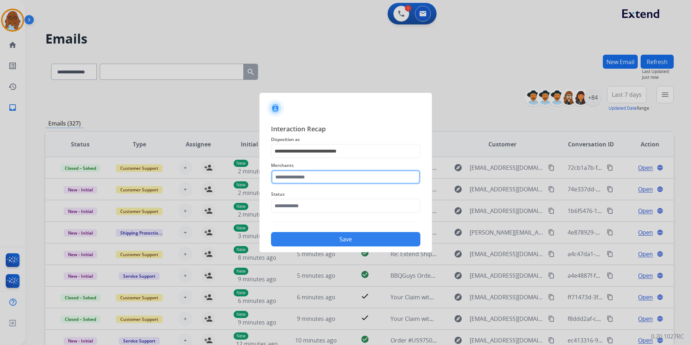
click at [297, 180] on input "text" at bounding box center [345, 177] width 149 height 14
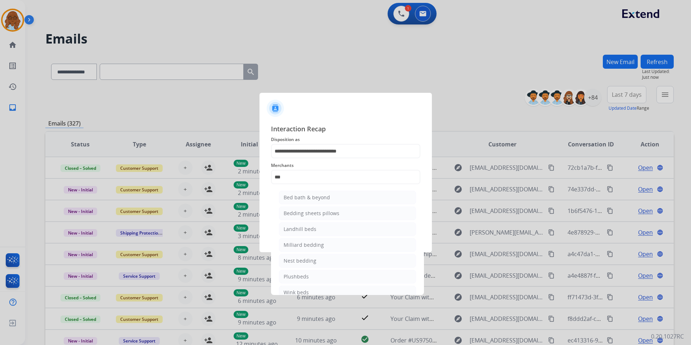
click at [297, 196] on div "Bed bath & beyond" at bounding box center [307, 197] width 46 height 7
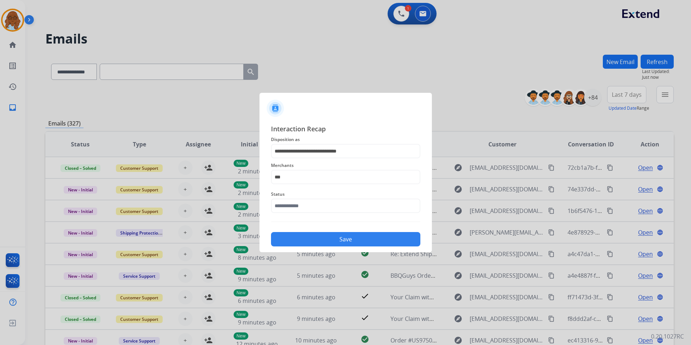
type input "**********"
click at [299, 202] on input "text" at bounding box center [345, 206] width 149 height 14
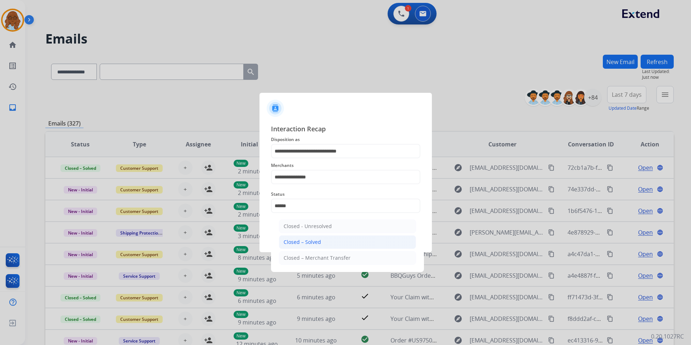
click at [299, 238] on li "Closed – Solved" at bounding box center [347, 243] width 137 height 14
type input "**********"
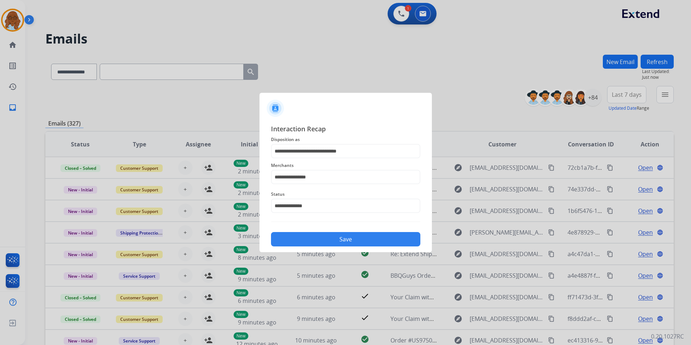
click at [318, 239] on button "Save" at bounding box center [345, 239] width 149 height 14
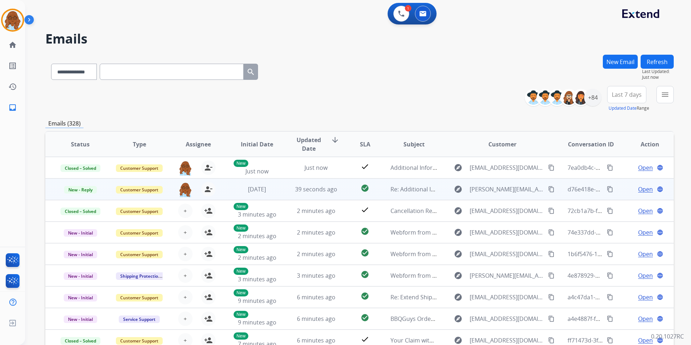
click at [639, 187] on span "Open" at bounding box center [646, 189] width 15 height 9
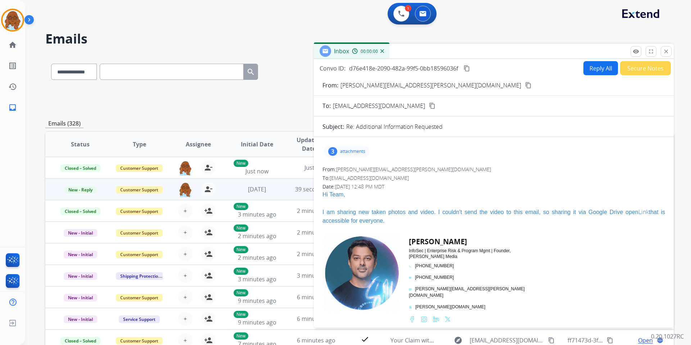
drag, startPoint x: 449, startPoint y: 52, endPoint x: 324, endPoint y: 35, distance: 126.2
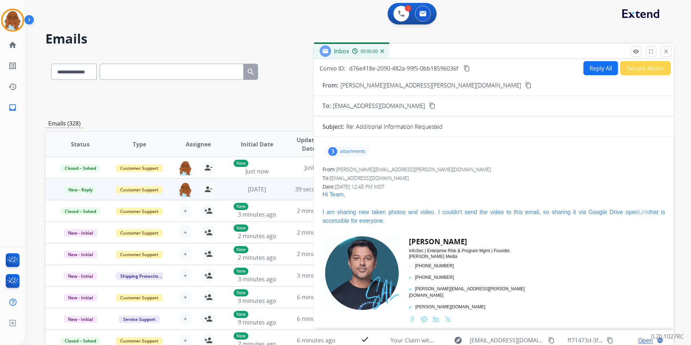
click at [324, 44] on div "Inbox 00:00:00" at bounding box center [494, 51] width 360 height 15
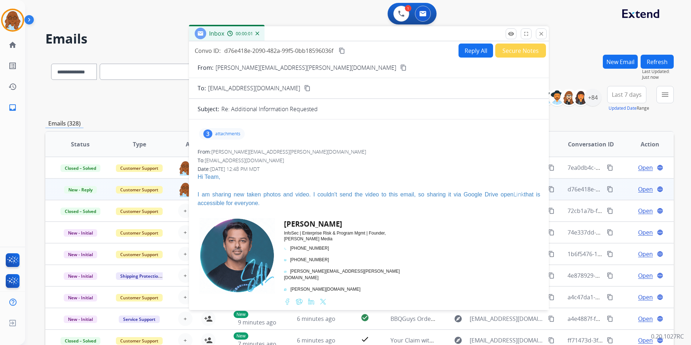
click at [472, 49] on button "Reply All" at bounding box center [476, 51] width 35 height 14
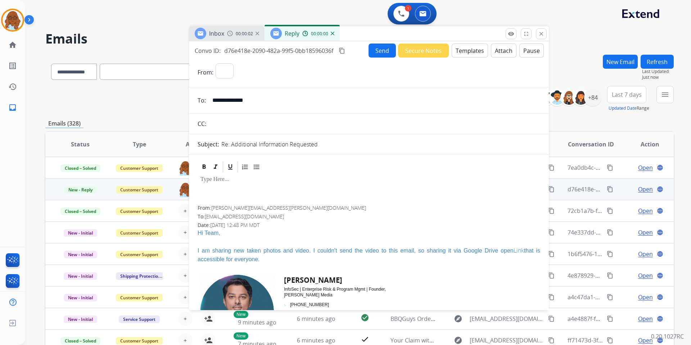
click at [529, 53] on button "Pause" at bounding box center [532, 51] width 24 height 14
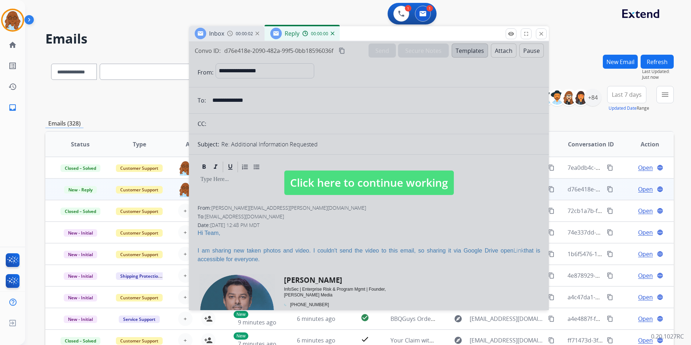
select select "**********"
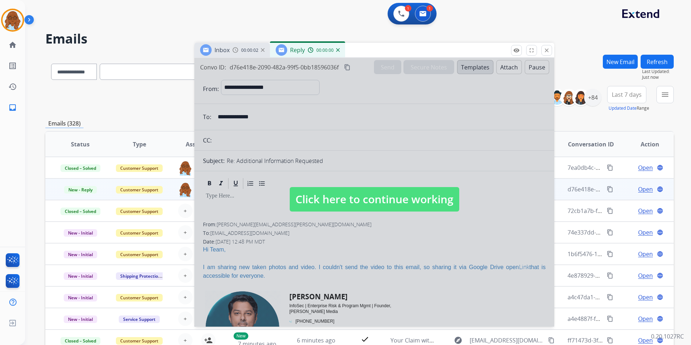
drag, startPoint x: 399, startPoint y: 33, endPoint x: 404, endPoint y: 50, distance: 17.4
click at [404, 50] on div "Inbox 00:00:02 Reply 00:00:00" at bounding box center [374, 50] width 360 height 15
click at [10, 40] on link "home Home" at bounding box center [13, 45] width 20 height 20
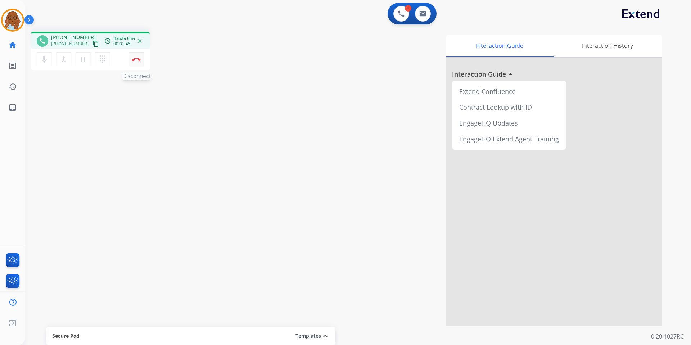
click at [136, 58] on img at bounding box center [136, 60] width 9 height 4
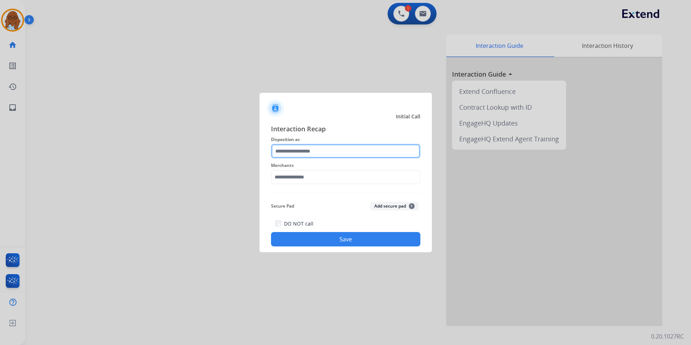
click at [295, 149] on input "text" at bounding box center [345, 151] width 149 height 14
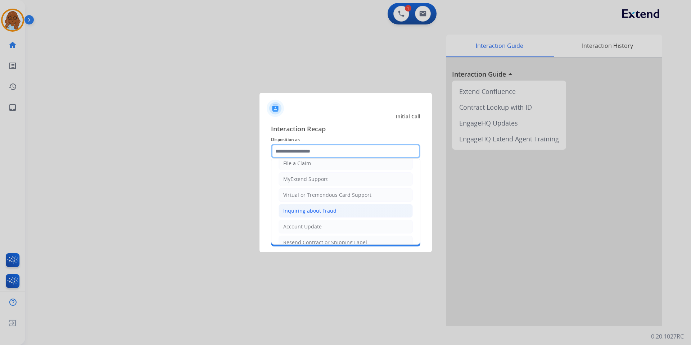
scroll to position [72, 0]
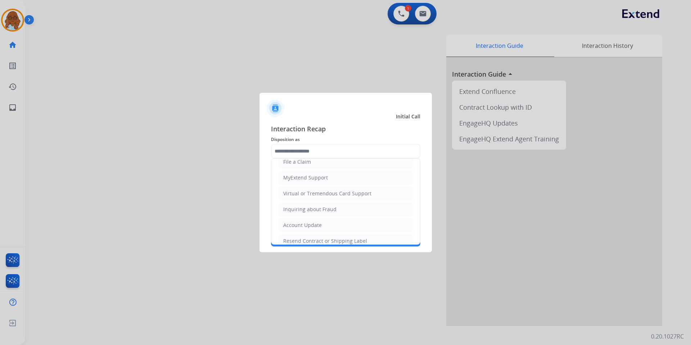
click at [311, 193] on div "Virtual or Tremendous Card Support" at bounding box center [327, 193] width 88 height 7
type input "**********"
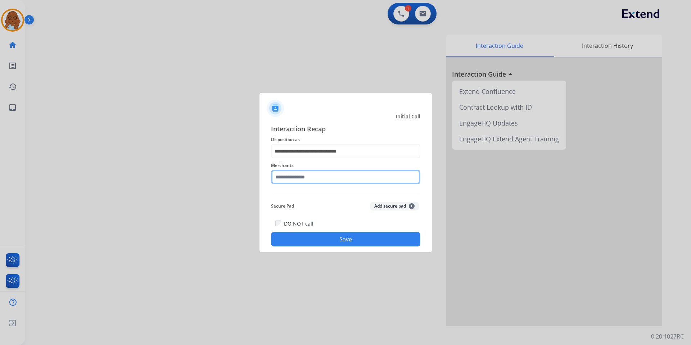
click at [294, 176] on input "text" at bounding box center [345, 177] width 149 height 14
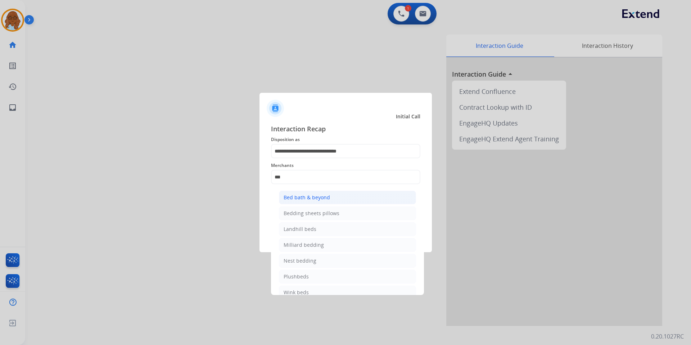
click at [318, 198] on div "Bed bath & beyond" at bounding box center [307, 197] width 46 height 7
type input "**********"
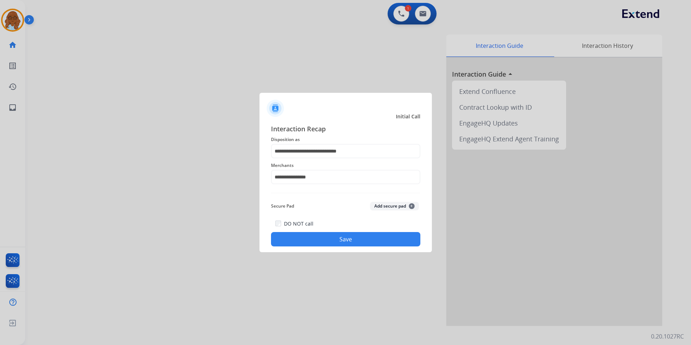
click at [331, 232] on div "DO NOT call Save" at bounding box center [345, 232] width 149 height 27
click at [346, 241] on button "Save" at bounding box center [345, 239] width 149 height 14
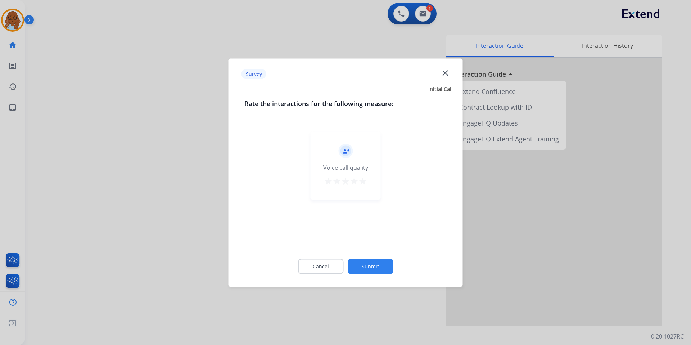
click at [364, 172] on div "record_voice_over Voice call quality star star star star star" at bounding box center [346, 165] width 70 height 68
drag, startPoint x: 362, startPoint y: 183, endPoint x: 369, endPoint y: 234, distance: 51.6
click at [362, 183] on mat-icon "star" at bounding box center [363, 181] width 9 height 9
click at [382, 271] on button "Submit" at bounding box center [370, 266] width 45 height 15
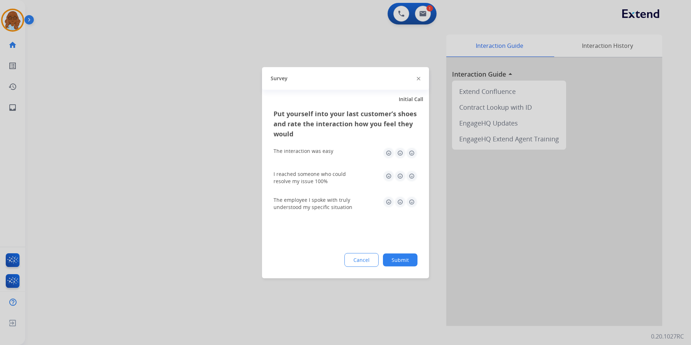
click at [411, 154] on img at bounding box center [412, 153] width 12 height 12
click at [411, 174] on img at bounding box center [412, 176] width 12 height 12
click at [411, 200] on img at bounding box center [412, 202] width 12 height 12
click at [407, 257] on button "Submit" at bounding box center [400, 260] width 35 height 13
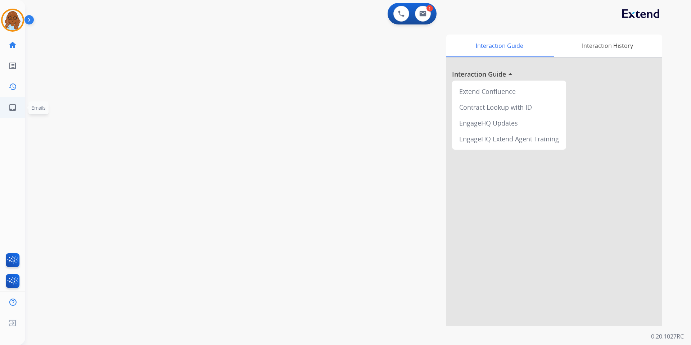
click at [0, 104] on ul "inbox Emails Emails" at bounding box center [12, 107] width 25 height 21
click at [12, 107] on mat-icon "inbox" at bounding box center [12, 107] width 9 height 9
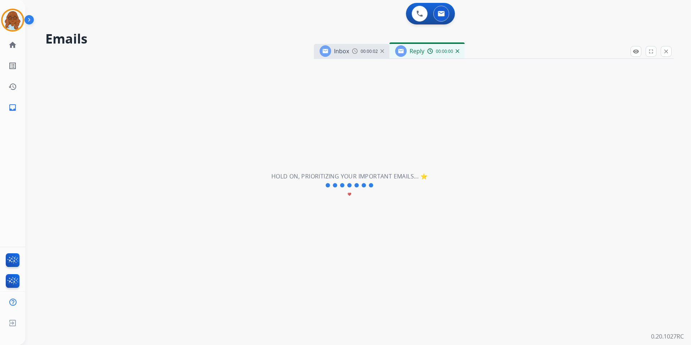
select select "**********"
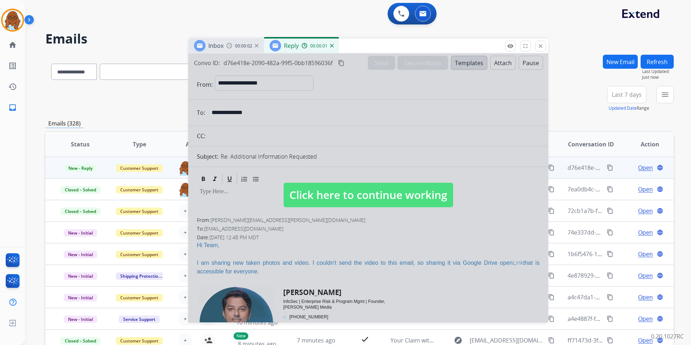
drag, startPoint x: 476, startPoint y: 53, endPoint x: 350, endPoint y: 48, distance: 125.8
click at [350, 48] on div "Inbox 00:00:02 Reply 00:00:01" at bounding box center [368, 46] width 360 height 15
drag, startPoint x: 413, startPoint y: 50, endPoint x: 384, endPoint y: 41, distance: 30.7
click at [386, 40] on div "Inbox 00:00:02 Reply 00:00:01" at bounding box center [368, 46] width 360 height 15
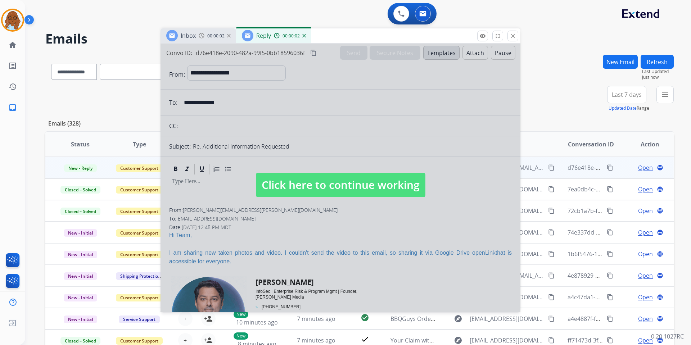
click at [333, 163] on div at bounding box center [341, 178] width 360 height 269
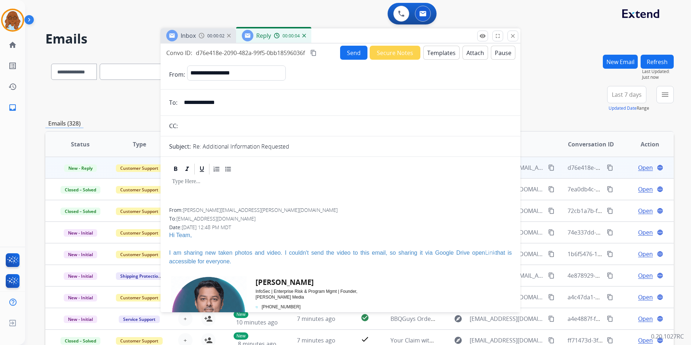
click at [439, 54] on button "Templates" at bounding box center [442, 53] width 36 height 14
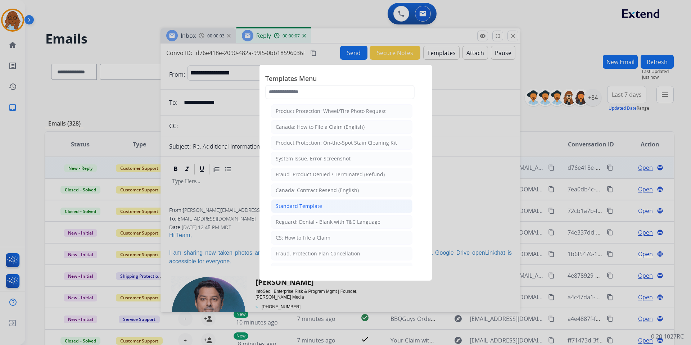
click at [294, 203] on div "Standard Template" at bounding box center [299, 206] width 46 height 7
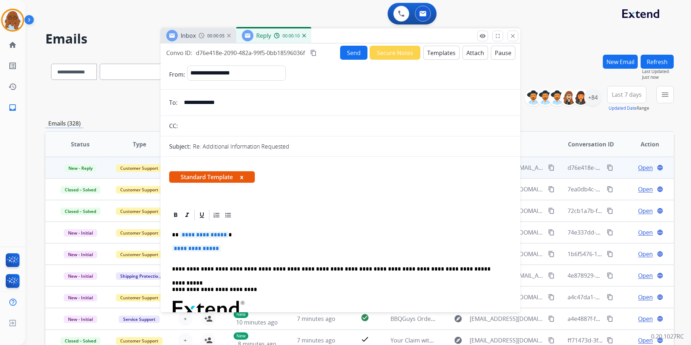
click at [200, 233] on span "**********" at bounding box center [204, 235] width 49 height 6
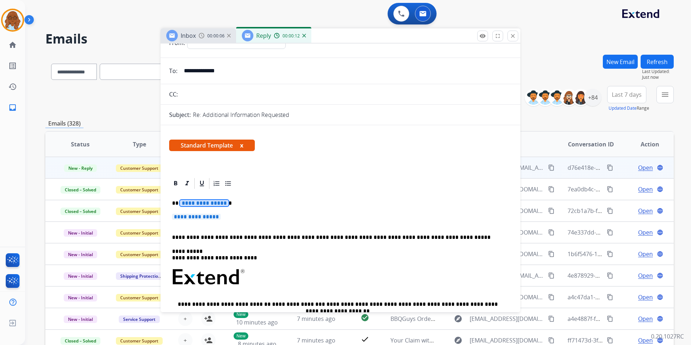
scroll to position [72, 0]
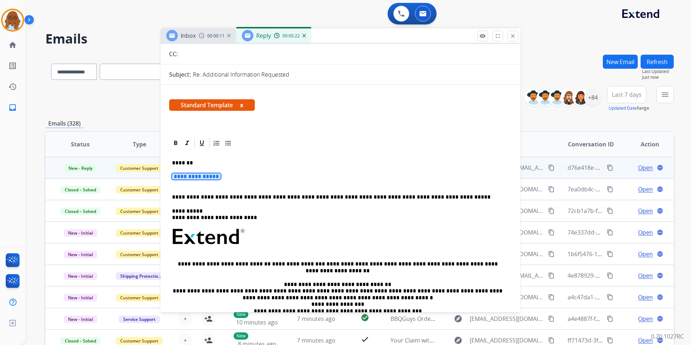
click at [204, 174] on span "**********" at bounding box center [196, 177] width 49 height 6
click at [217, 175] on span "**********" at bounding box center [196, 177] width 49 height 6
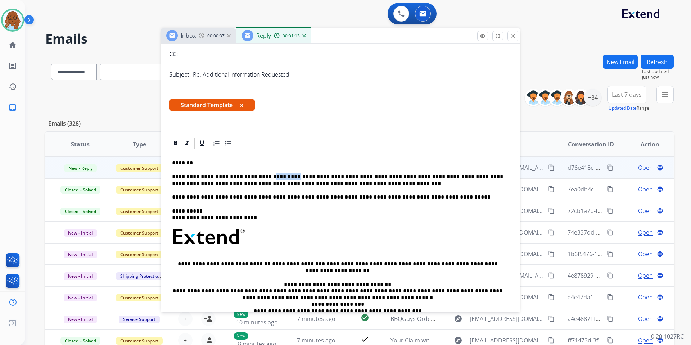
drag, startPoint x: 280, startPoint y: 175, endPoint x: 260, endPoint y: 175, distance: 20.2
click at [260, 175] on p "**********" at bounding box center [337, 180] width 331 height 13
click at [241, 105] on span "Standard Template x" at bounding box center [212, 105] width 86 height 12
click at [242, 106] on button "x" at bounding box center [241, 105] width 3 height 9
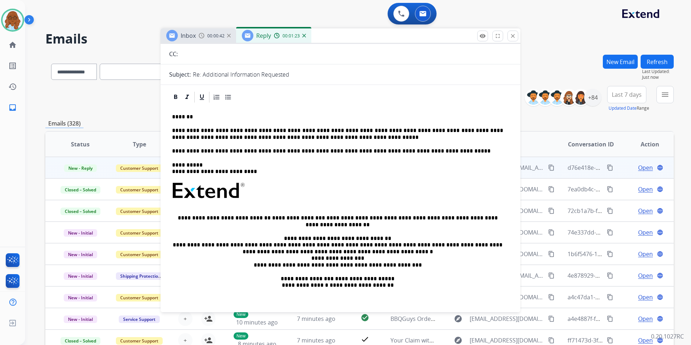
scroll to position [0, 0]
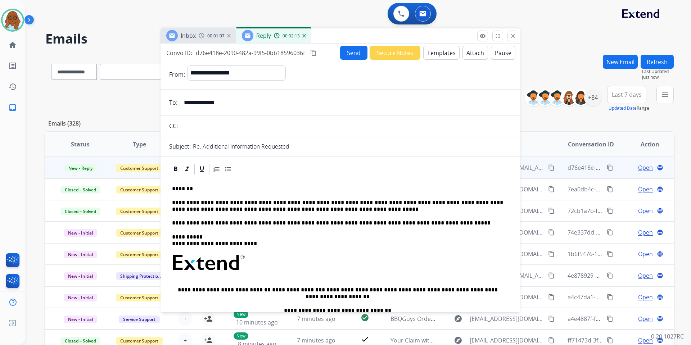
click at [345, 53] on button "Send" at bounding box center [353, 53] width 27 height 14
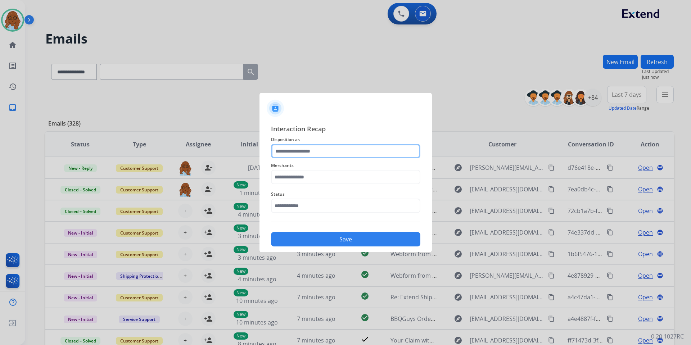
click at [312, 153] on input "text" at bounding box center [345, 151] width 149 height 14
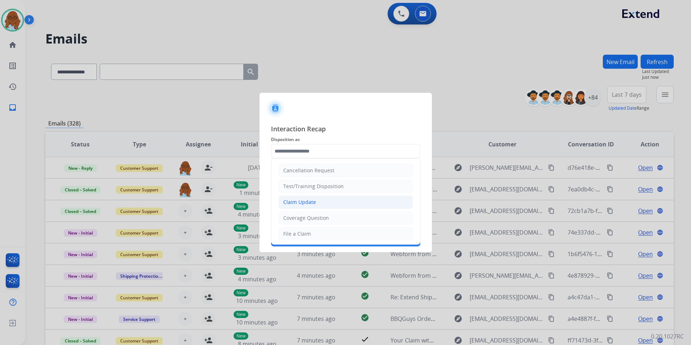
click at [306, 200] on div "Claim Update" at bounding box center [299, 202] width 33 height 7
type input "**********"
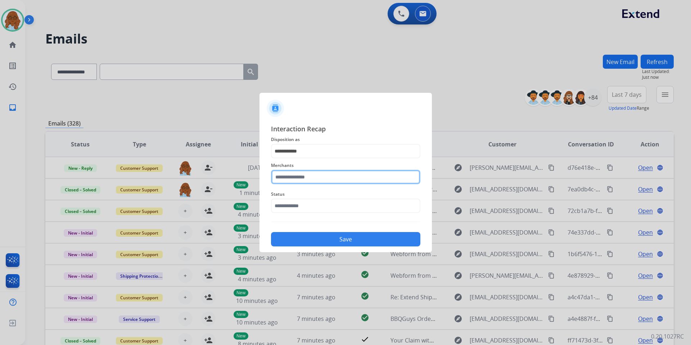
click at [300, 179] on input "text" at bounding box center [345, 177] width 149 height 14
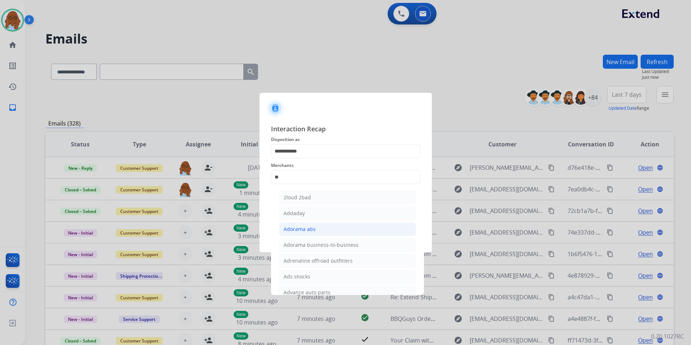
click at [303, 229] on div "Adorama abs" at bounding box center [300, 229] width 32 height 7
type input "**********"
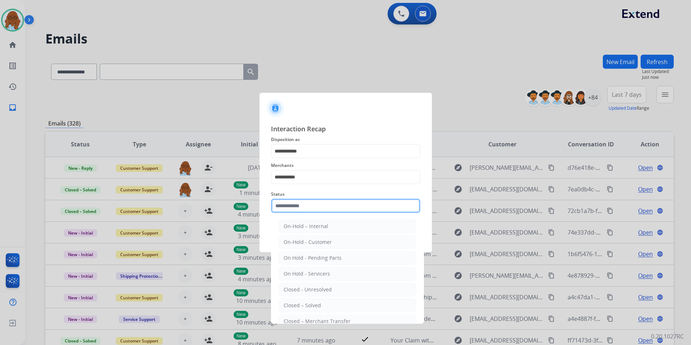
click at [298, 207] on input "text" at bounding box center [345, 206] width 149 height 14
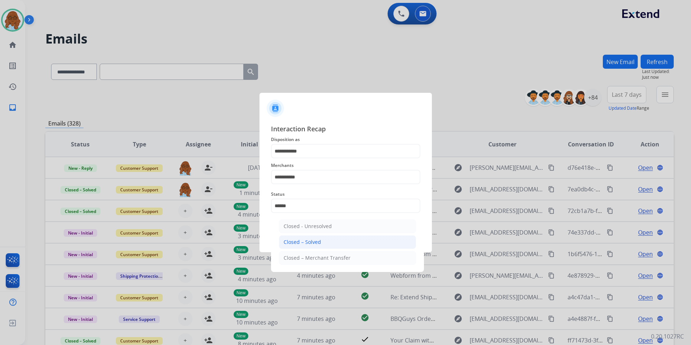
click at [308, 237] on li "Closed – Solved" at bounding box center [347, 243] width 137 height 14
type input "**********"
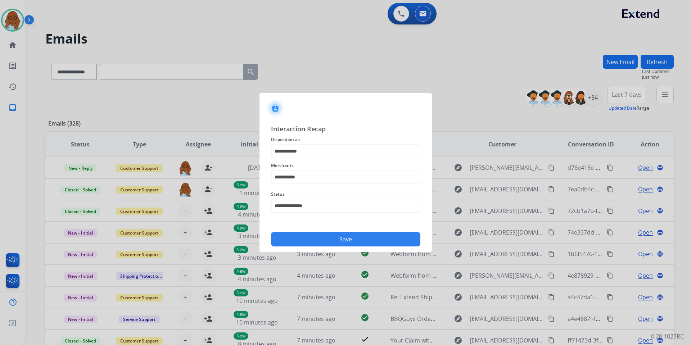
click at [328, 237] on button "Save" at bounding box center [345, 239] width 149 height 14
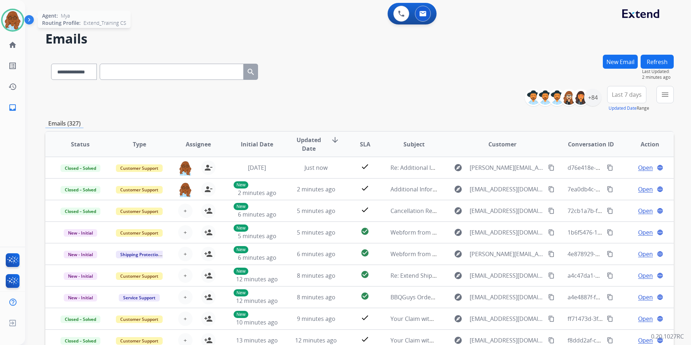
click at [14, 20] on img at bounding box center [13, 20] width 20 height 20
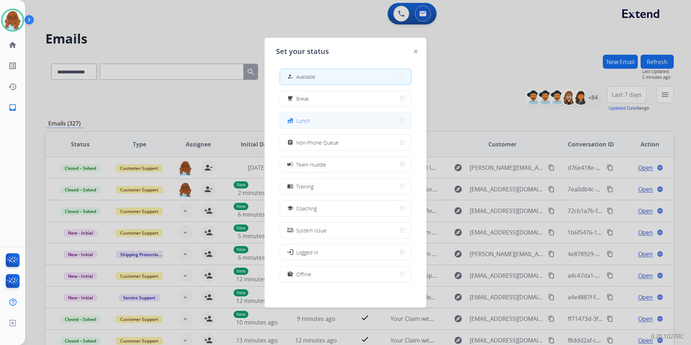
click at [312, 121] on button "fastfood Lunch" at bounding box center [345, 120] width 131 height 15
